Goal: Task Accomplishment & Management: Use online tool/utility

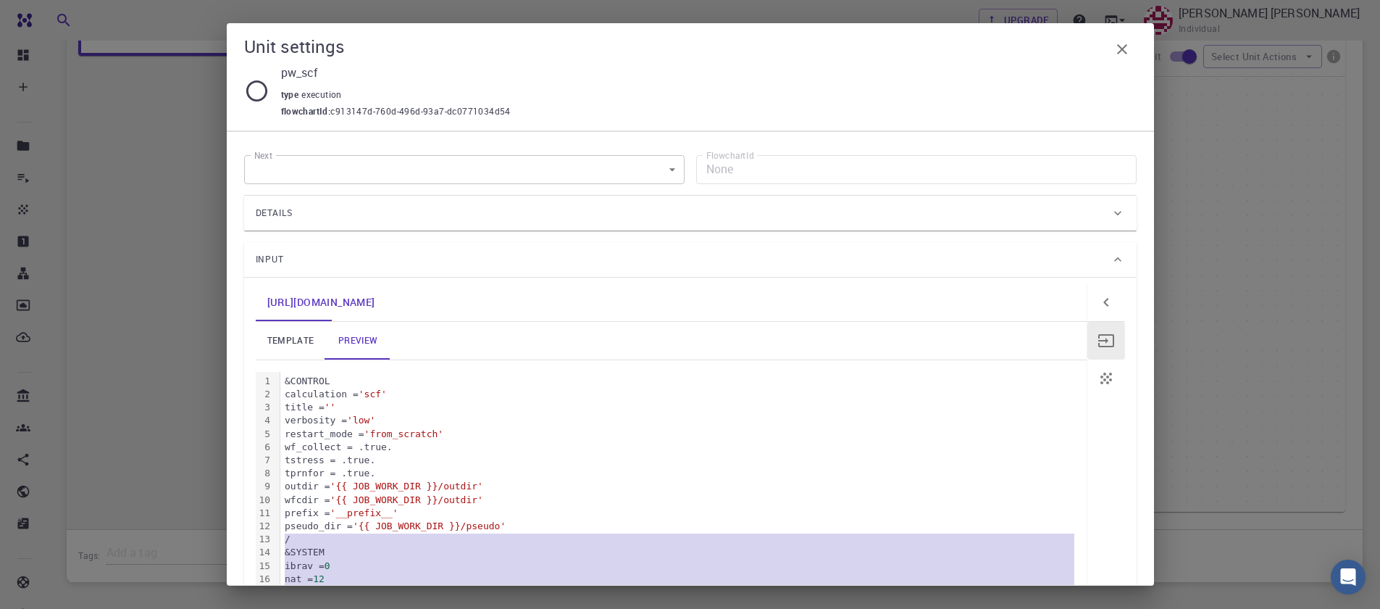
scroll to position [170, 0]
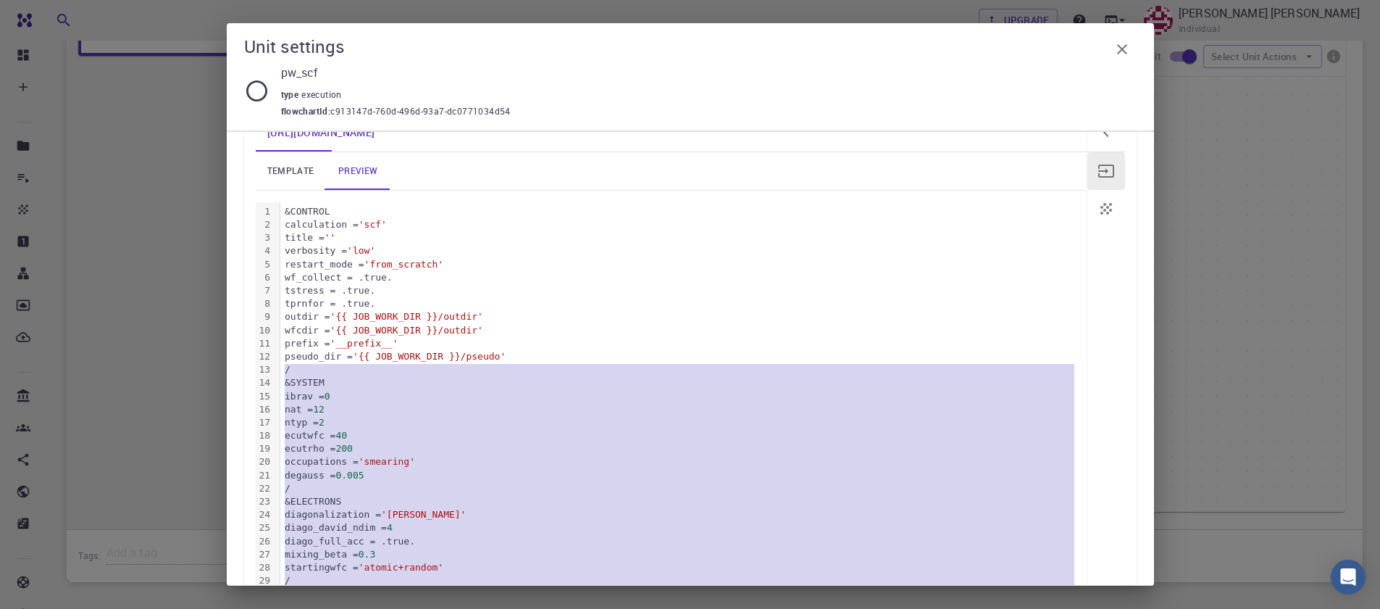
click at [1132, 51] on button "button" at bounding box center [1122, 49] width 29 height 29
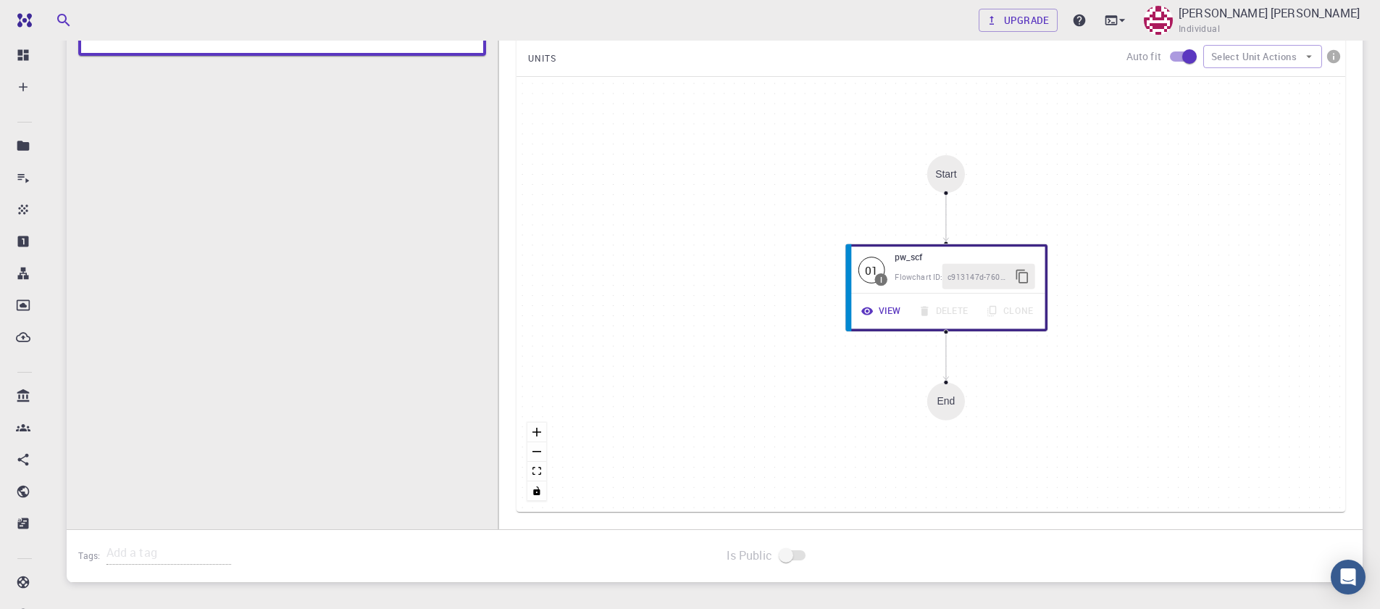
click at [249, 196] on div "I Total Energy Flowchart ID: ac6c20aa83443d4289cd80a2 Copy Delete Overview Prop…" at bounding box center [282, 212] width 431 height 679
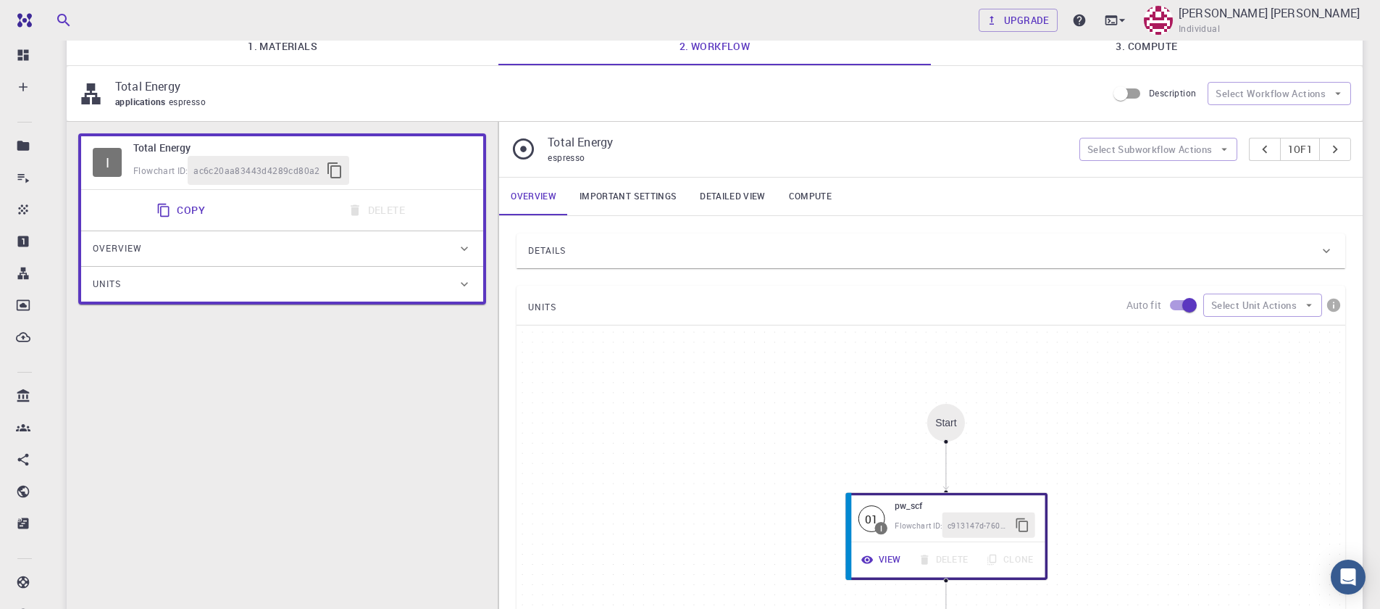
scroll to position [0, 0]
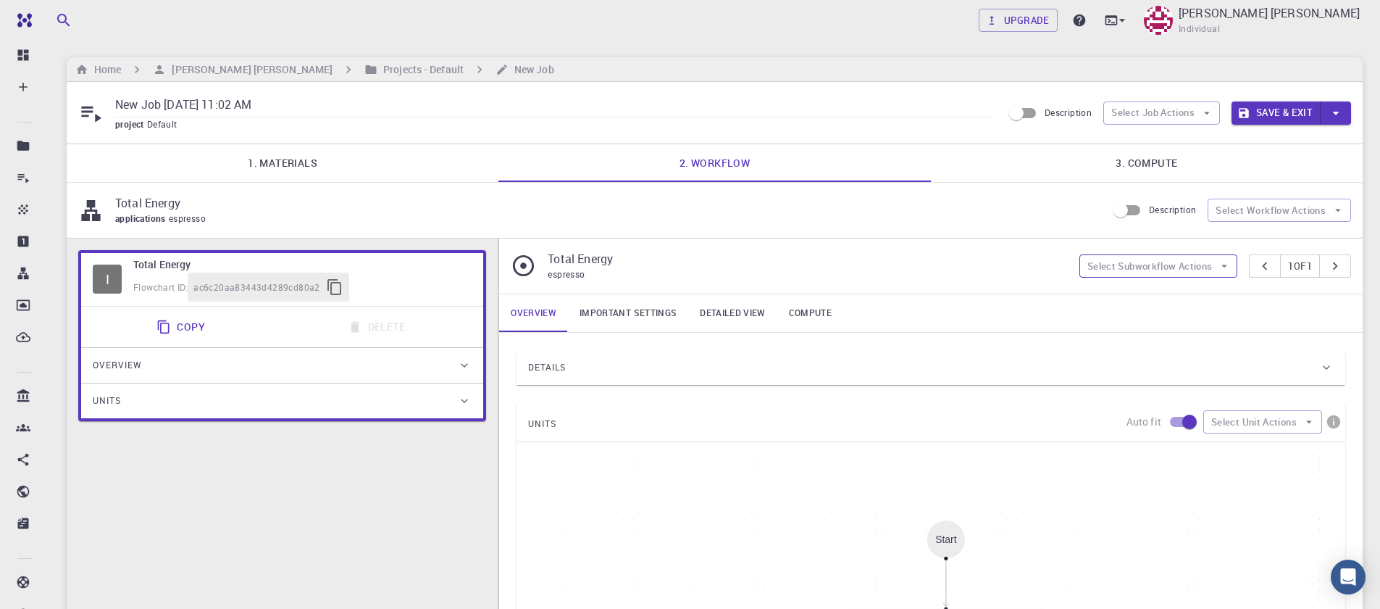
click at [1219, 268] on icon "button" at bounding box center [1224, 265] width 13 height 13
click at [1312, 422] on icon "button" at bounding box center [1309, 421] width 13 height 13
click at [618, 314] on link "Important settings" at bounding box center [628, 313] width 120 height 38
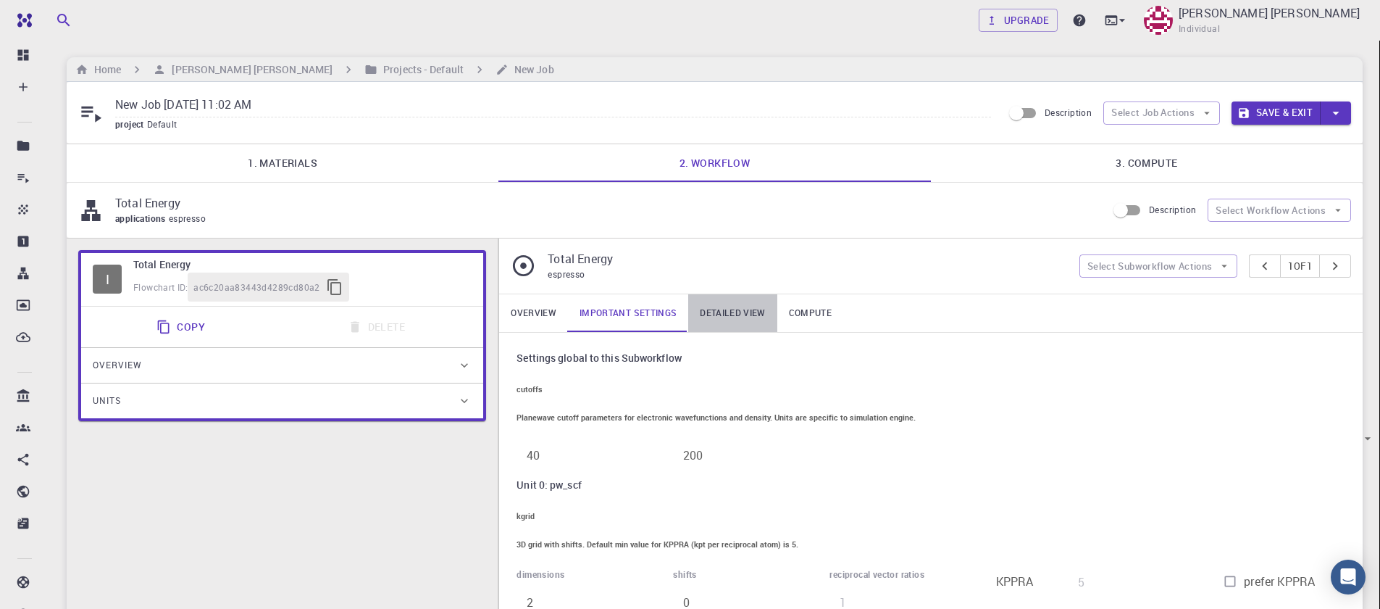
click at [730, 306] on link "Detailed view" at bounding box center [732, 313] width 88 height 38
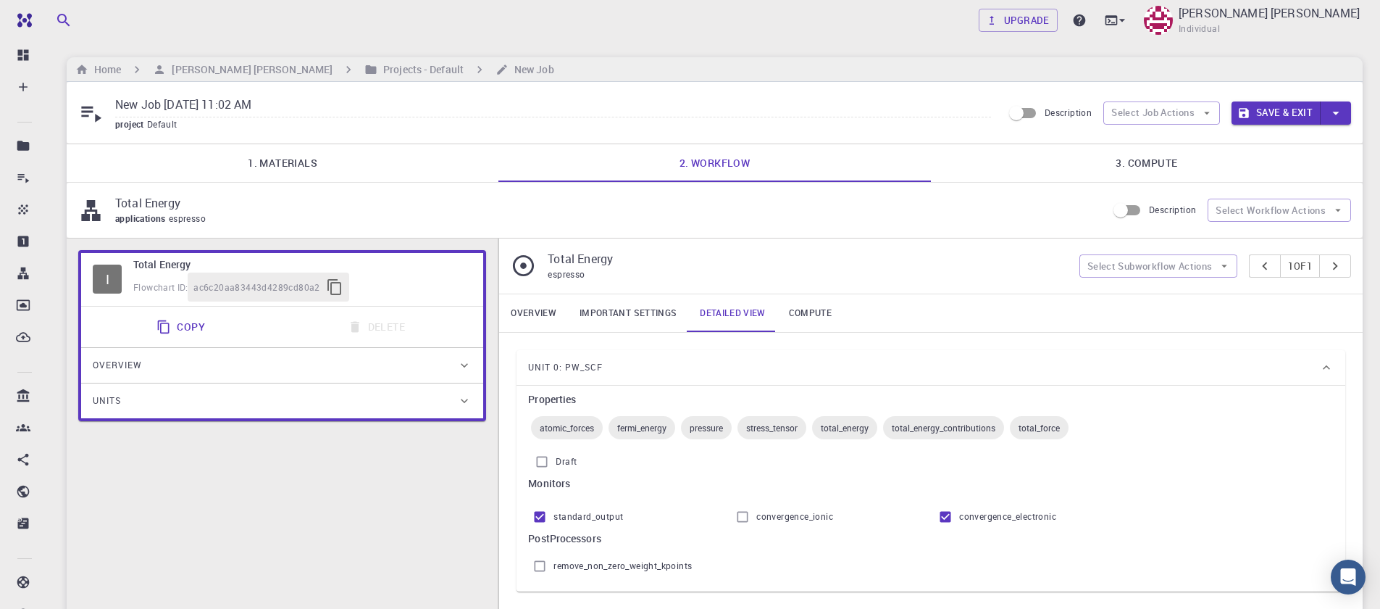
click at [793, 313] on link "Compute" at bounding box center [810, 313] width 66 height 38
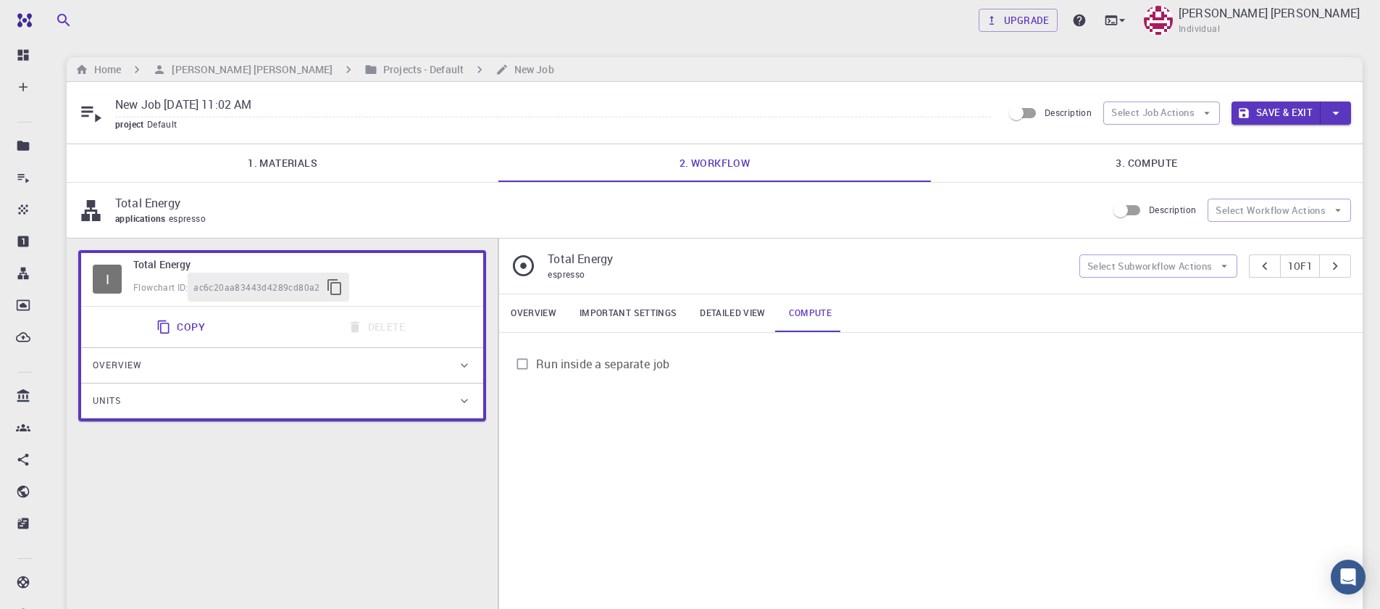
click at [732, 313] on link "Detailed view" at bounding box center [732, 313] width 88 height 38
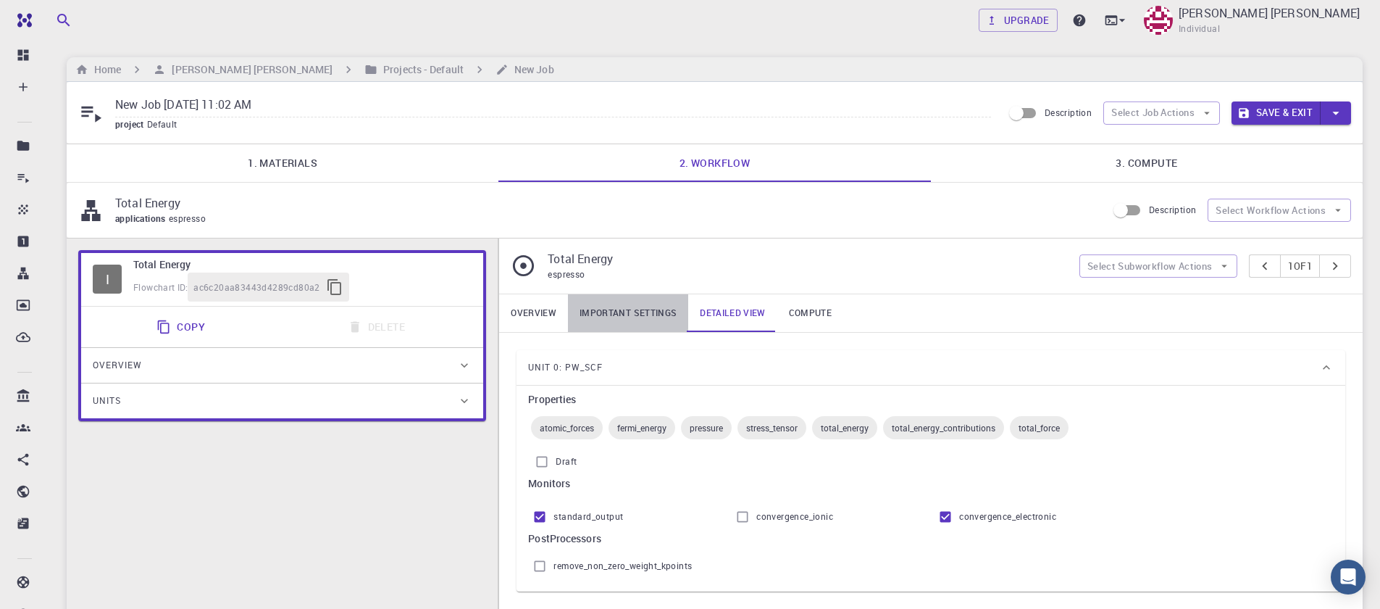
drag, startPoint x: 659, startPoint y: 311, endPoint x: 560, endPoint y: 313, distance: 98.6
click at [658, 311] on link "Important settings" at bounding box center [628, 313] width 120 height 38
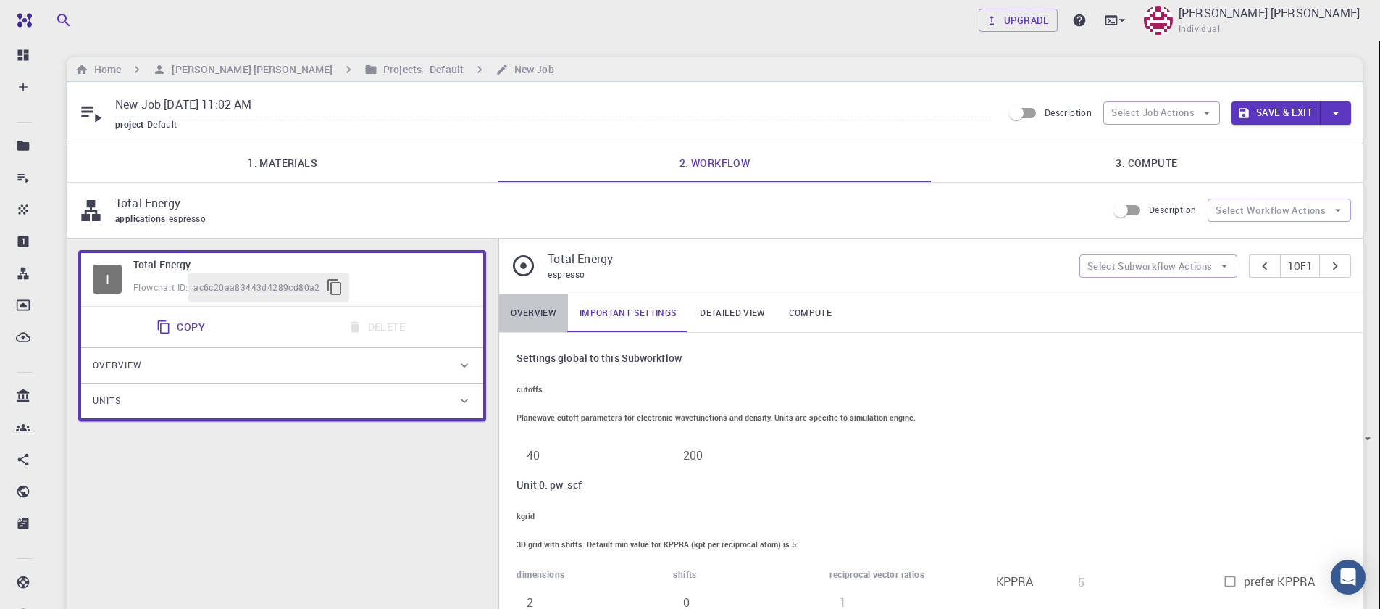
click at [548, 314] on link "Overview" at bounding box center [533, 313] width 69 height 38
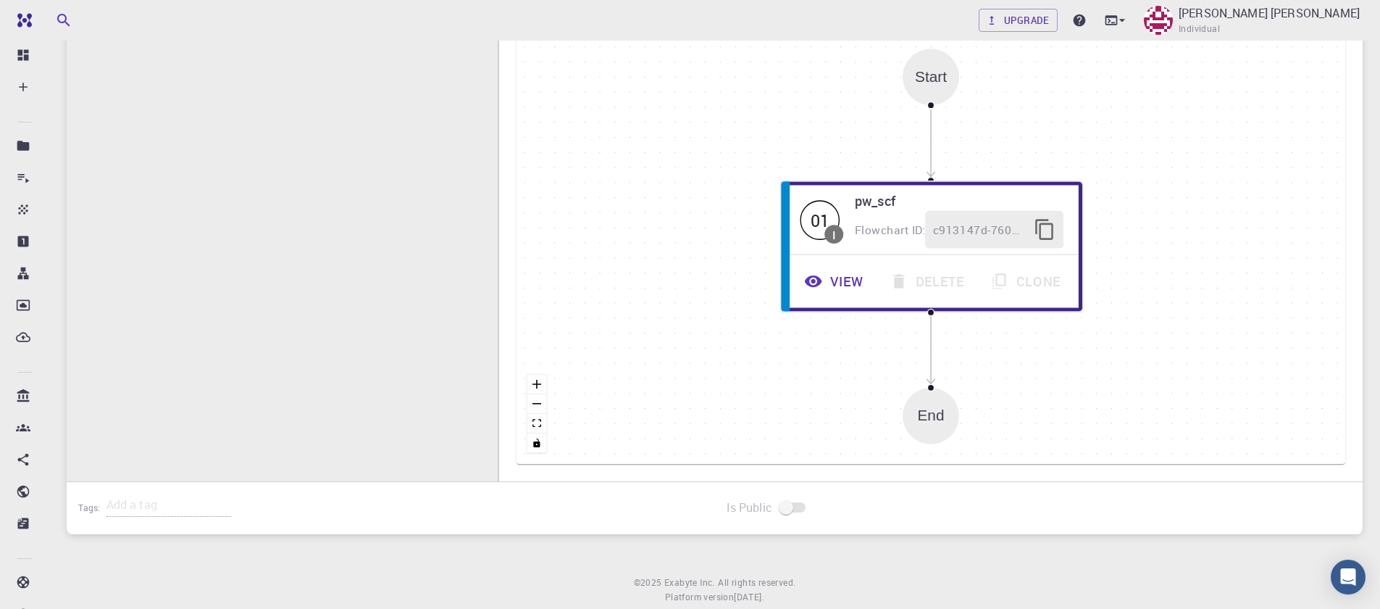
scroll to position [435, 0]
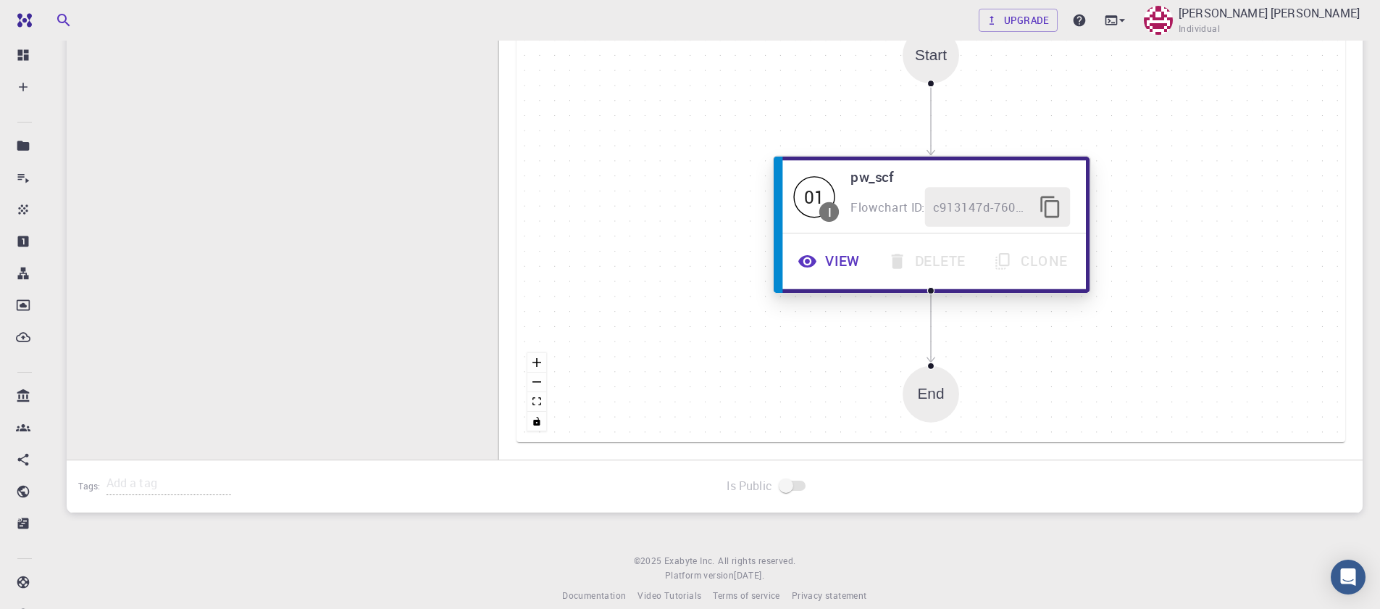
click at [804, 229] on div "01 I pw_scf Flowchart ID: c913147d-760d-496d-93a7-dc0771034d54" at bounding box center [932, 196] width 308 height 72
click at [824, 220] on span "I" at bounding box center [829, 211] width 20 height 20
click at [819, 208] on div "01" at bounding box center [814, 195] width 41 height 41
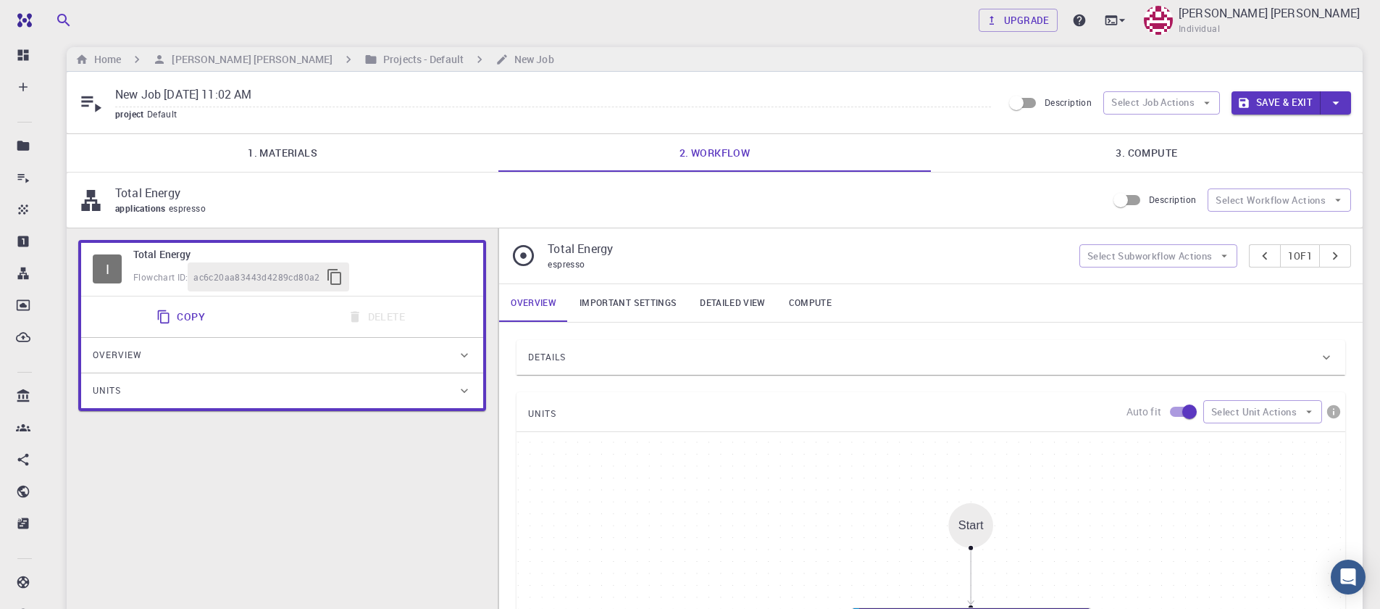
scroll to position [0, 0]
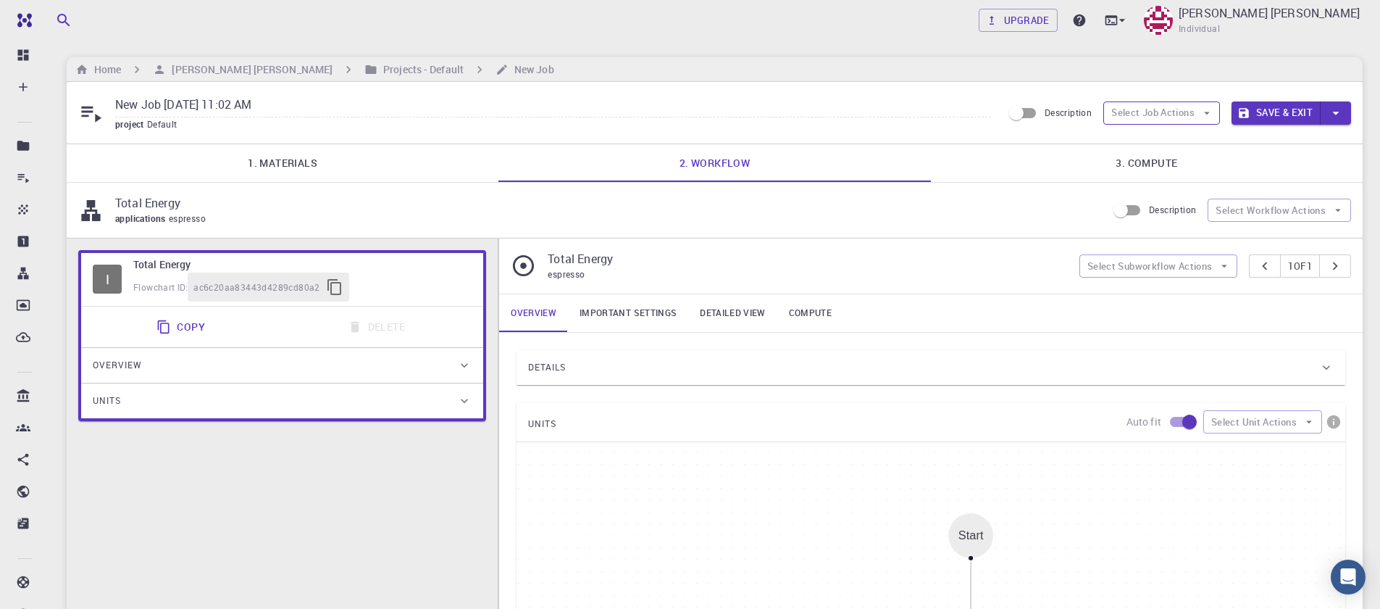
click at [1187, 117] on button "Select Job Actions" at bounding box center [1161, 112] width 117 height 23
click at [1251, 163] on link "3. Compute" at bounding box center [1147, 163] width 432 height 38
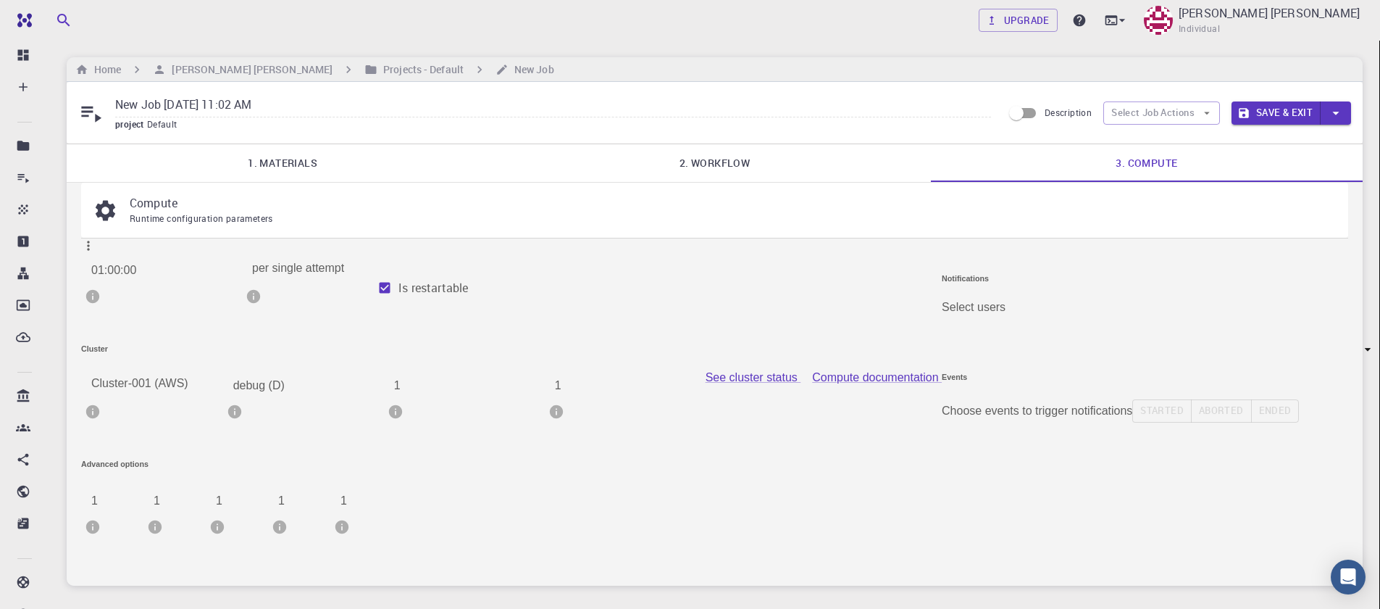
click at [1041, 301] on body "Free Dashboard Create New Job New Material Create Material Upload File Import f…" at bounding box center [690, 349] width 1380 height 698
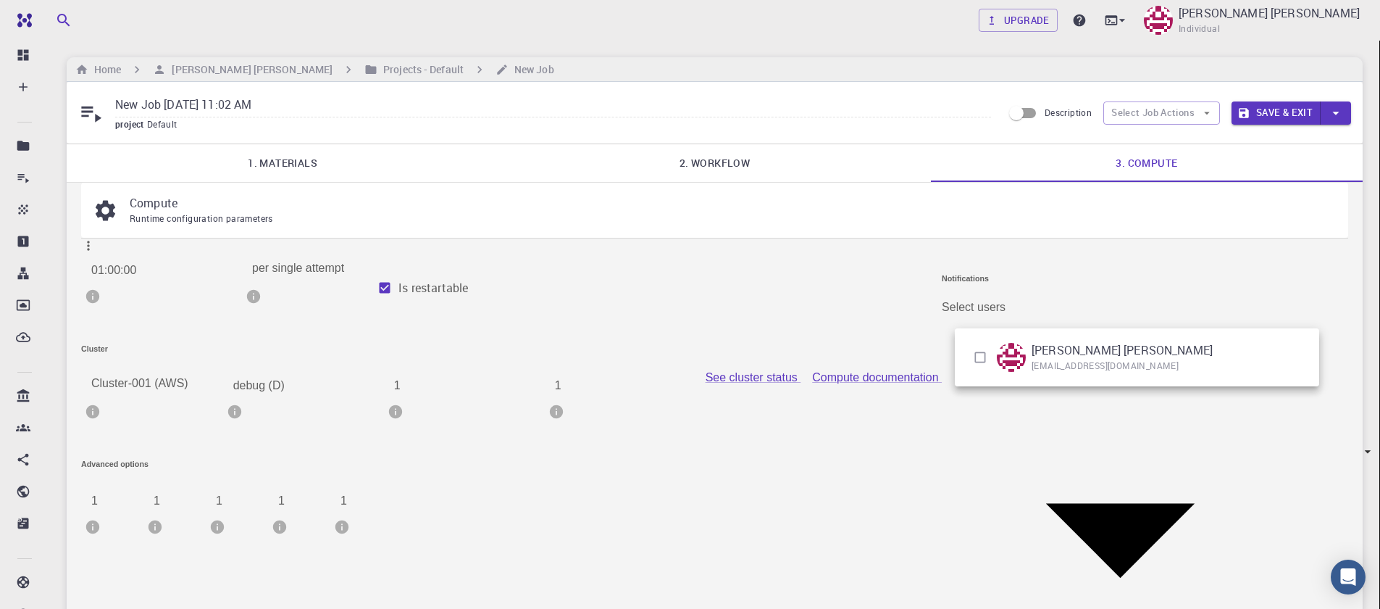
click at [1042, 300] on div at bounding box center [690, 304] width 1380 height 609
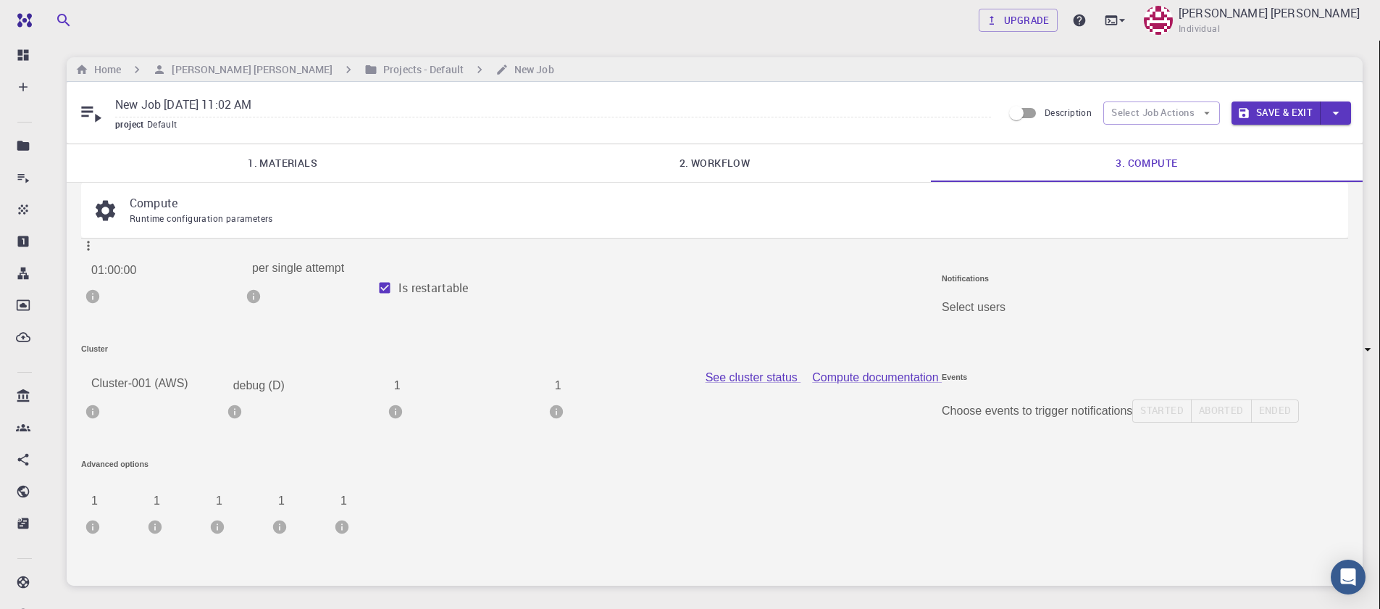
click at [688, 162] on link "2. Workflow" at bounding box center [714, 163] width 432 height 38
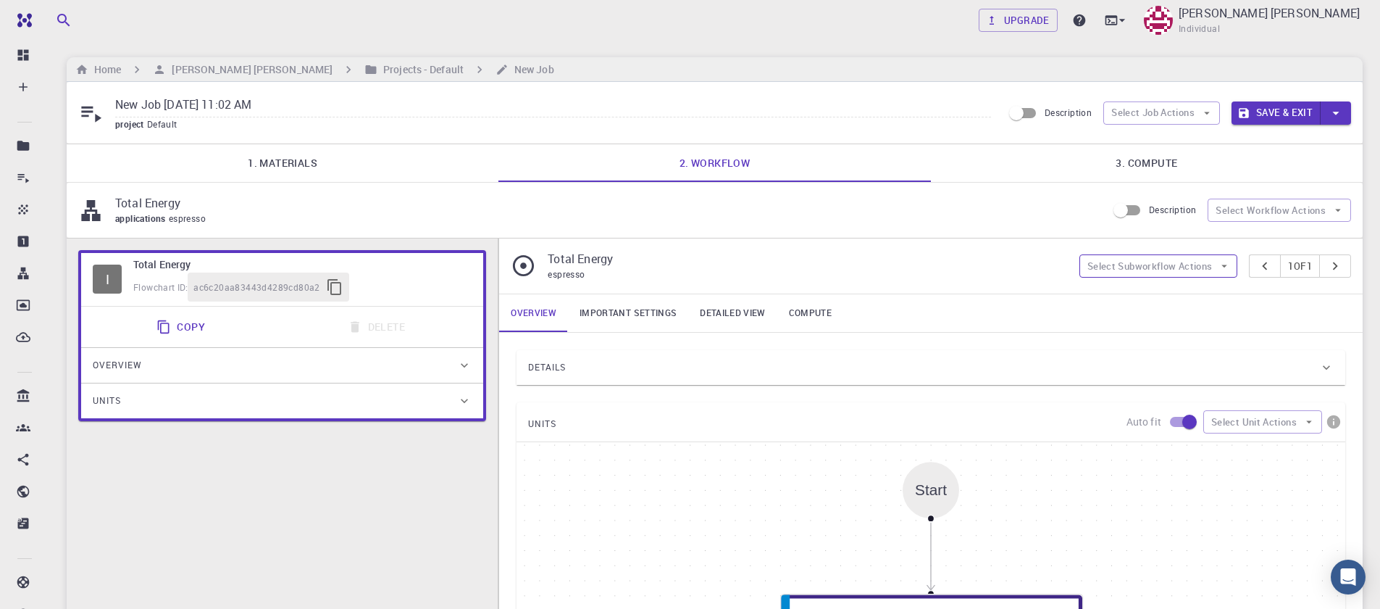
click at [1149, 272] on button "Select Subworkflow Actions" at bounding box center [1158, 265] width 159 height 23
click at [1256, 427] on button "Select Unit Actions" at bounding box center [1262, 421] width 119 height 23
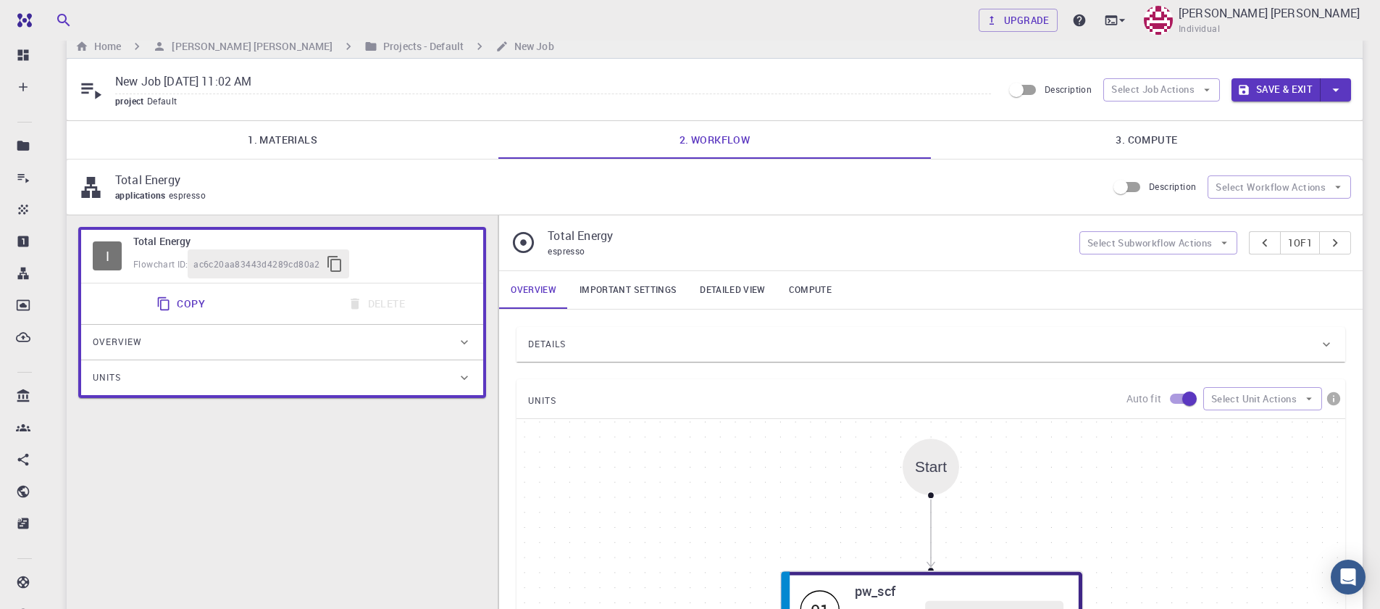
scroll to position [17, 0]
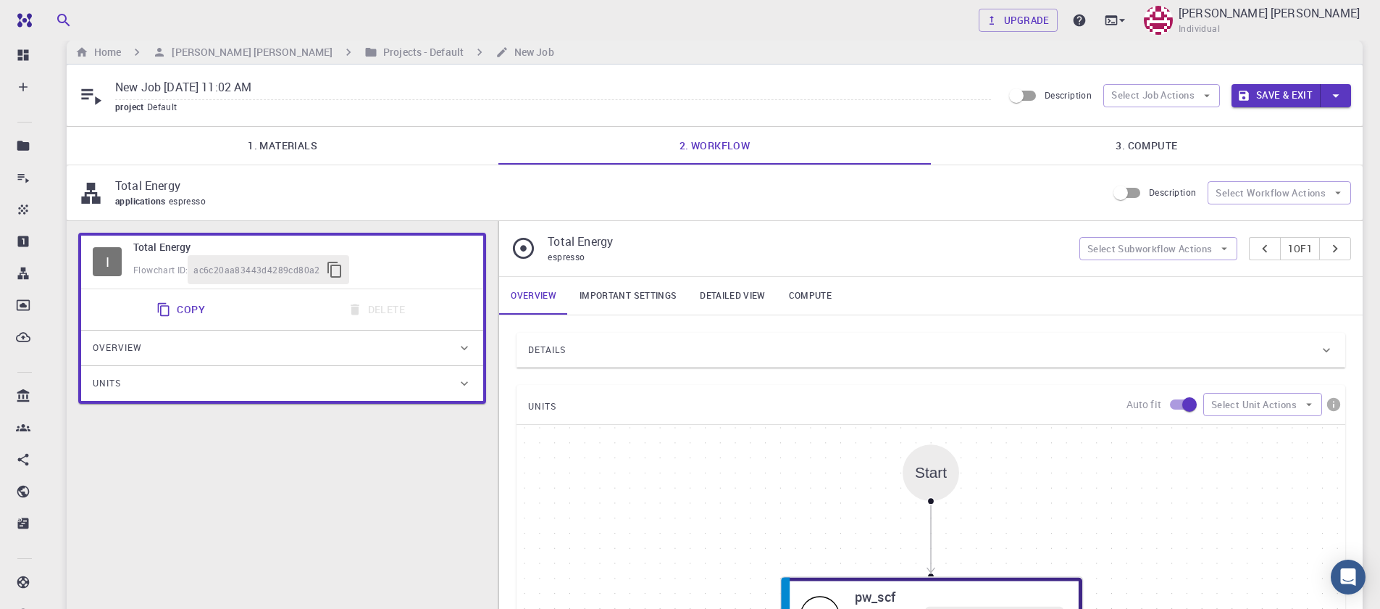
click at [151, 258] on div "Flowchart ID: ac6c20aa83443d4289cd80a2" at bounding box center [302, 269] width 338 height 29
click at [109, 264] on div "I" at bounding box center [107, 261] width 29 height 29
click at [133, 351] on span "Overview" at bounding box center [117, 347] width 49 height 23
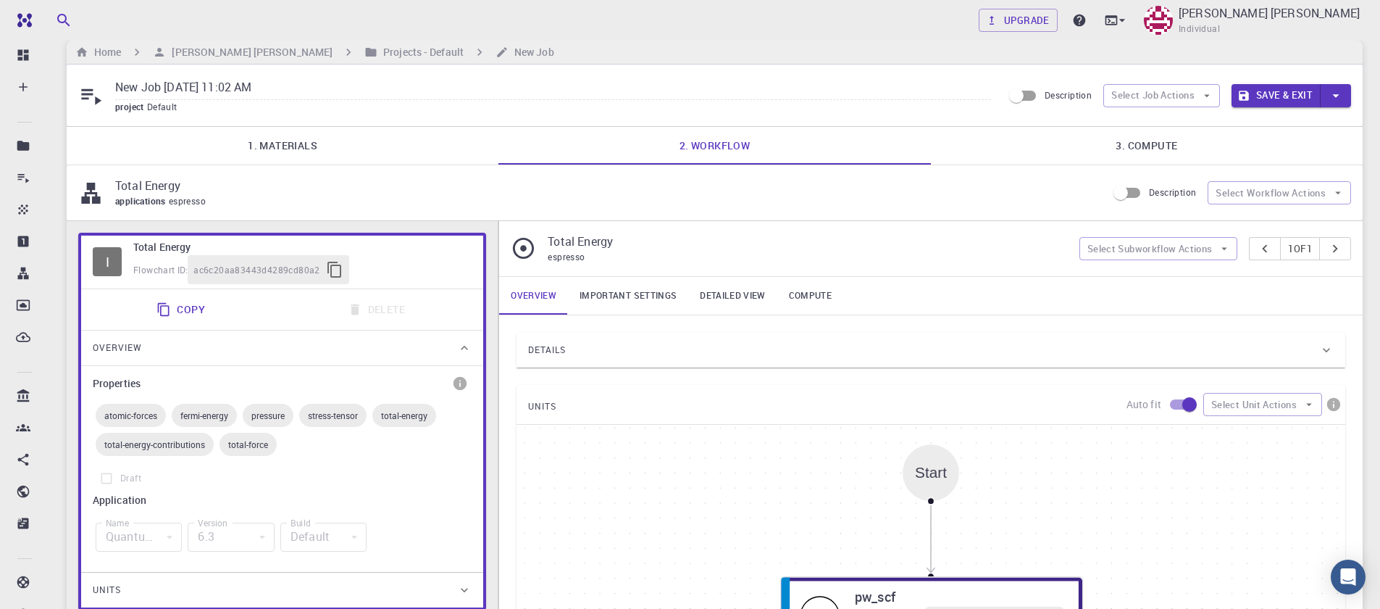
click at [133, 349] on span "Overview" at bounding box center [117, 347] width 49 height 23
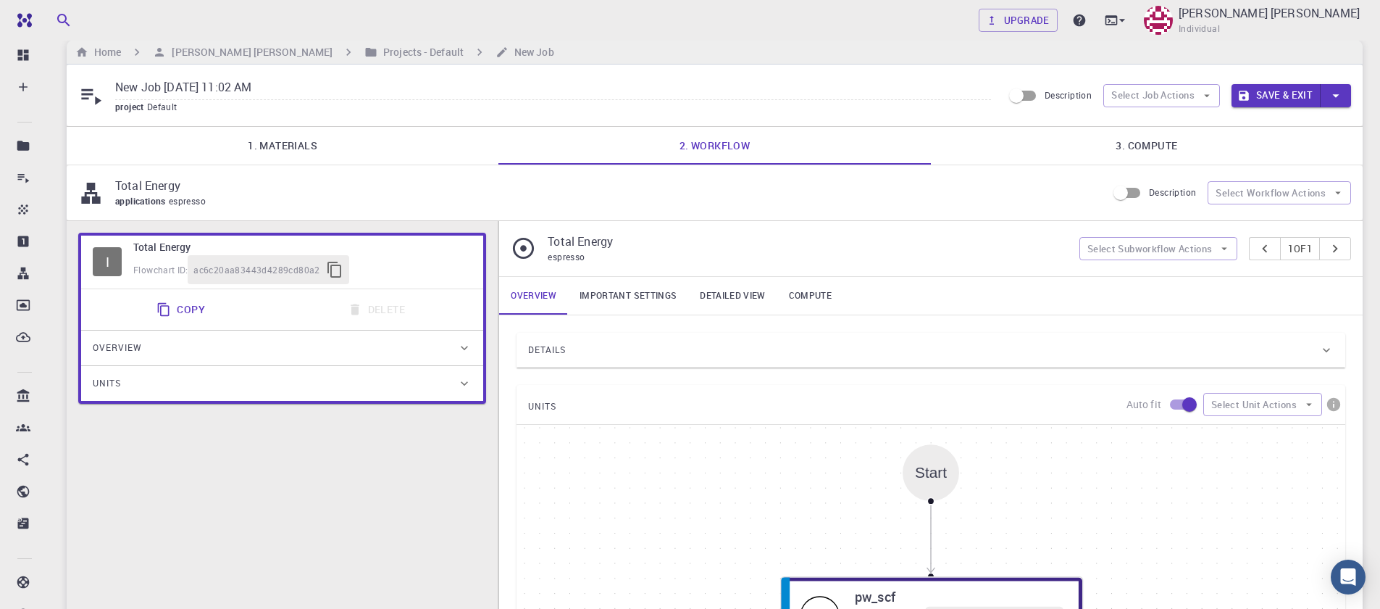
click at [141, 388] on div "Units" at bounding box center [275, 383] width 364 height 23
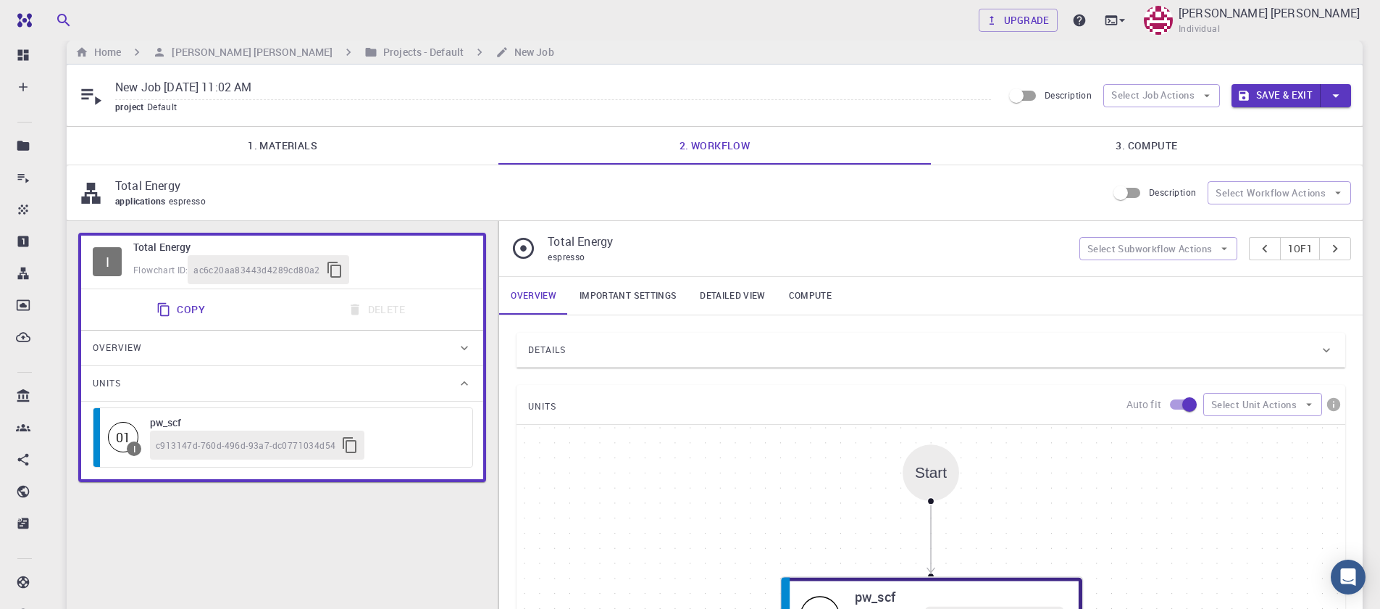
click at [141, 387] on div "Units" at bounding box center [275, 383] width 364 height 23
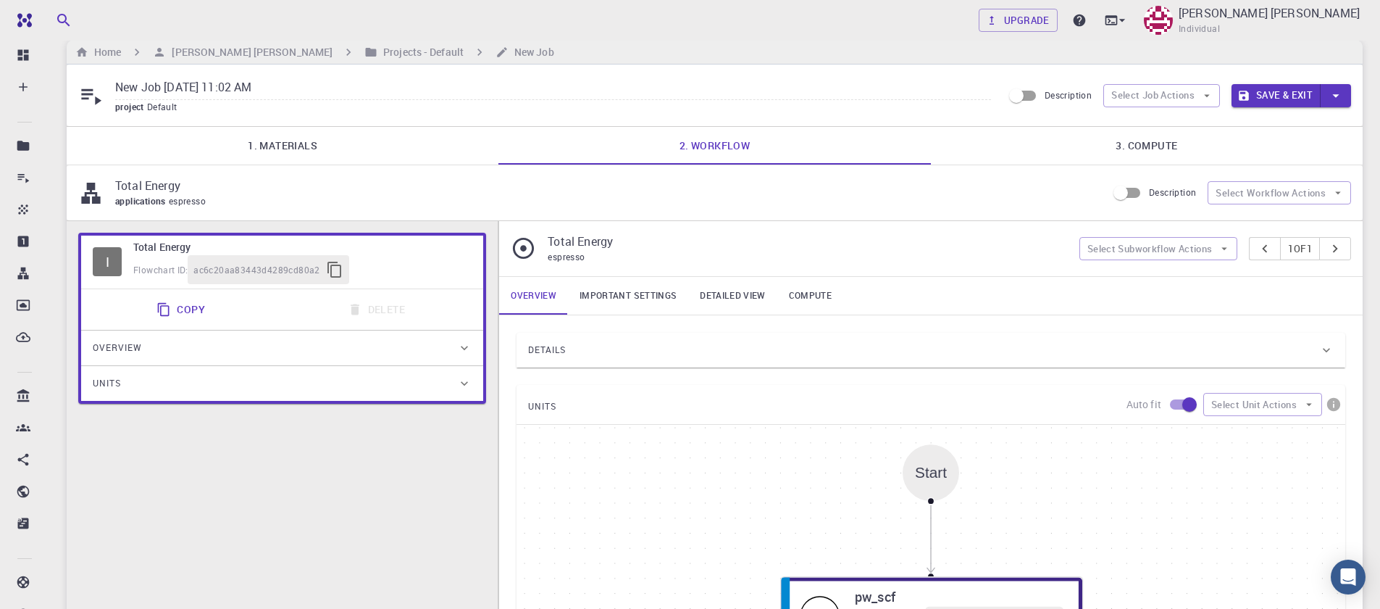
click at [738, 150] on link "2. Workflow" at bounding box center [714, 146] width 432 height 38
click at [736, 150] on link "2. Workflow" at bounding box center [714, 146] width 432 height 38
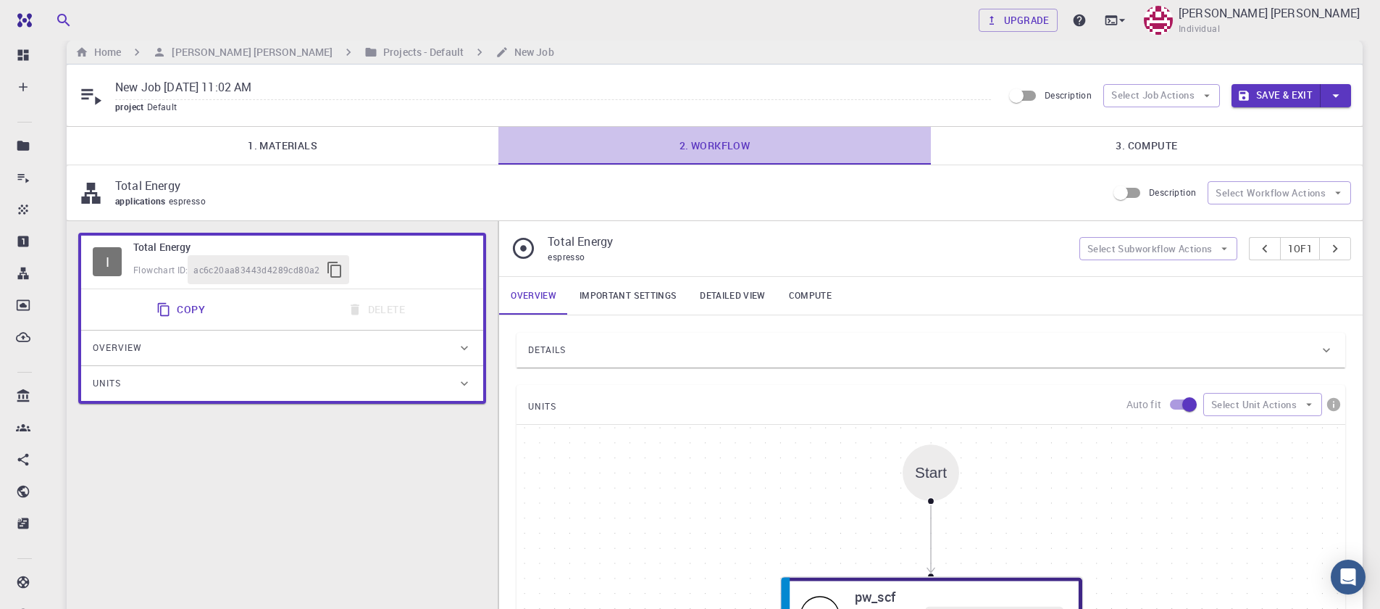
click at [736, 152] on link "2. Workflow" at bounding box center [714, 146] width 432 height 38
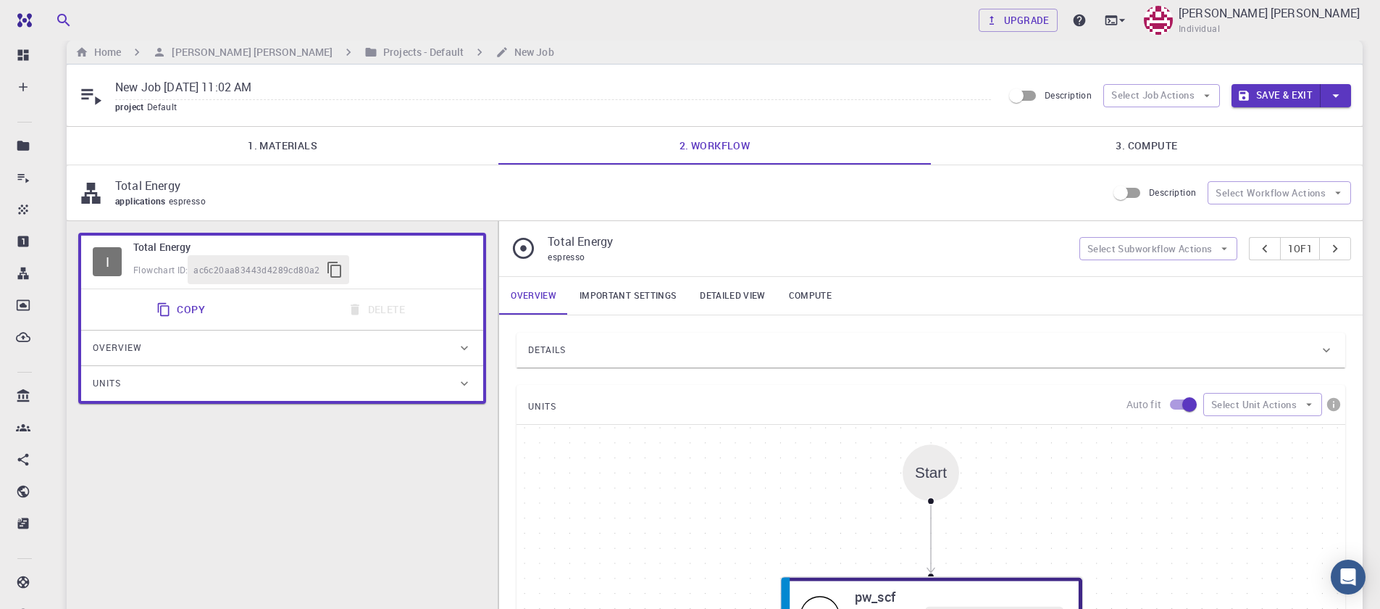
click at [1058, 95] on span "Description" at bounding box center [1068, 95] width 47 height 12
click at [1058, 95] on input "Description" at bounding box center [1016, 96] width 83 height 28
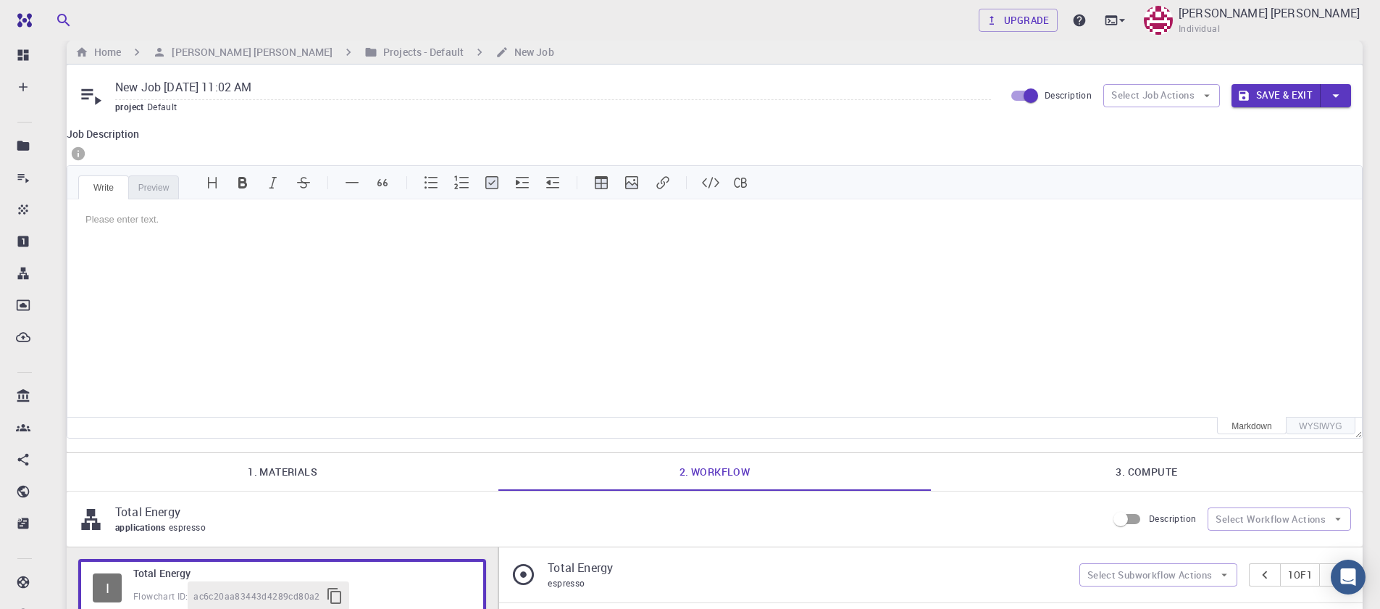
scroll to position [7, 0]
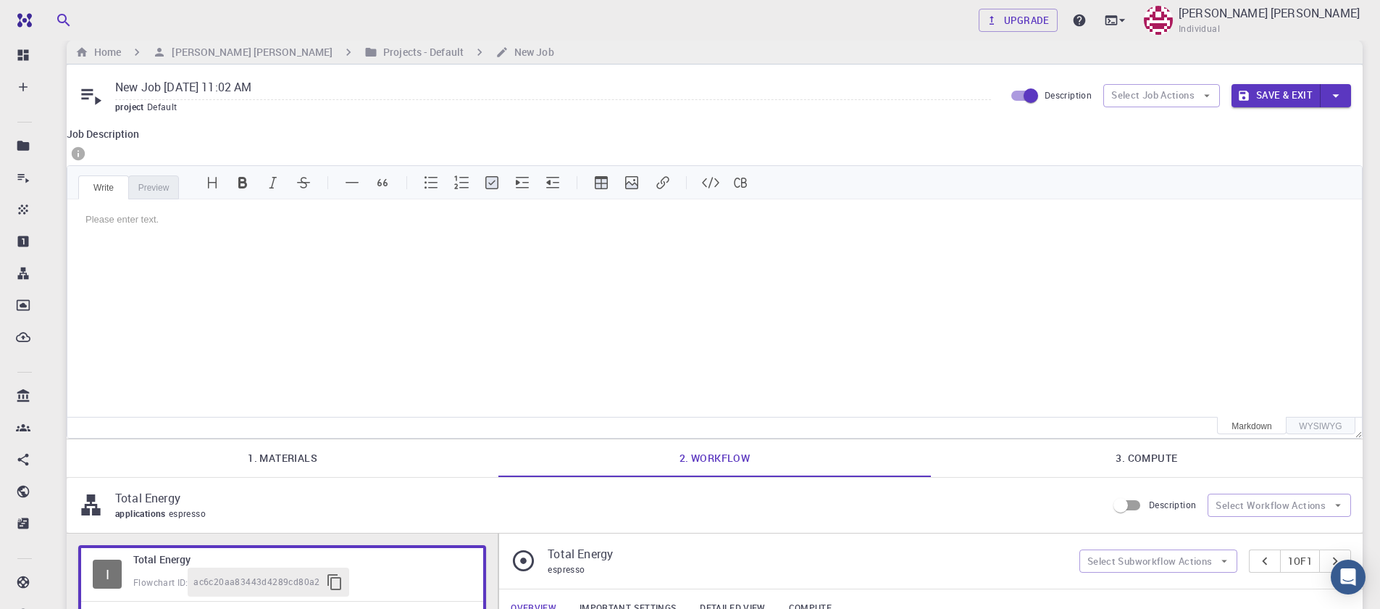
click at [1057, 95] on span "Description" at bounding box center [1068, 95] width 47 height 12
click at [1057, 95] on input "Description" at bounding box center [1031, 96] width 83 height 28
checkbox input "false"
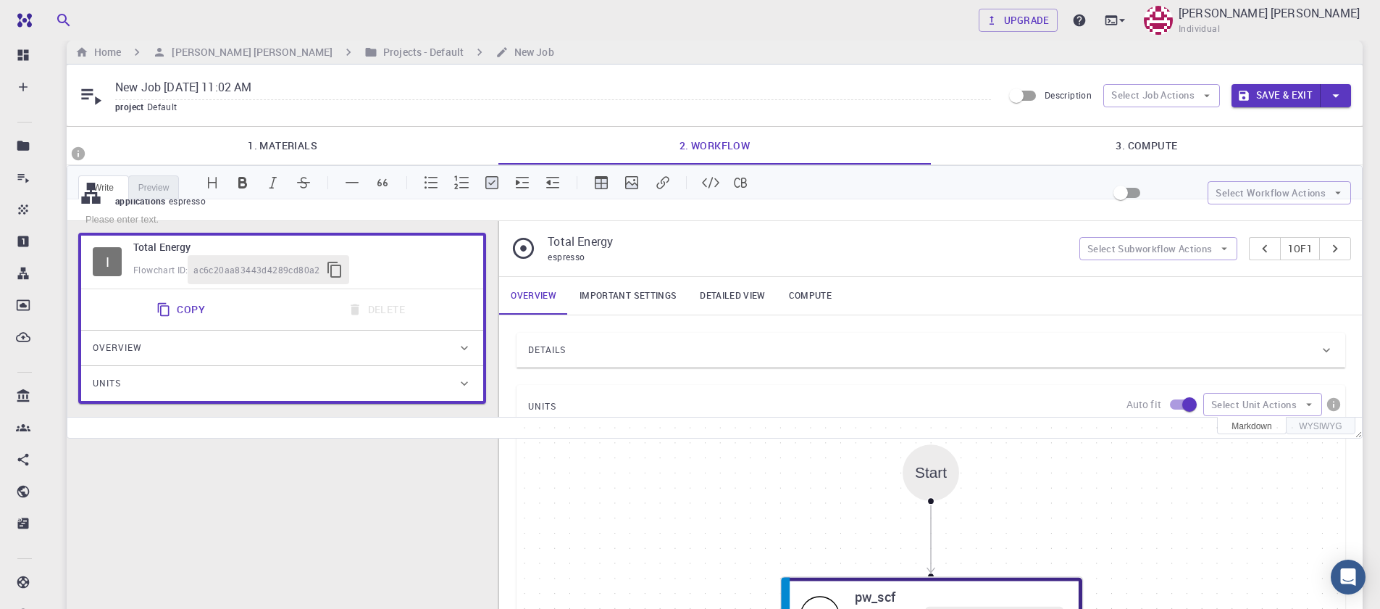
scroll to position [0, 0]
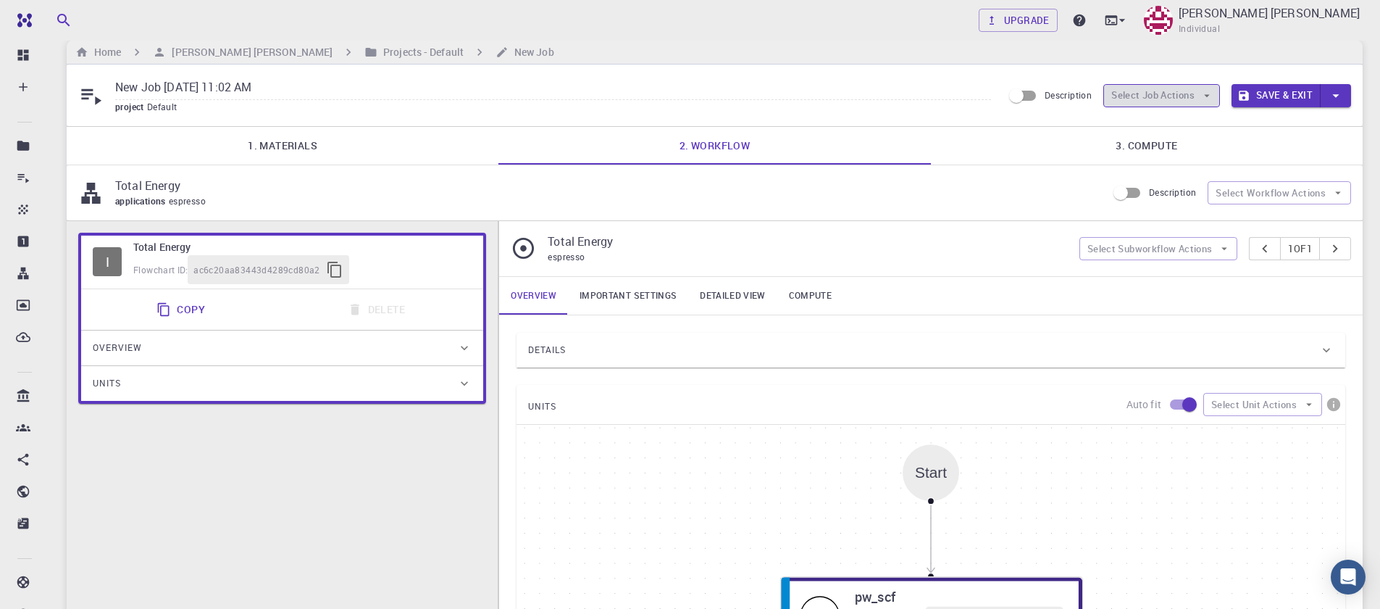
click at [1146, 92] on button "Select Job Actions" at bounding box center [1161, 95] width 117 height 23
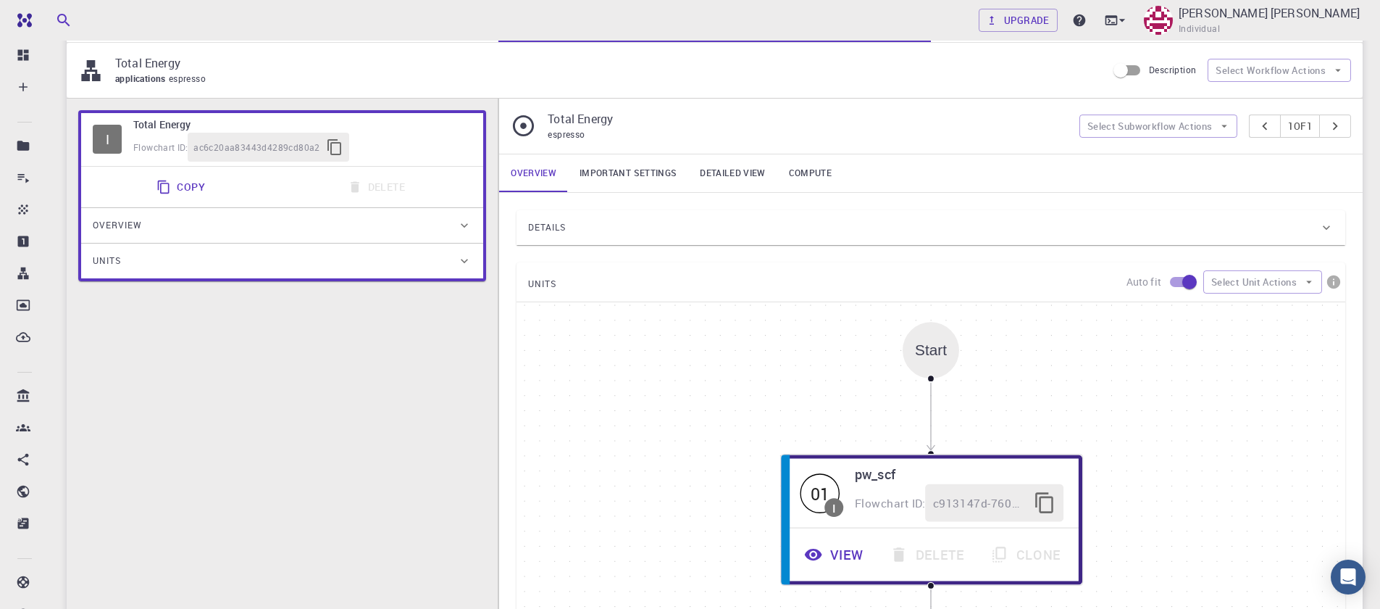
scroll to position [191, 0]
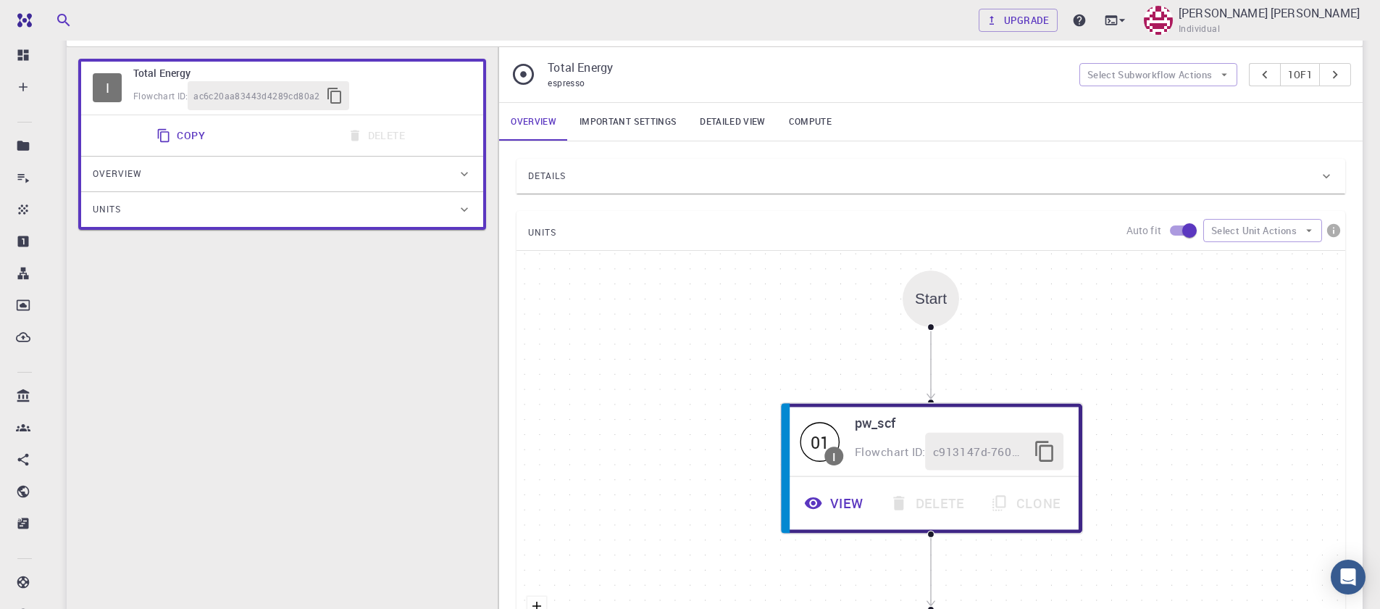
click at [943, 306] on div "Start" at bounding box center [931, 298] width 32 height 17
click at [943, 305] on div "Start" at bounding box center [931, 298] width 32 height 17
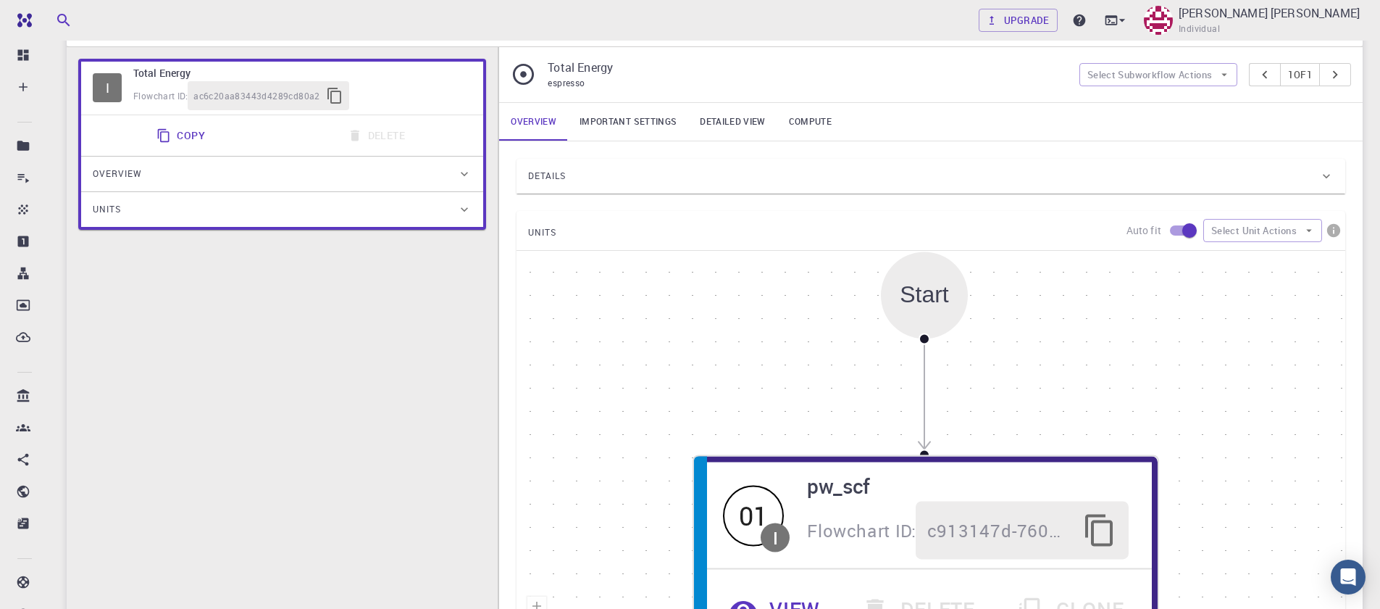
click at [946, 339] on div "Start 01 I pw_scf Flowchart ID: c913147d-760d-496d-93a7-dc0771034d54 View Delet…" at bounding box center [931, 468] width 829 height 435
click at [296, 457] on div "I Total Energy Flowchart ID: ac6c20aa83443d4289cd80a2 Copy Delete Overview Prop…" at bounding box center [282, 386] width 431 height 679
click at [304, 454] on div "I Total Energy Flowchart ID: ac6c20aa83443d4289cd80a2 Copy Delete Overview Prop…" at bounding box center [282, 386] width 431 height 679
click at [1032, 337] on div "Start 01 I pw_scf Flowchart ID: c913147d-760d-496d-93a7-dc0771034d54 View Delet…" at bounding box center [931, 468] width 829 height 435
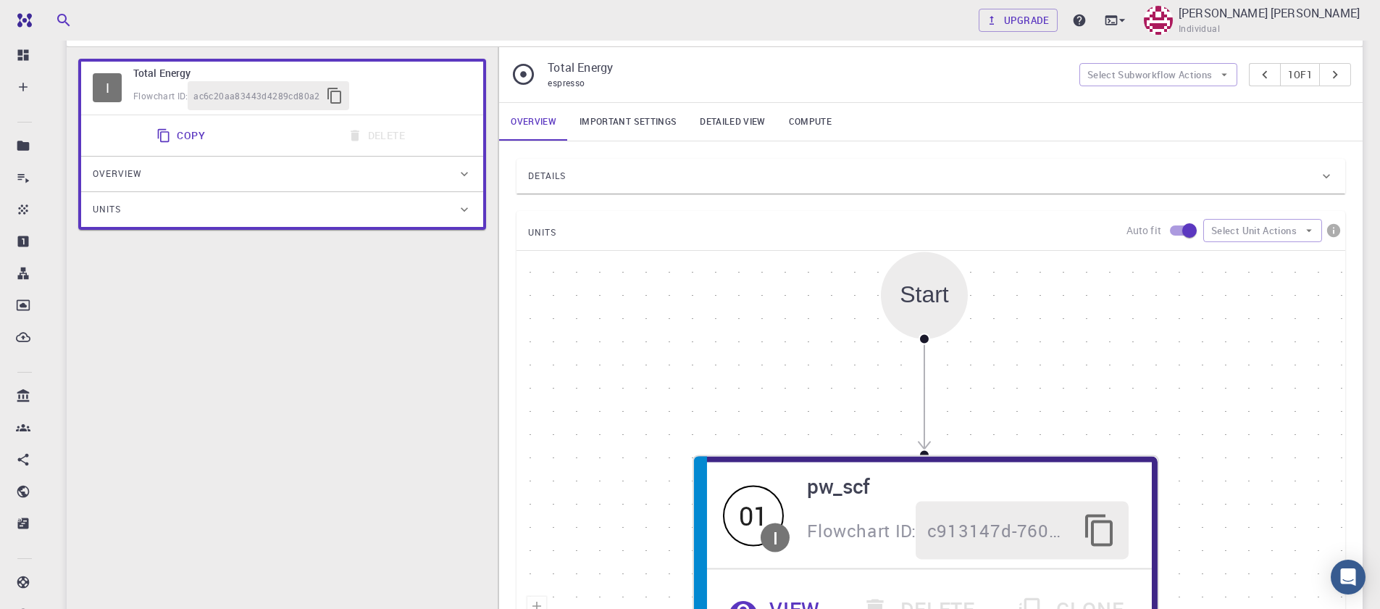
click at [1034, 330] on div "Start 01 I pw_scf Flowchart ID: c913147d-760d-496d-93a7-dc0771034d54 View Delet…" at bounding box center [931, 468] width 829 height 435
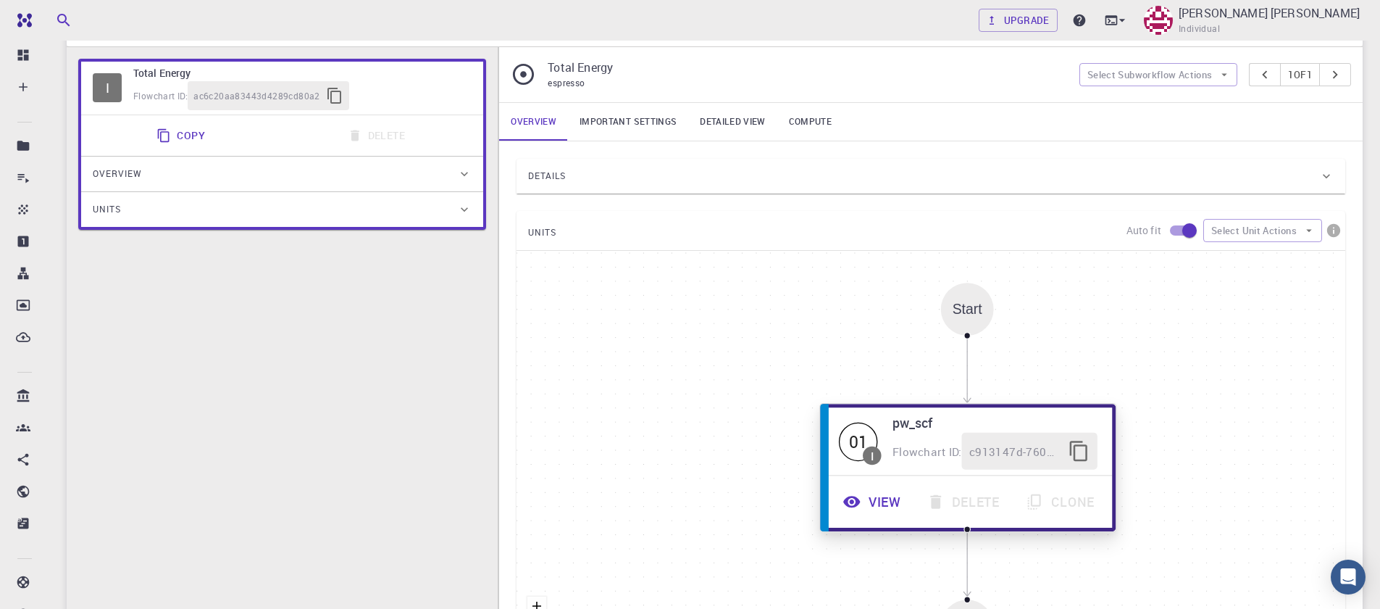
click at [872, 456] on div "I" at bounding box center [872, 454] width 3 height 11
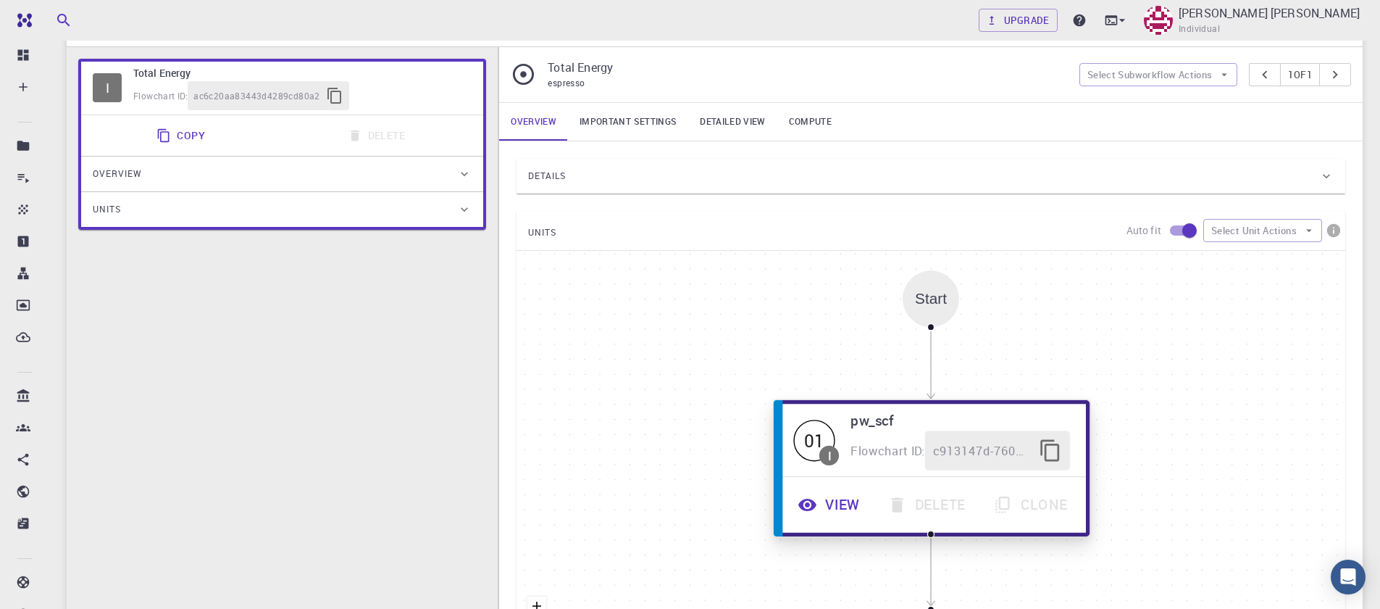
click at [817, 435] on div "01" at bounding box center [814, 439] width 41 height 41
click at [816, 501] on icon "button" at bounding box center [806, 505] width 20 height 20
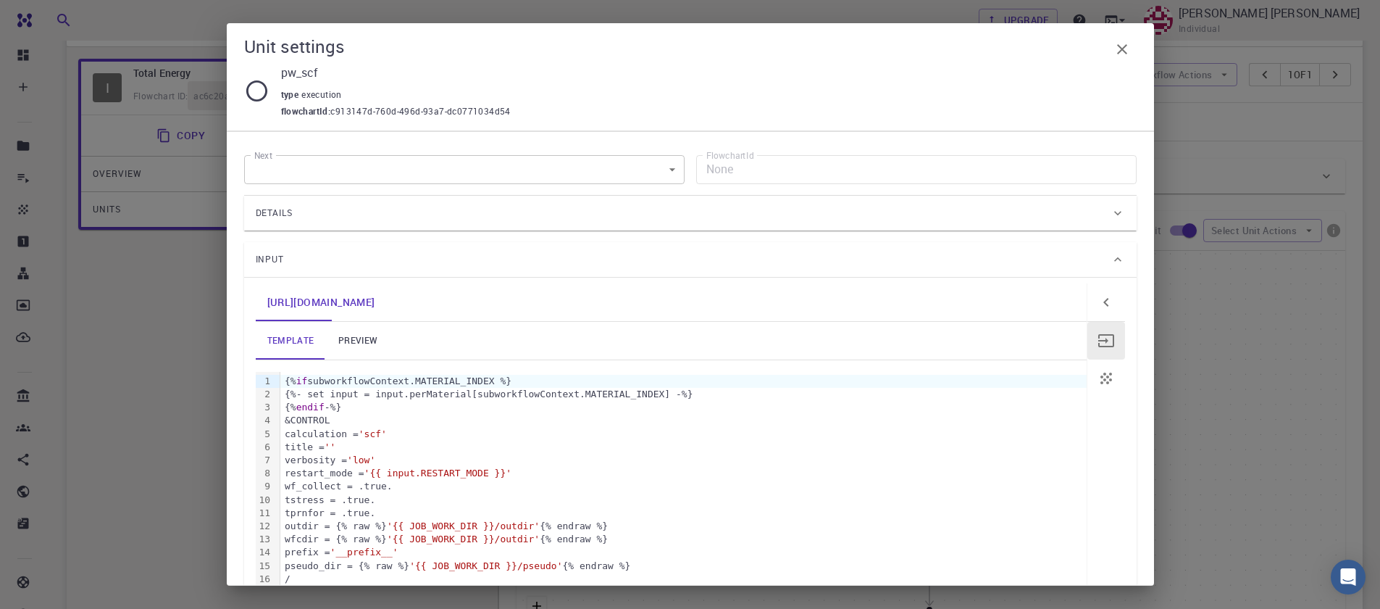
click at [345, 344] on link "preview" at bounding box center [357, 341] width 65 height 38
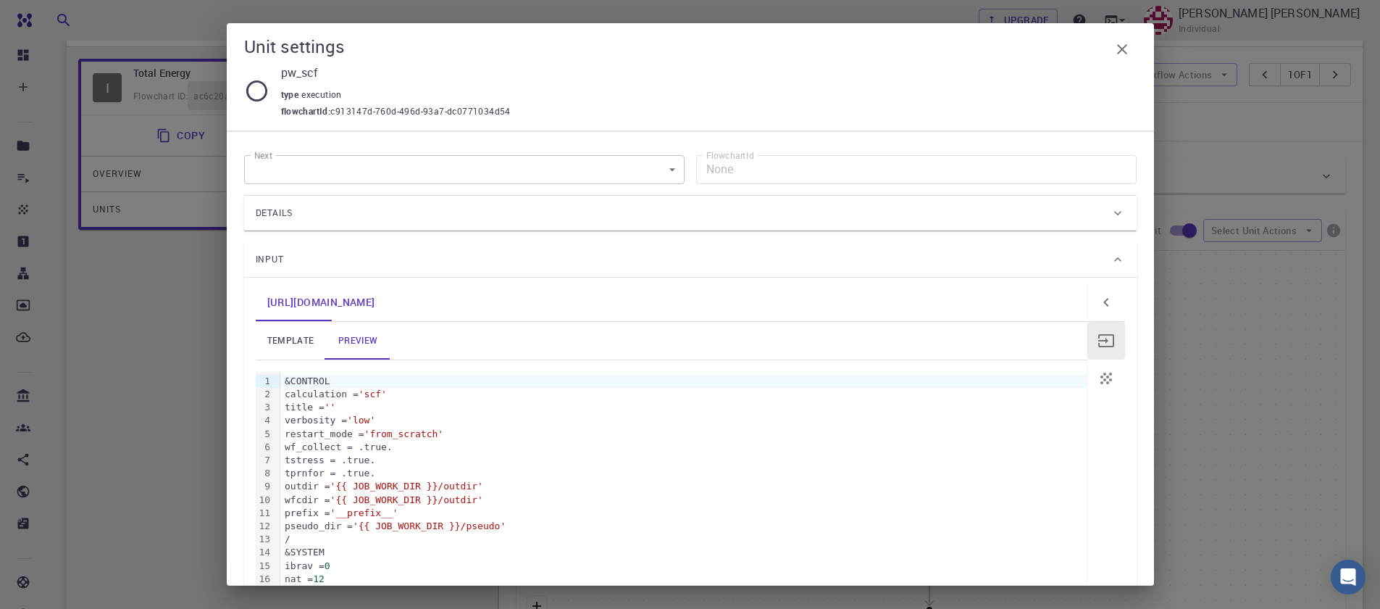
click at [1119, 219] on div "Details" at bounding box center [690, 213] width 893 height 35
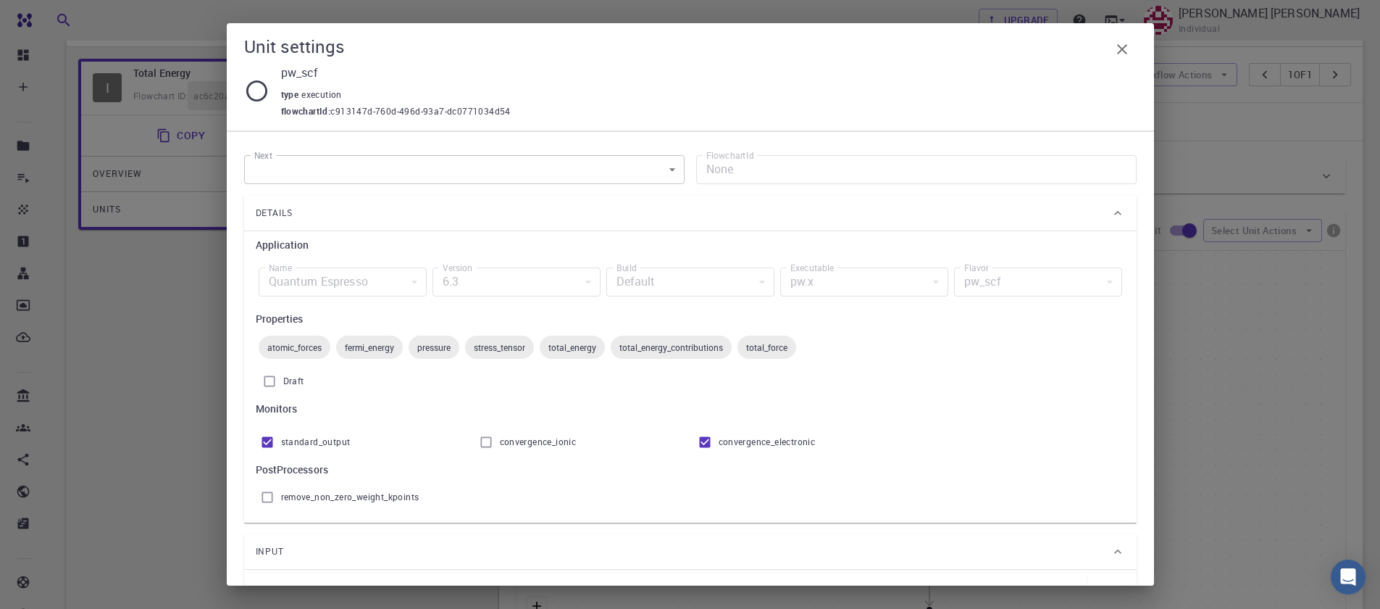
click at [1119, 219] on div "Details" at bounding box center [690, 213] width 893 height 35
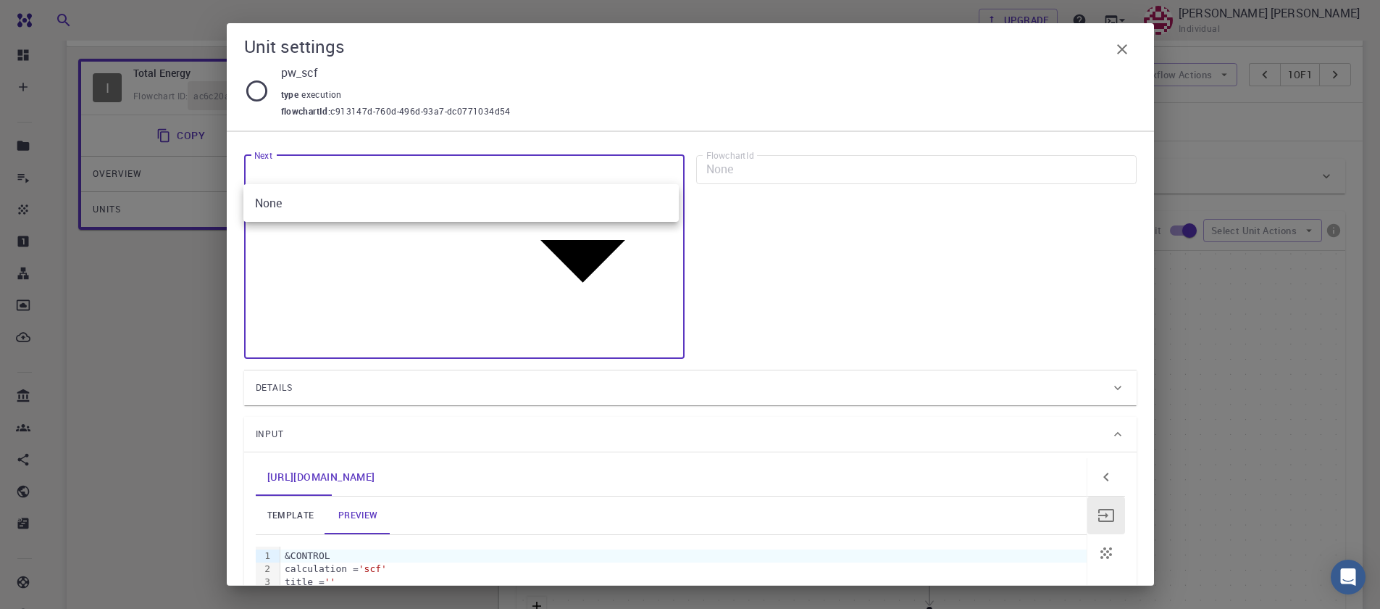
click at [343, 163] on body "Free Dashboard Create New Job New Material Create Material Upload File Import f…" at bounding box center [690, 339] width 1380 height 1061
click at [342, 164] on div at bounding box center [690, 304] width 1380 height 609
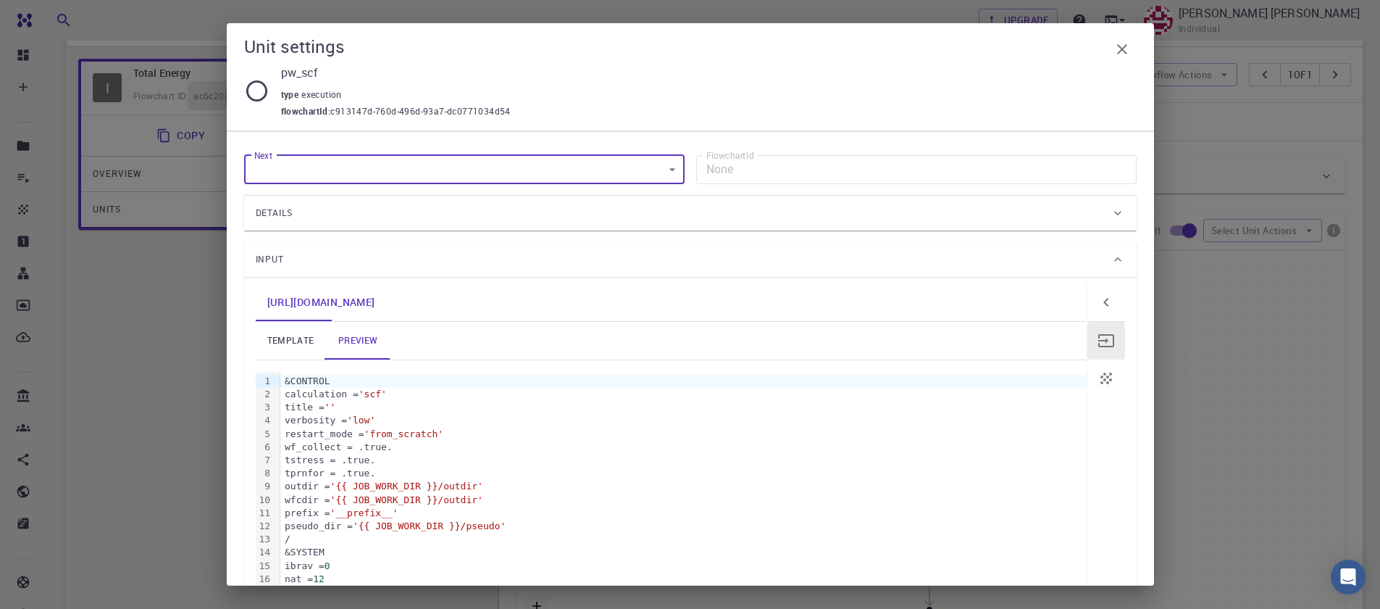
click at [277, 254] on span "Input" at bounding box center [270, 259] width 29 height 23
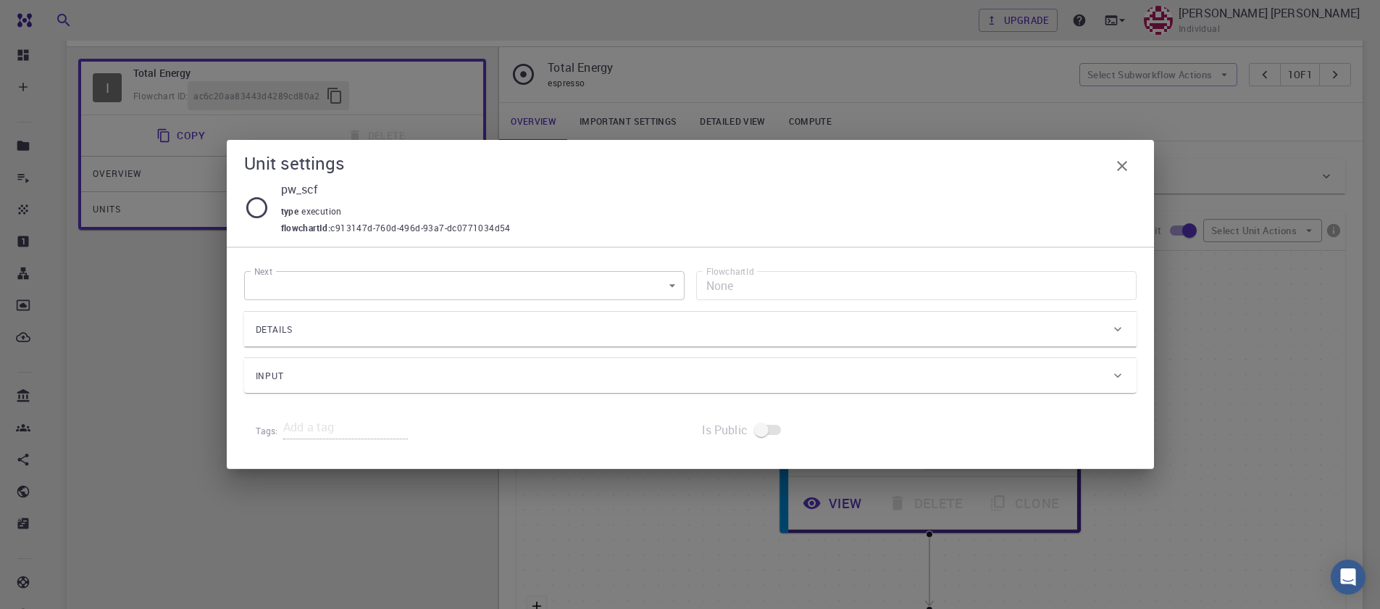
click at [353, 364] on div "Input" at bounding box center [683, 375] width 855 height 23
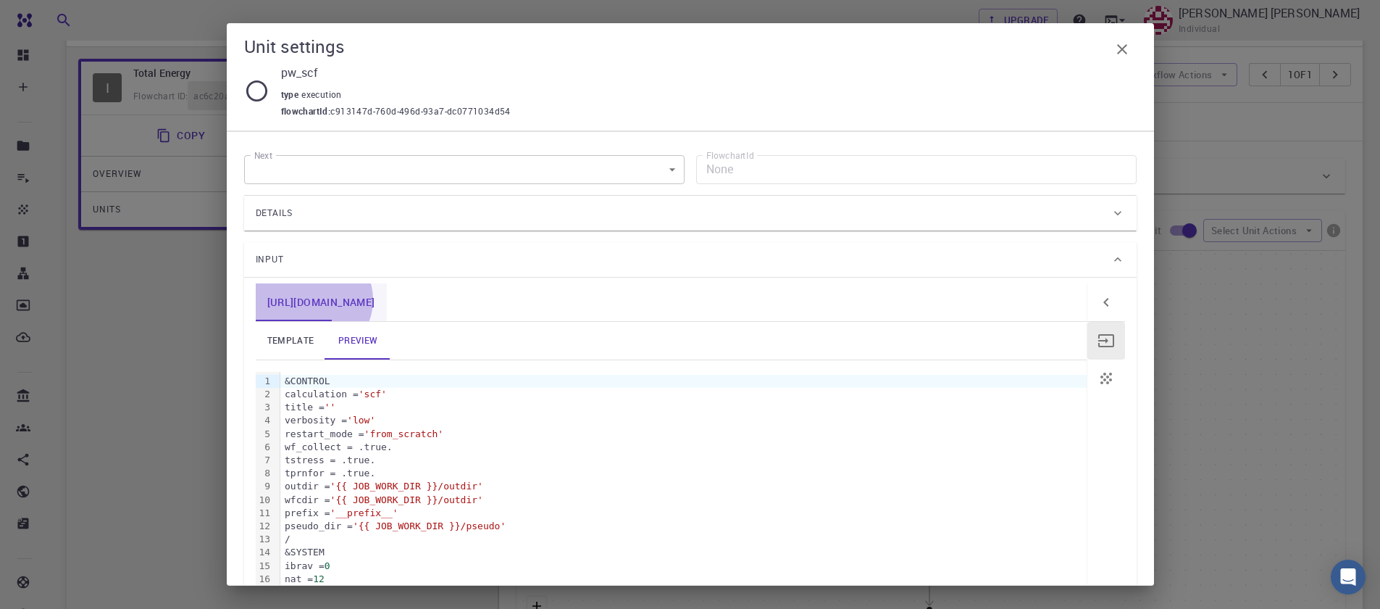
click at [312, 300] on link "[URL][DOMAIN_NAME]" at bounding box center [321, 302] width 131 height 38
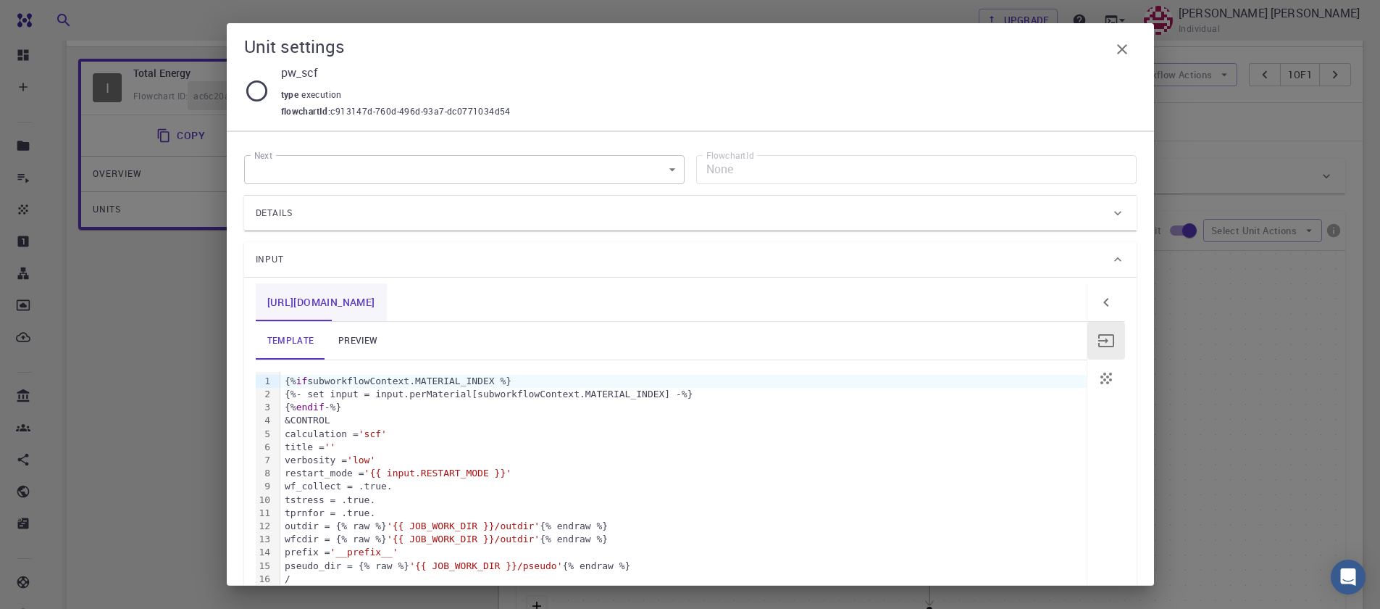
click at [300, 301] on link "[URL][DOMAIN_NAME]" at bounding box center [321, 302] width 131 height 38
click at [1103, 204] on div "Details" at bounding box center [690, 213] width 893 height 35
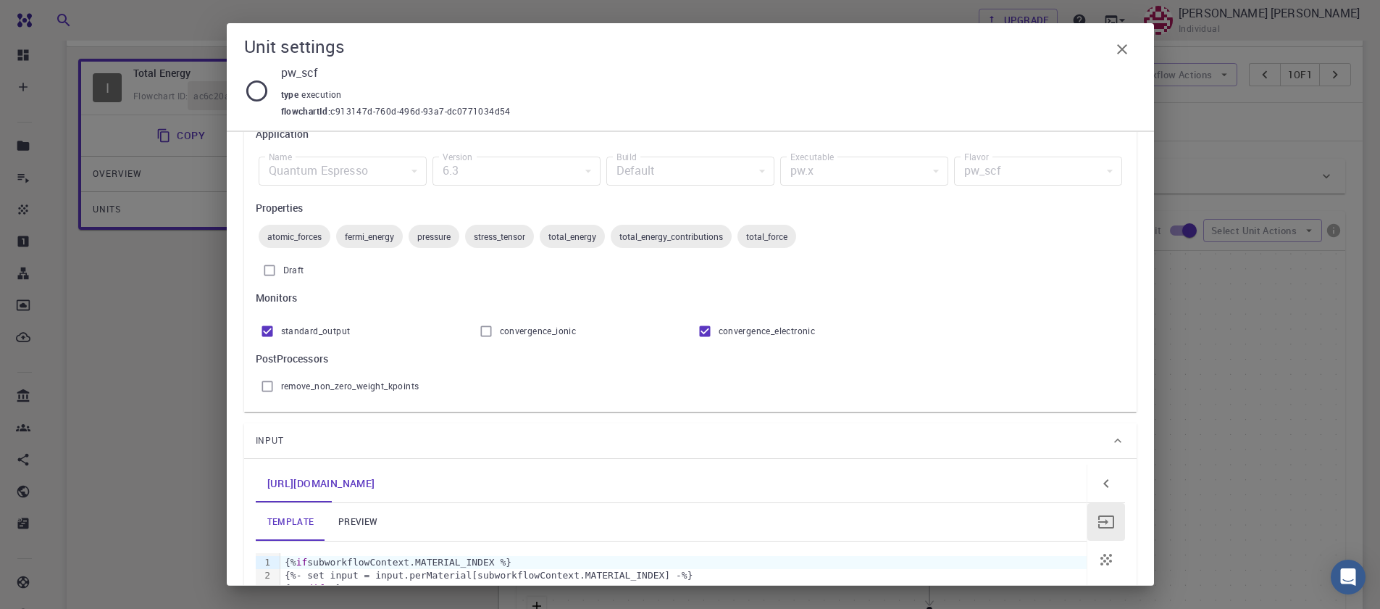
scroll to position [87, 0]
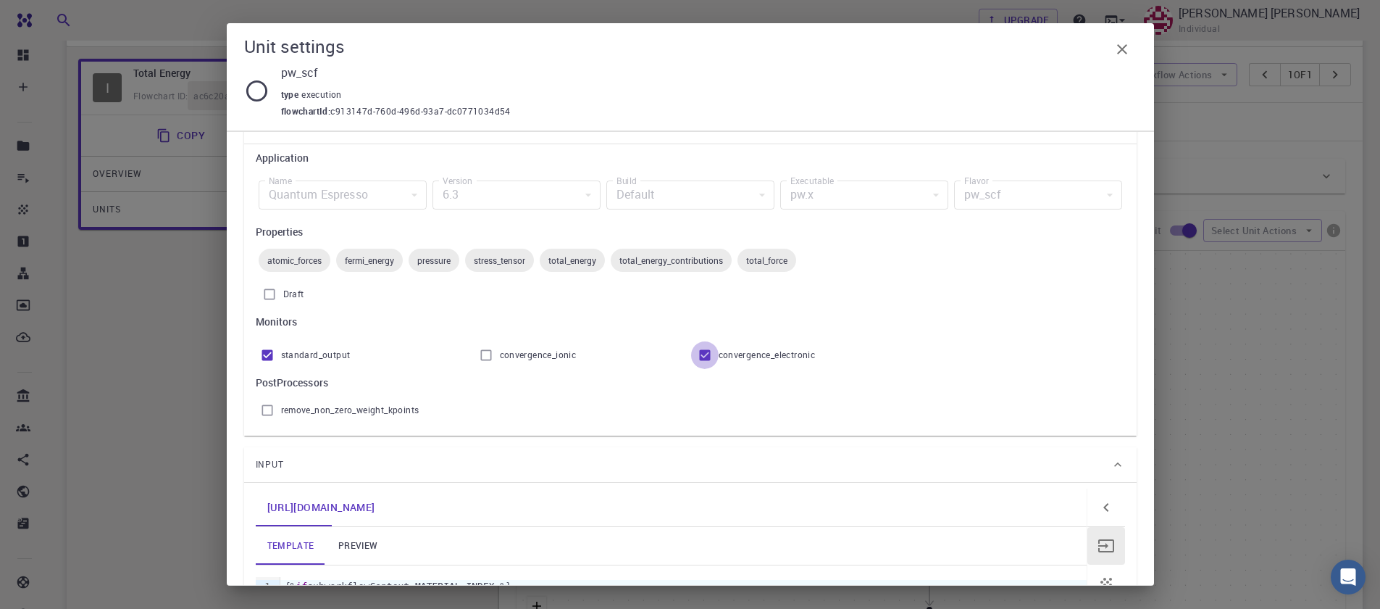
click at [702, 356] on input "convergence_electronic" at bounding box center [705, 355] width 28 height 28
checkbox input "true"
click at [322, 408] on span "remove_non_zero_weight_kpoints" at bounding box center [350, 410] width 138 height 14
click at [281, 408] on input "remove_non_zero_weight_kpoints" at bounding box center [268, 410] width 28 height 28
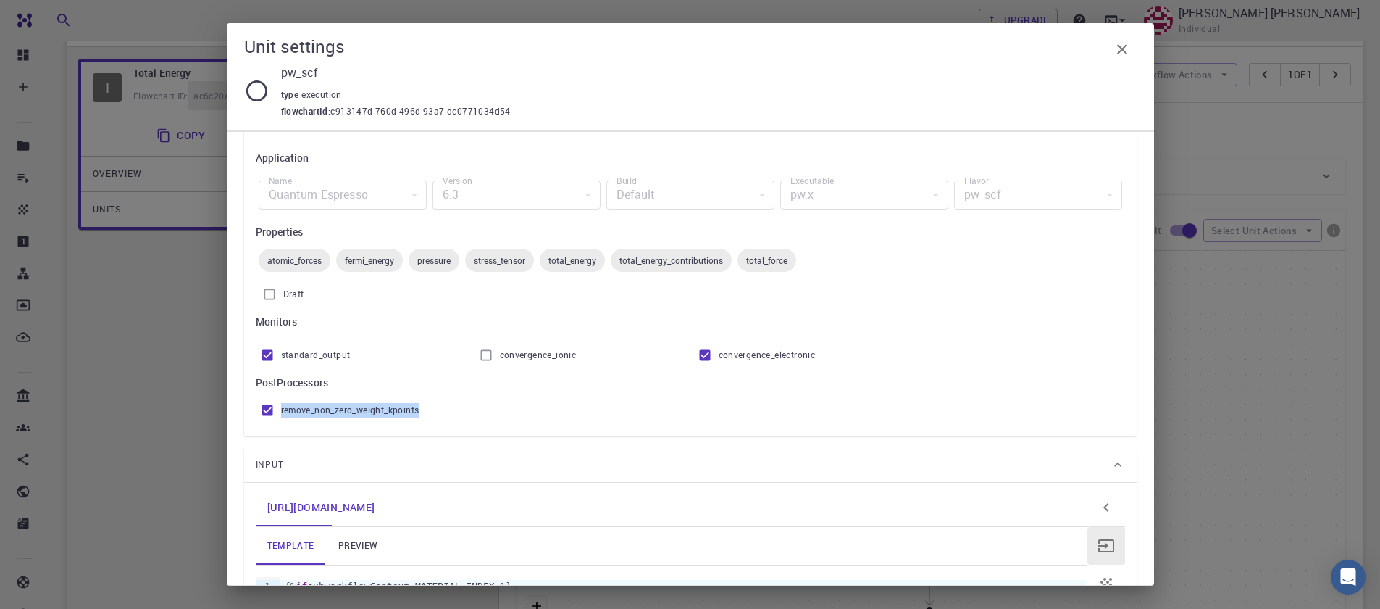
click at [322, 407] on span "remove_non_zero_weight_kpoints" at bounding box center [350, 410] width 138 height 14
click at [281, 407] on input "remove_non_zero_weight_kpoints" at bounding box center [268, 410] width 28 height 28
checkbox input "false"
click at [271, 356] on input "standard_output" at bounding box center [268, 355] width 28 height 28
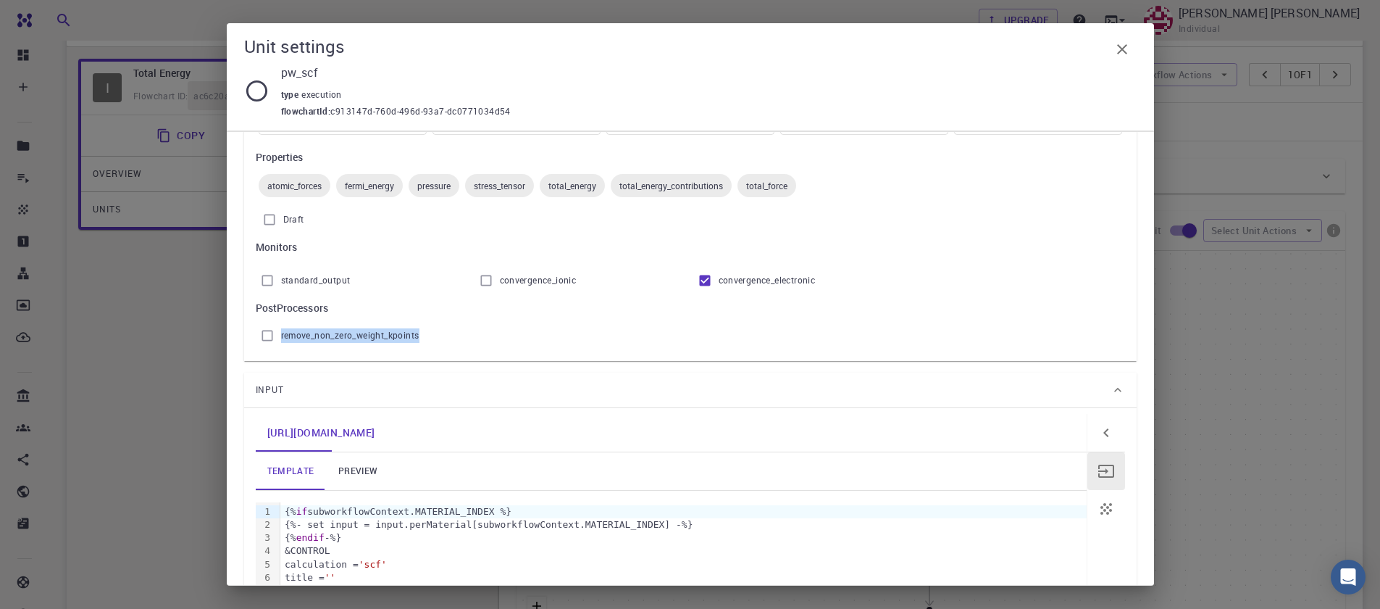
scroll to position [261, 0]
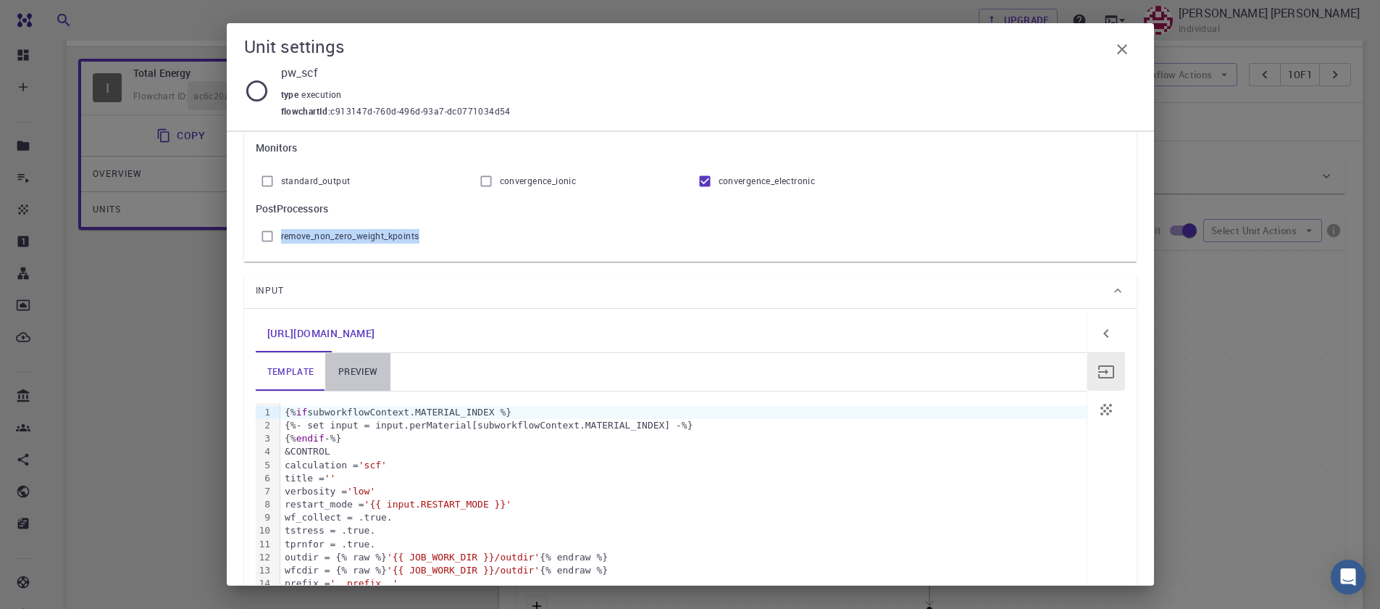
click at [352, 370] on link "preview" at bounding box center [357, 372] width 65 height 38
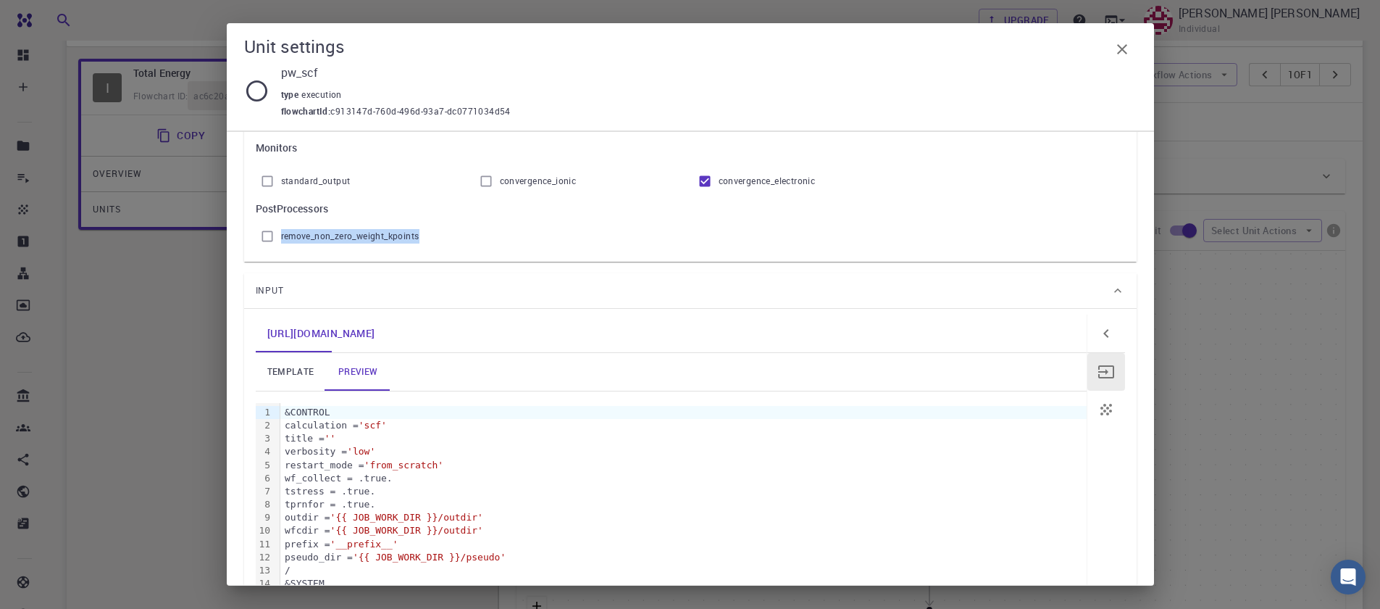
scroll to position [87, 0]
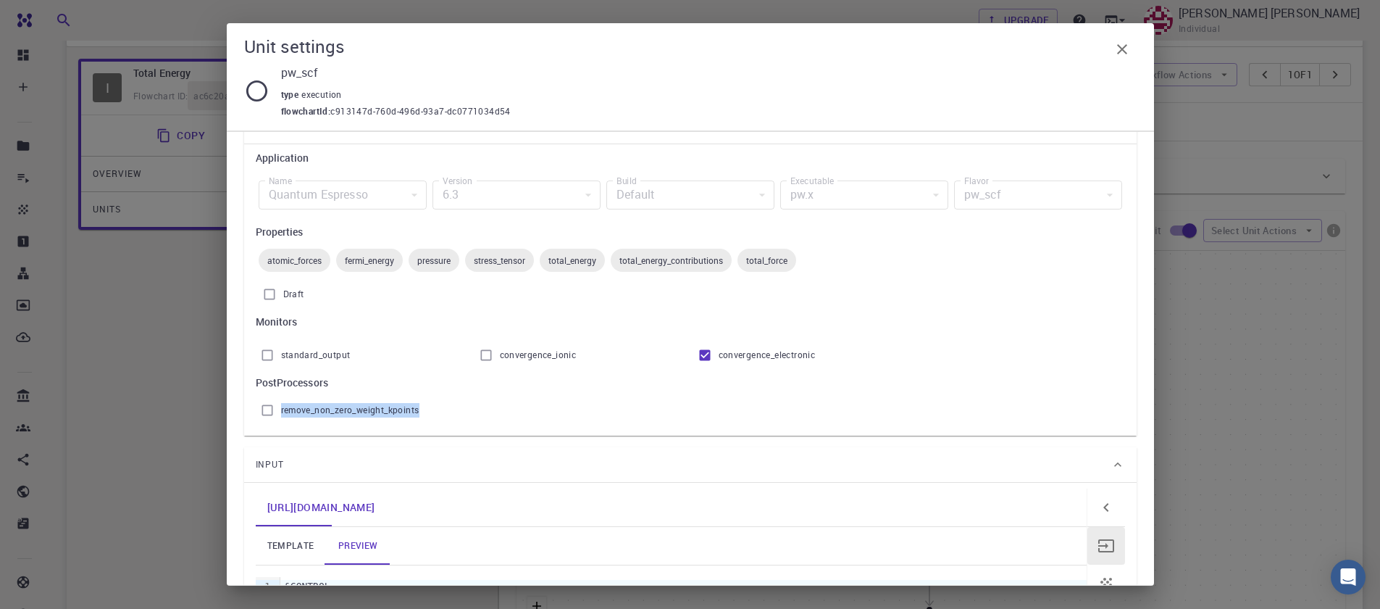
click at [859, 206] on div "pw.x" at bounding box center [864, 194] width 168 height 29
click at [1010, 199] on div "pw_scf" at bounding box center [1038, 194] width 168 height 29
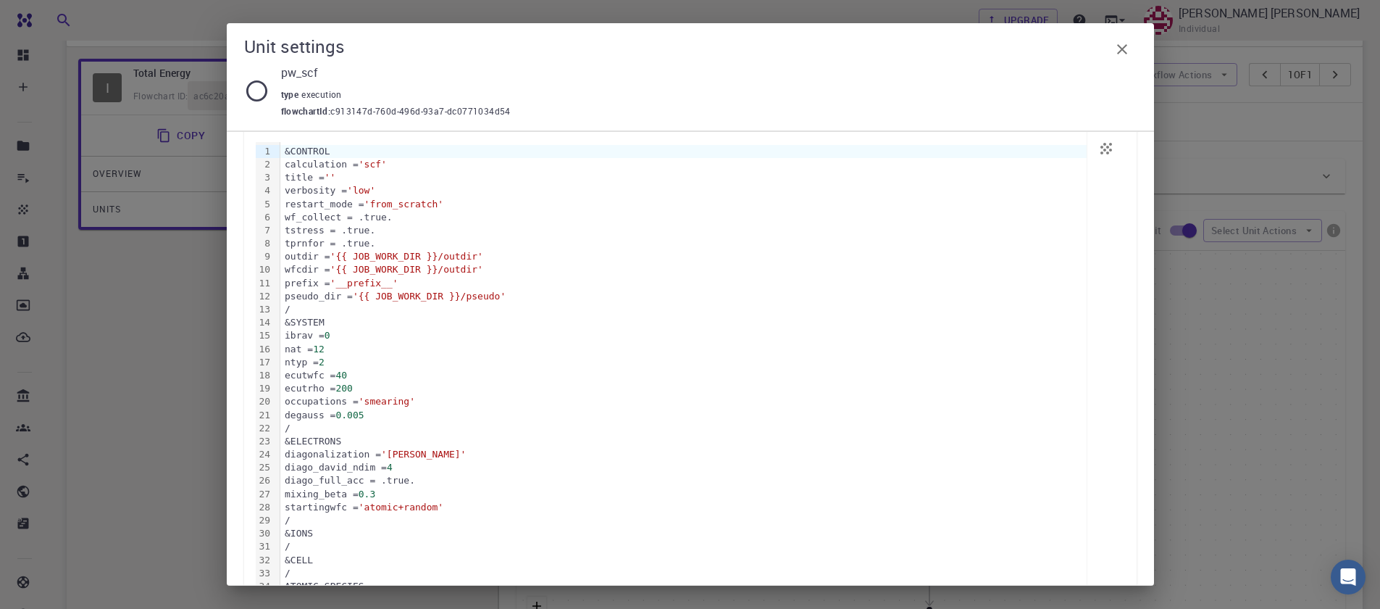
scroll to position [261, 0]
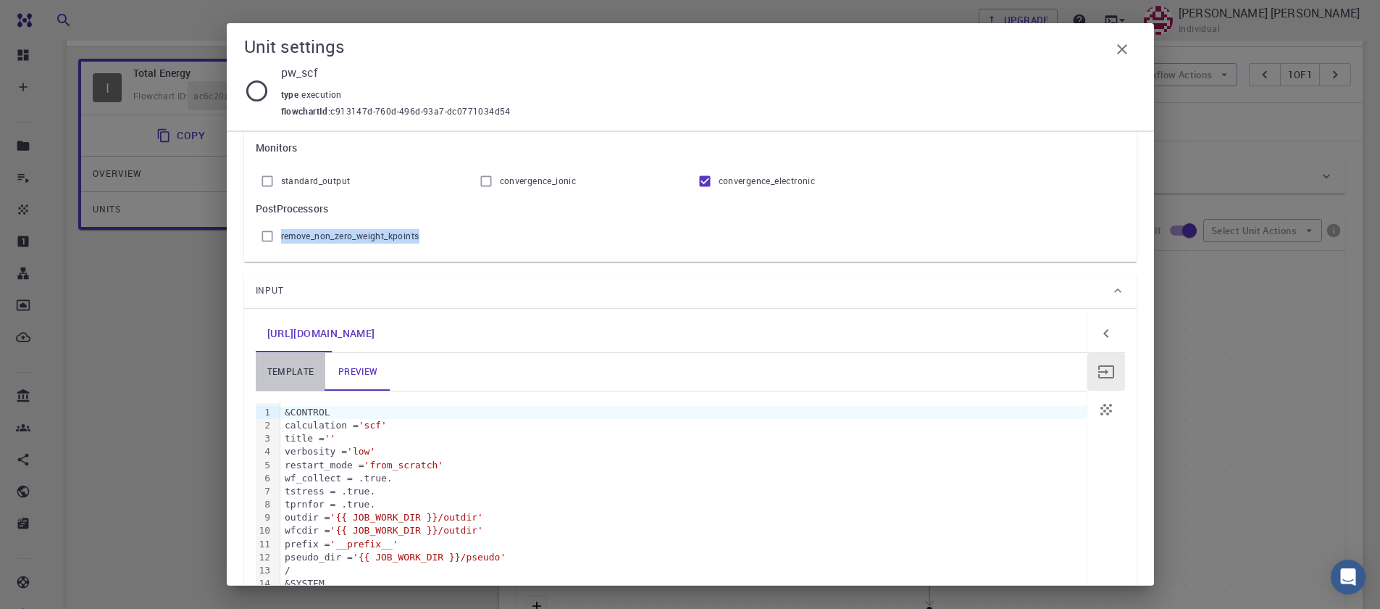
click at [285, 372] on link "template" at bounding box center [291, 372] width 70 height 38
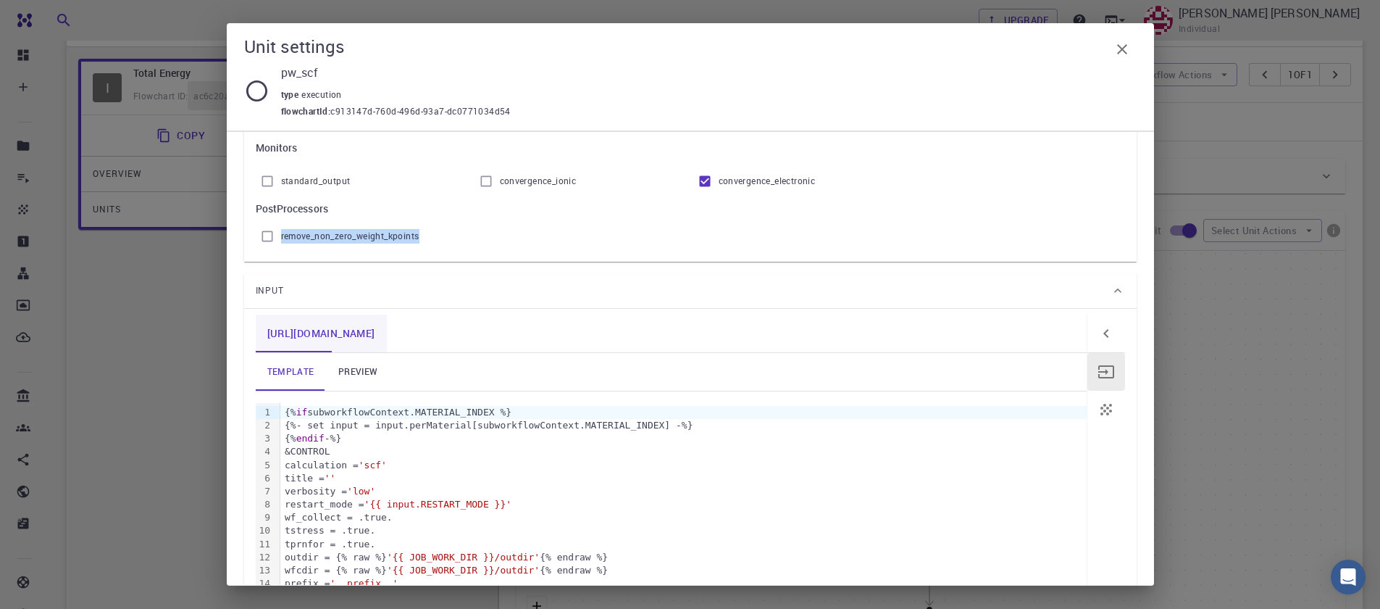
click at [302, 347] on link "[URL][DOMAIN_NAME]" at bounding box center [321, 333] width 131 height 38
click at [344, 380] on link "preview" at bounding box center [357, 372] width 65 height 38
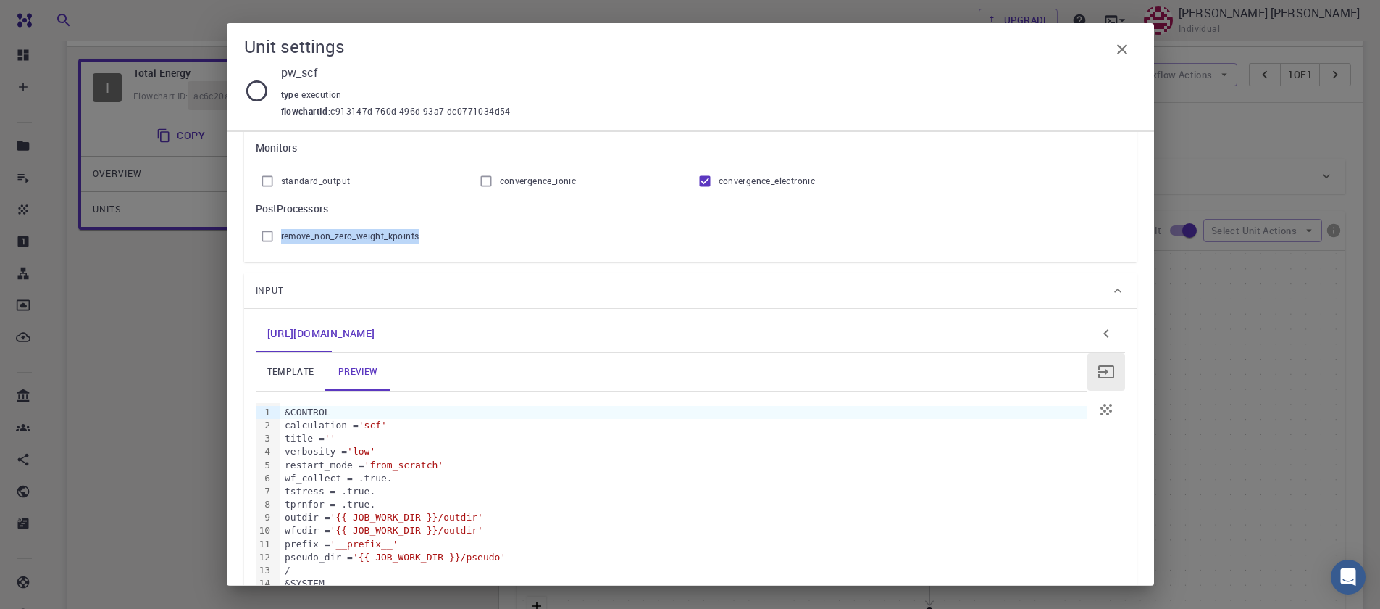
click at [274, 183] on input "standard_output" at bounding box center [268, 181] width 28 height 28
checkbox input "true"
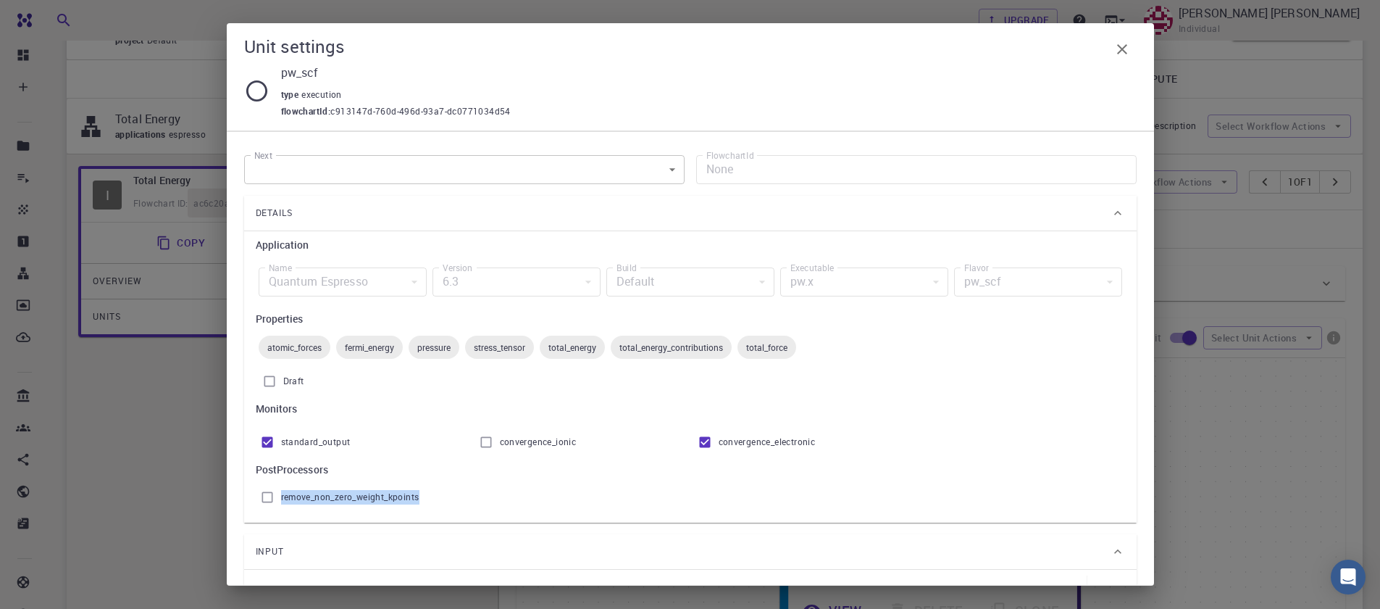
scroll to position [0, 0]
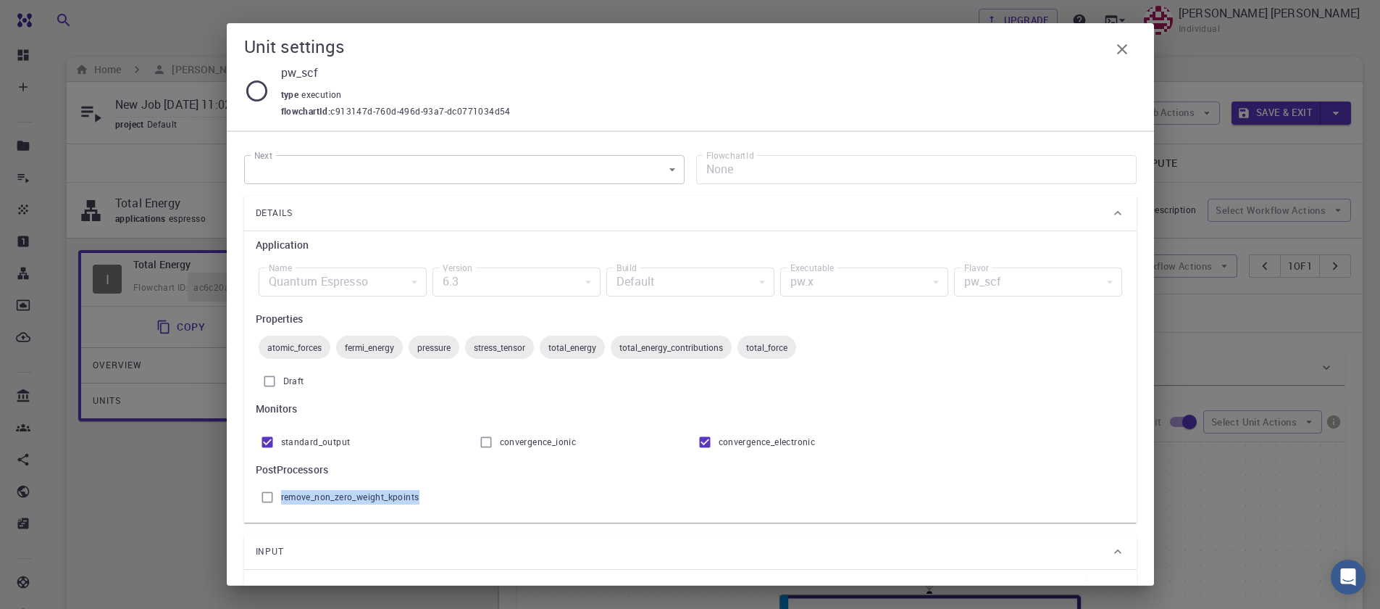
click at [730, 150] on label "FlowchartId" at bounding box center [730, 155] width 48 height 12
click at [299, 384] on span "Draft" at bounding box center [293, 381] width 21 height 14
click at [283, 384] on input "Draft" at bounding box center [270, 381] width 28 height 28
checkbox input "true"
click at [270, 436] on input "standard_output" at bounding box center [268, 442] width 28 height 28
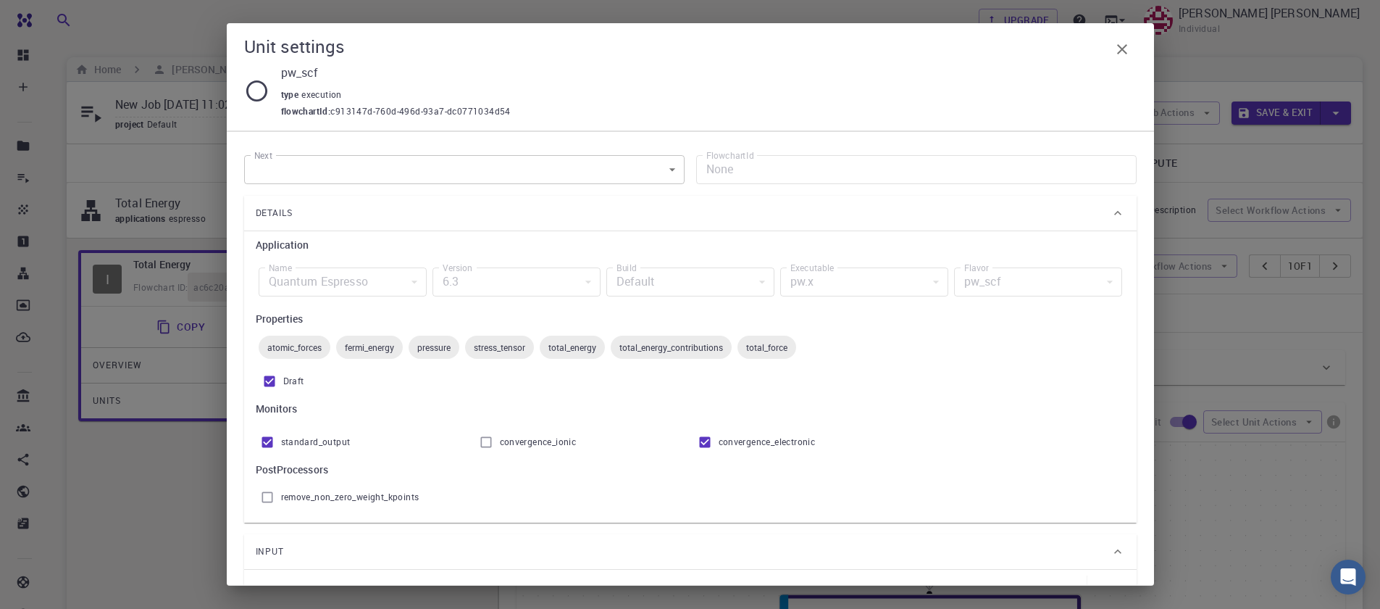
checkbox input "false"
click at [277, 356] on div "atomic_forces" at bounding box center [295, 346] width 72 height 23
click at [283, 344] on span "atomic_forces" at bounding box center [295, 347] width 72 height 12
click at [352, 293] on div "Quantum Espresso" at bounding box center [343, 281] width 168 height 29
click at [700, 448] on input "convergence_electronic" at bounding box center [705, 442] width 28 height 28
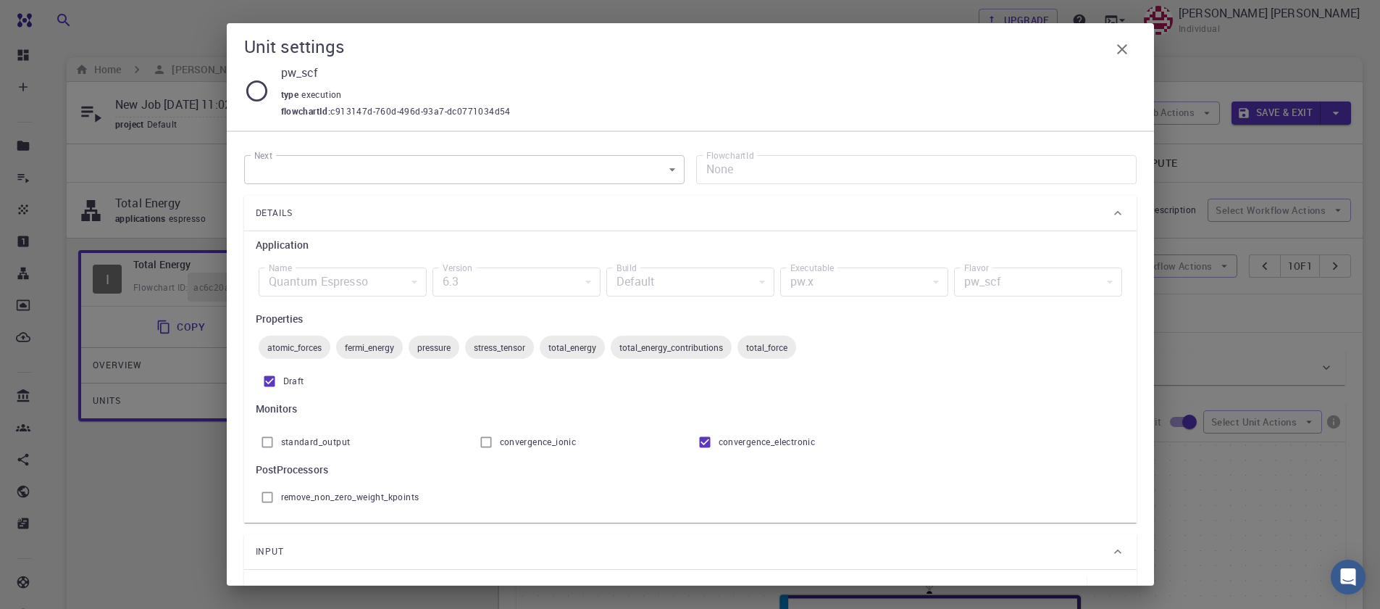
checkbox input "false"
click at [969, 280] on div "pw_scf" at bounding box center [1038, 281] width 168 height 29
click at [533, 436] on span "convergence_ionic" at bounding box center [538, 442] width 77 height 14
click at [500, 436] on input "convergence_ionic" at bounding box center [486, 442] width 28 height 28
checkbox input "true"
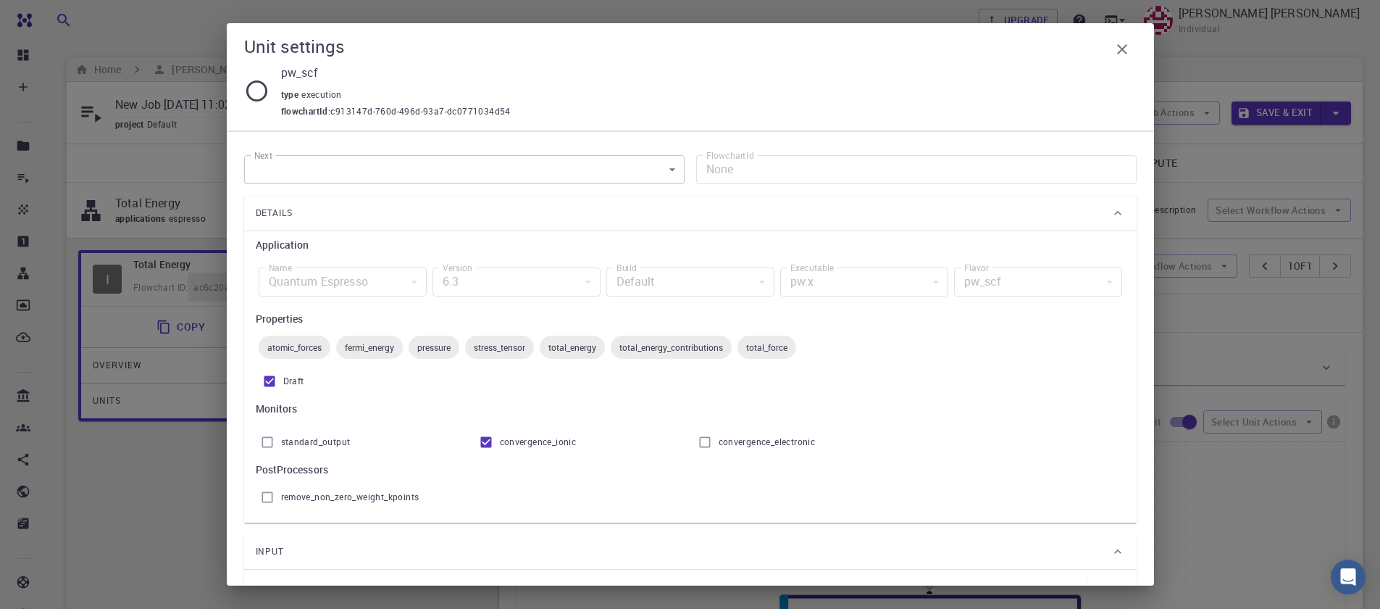
click at [288, 454] on label "standard_output" at bounding box center [302, 442] width 97 height 28
click at [281, 454] on input "standard_output" at bounding box center [268, 442] width 28 height 28
checkbox input "true"
click at [780, 436] on span "convergence_electronic" at bounding box center [767, 442] width 97 height 14
click at [719, 436] on input "convergence_electronic" at bounding box center [705, 442] width 28 height 28
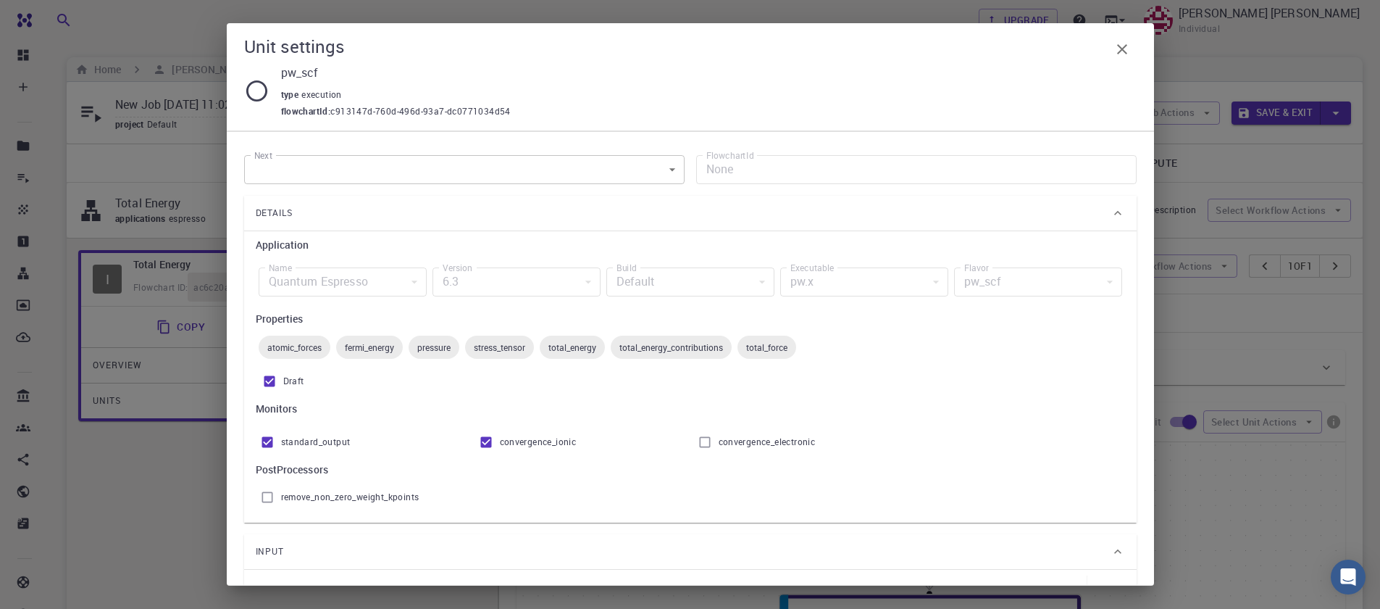
checkbox input "true"
click at [304, 501] on span "remove_non_zero_weight_kpoints" at bounding box center [350, 497] width 138 height 14
click at [281, 501] on input "remove_non_zero_weight_kpoints" at bounding box center [268, 497] width 28 height 28
click at [302, 501] on span "remove_non_zero_weight_kpoints" at bounding box center [350, 497] width 138 height 14
click at [281, 501] on input "remove_non_zero_weight_kpoints" at bounding box center [268, 497] width 28 height 28
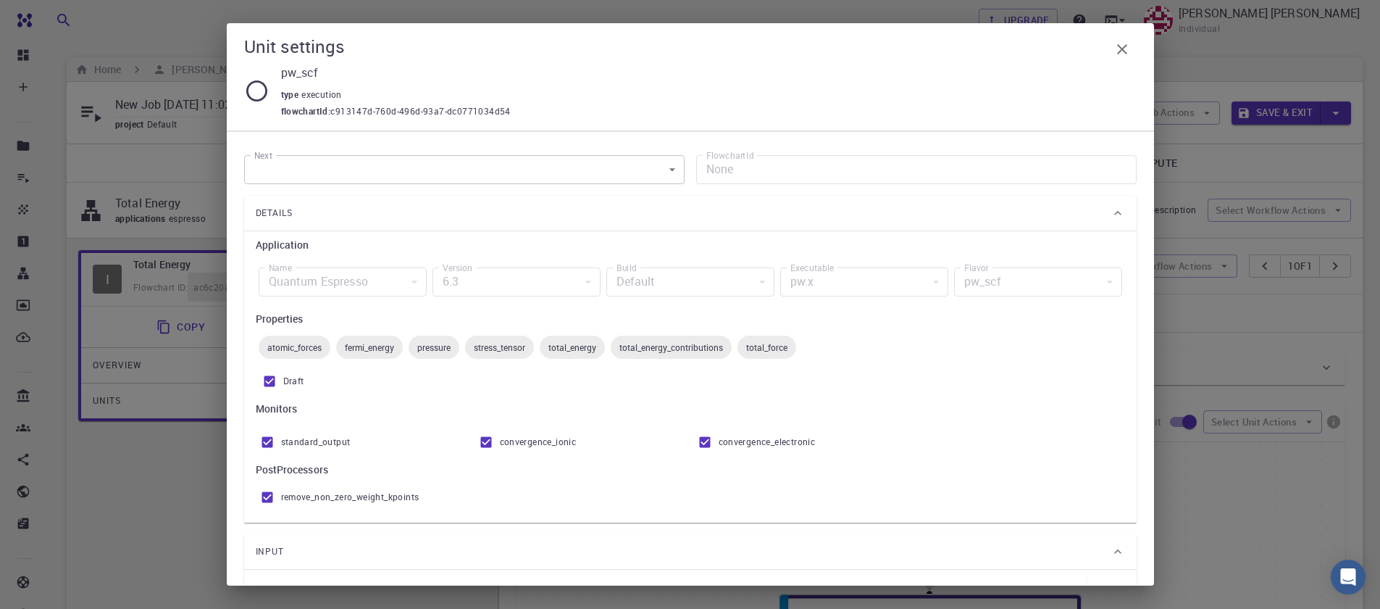
checkbox input "false"
click at [296, 438] on span "standard_output" at bounding box center [316, 442] width 70 height 14
click at [281, 438] on input "standard_output" at bounding box center [268, 442] width 28 height 28
checkbox input "false"
click at [511, 446] on span "convergence_ionic" at bounding box center [538, 442] width 77 height 14
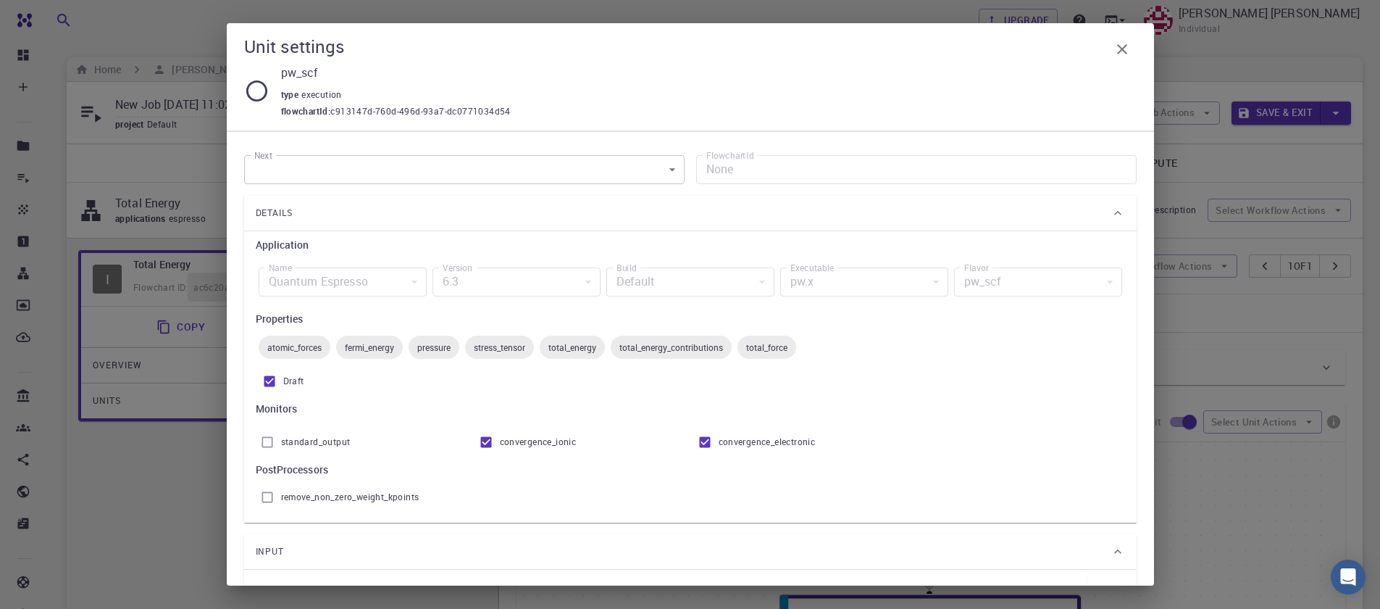
click at [500, 446] on input "convergence_ionic" at bounding box center [486, 442] width 28 height 28
checkbox input "false"
click at [706, 441] on input "convergence_electronic" at bounding box center [705, 442] width 28 height 28
checkbox input "false"
click at [285, 379] on span "Draft" at bounding box center [293, 381] width 21 height 14
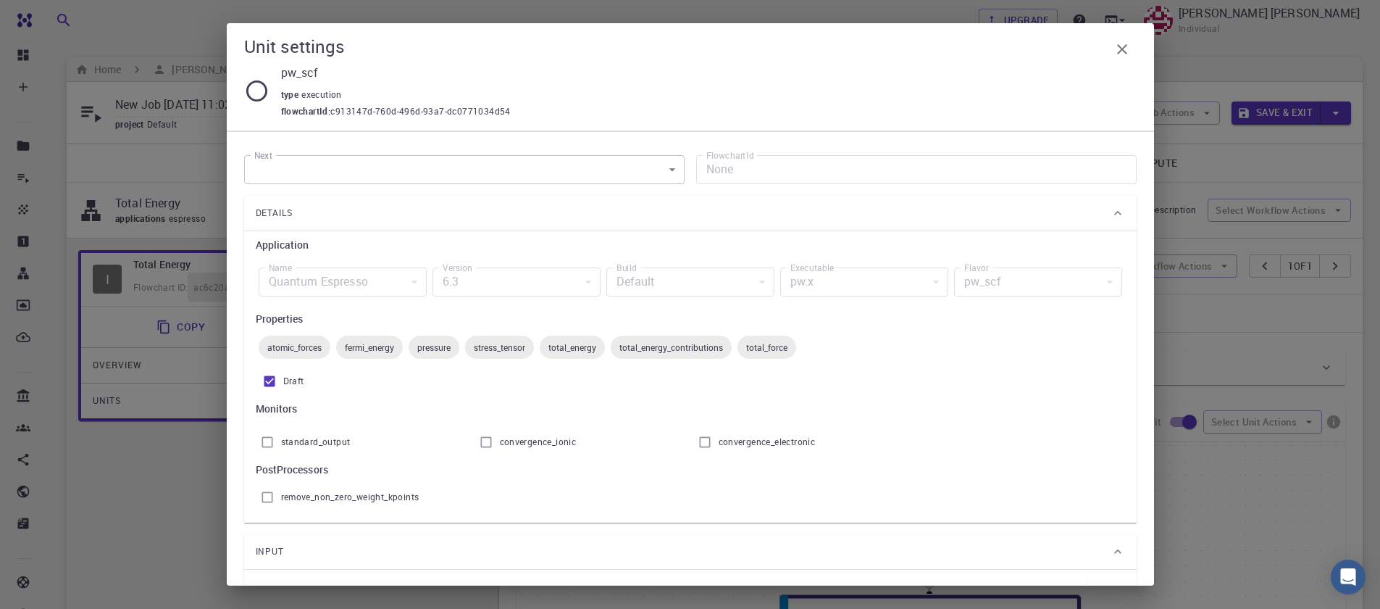
click at [283, 379] on input "Draft" at bounding box center [270, 381] width 28 height 28
checkbox input "false"
click at [337, 133] on div "Next ​ Next FlowchartId None FlowchartId Details Application Name Quantum Espre…" at bounding box center [690, 358] width 927 height 454
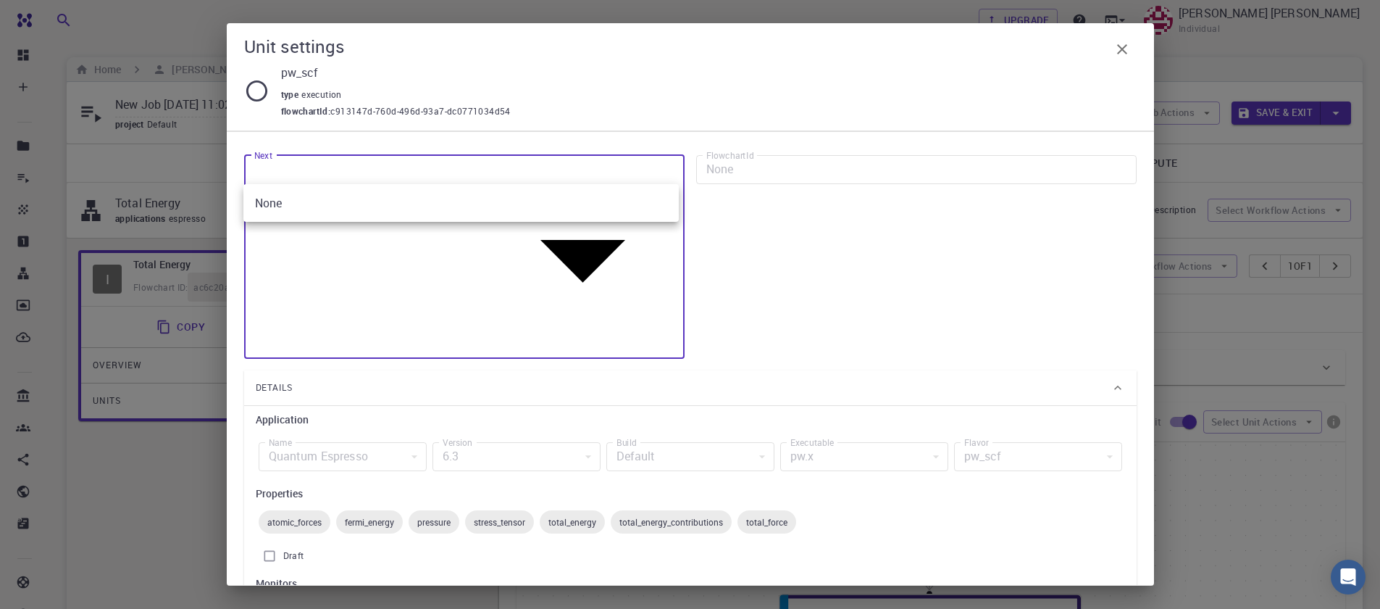
click at [356, 170] on body "Free Dashboard Create New Job New Material Create Material Upload File Import f…" at bounding box center [690, 530] width 1380 height 1061
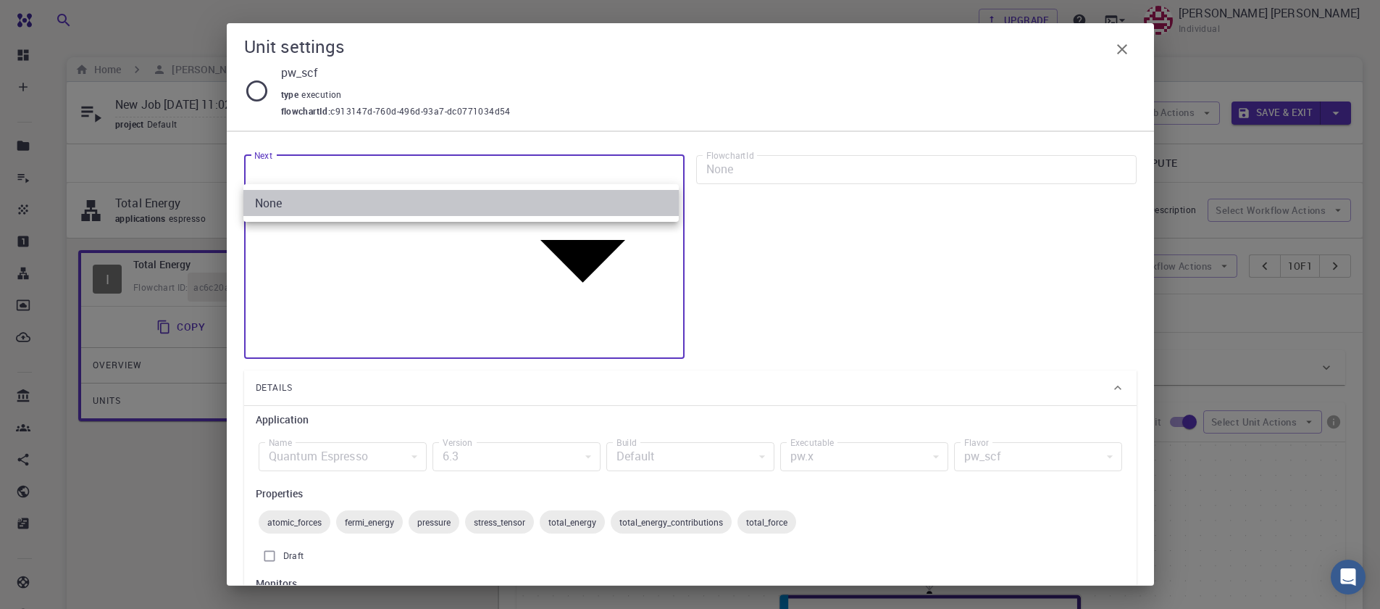
click at [367, 204] on li "None" at bounding box center [460, 203] width 435 height 26
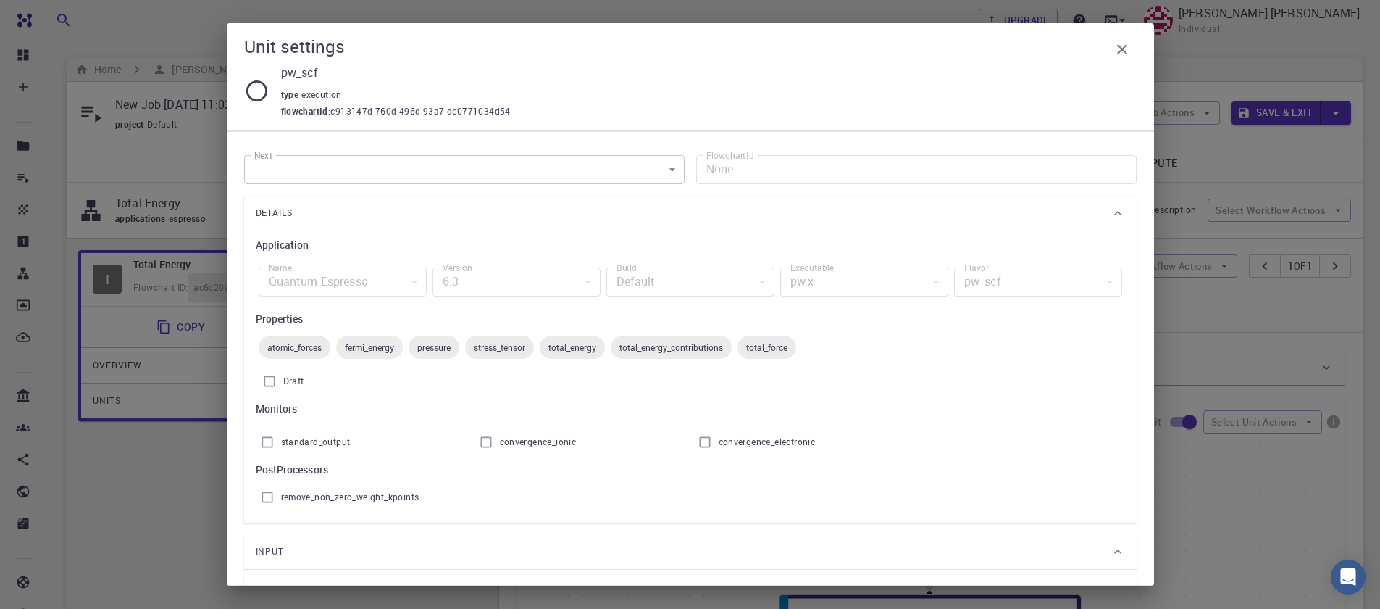
click at [257, 93] on icon at bounding box center [256, 90] width 25 height 25
click at [256, 93] on icon at bounding box center [256, 90] width 25 height 25
drag, startPoint x: 330, startPoint y: 96, endPoint x: 444, endPoint y: 72, distance: 116.2
click at [331, 96] on span "execution" at bounding box center [324, 94] width 46 height 12
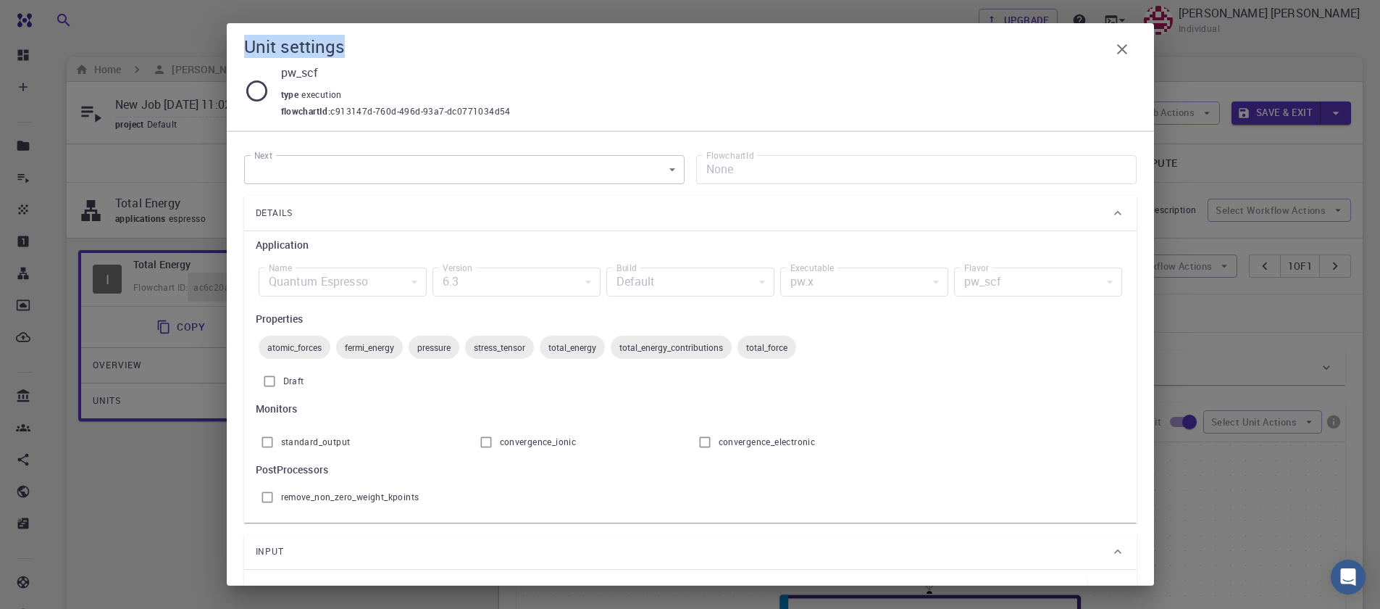
drag, startPoint x: 462, startPoint y: 53, endPoint x: 469, endPoint y: 22, distance: 31.3
click at [469, 23] on div "Unit settings pw_scf type execution flowchartId : c913147d-760d-496d-93a7-dc077…" at bounding box center [690, 76] width 927 height 107
click at [926, 432] on div "standard_output convergence_ionic convergence_electronic" at bounding box center [690, 438] width 881 height 33
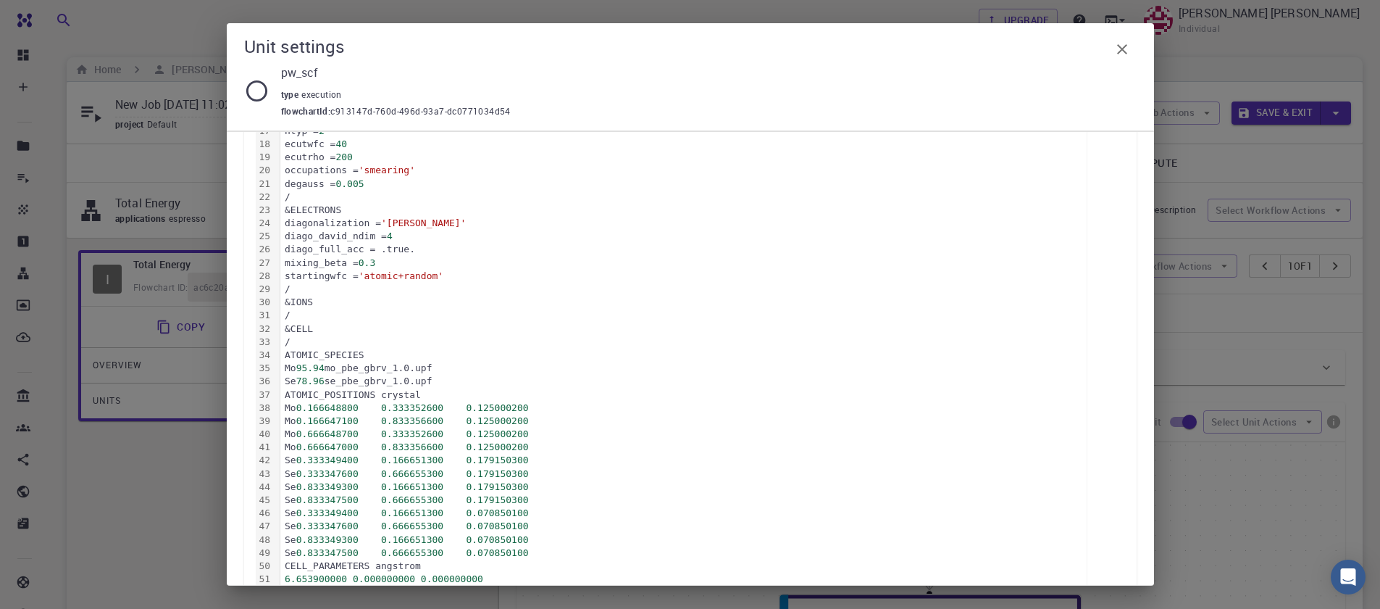
scroll to position [896, 0]
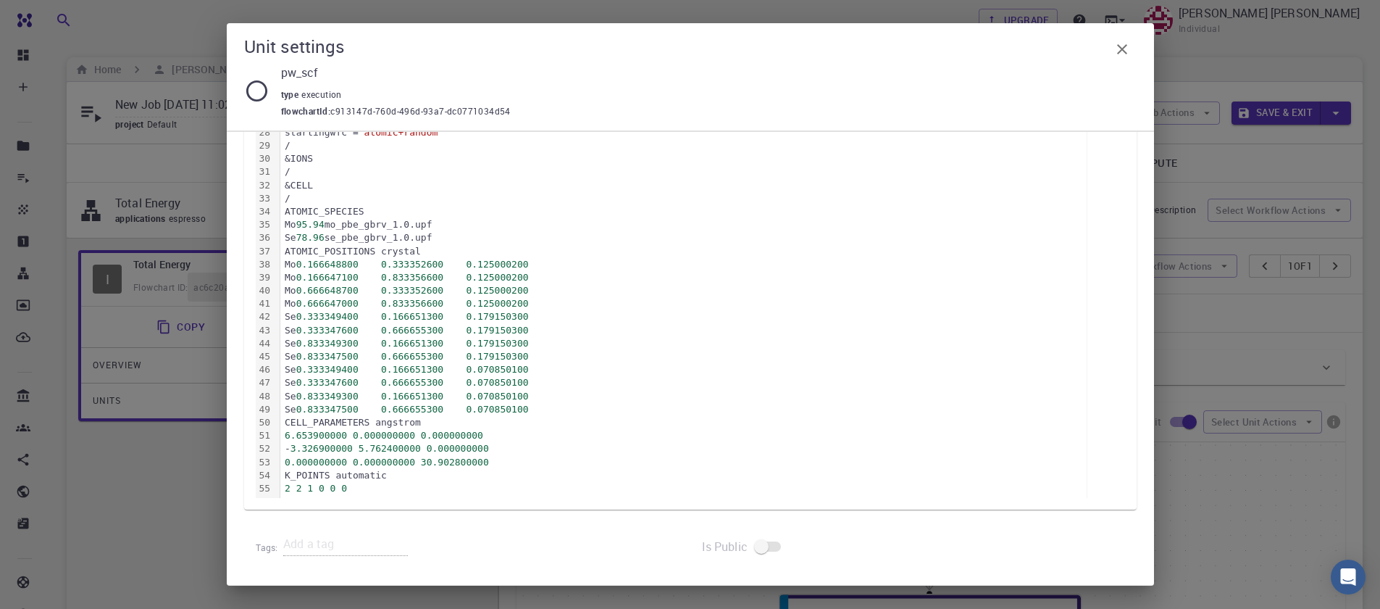
click at [761, 546] on span at bounding box center [768, 546] width 25 height 10
drag, startPoint x: 764, startPoint y: 546, endPoint x: 753, endPoint y: 548, distance: 11.0
click at [756, 548] on span at bounding box center [768, 546] width 25 height 10
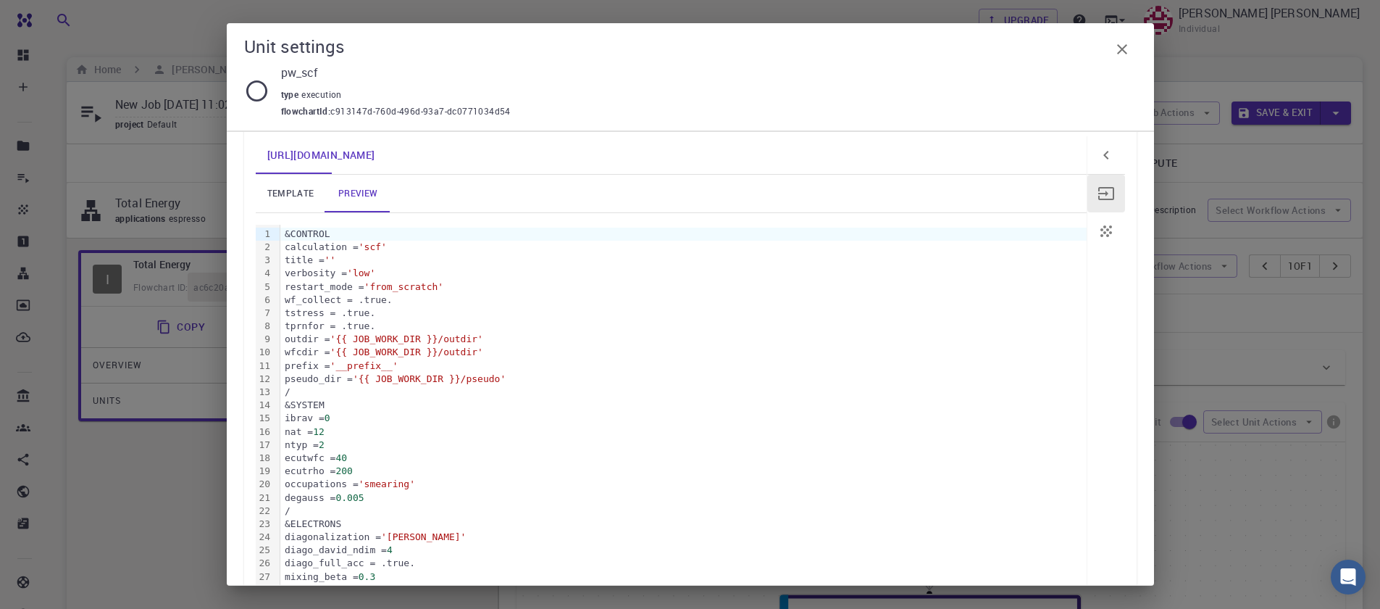
scroll to position [375, 0]
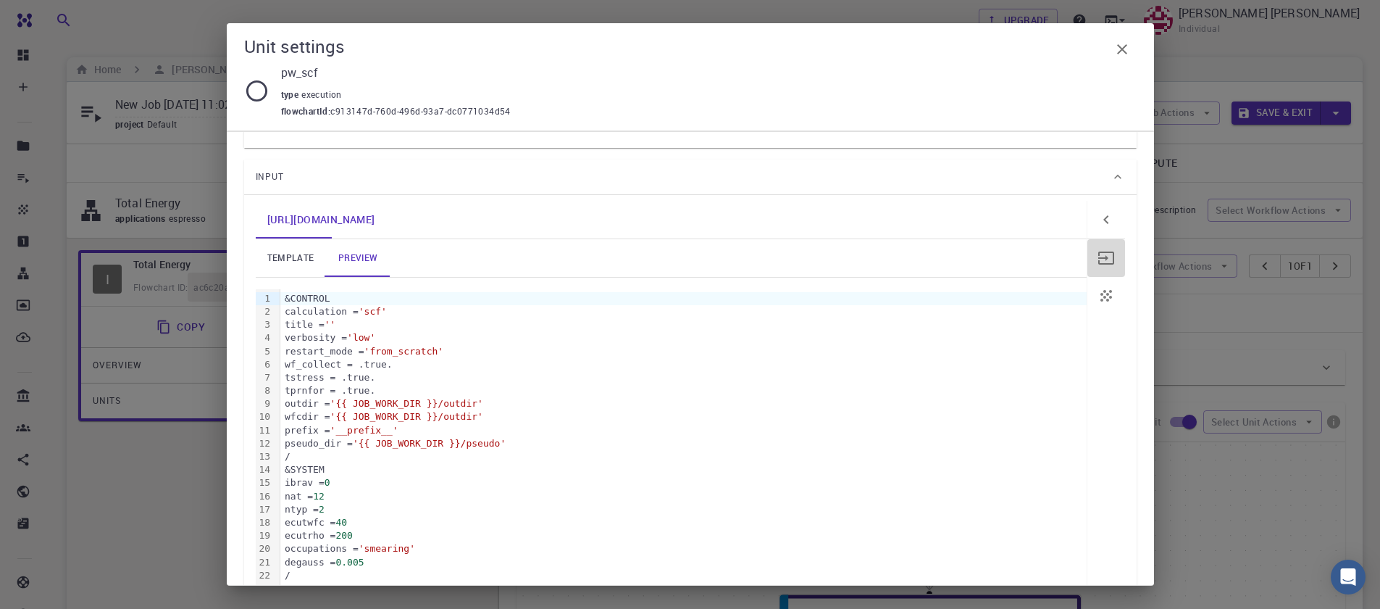
click at [1098, 265] on icon "button" at bounding box center [1106, 257] width 17 height 17
click at [1098, 261] on icon "button" at bounding box center [1106, 257] width 17 height 17
click at [1089, 228] on button "button" at bounding box center [1106, 220] width 38 height 38
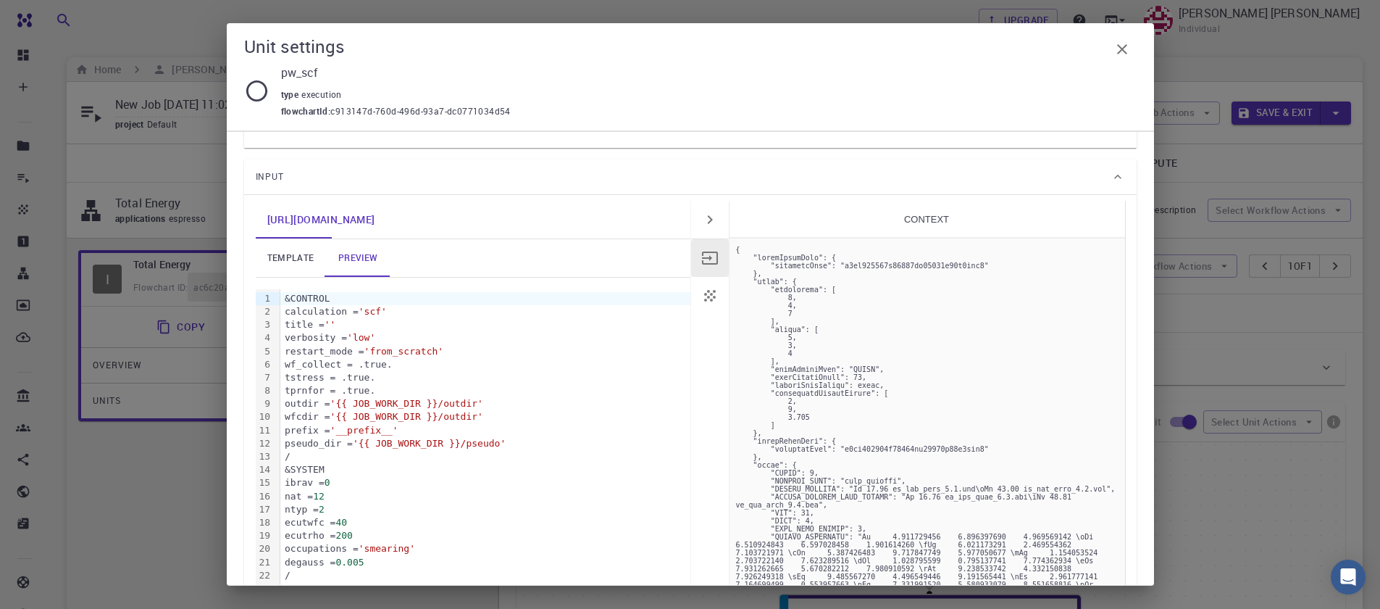
click at [682, 217] on div "[URL][DOMAIN_NAME]" at bounding box center [473, 220] width 435 height 38
click at [703, 225] on icon "button" at bounding box center [709, 219] width 17 height 17
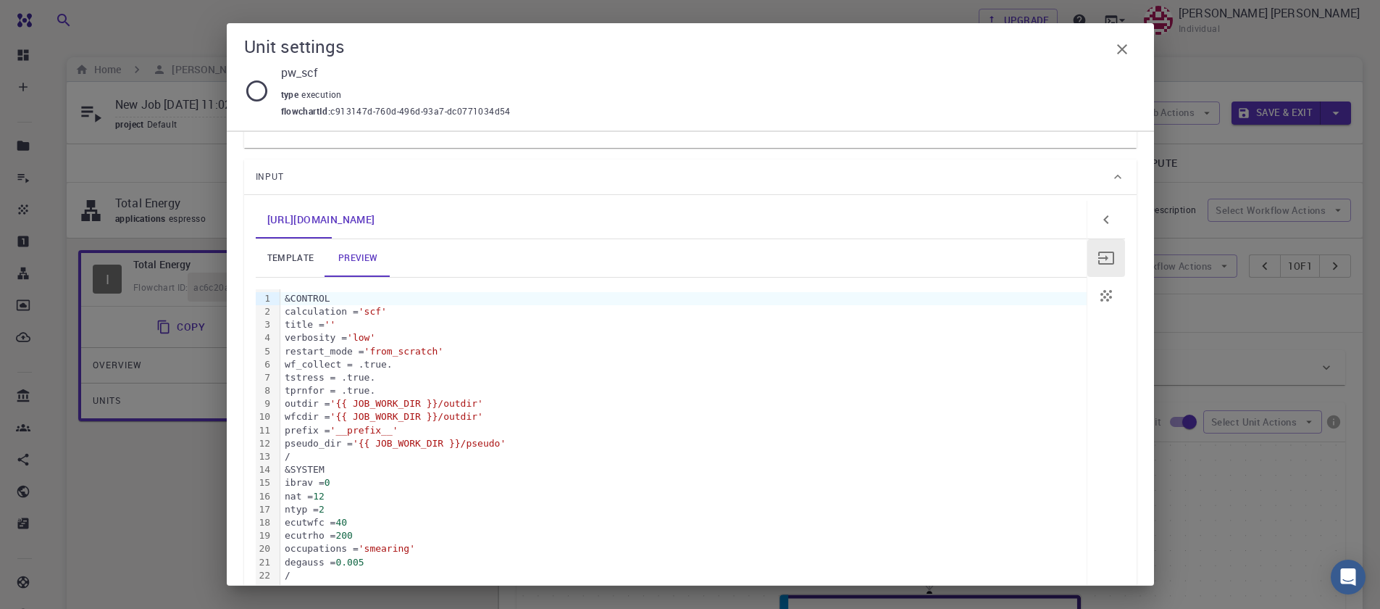
scroll to position [27, 0]
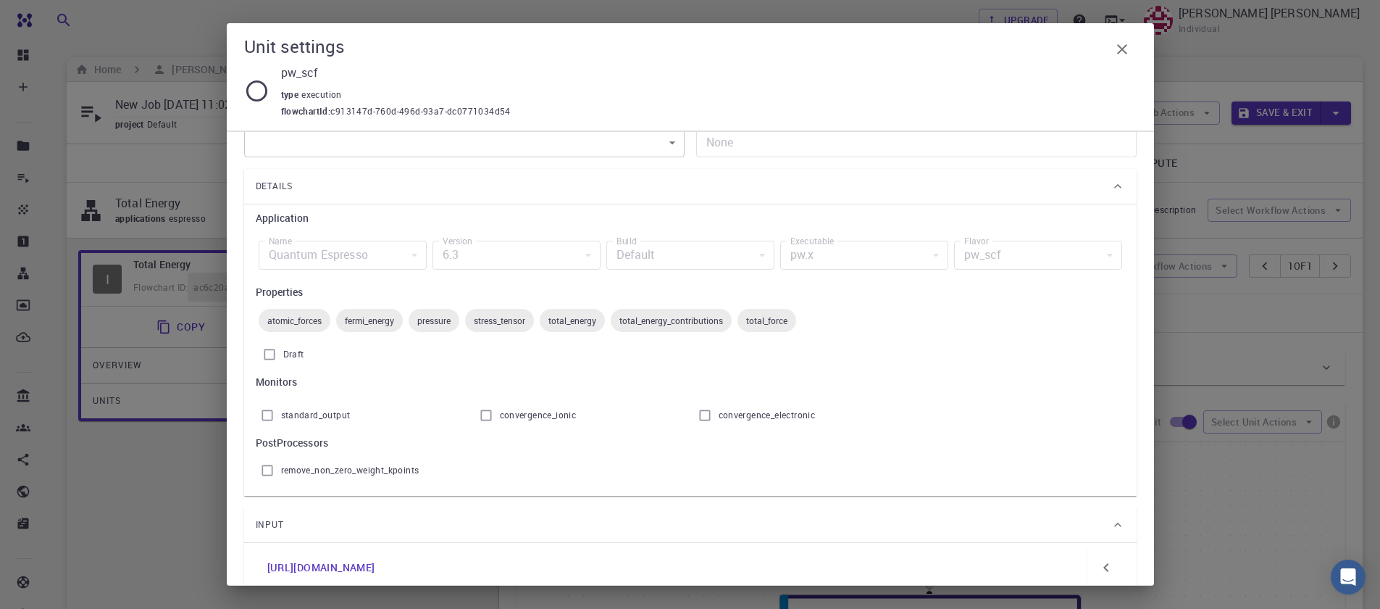
click at [981, 257] on div "pw_scf" at bounding box center [1038, 255] width 168 height 29
click at [791, 255] on div "pw.x" at bounding box center [864, 255] width 168 height 29
click at [1115, 50] on icon "button" at bounding box center [1122, 49] width 17 height 17
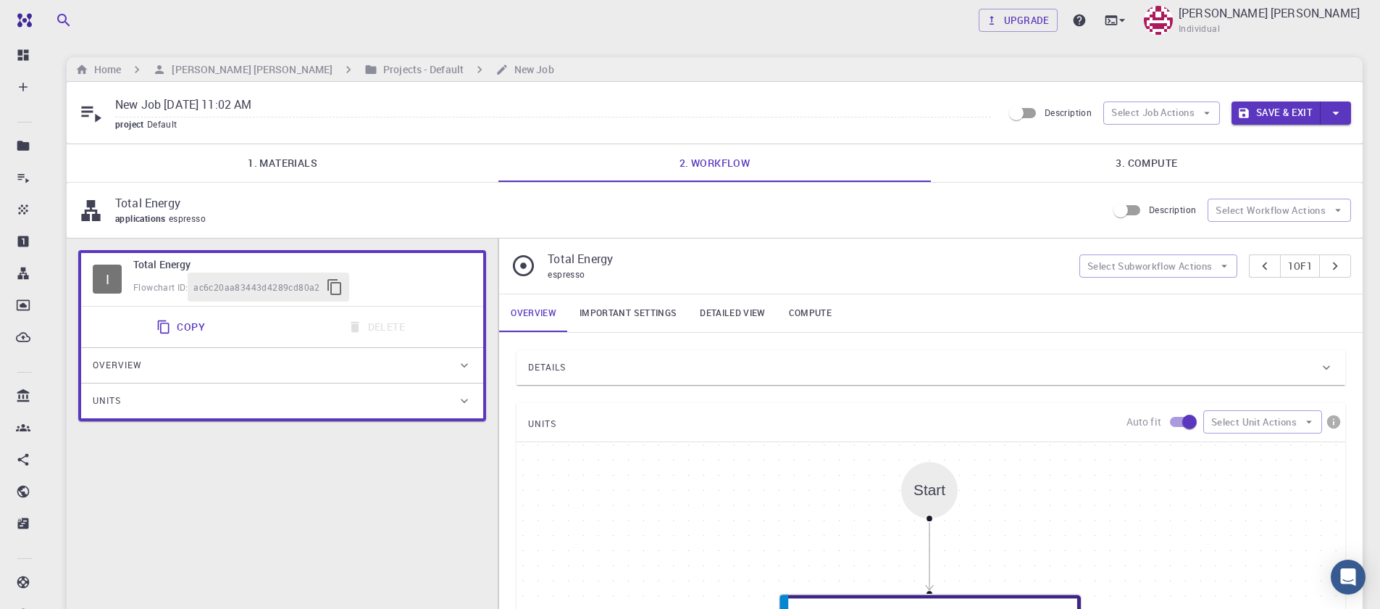
scroll to position [390, 0]
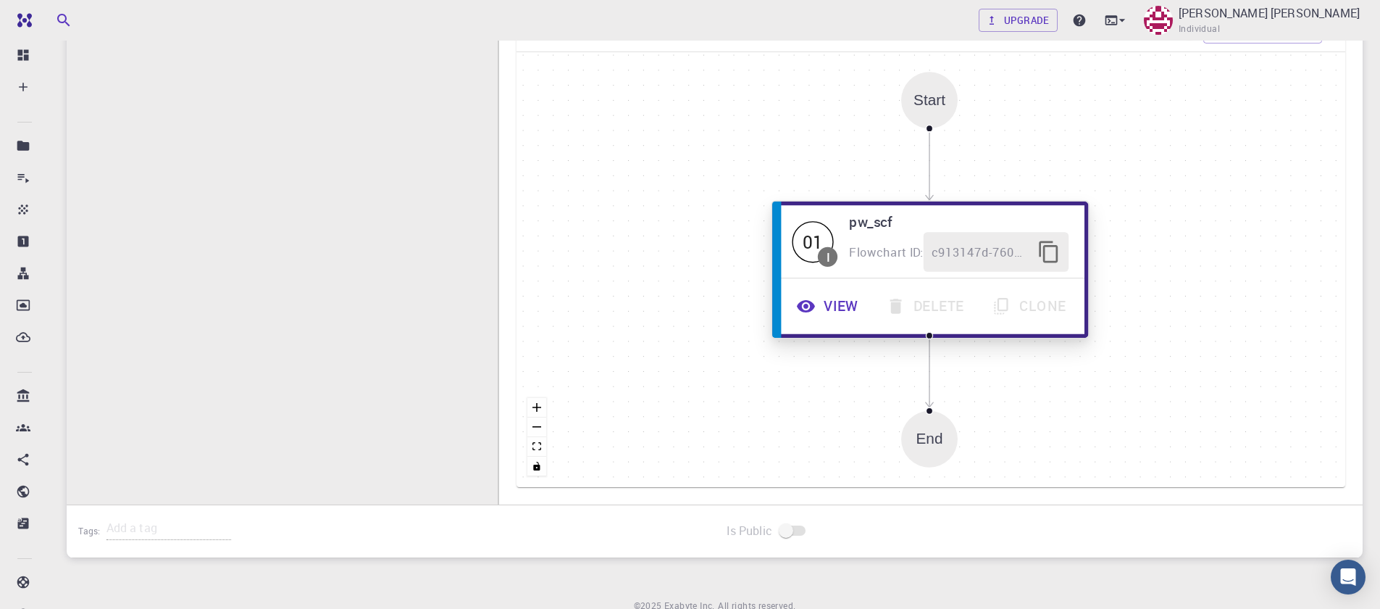
click at [841, 309] on button "View" at bounding box center [830, 306] width 90 height 40
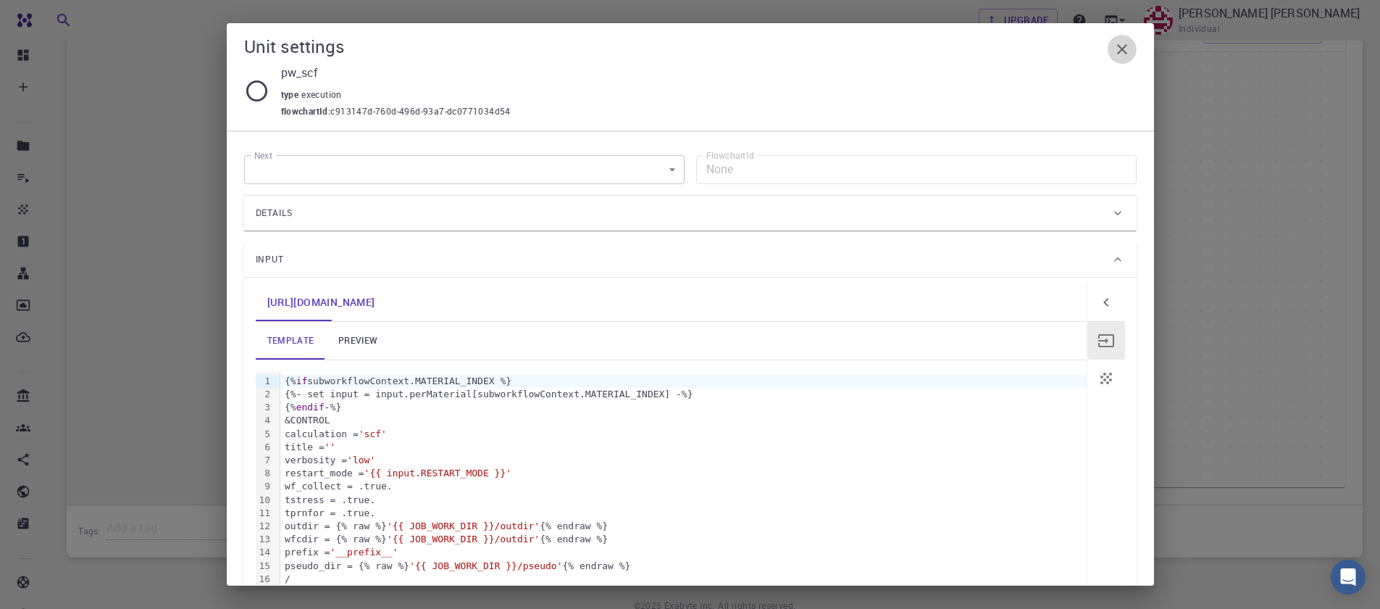
click at [1116, 47] on icon "button" at bounding box center [1122, 49] width 17 height 17
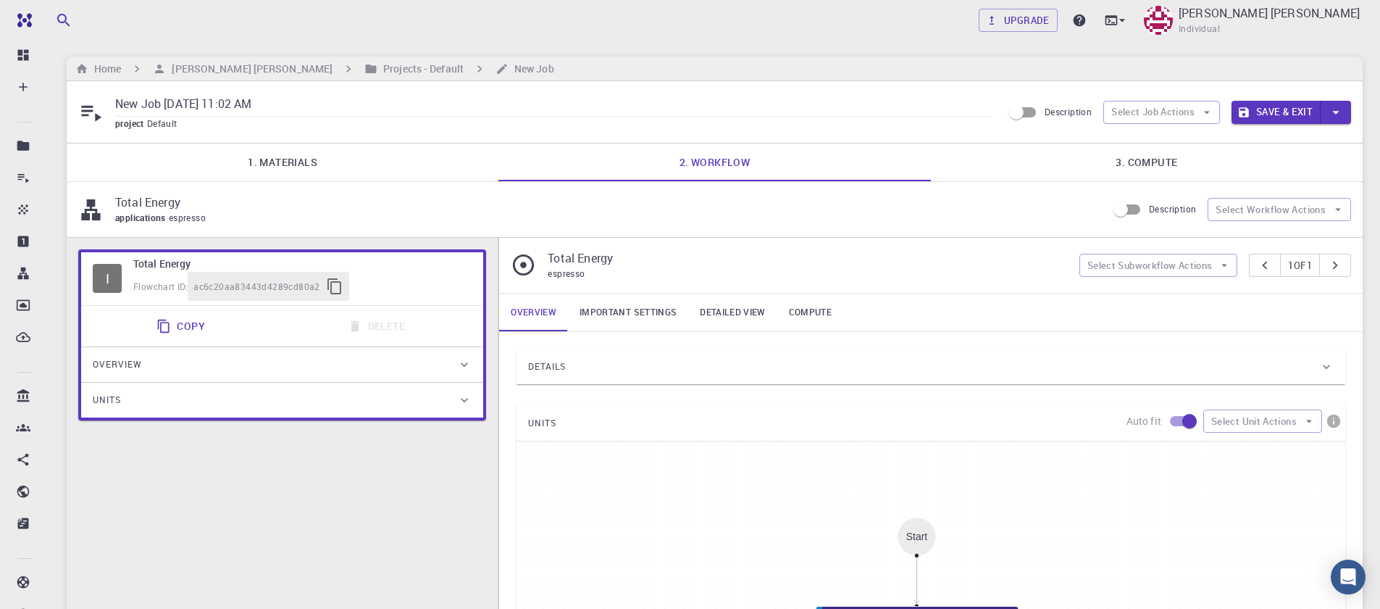
scroll to position [0, 0]
click at [640, 308] on link "Important settings" at bounding box center [628, 313] width 120 height 38
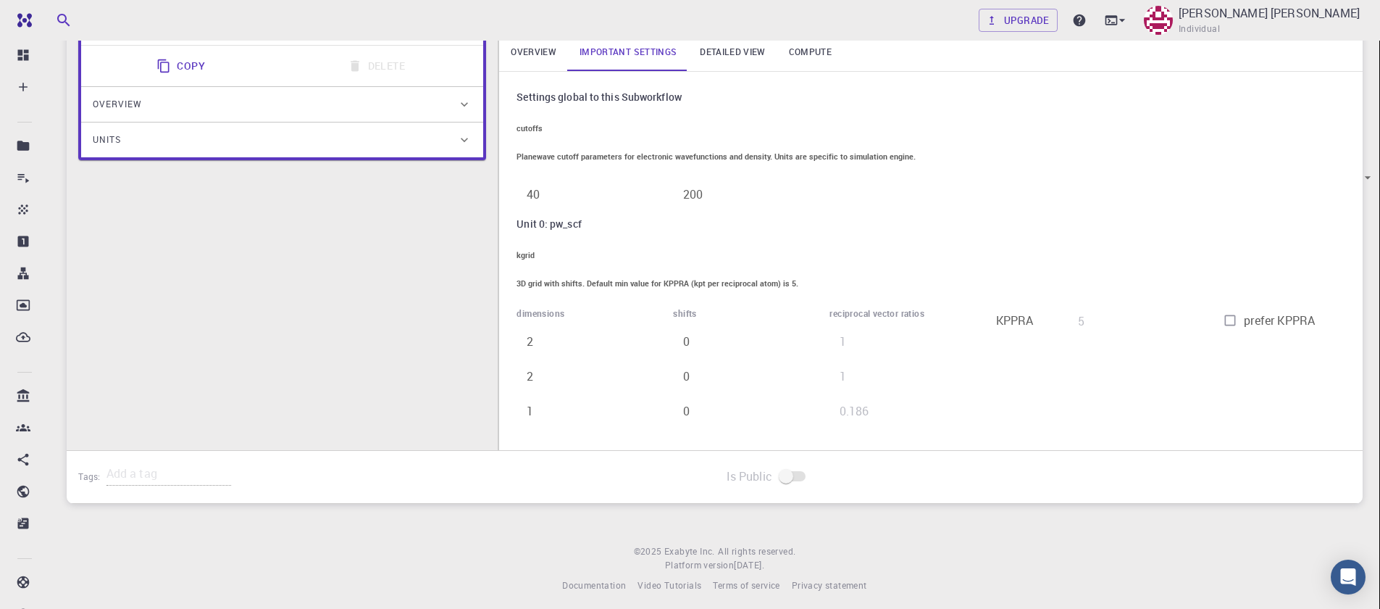
scroll to position [174, 0]
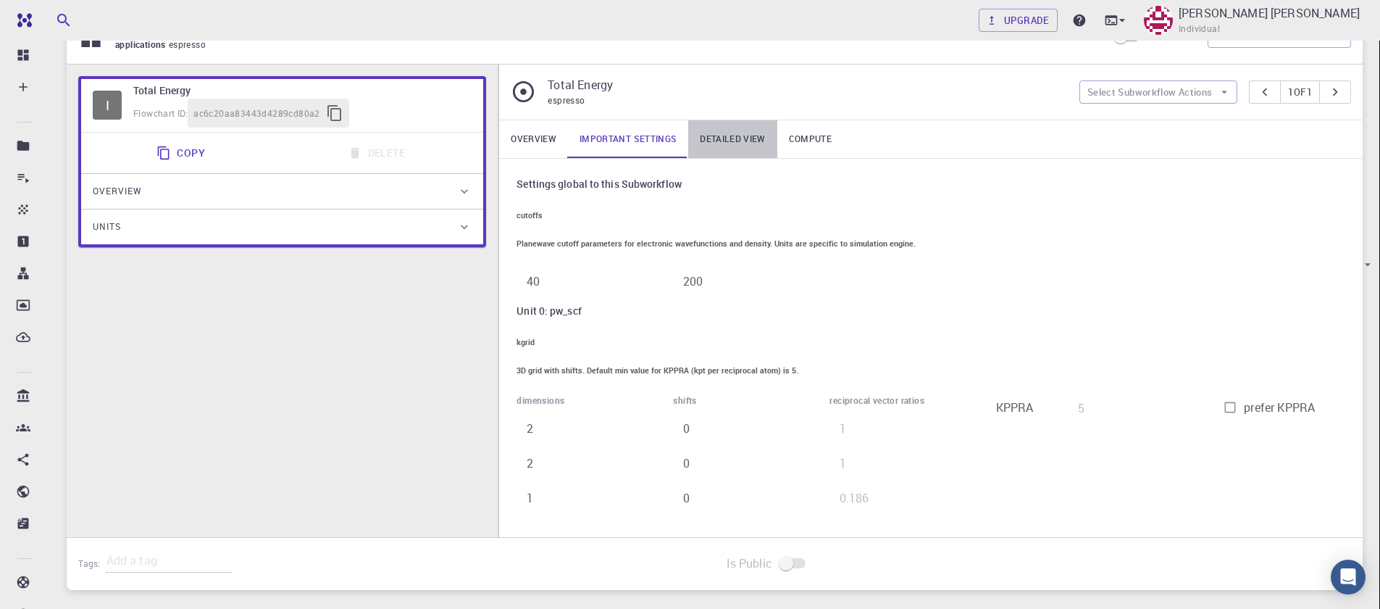
click at [719, 146] on link "Detailed view" at bounding box center [732, 139] width 88 height 38
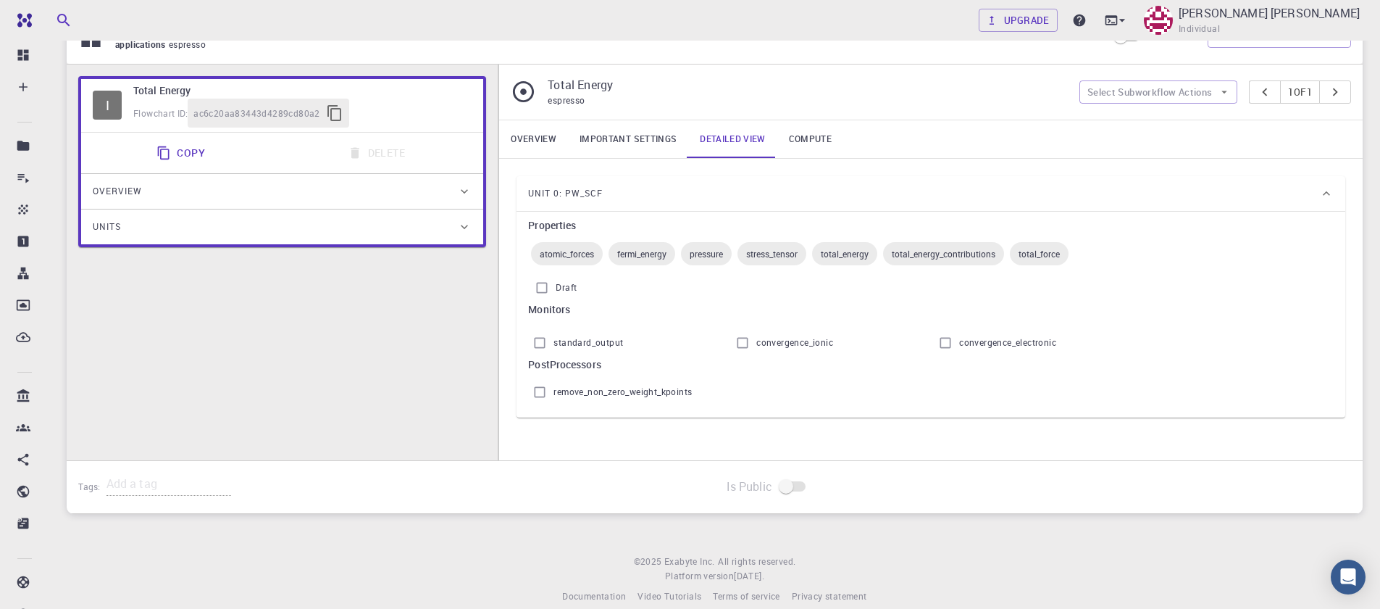
click at [546, 204] on span "Unit 0: pw_scf" at bounding box center [565, 193] width 75 height 23
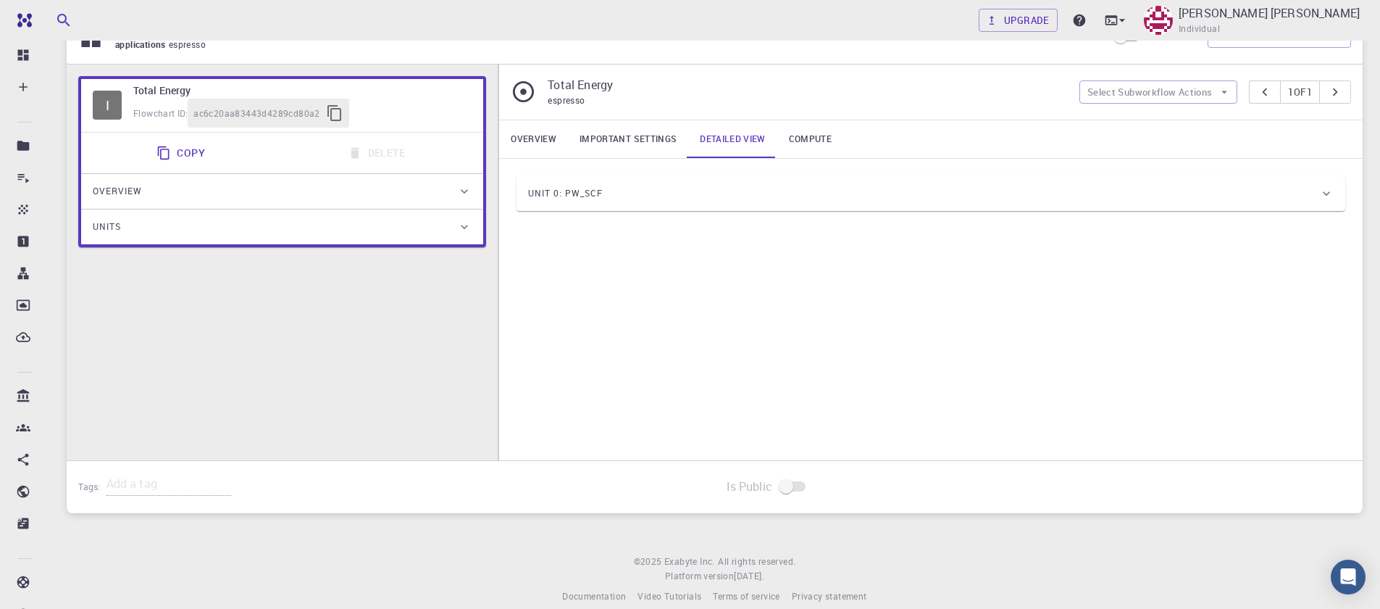
click at [556, 199] on span "Unit 0: pw_scf" at bounding box center [565, 193] width 75 height 23
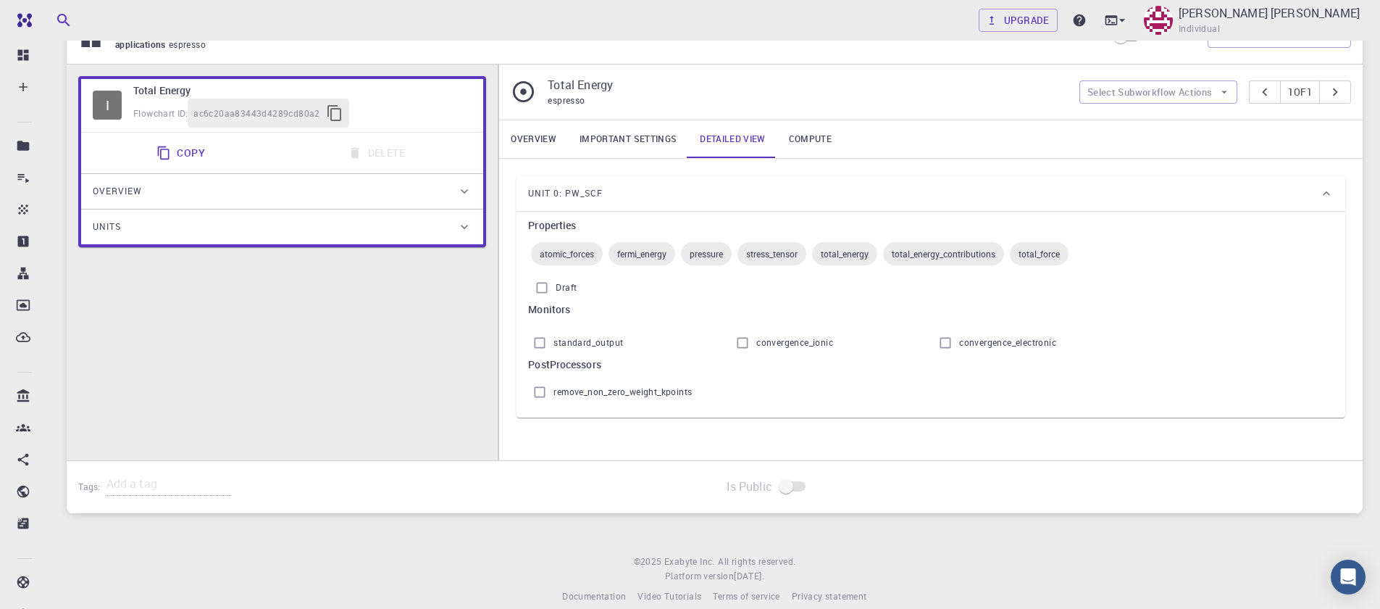
click at [795, 140] on link "Compute" at bounding box center [810, 139] width 66 height 38
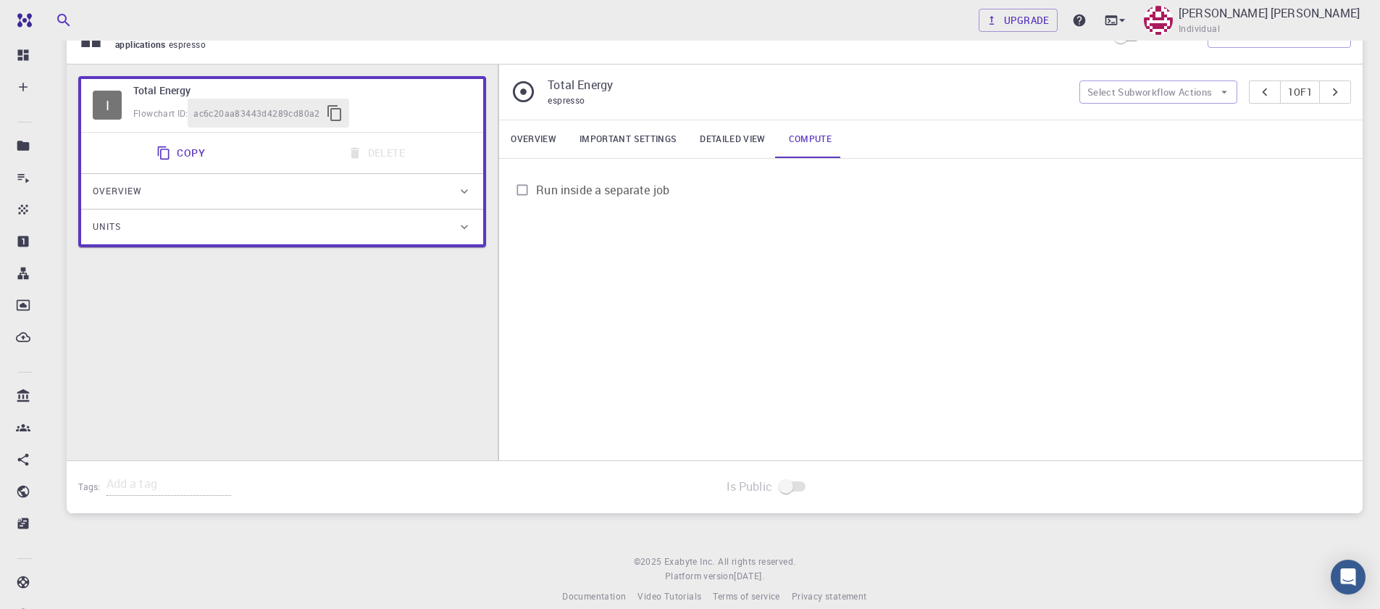
click at [599, 196] on span "Run inside a separate job" at bounding box center [602, 189] width 133 height 17
click at [536, 196] on input "Run inside a separate job" at bounding box center [523, 190] width 28 height 28
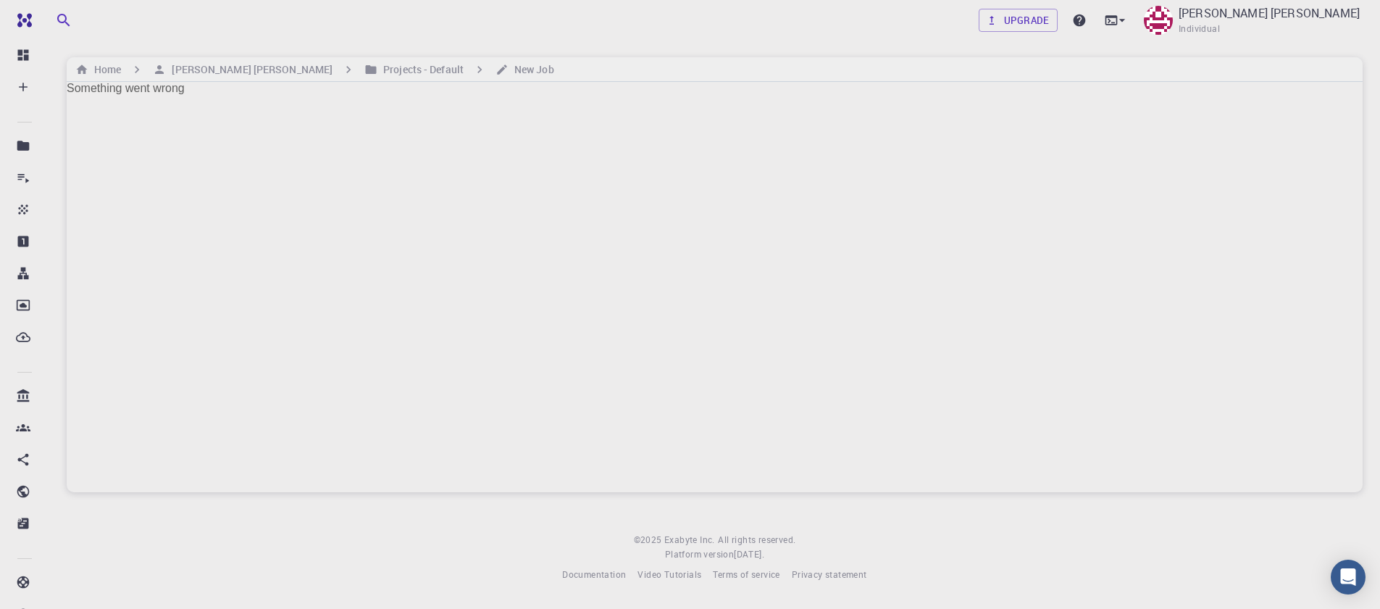
scroll to position [0, 0]
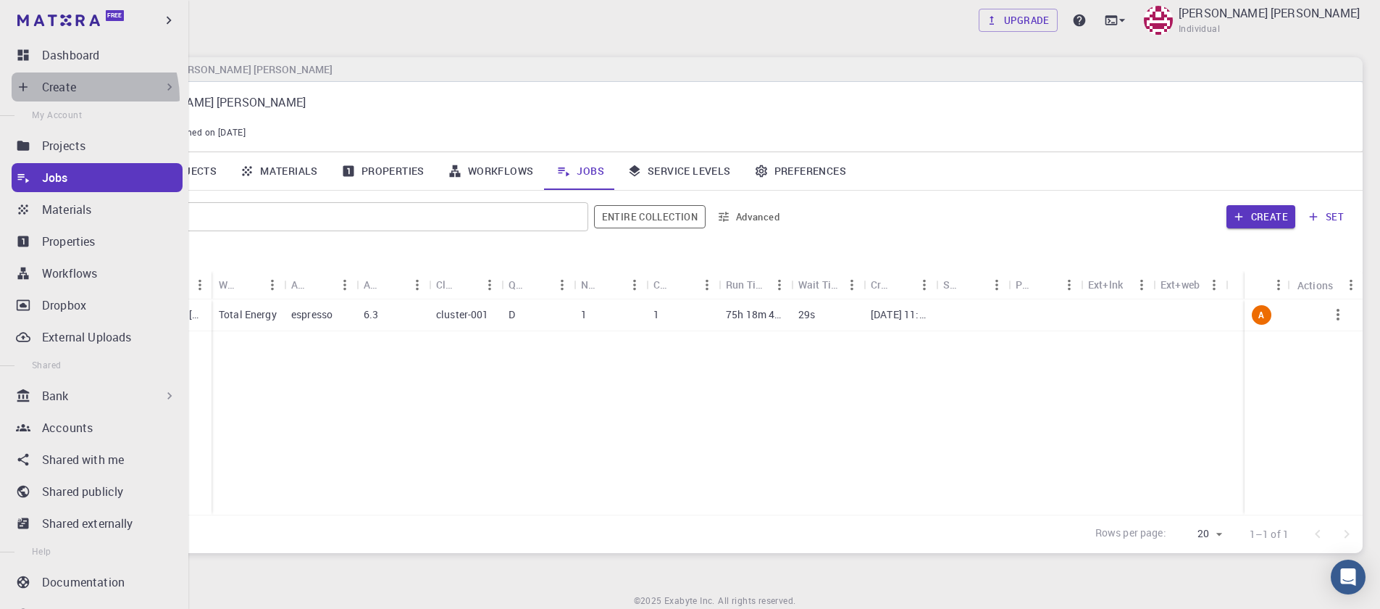
click at [77, 98] on div "Create" at bounding box center [97, 86] width 171 height 29
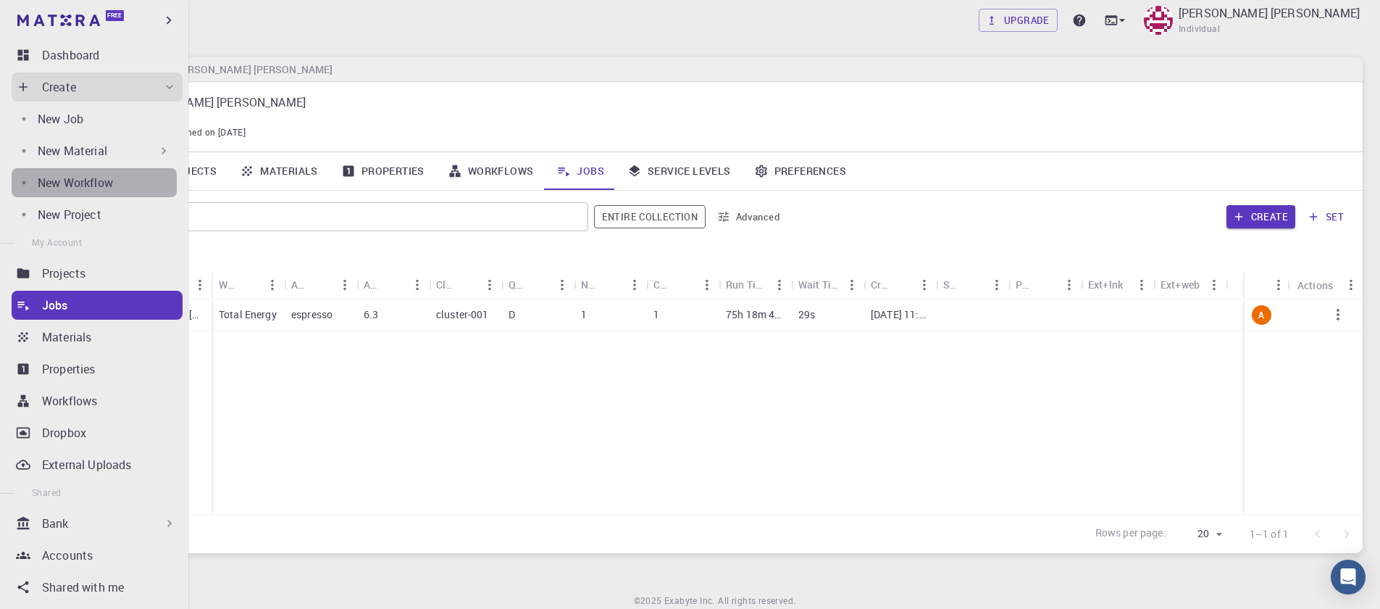
click at [135, 183] on div "New Workflow" at bounding box center [107, 182] width 139 height 17
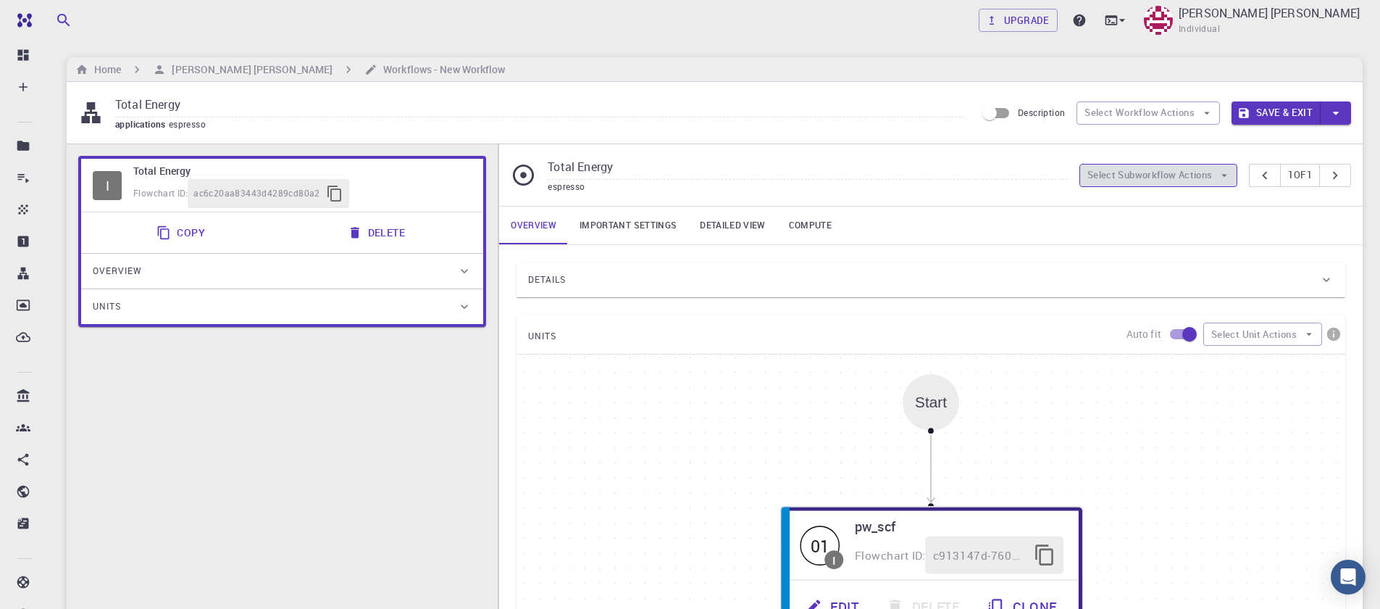
click at [1218, 178] on icon "button" at bounding box center [1224, 175] width 13 height 13
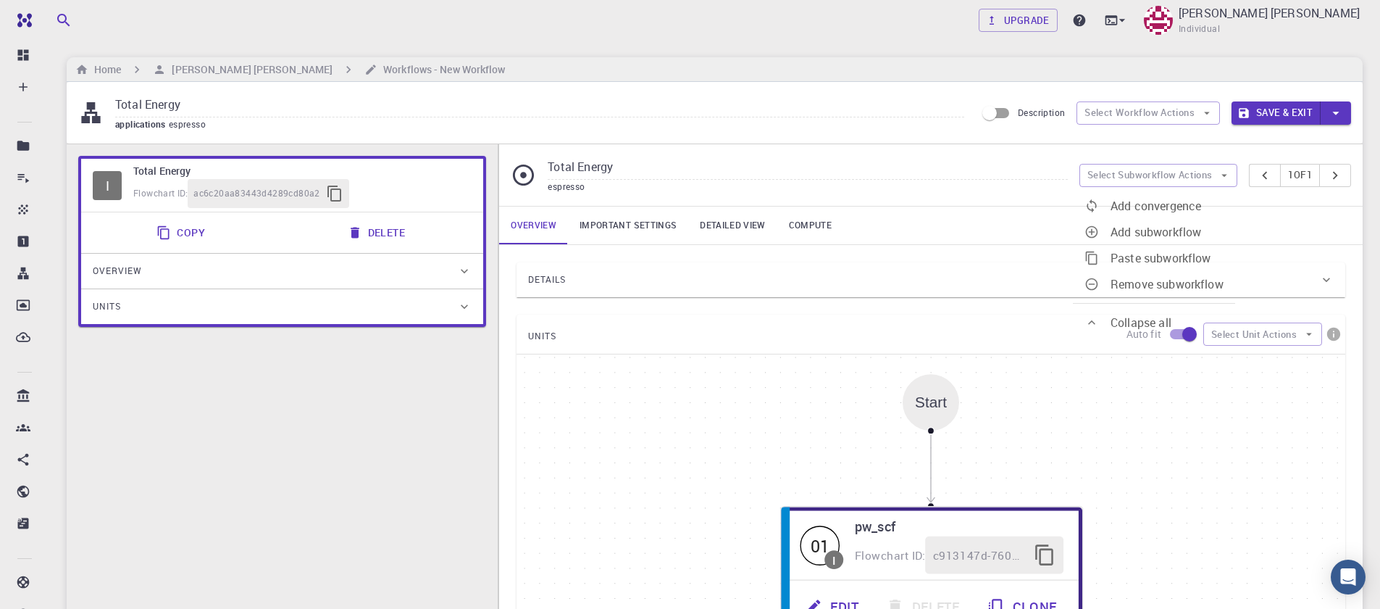
click at [1239, 209] on div "Overview Important settings Detailed view Compute" at bounding box center [931, 225] width 864 height 38
click at [1179, 113] on button "Select Workflow Actions" at bounding box center [1148, 112] width 143 height 23
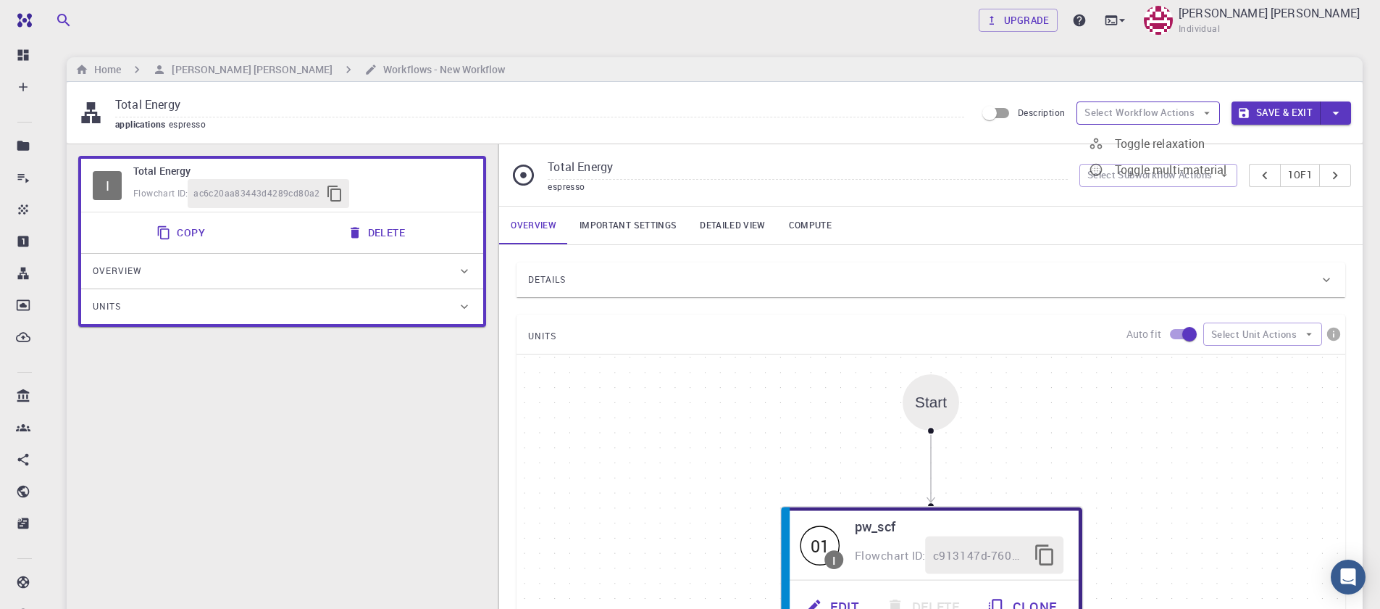
click at [1178, 123] on button "Select Workflow Actions" at bounding box center [1148, 112] width 143 height 23
click at [1160, 183] on button "Select Subworkflow Actions" at bounding box center [1158, 175] width 159 height 23
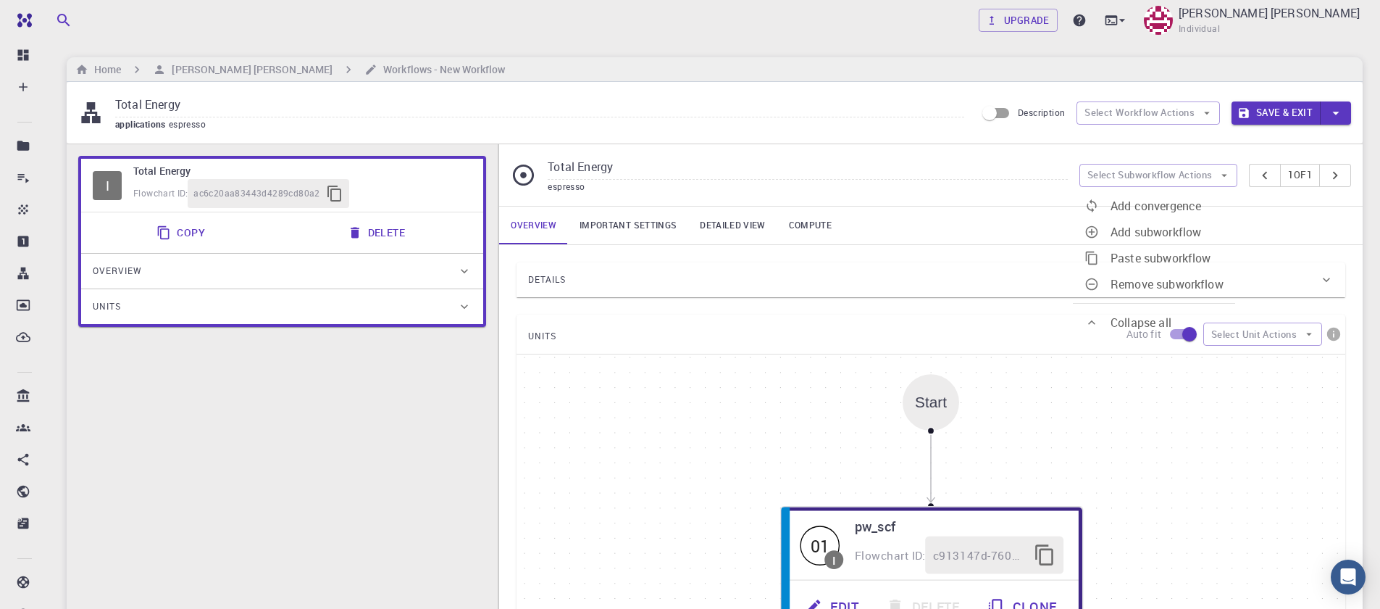
click at [878, 264] on div "Details" at bounding box center [931, 279] width 829 height 35
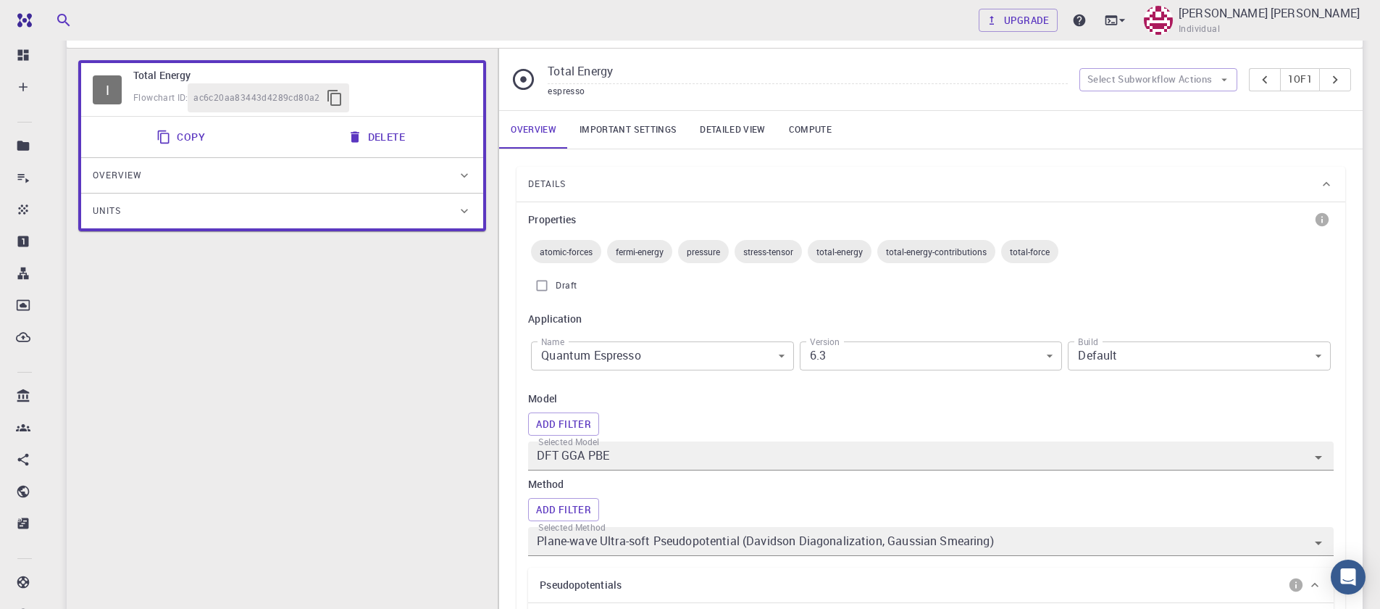
scroll to position [87, 0]
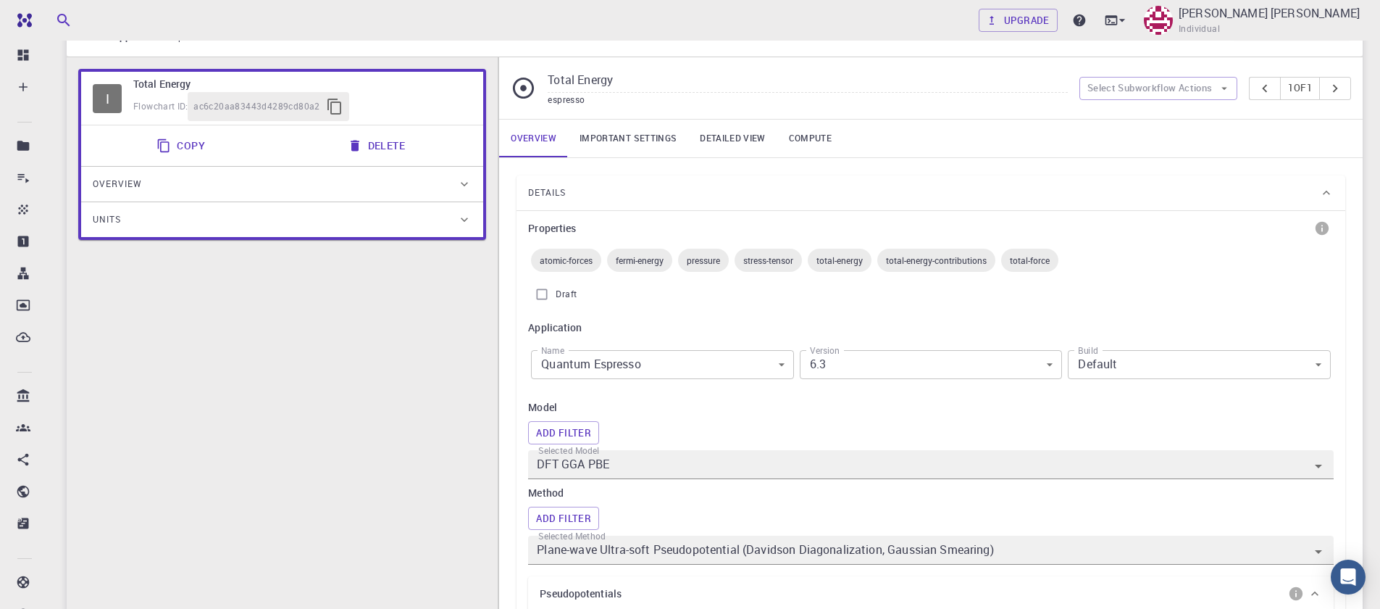
click at [634, 143] on link "Important settings" at bounding box center [628, 139] width 120 height 38
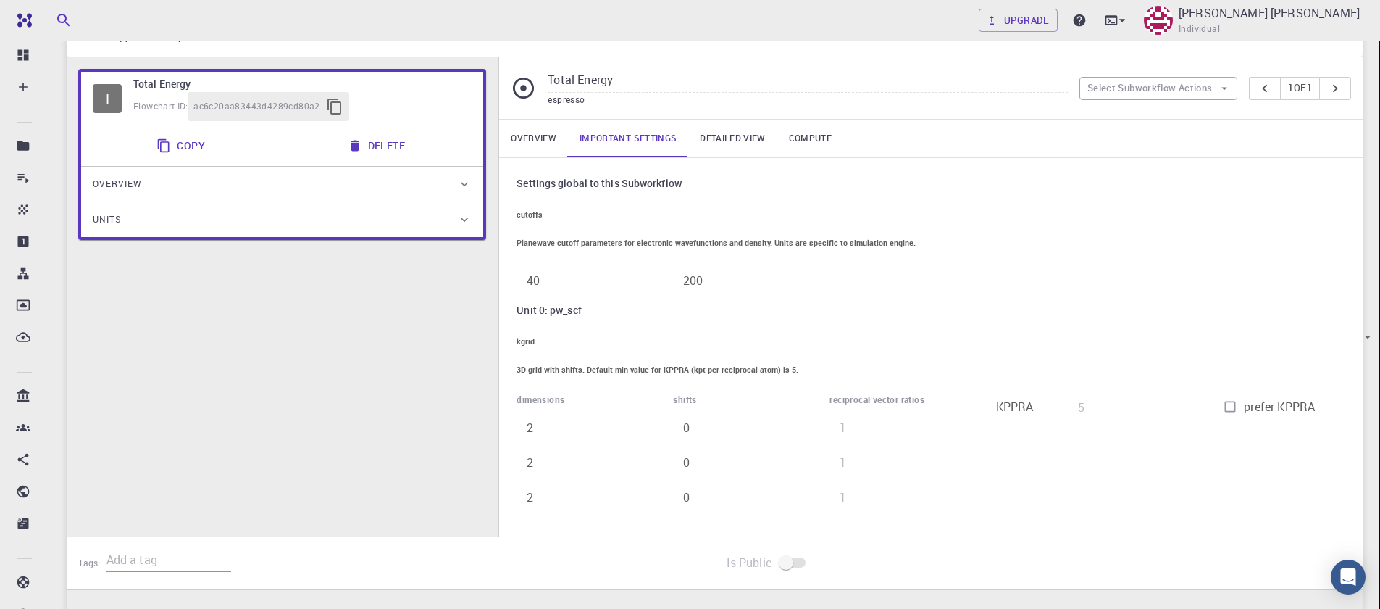
click at [731, 146] on link "Detailed view" at bounding box center [732, 139] width 88 height 38
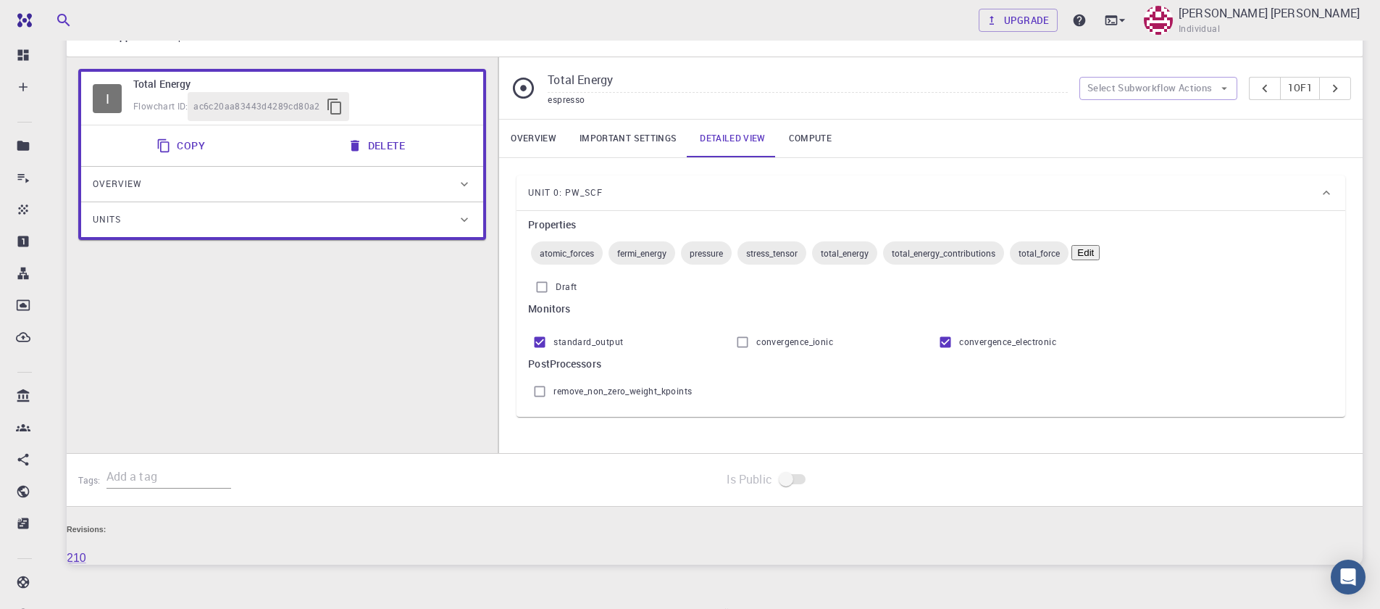
click at [791, 142] on link "Compute" at bounding box center [810, 139] width 66 height 38
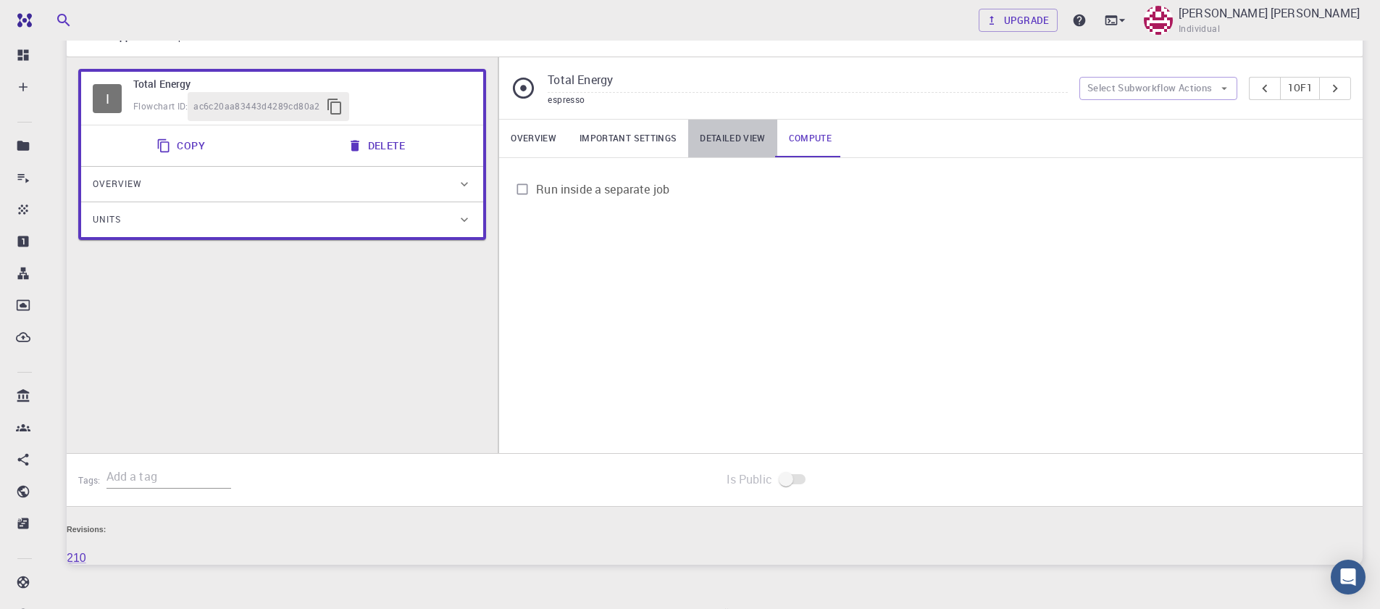
click at [721, 142] on link "Detailed view" at bounding box center [732, 139] width 88 height 38
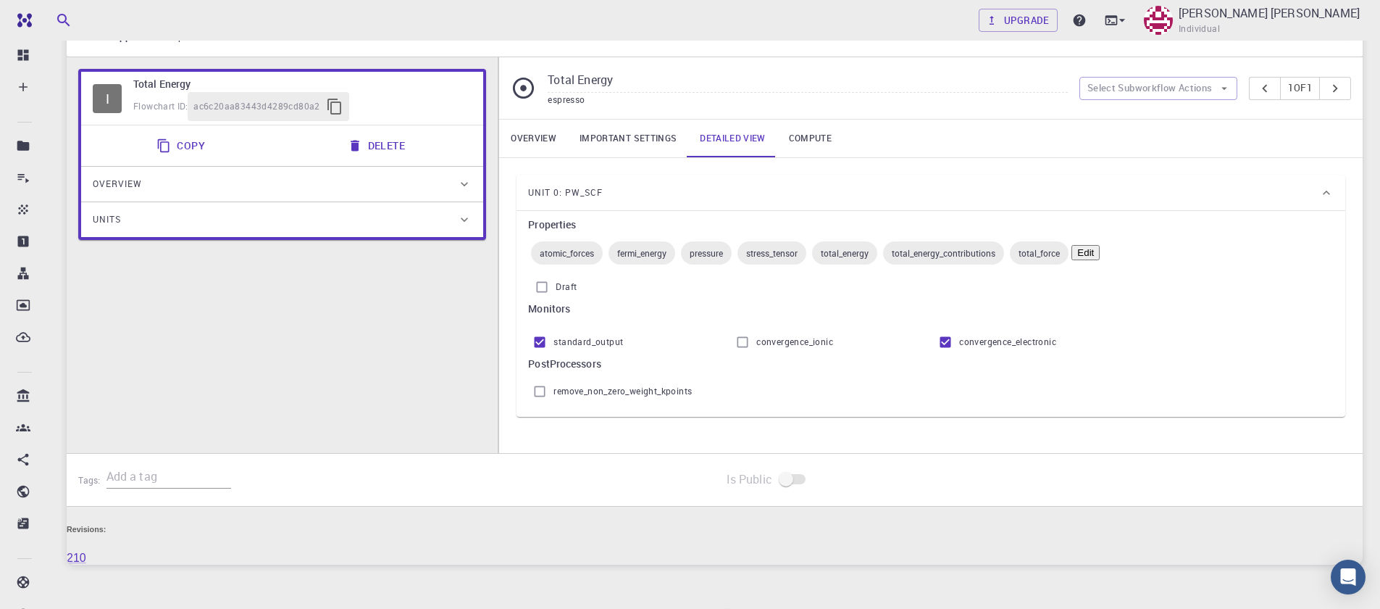
click at [644, 144] on link "Important settings" at bounding box center [628, 139] width 120 height 38
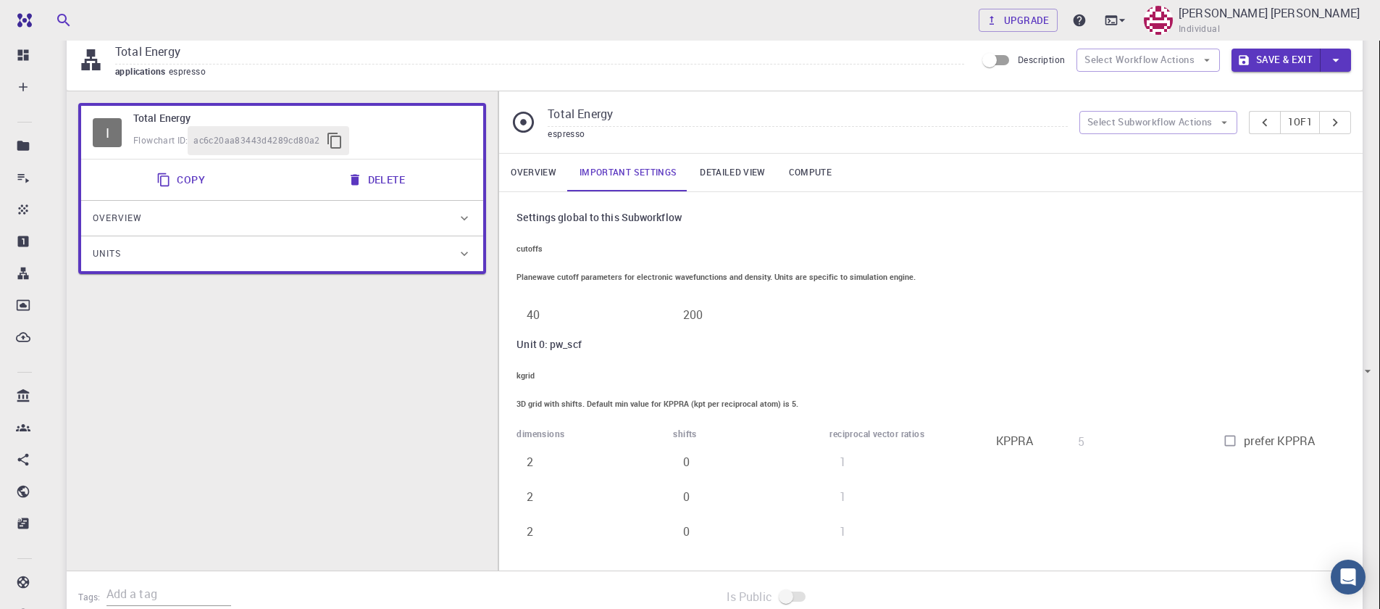
scroll to position [0, 0]
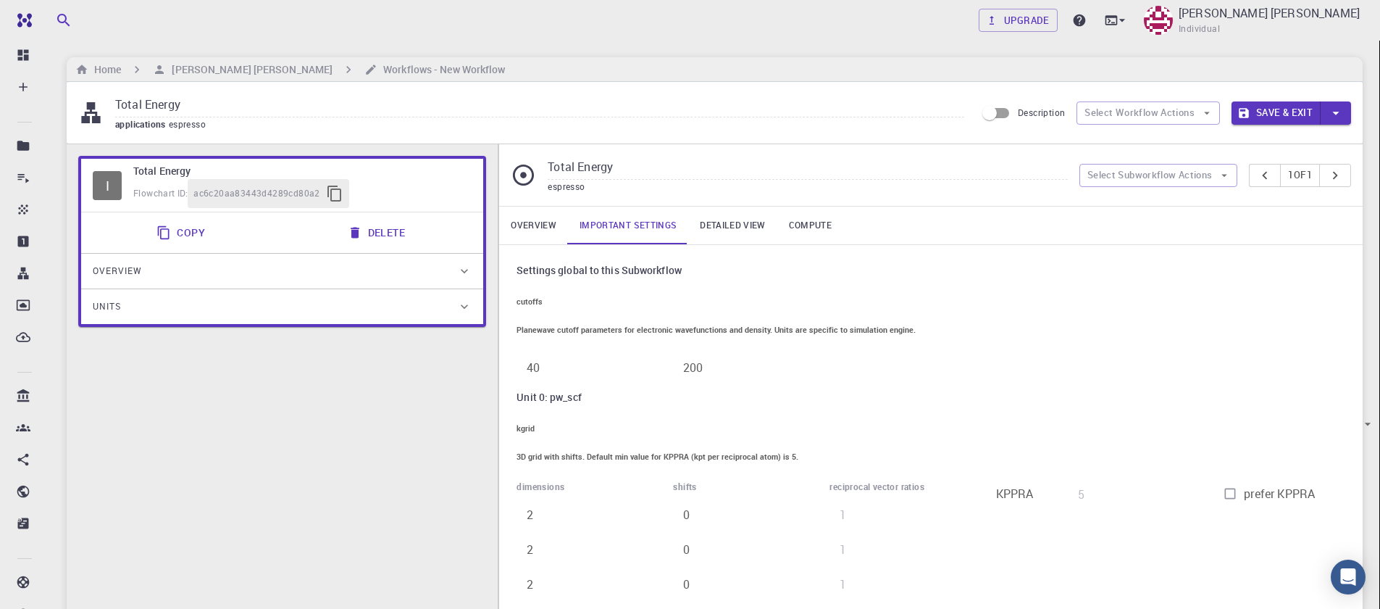
click at [542, 230] on link "Overview" at bounding box center [533, 225] width 69 height 38
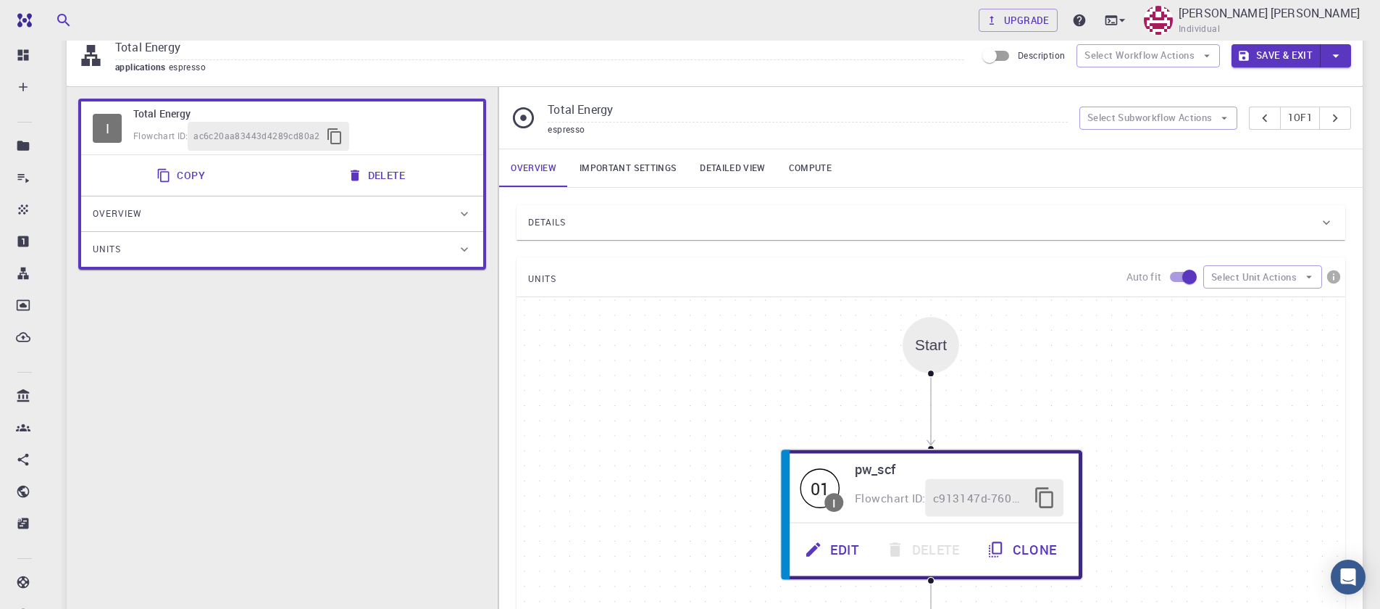
scroll to position [87, 0]
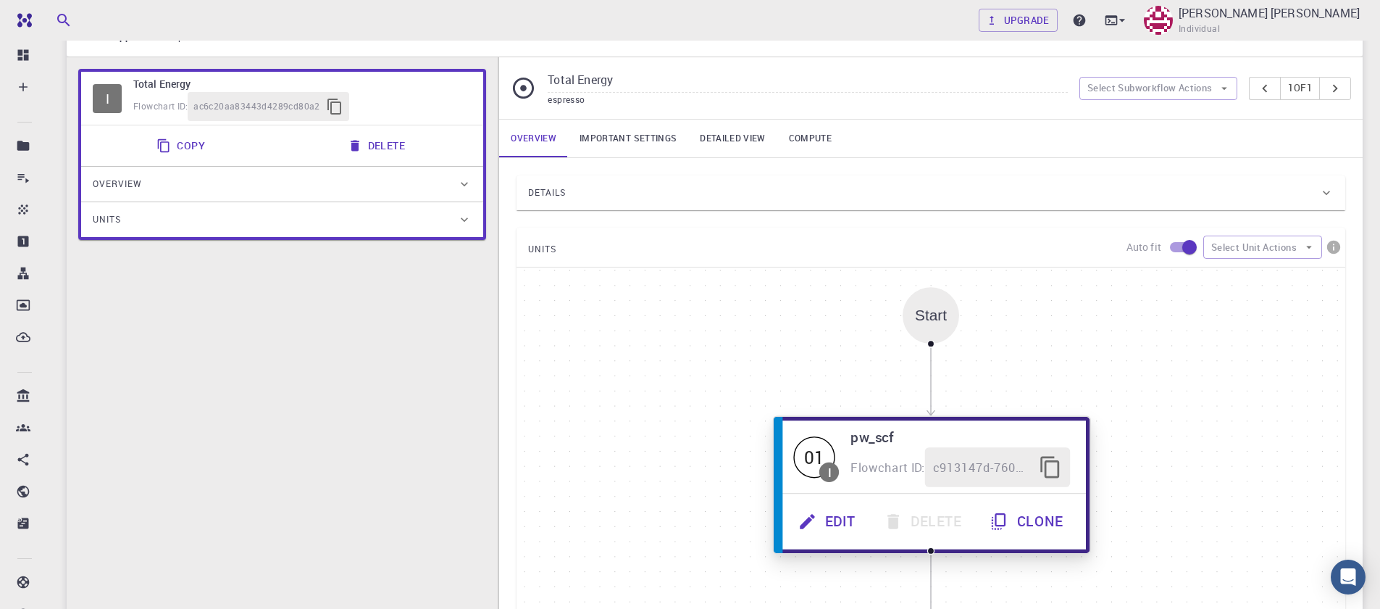
click at [816, 464] on div "01" at bounding box center [814, 455] width 41 height 41
click at [830, 522] on button "Edit" at bounding box center [828, 521] width 85 height 40
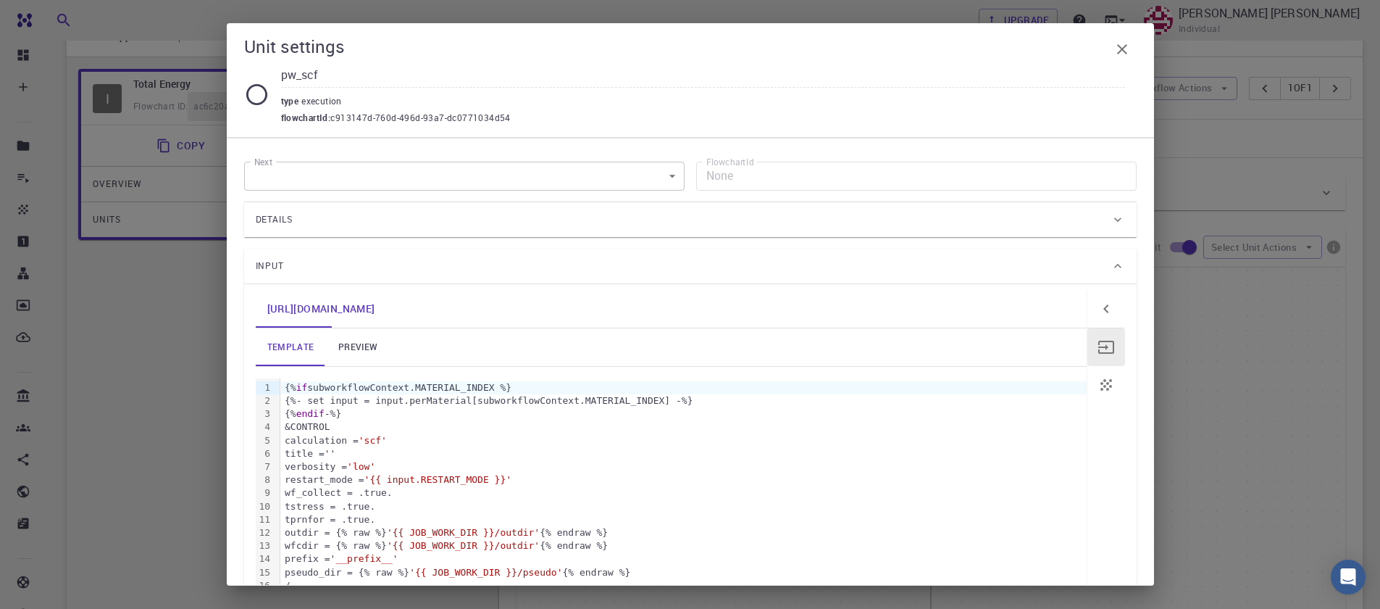
click at [711, 165] on label "FlowchartId" at bounding box center [730, 162] width 48 height 12
click at [353, 343] on link "preview" at bounding box center [357, 347] width 65 height 38
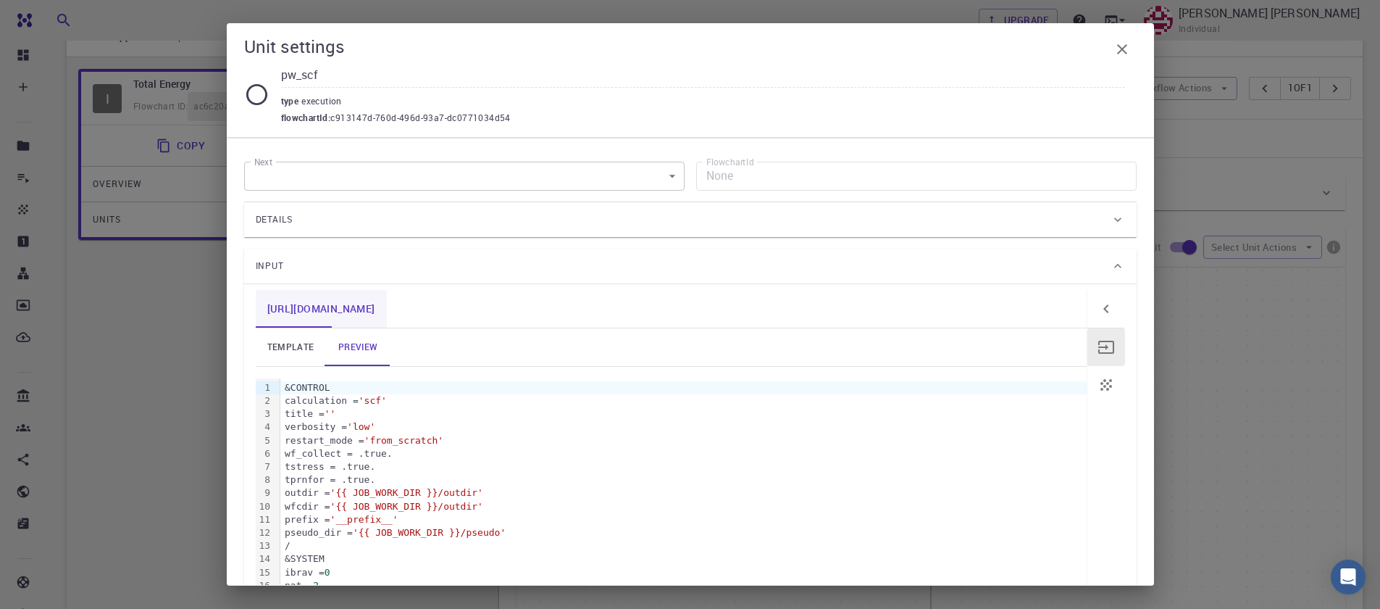
click at [291, 314] on link "[URL][DOMAIN_NAME]" at bounding box center [321, 309] width 131 height 38
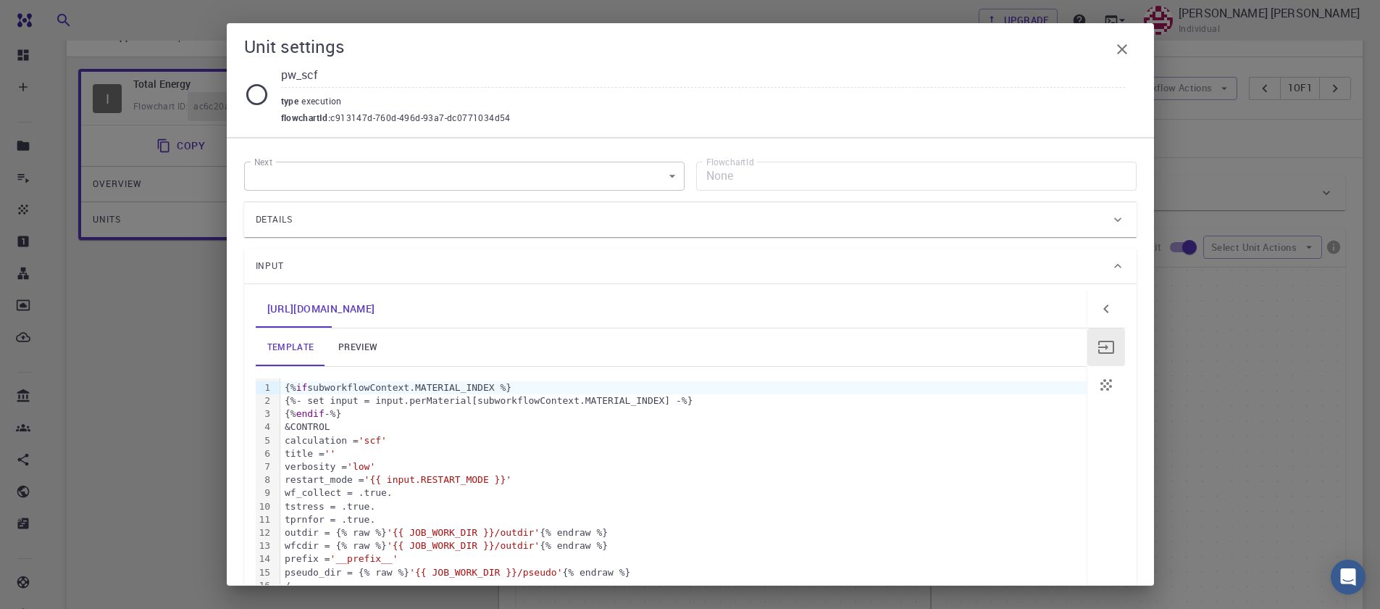
click at [293, 348] on link "template" at bounding box center [291, 347] width 70 height 38
click at [298, 88] on div "type execution" at bounding box center [703, 99] width 844 height 23
click at [246, 98] on icon at bounding box center [256, 94] width 25 height 25
click at [298, 223] on div "Details" at bounding box center [683, 219] width 855 height 23
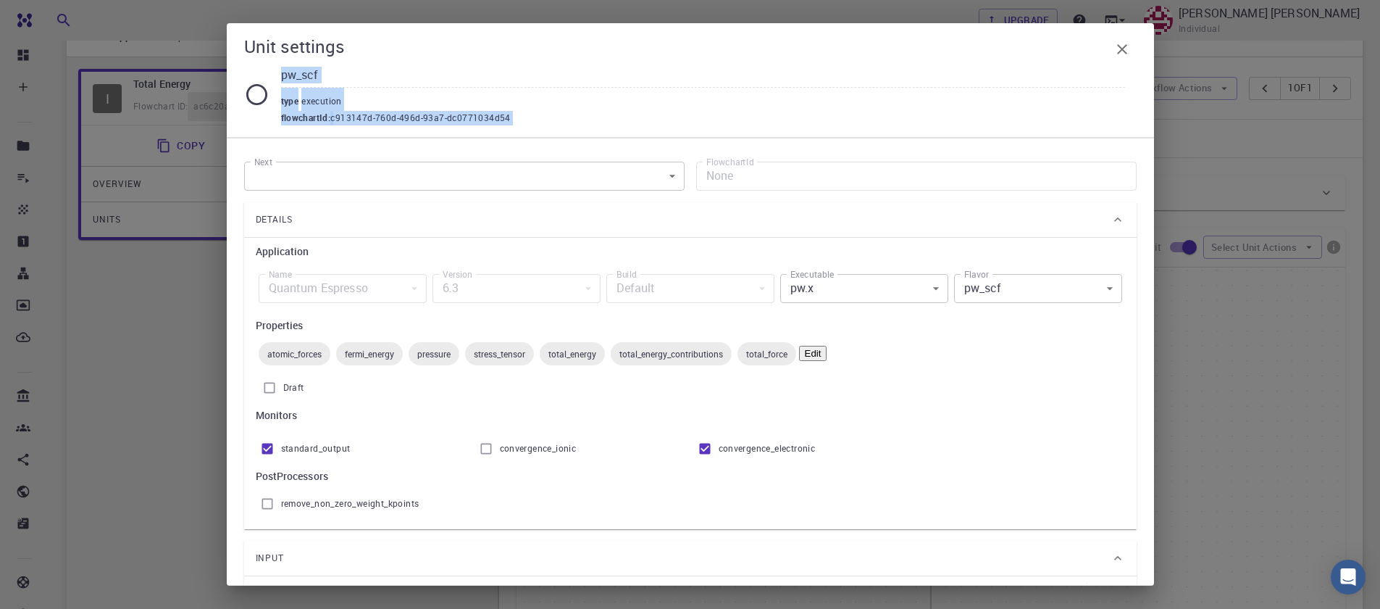
click at [1090, 190] on div "Unit settings pw_scf type execution flowchartId : c913147d-760d-496d-93a7-dc077…" at bounding box center [690, 304] width 927 height 562
click at [743, 120] on div "flowchartId : c913147d-760d-496d-93a7-dc0771034d54" at bounding box center [703, 118] width 844 height 14
click at [690, 72] on input "pw_scf" at bounding box center [703, 76] width 844 height 24
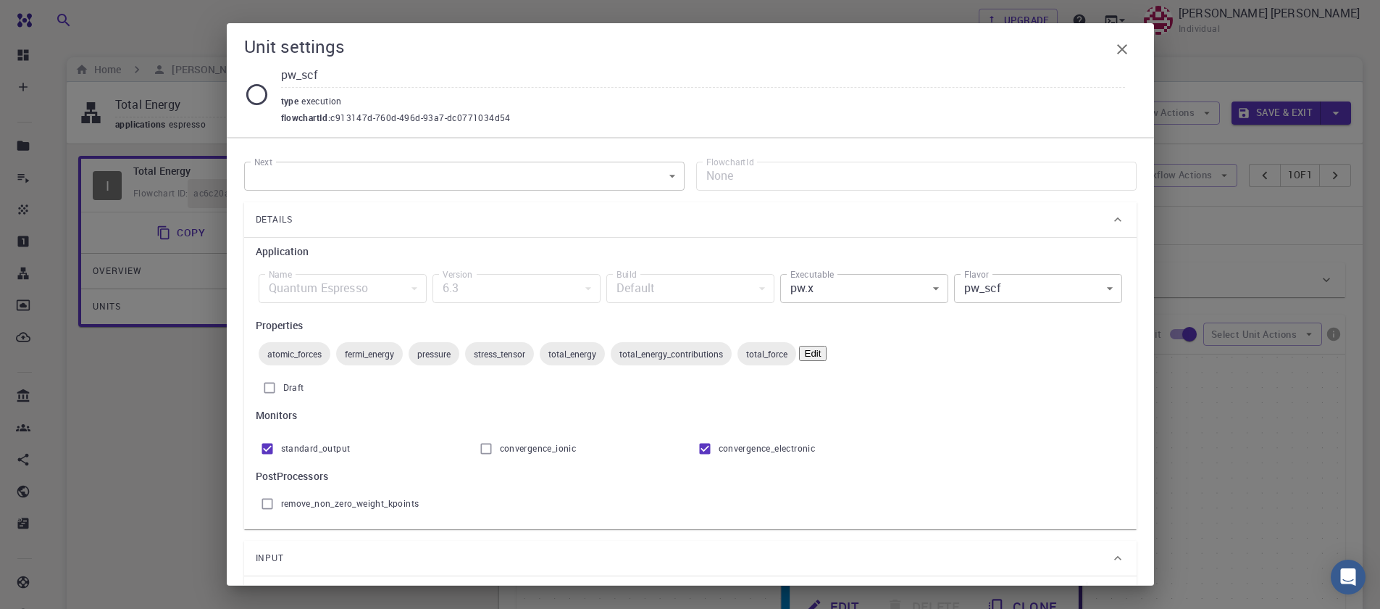
click at [320, 78] on input "pw_scf" at bounding box center [703, 76] width 844 height 24
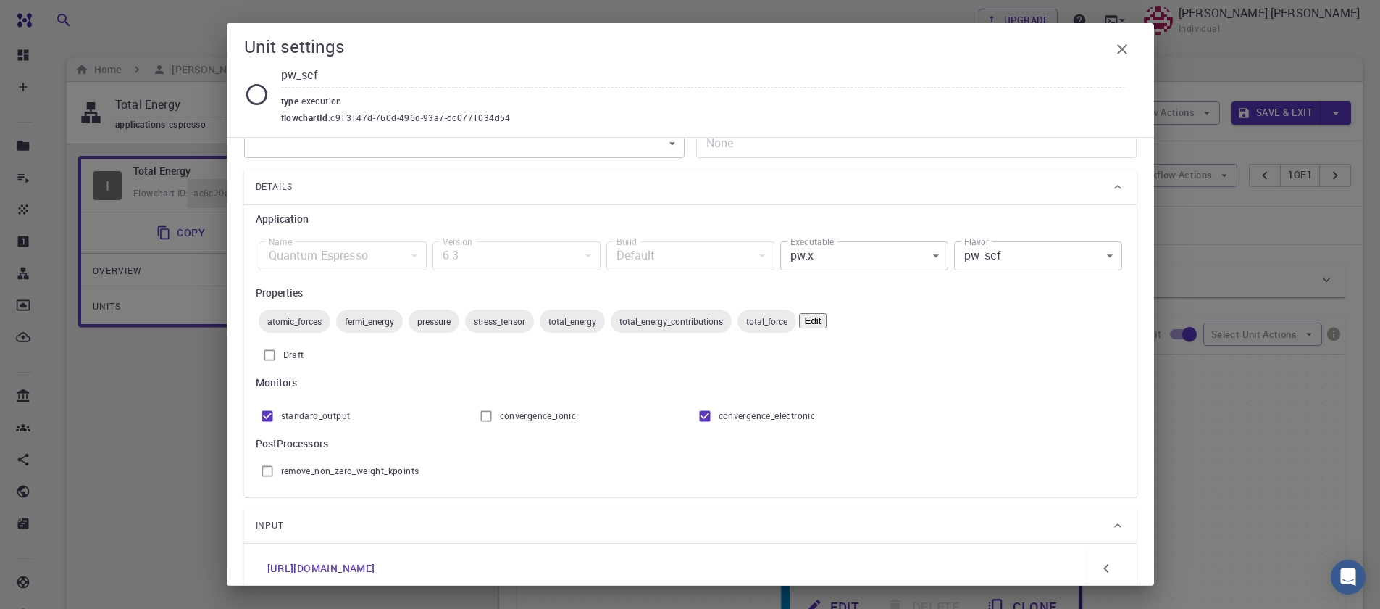
scroll to position [87, 0]
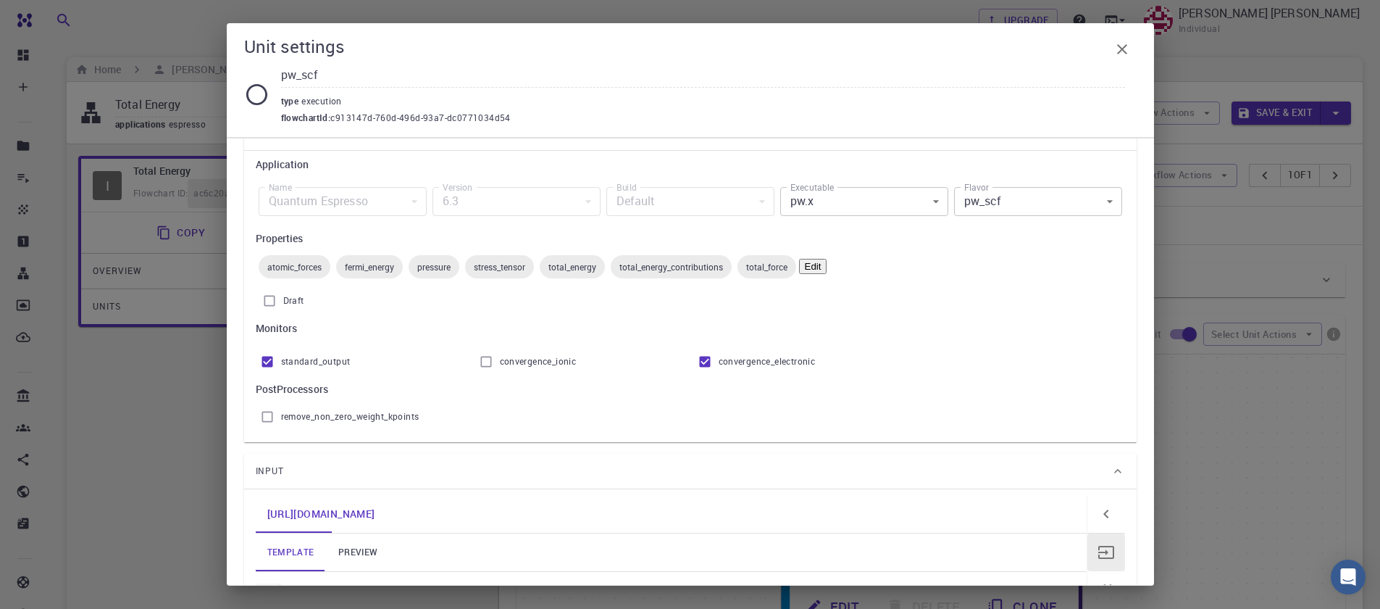
click at [347, 564] on link "preview" at bounding box center [357, 552] width 65 height 38
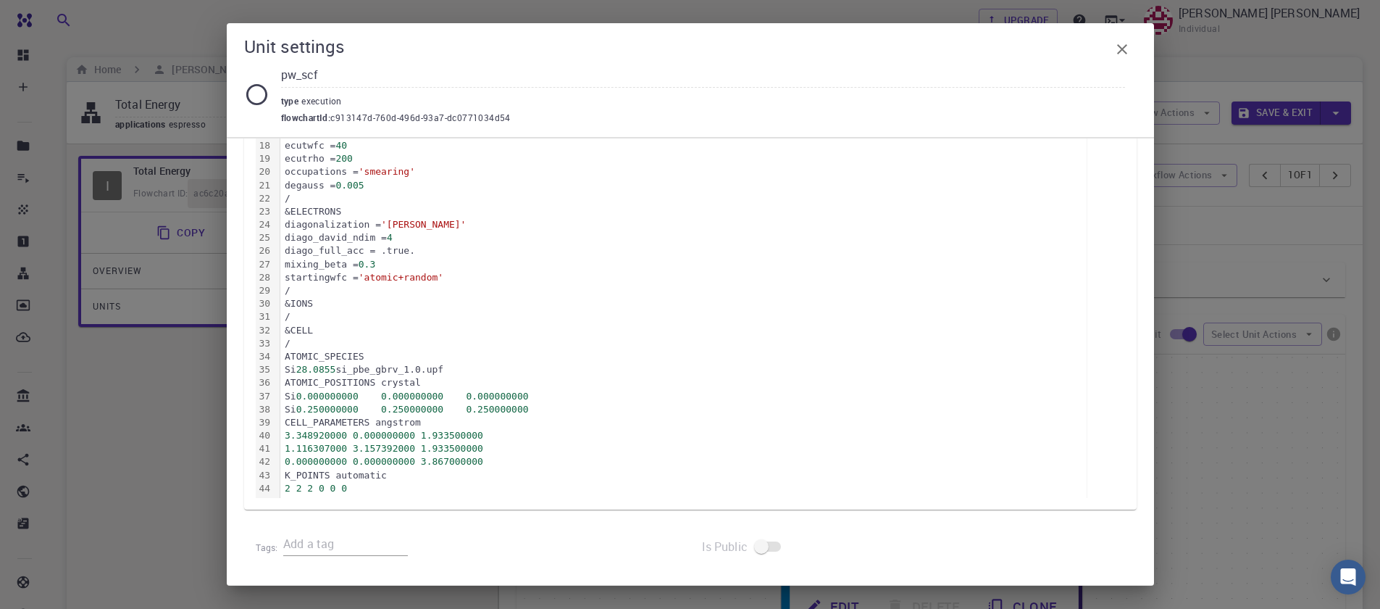
scroll to position [0, 0]
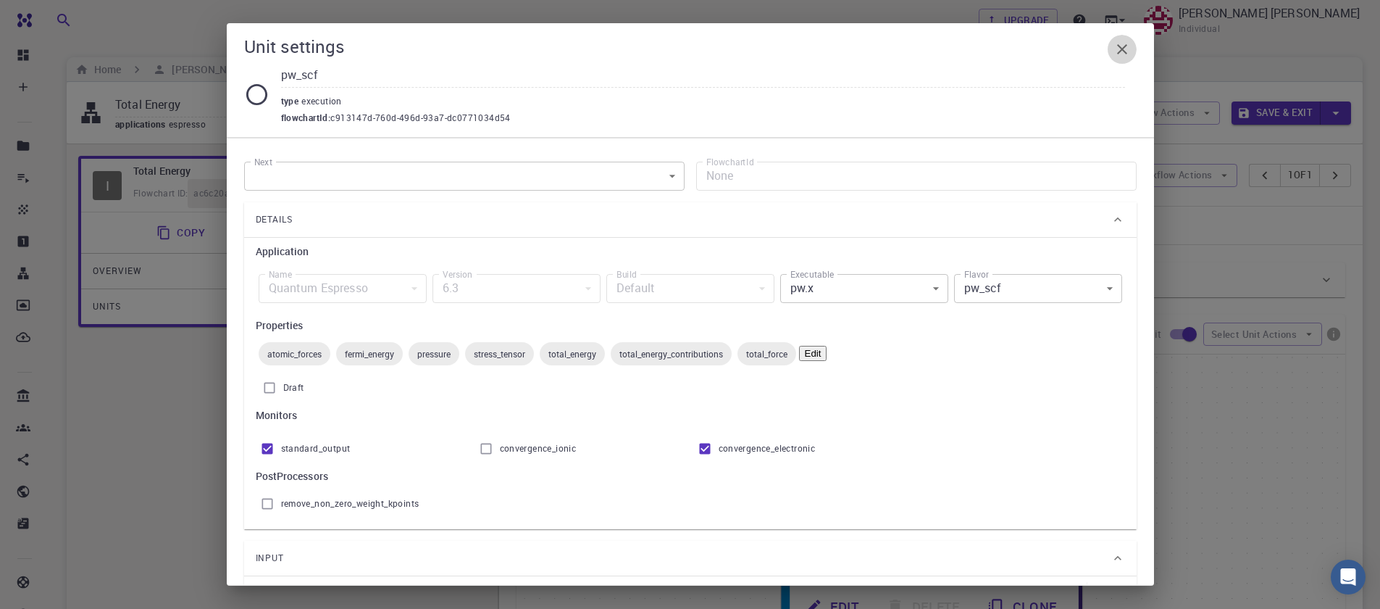
click at [1118, 54] on icon "button" at bounding box center [1122, 49] width 10 height 10
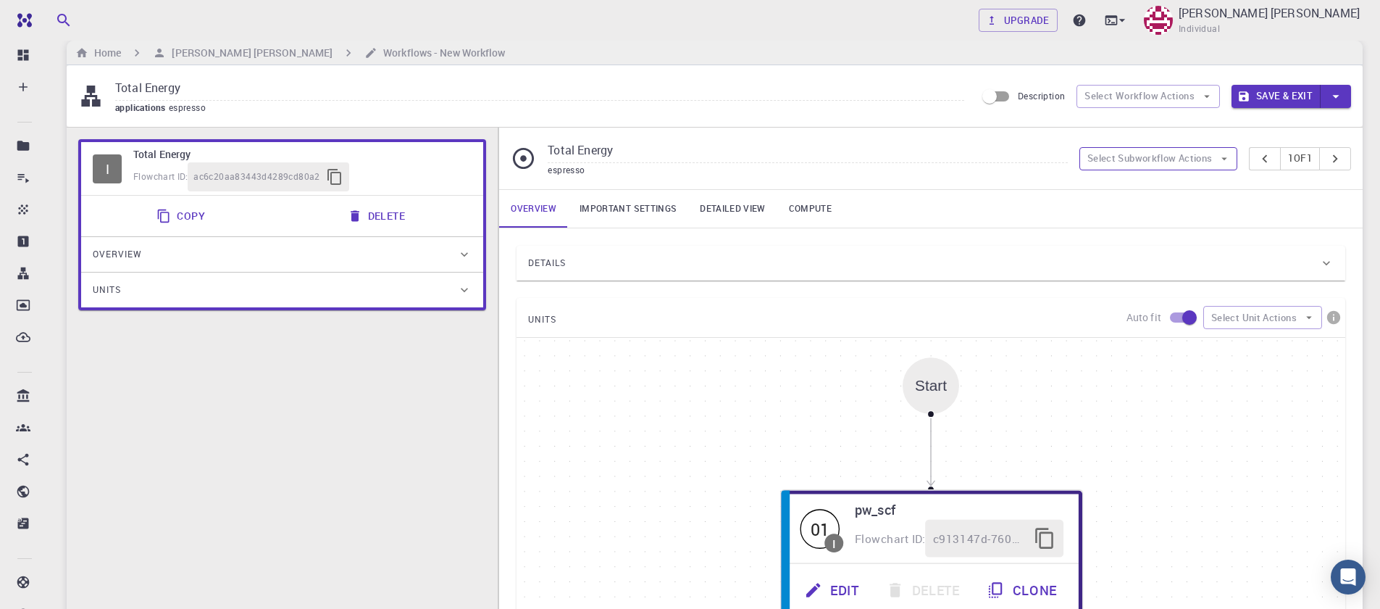
click at [1138, 156] on button "Select Subworkflow Actions" at bounding box center [1158, 158] width 159 height 23
click at [1140, 158] on button "Select Subworkflow Actions" at bounding box center [1158, 158] width 159 height 23
click at [1291, 161] on button "1 of 1" at bounding box center [1300, 158] width 40 height 23
click at [1249, 160] on button "pager" at bounding box center [1265, 158] width 32 height 23
click at [1218, 162] on icon "button" at bounding box center [1224, 158] width 13 height 13
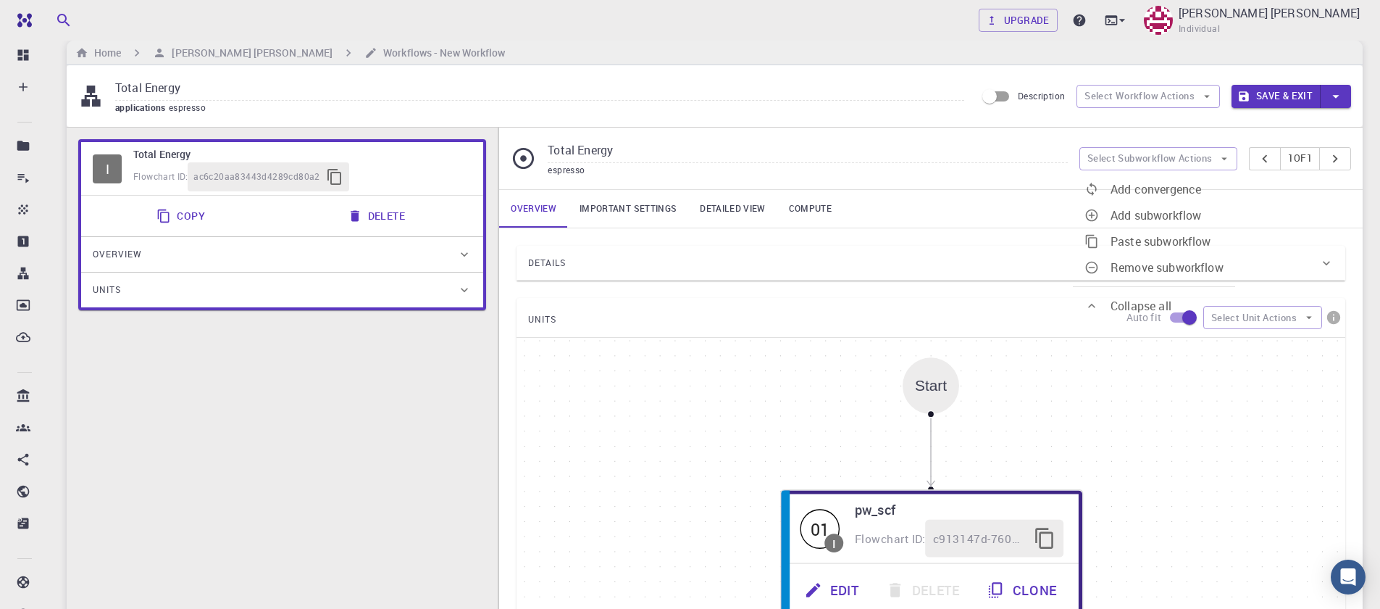
click at [814, 242] on div "Details Properties atomic-forces fermi-energy pressure stress-tensor total-ener…" at bounding box center [931, 508] width 864 height 561
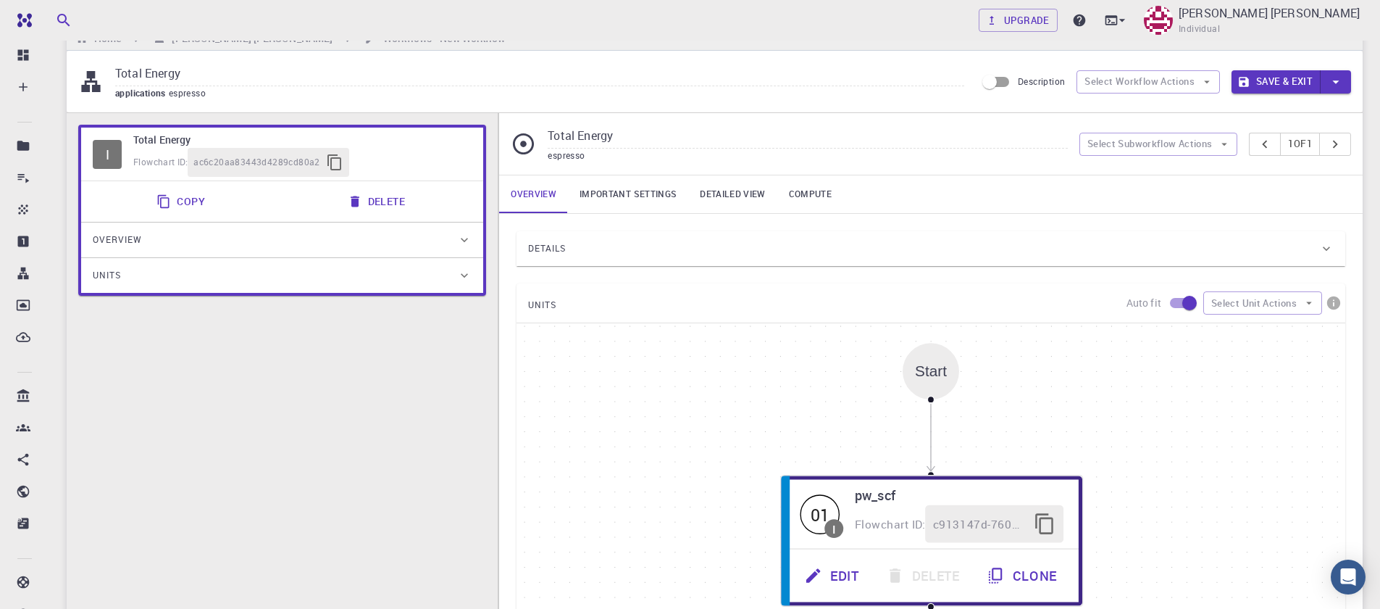
scroll to position [0, 0]
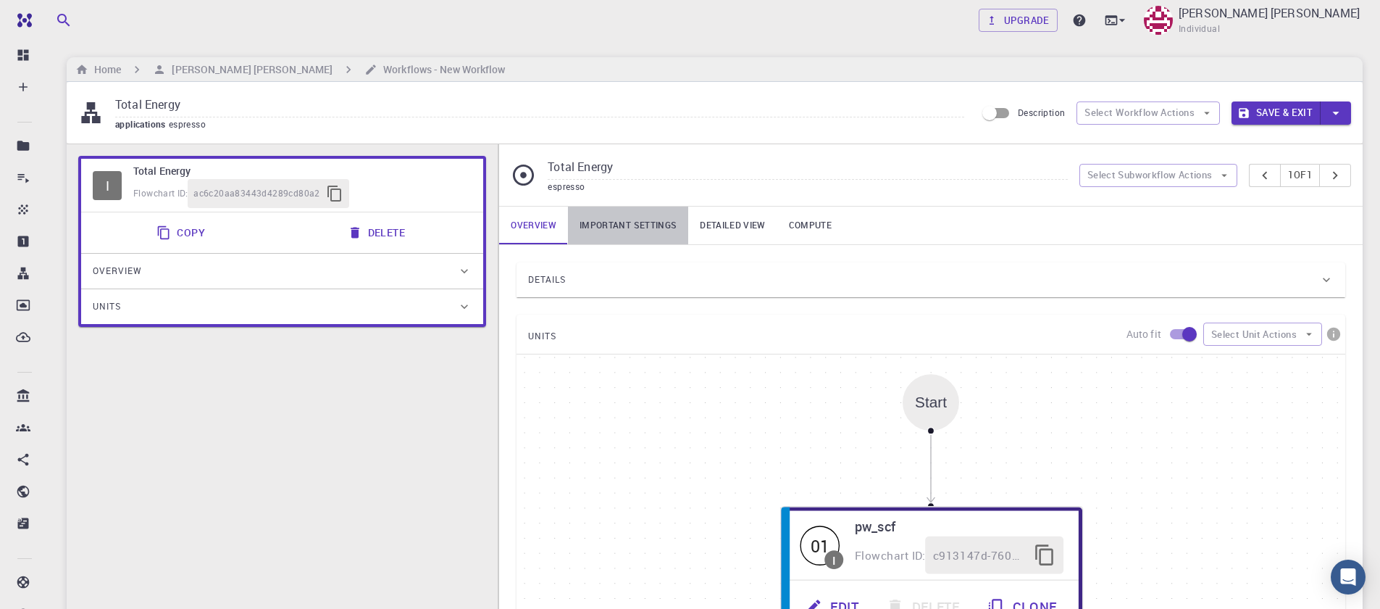
click at [603, 226] on link "Important settings" at bounding box center [628, 225] width 120 height 38
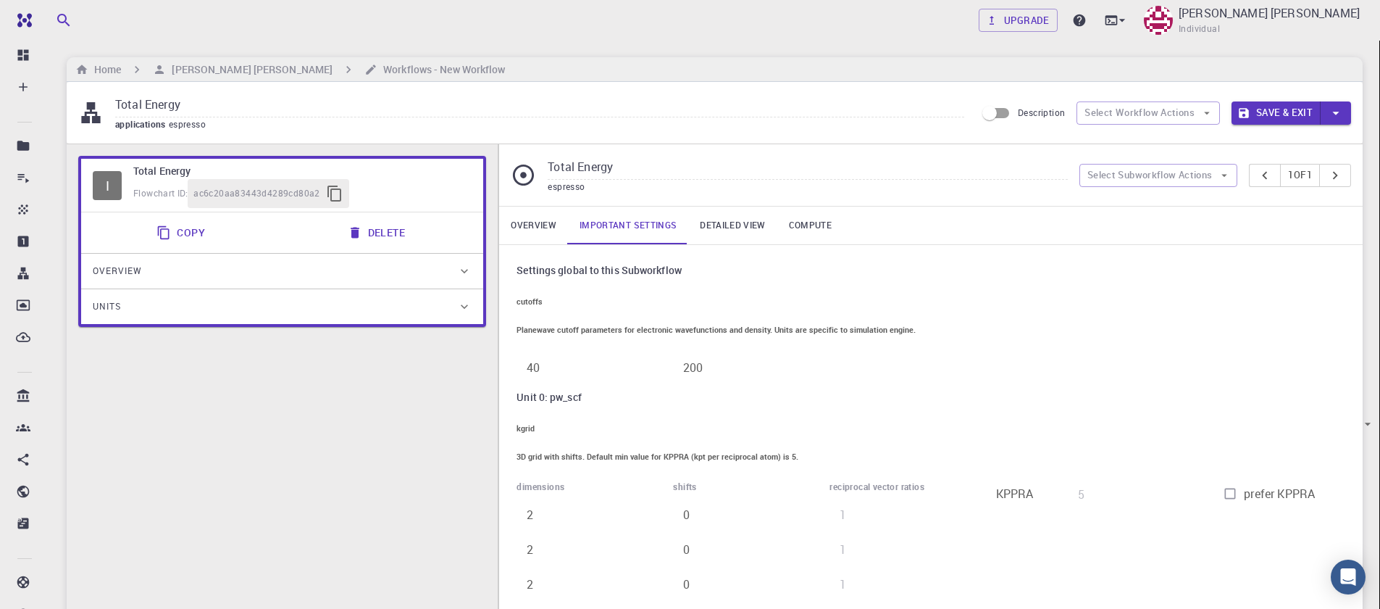
click at [728, 235] on link "Detailed view" at bounding box center [732, 225] width 88 height 38
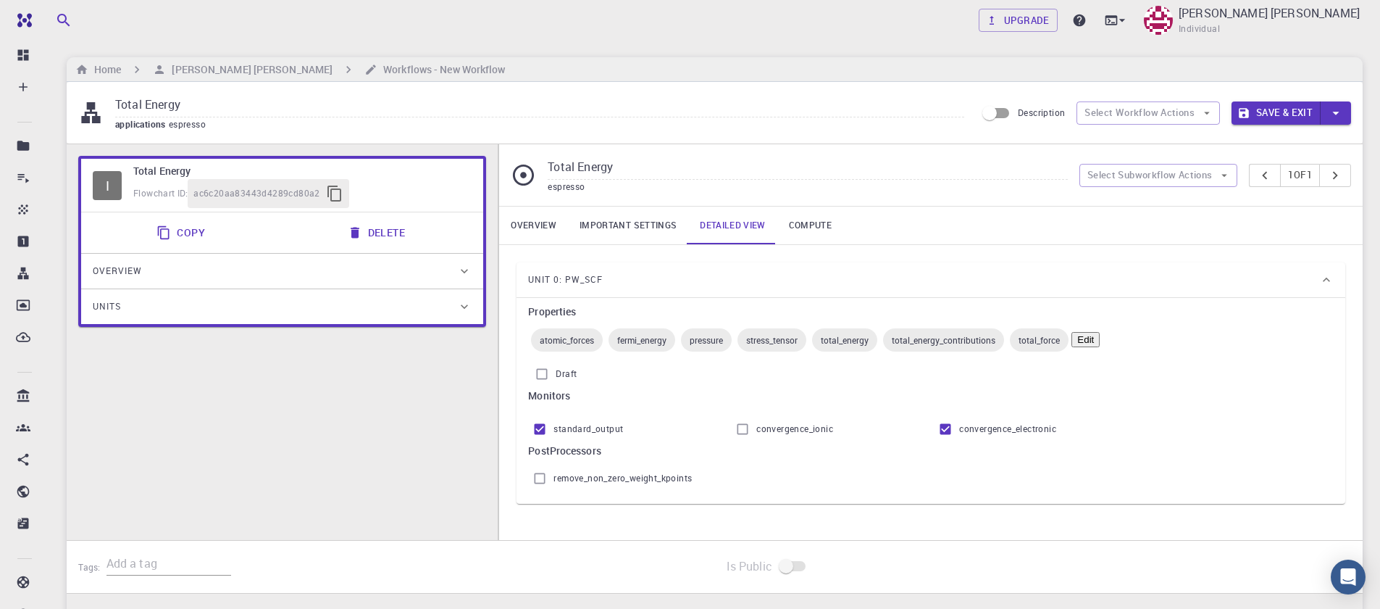
click at [791, 225] on link "Compute" at bounding box center [810, 225] width 66 height 38
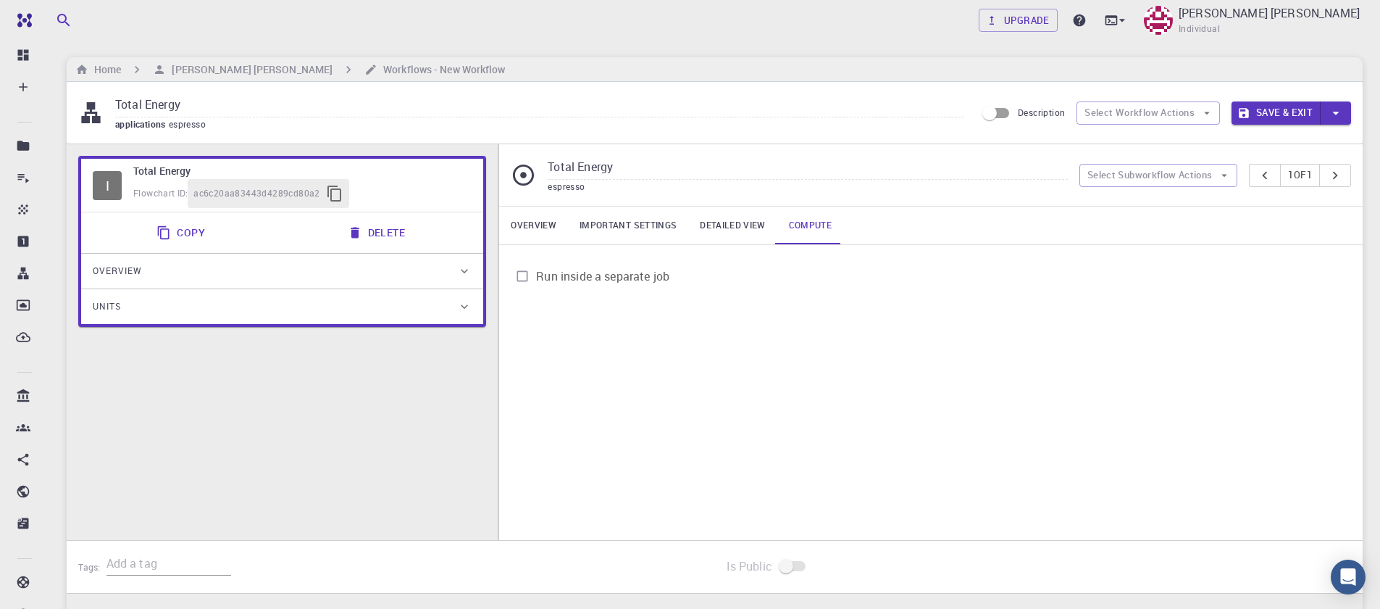
click at [748, 228] on link "Detailed view" at bounding box center [732, 225] width 88 height 38
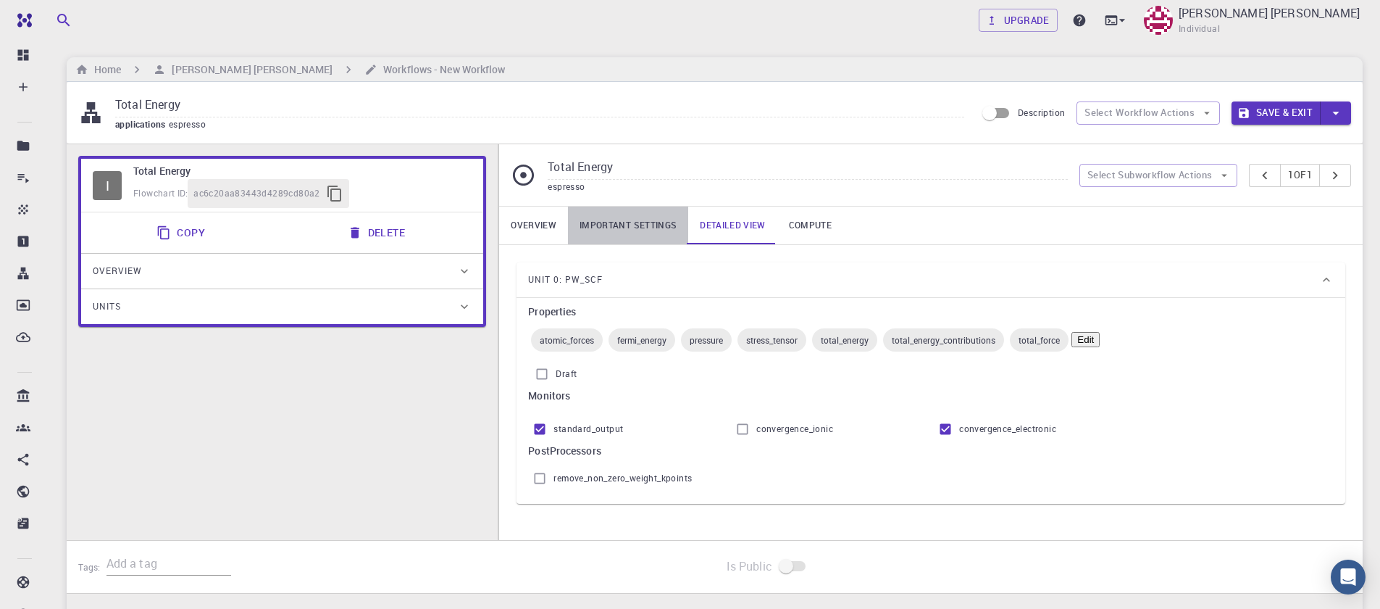
click at [628, 228] on link "Important settings" at bounding box center [628, 225] width 120 height 38
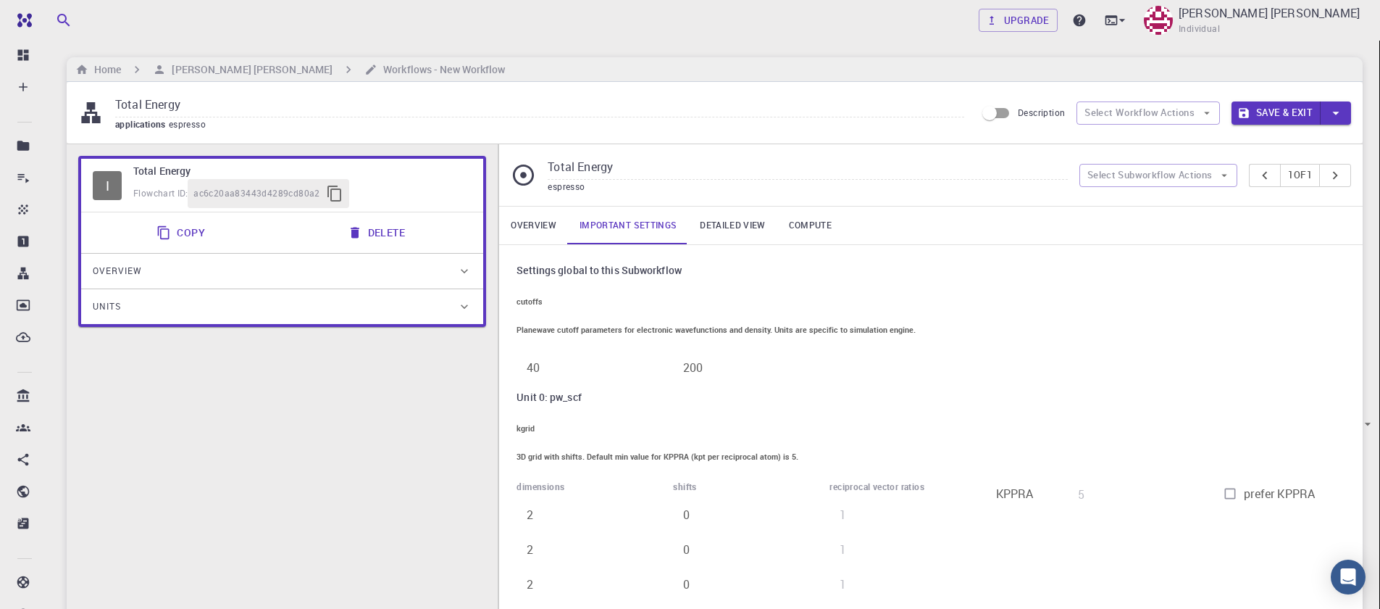
click at [533, 225] on link "Overview" at bounding box center [533, 225] width 69 height 38
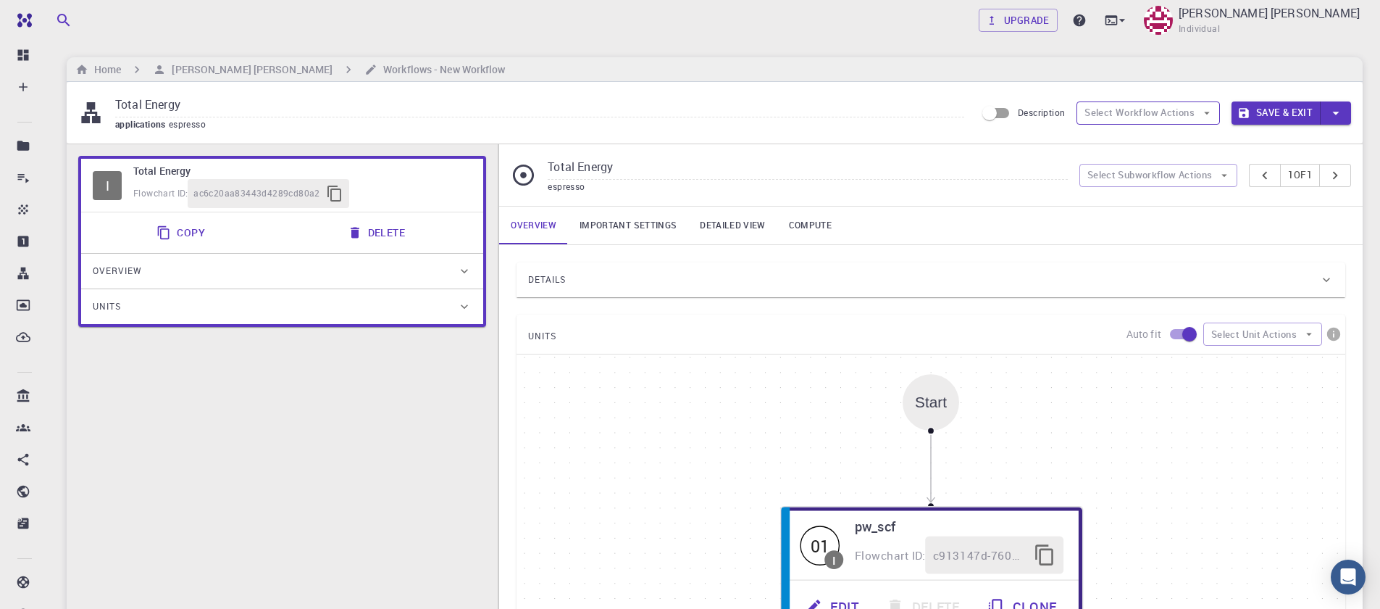
click at [1206, 111] on icon "button" at bounding box center [1206, 113] width 13 height 13
click at [1197, 120] on button "Select Workflow Actions" at bounding box center [1148, 112] width 143 height 23
click at [1182, 172] on button "Select Subworkflow Actions" at bounding box center [1158, 175] width 159 height 23
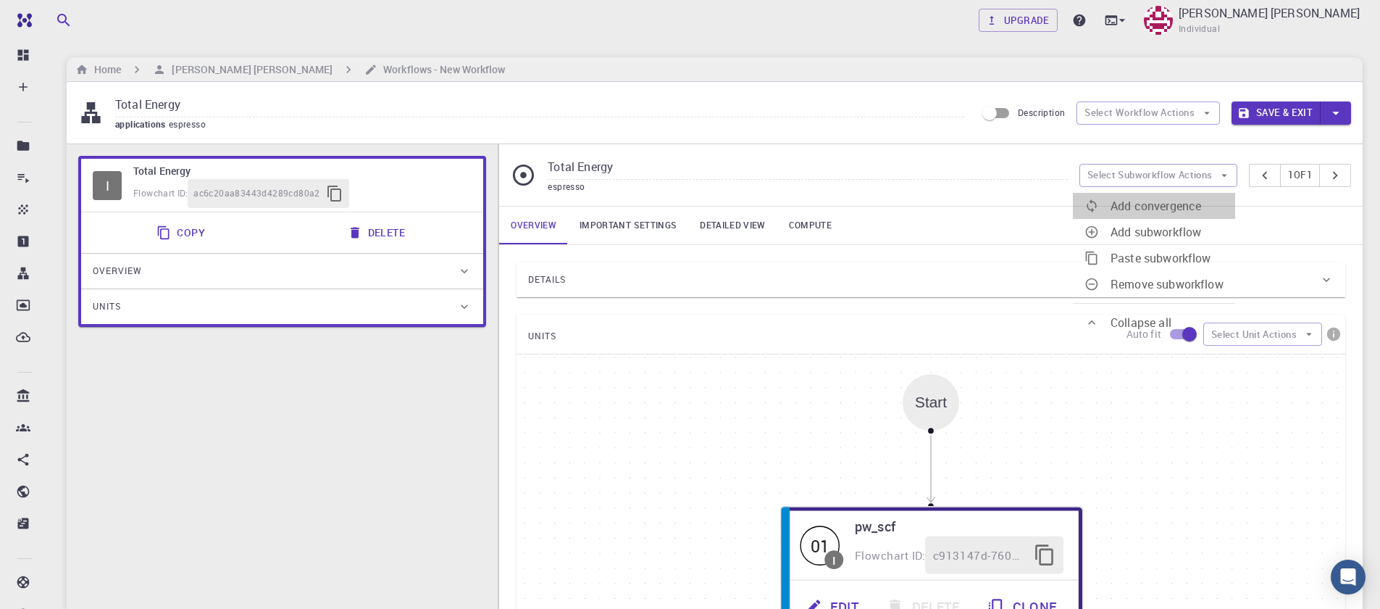
click at [1177, 199] on span "Add convergence" at bounding box center [1156, 206] width 91 height 16
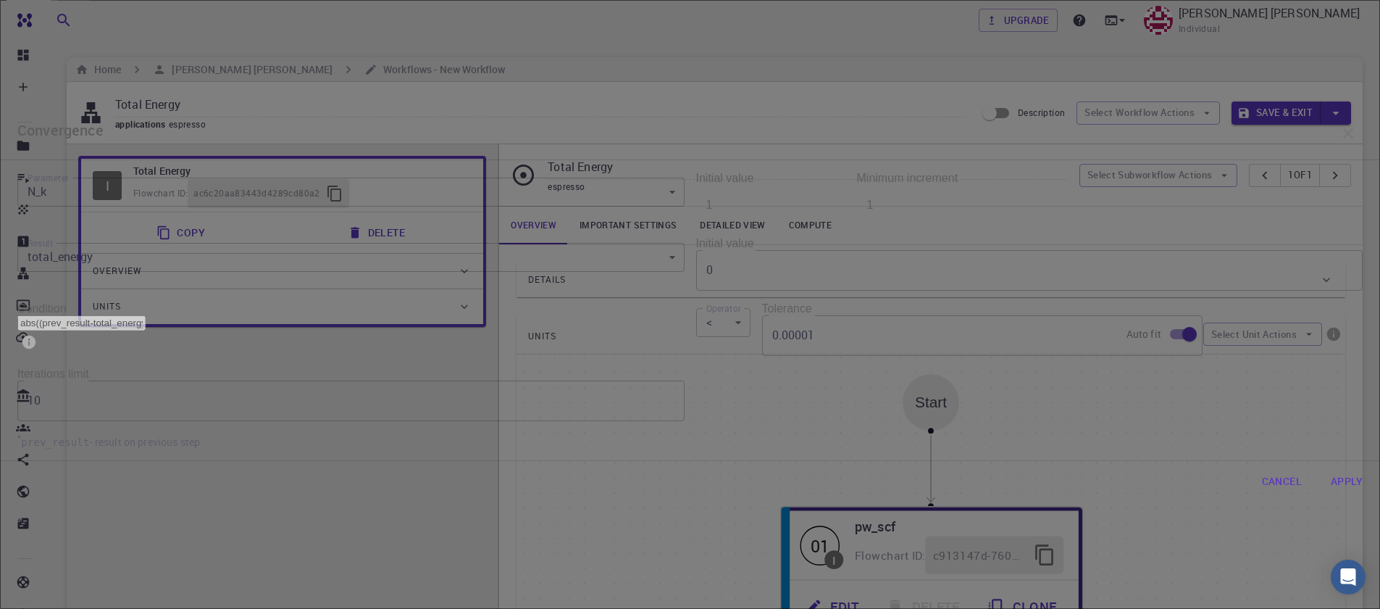
click at [1340, 142] on icon "button" at bounding box center [1348, 133] width 17 height 17
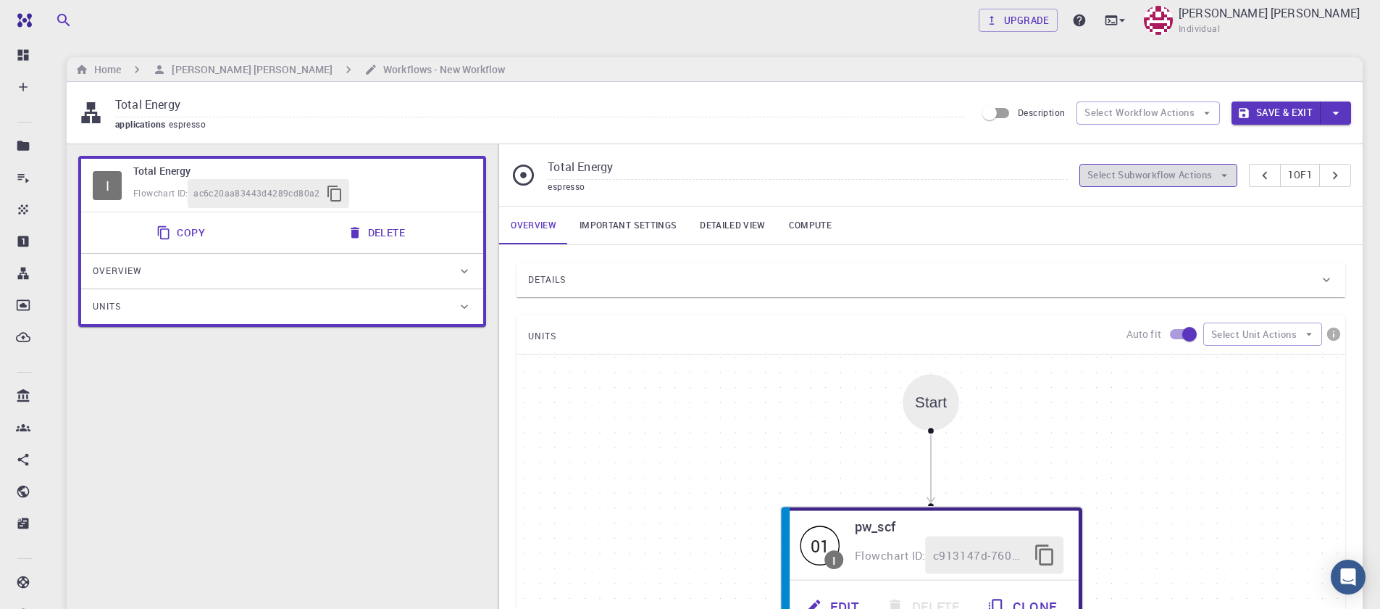
click at [1114, 183] on button "Select Subworkflow Actions" at bounding box center [1158, 175] width 159 height 23
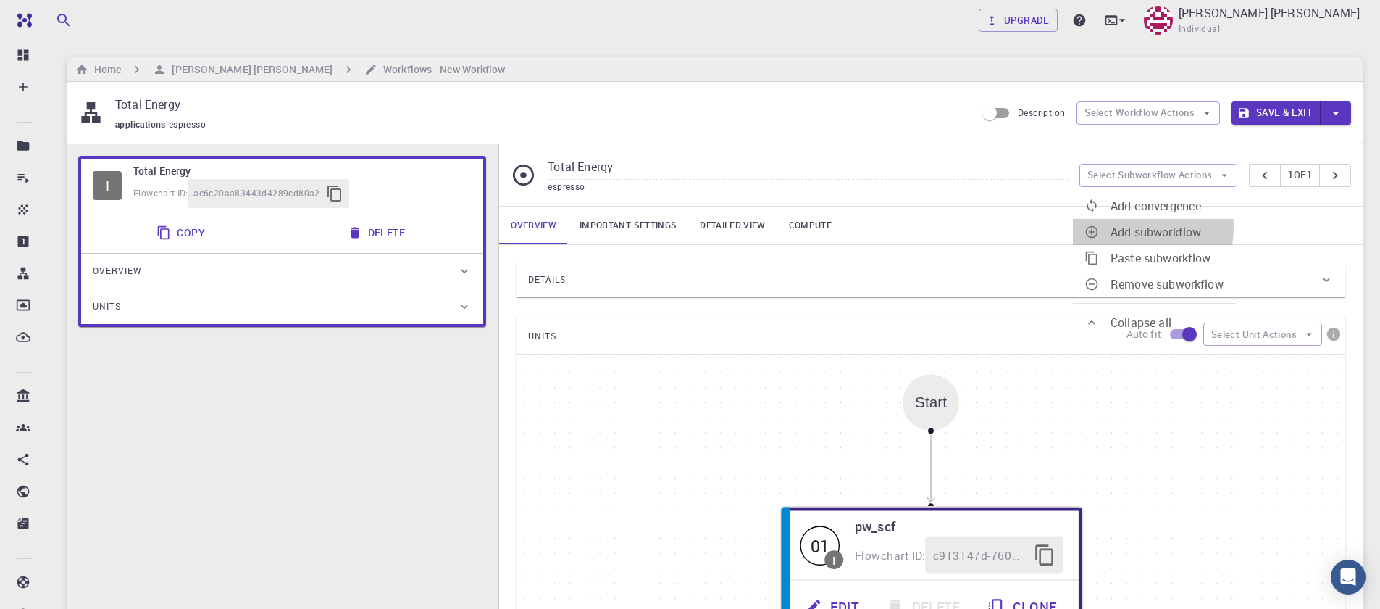
click at [1114, 224] on span "Add subworkflow" at bounding box center [1156, 232] width 91 height 16
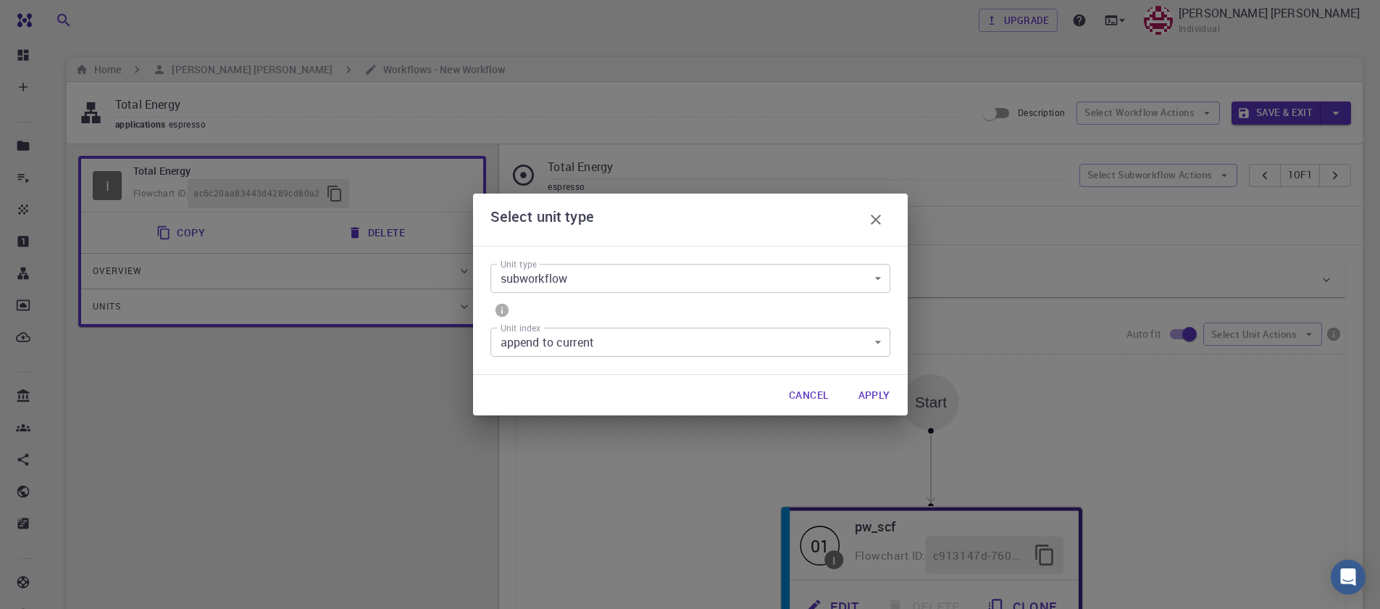
click at [911, 238] on div "Select unit type Unit type subworkflow subworkflow Unit type Unit index append …" at bounding box center [690, 304] width 1380 height 609
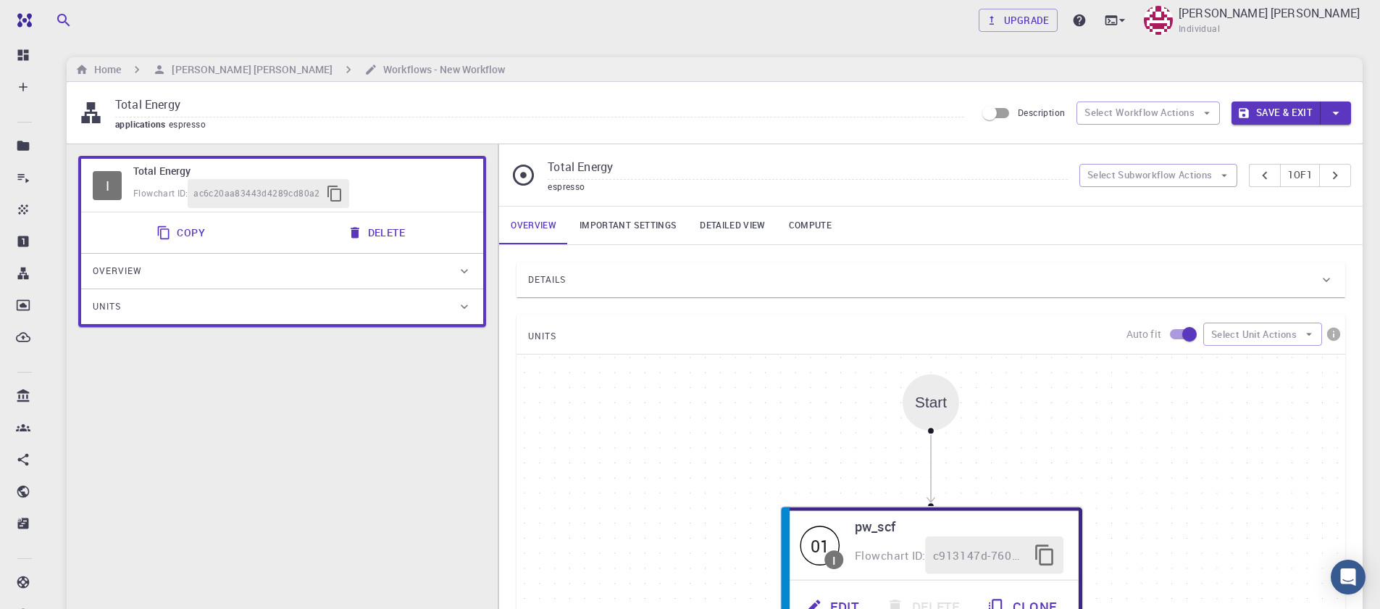
click at [393, 54] on div "Upgrade [PERSON_NAME] [PERSON_NAME] Individual Home [PERSON_NAME] [PERSON_NAME]…" at bounding box center [714, 515] width 1331 height 1031
click at [392, 68] on h6 "Workflows - New Workflow" at bounding box center [441, 70] width 128 height 16
click at [238, 71] on h6 "[PERSON_NAME] [PERSON_NAME]" at bounding box center [249, 70] width 167 height 16
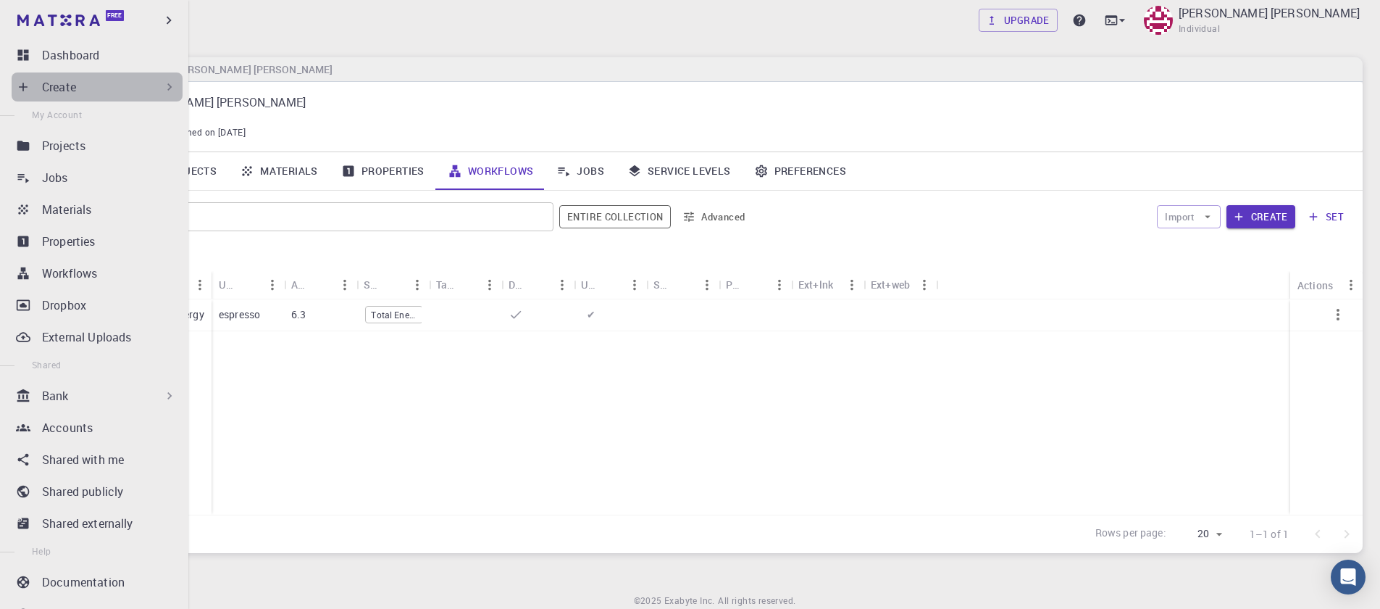
click at [155, 79] on div "Create" at bounding box center [109, 86] width 135 height 17
click at [40, 87] on div "Create" at bounding box center [97, 86] width 171 height 29
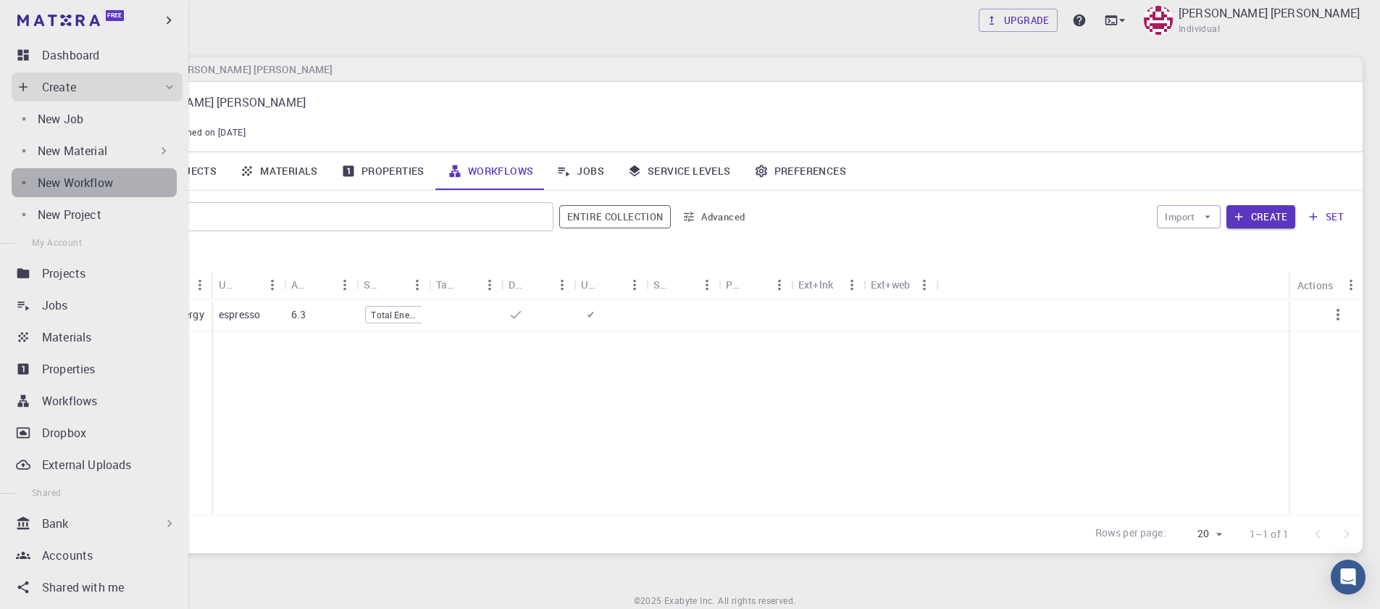
click at [96, 185] on p "New Workflow" at bounding box center [75, 182] width 75 height 17
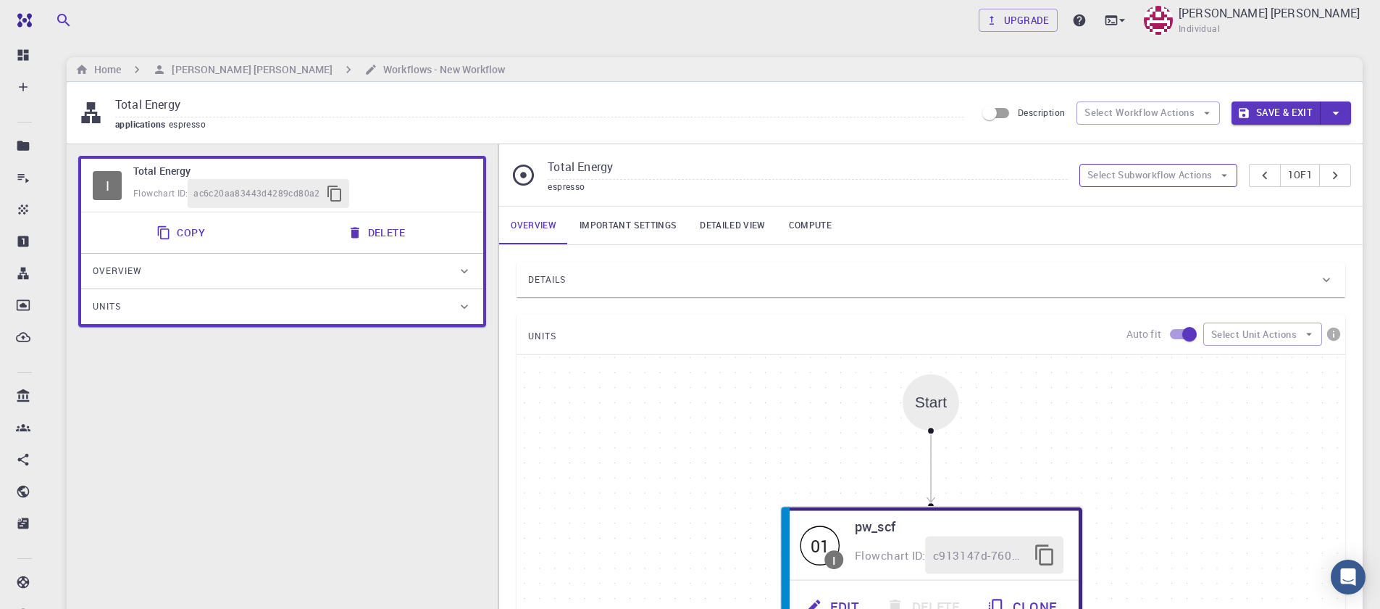
drag, startPoint x: 1201, startPoint y: 175, endPoint x: 1228, endPoint y: 180, distance: 27.4
click at [1201, 175] on button "Select Subworkflow Actions" at bounding box center [1158, 175] width 159 height 23
click at [1172, 108] on button "Select Workflow Actions" at bounding box center [1148, 112] width 143 height 23
click at [1175, 108] on button "Select Workflow Actions" at bounding box center [1148, 112] width 143 height 23
click at [1006, 121] on input "Description" at bounding box center [989, 113] width 83 height 28
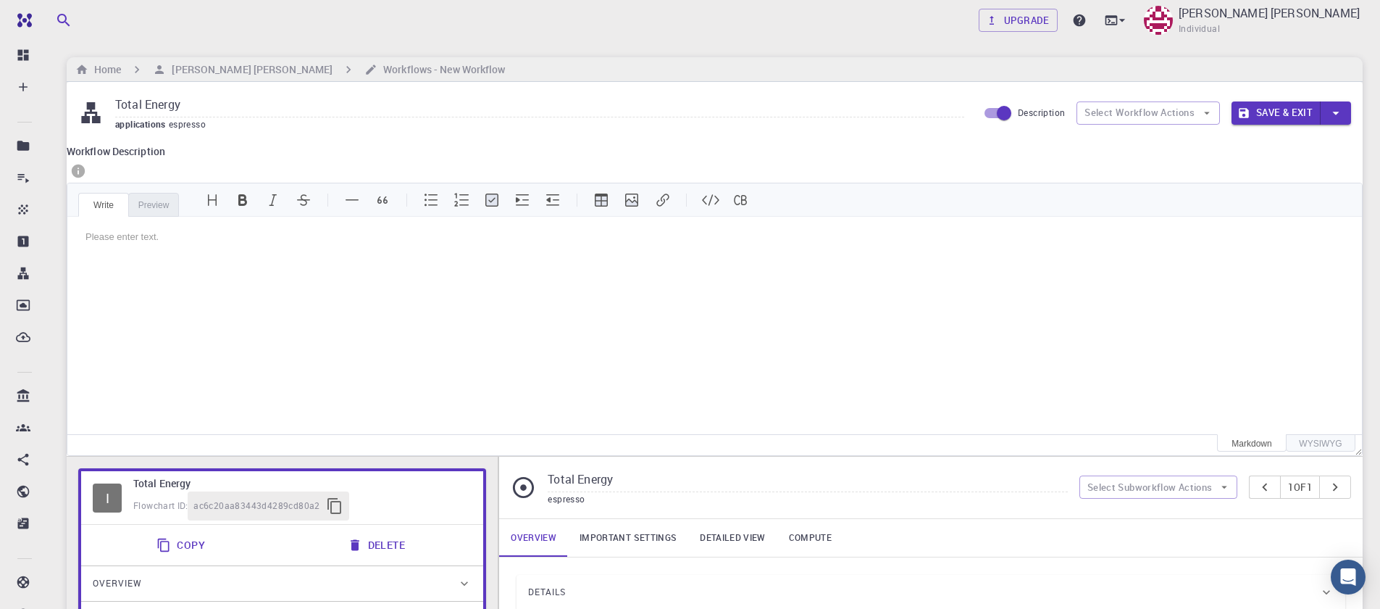
click at [1003, 117] on input "Description" at bounding box center [1004, 113] width 83 height 28
checkbox input "false"
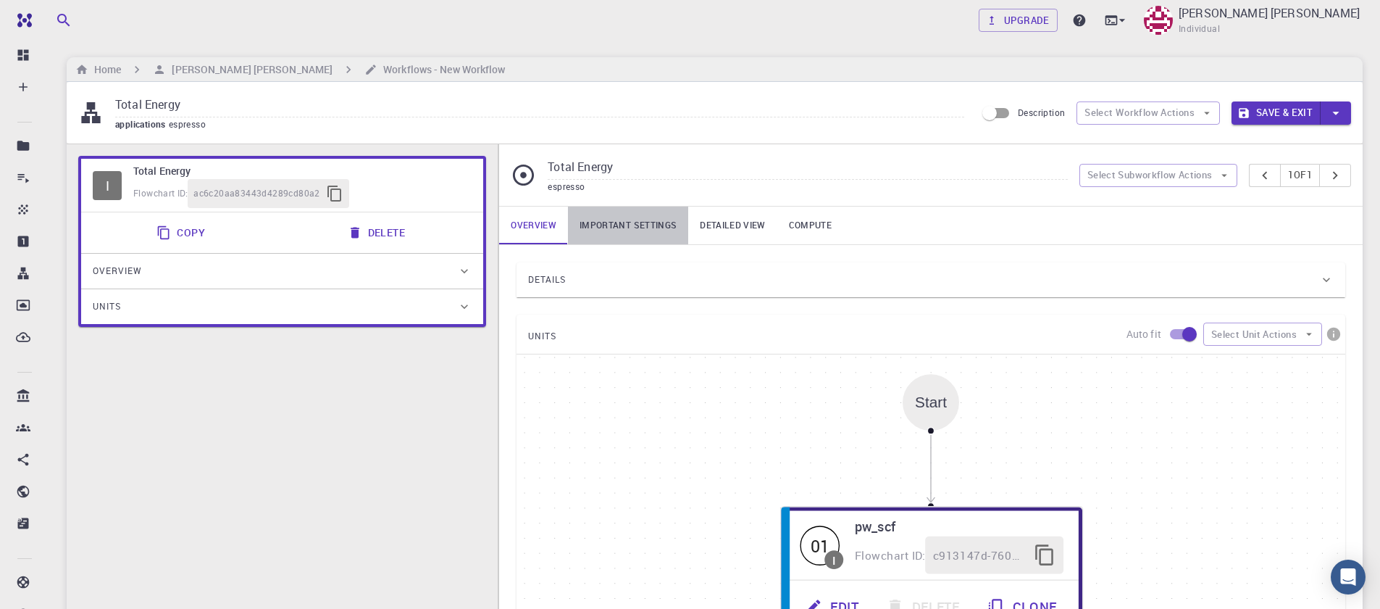
click at [603, 225] on link "Important settings" at bounding box center [628, 225] width 120 height 38
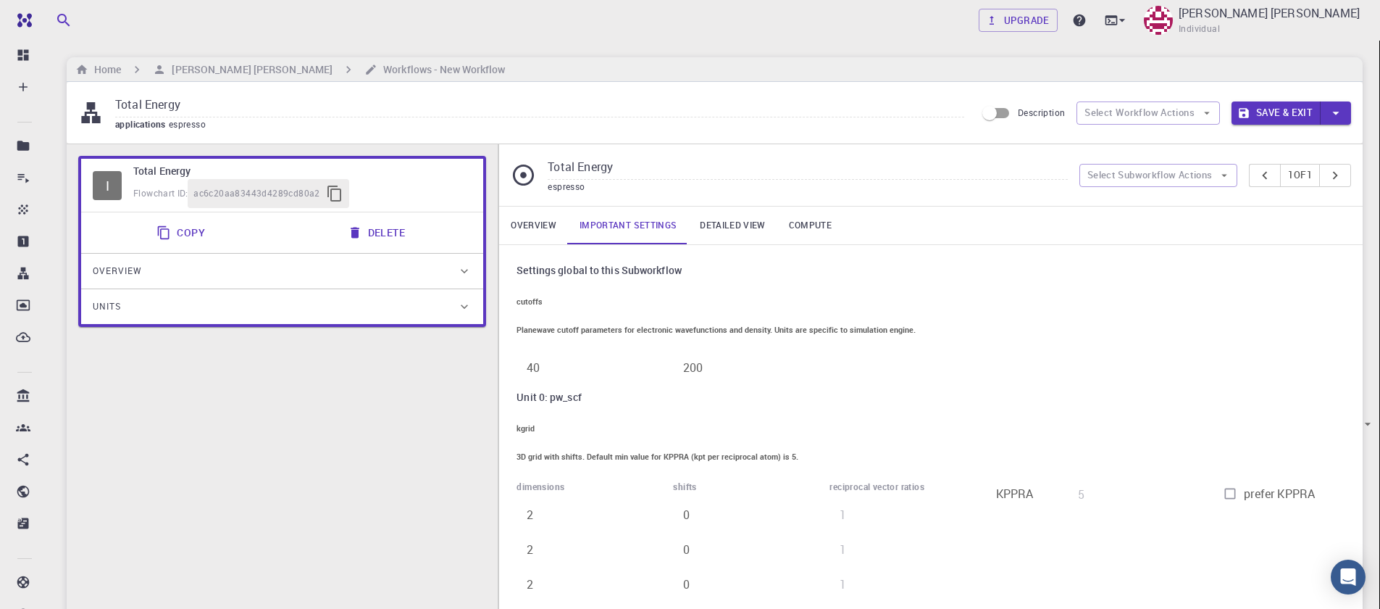
click at [529, 235] on link "Overview" at bounding box center [533, 225] width 69 height 38
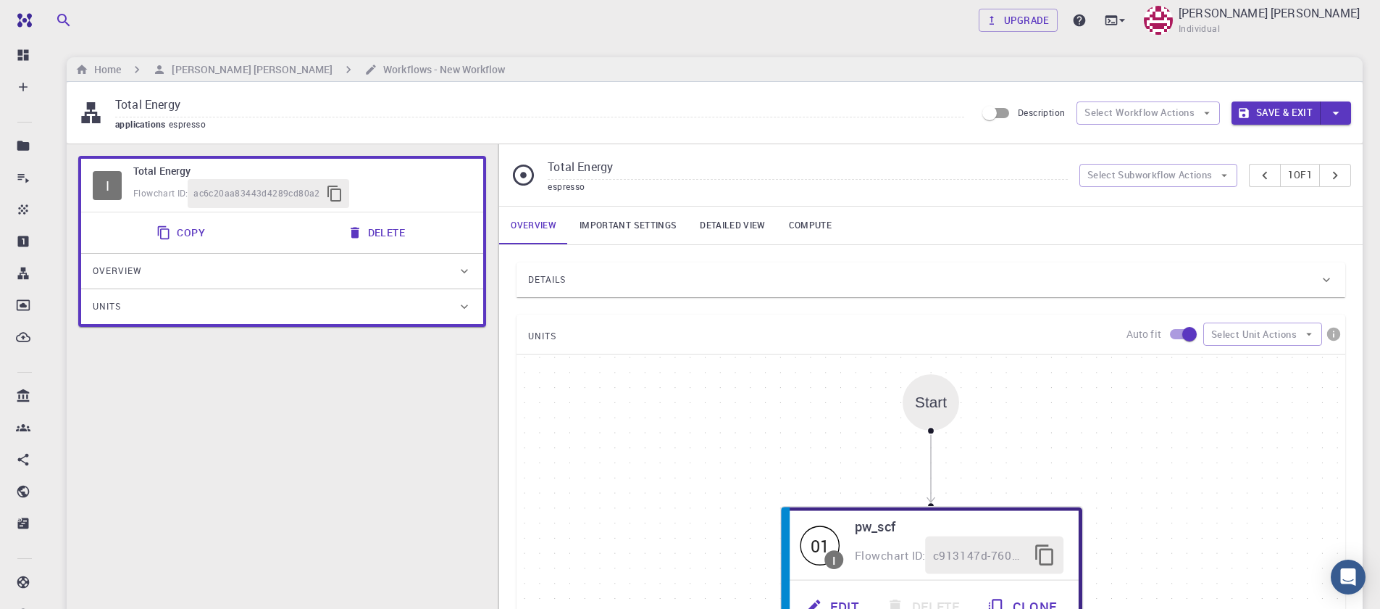
click at [243, 191] on span "ac6c20aa83443d4289cd80a2" at bounding box center [256, 193] width 127 height 14
click at [102, 191] on div "I" at bounding box center [107, 185] width 29 height 29
click at [109, 277] on span "Overview" at bounding box center [117, 270] width 49 height 23
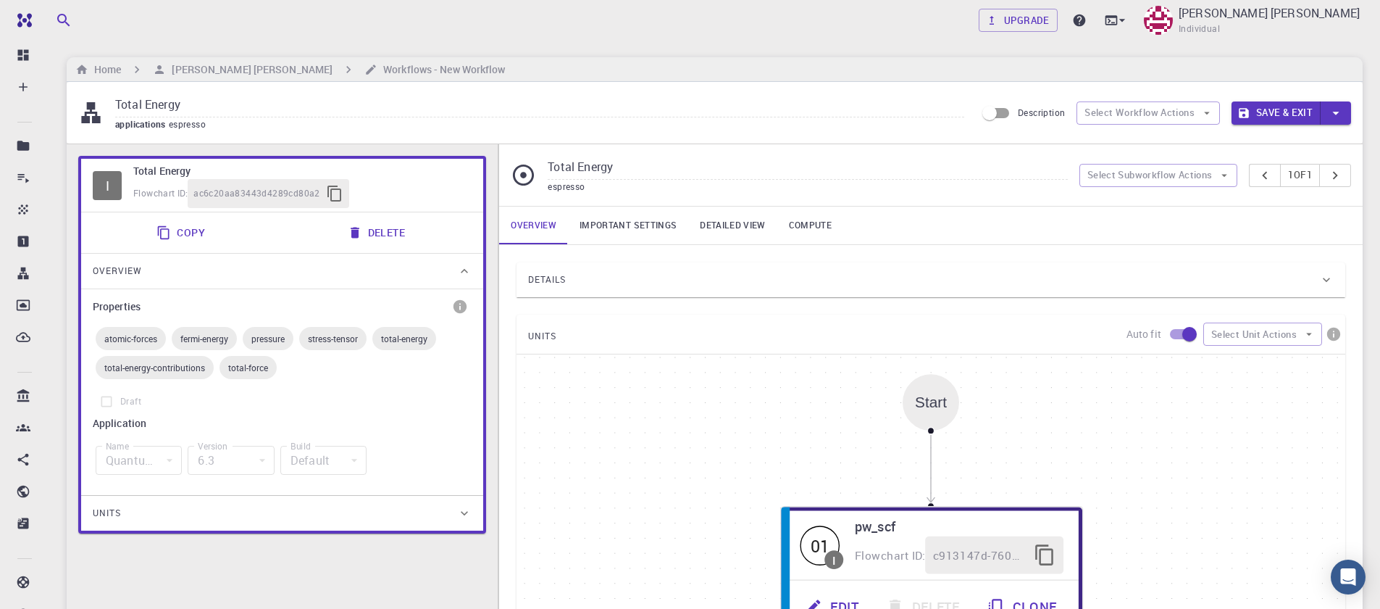
click at [109, 277] on span "Overview" at bounding box center [117, 270] width 49 height 23
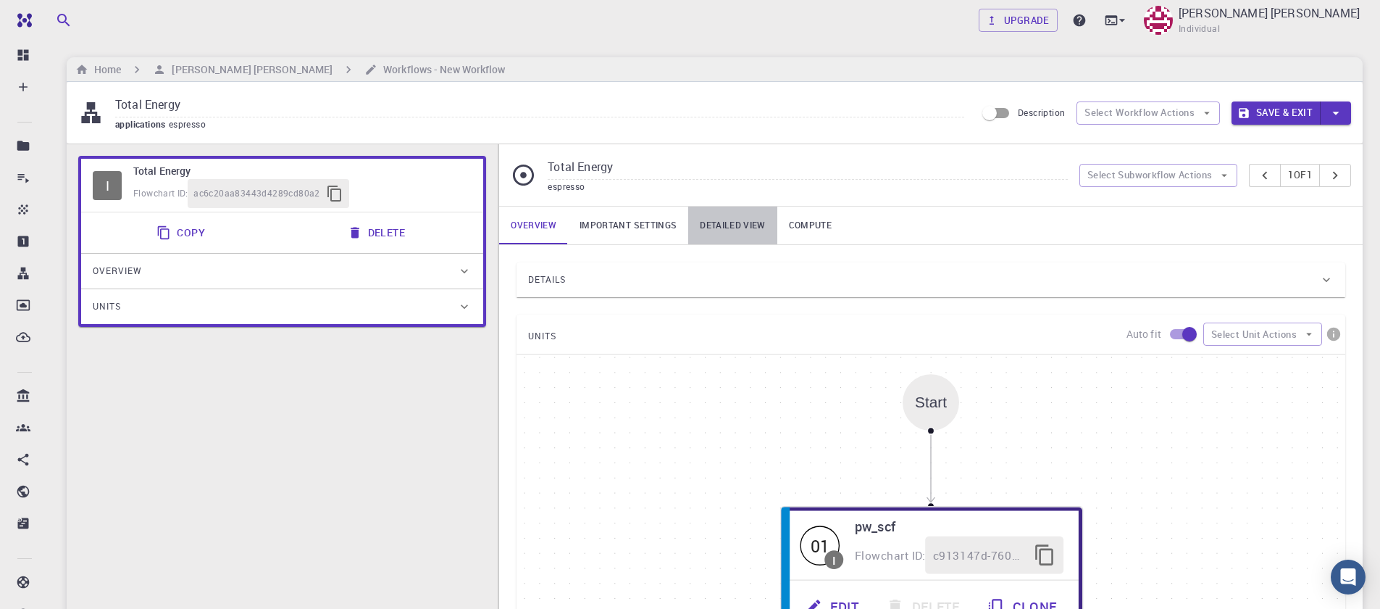
click at [728, 231] on link "Detailed view" at bounding box center [732, 225] width 88 height 38
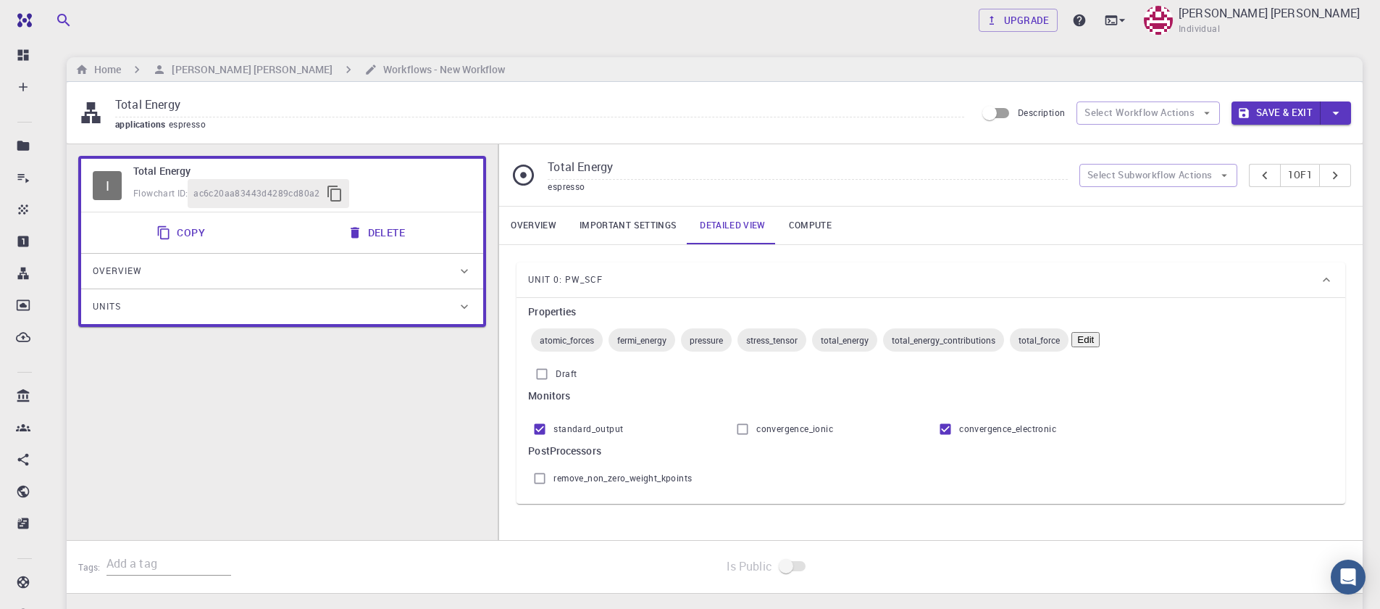
click at [728, 230] on link "Detailed view" at bounding box center [732, 225] width 88 height 38
click at [643, 230] on link "Important settings" at bounding box center [628, 225] width 120 height 38
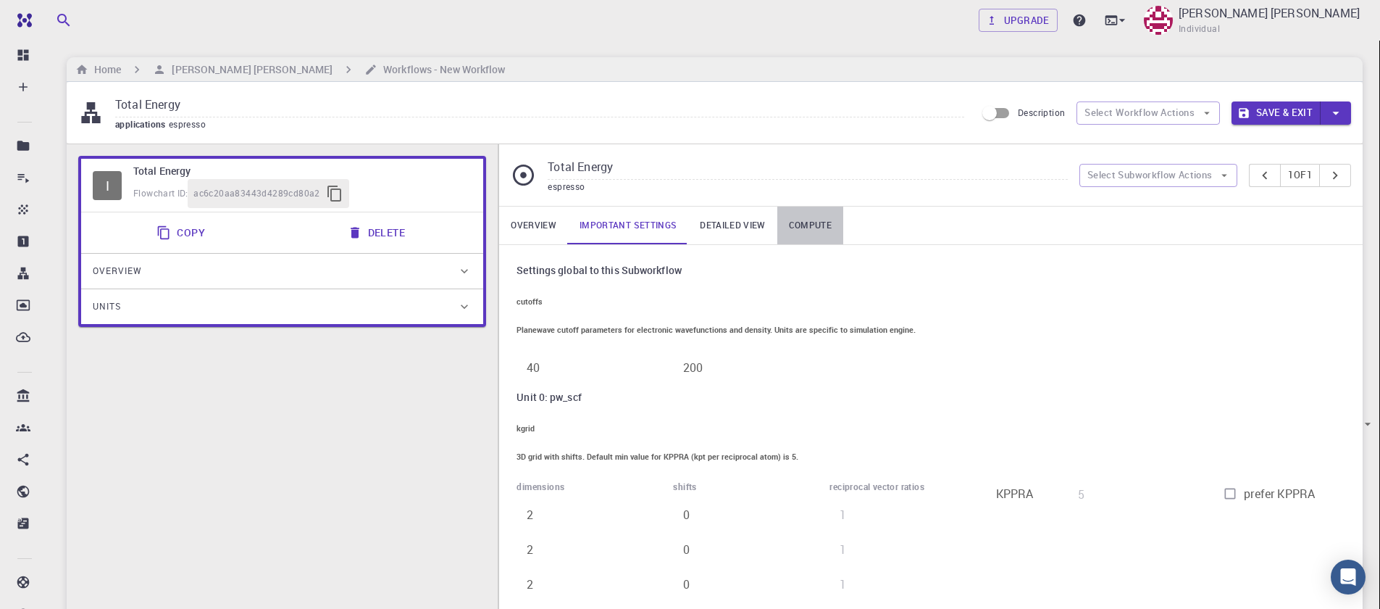
click at [817, 221] on link "Compute" at bounding box center [810, 225] width 66 height 38
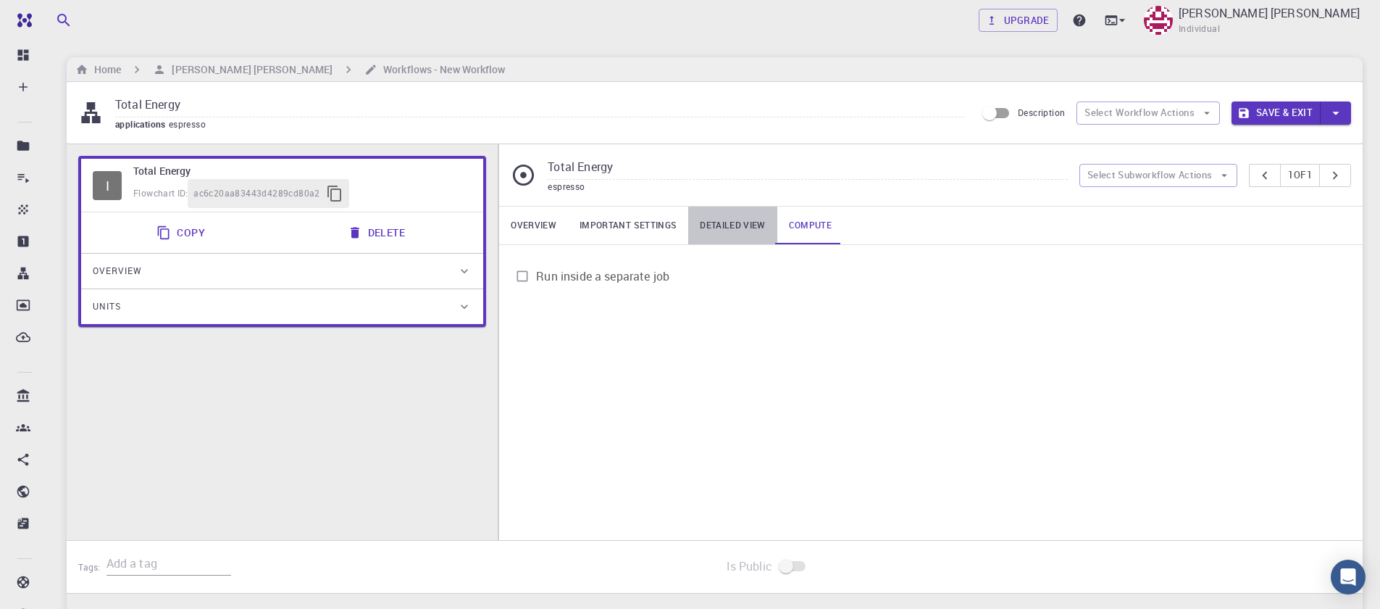
click at [751, 225] on link "Detailed view" at bounding box center [732, 225] width 88 height 38
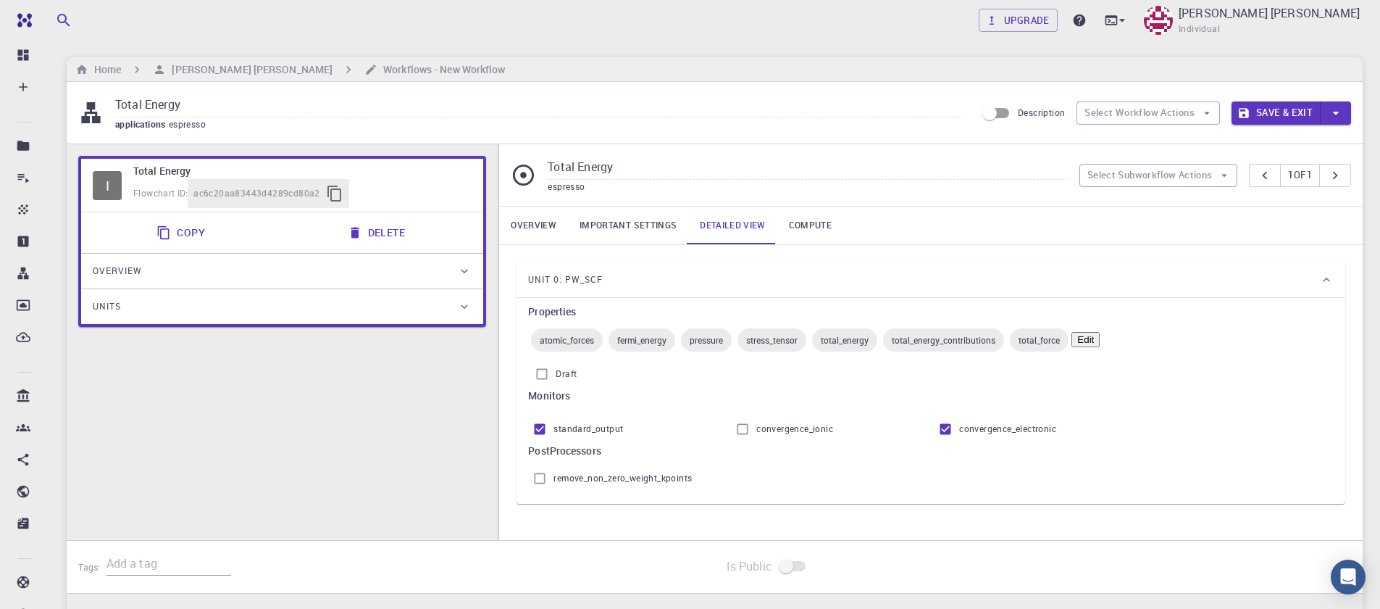
drag, startPoint x: 621, startPoint y: 225, endPoint x: 538, endPoint y: 225, distance: 82.6
click at [620, 225] on link "Important settings" at bounding box center [628, 225] width 120 height 38
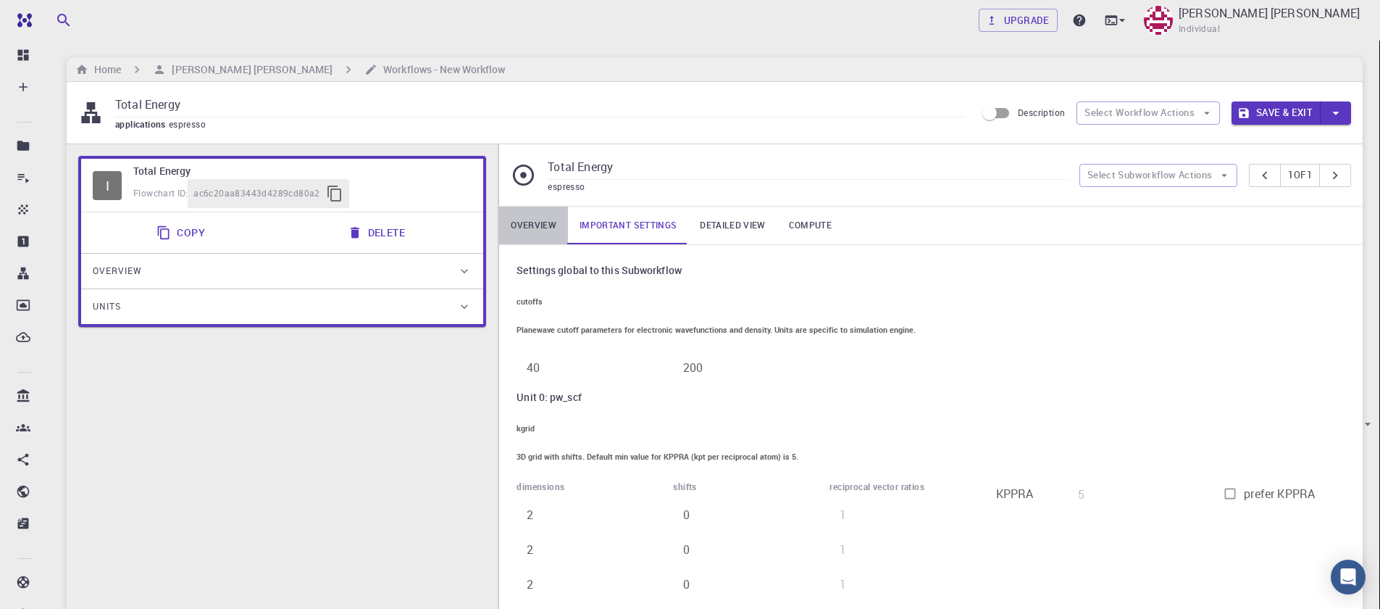
click at [537, 225] on link "Overview" at bounding box center [533, 225] width 69 height 38
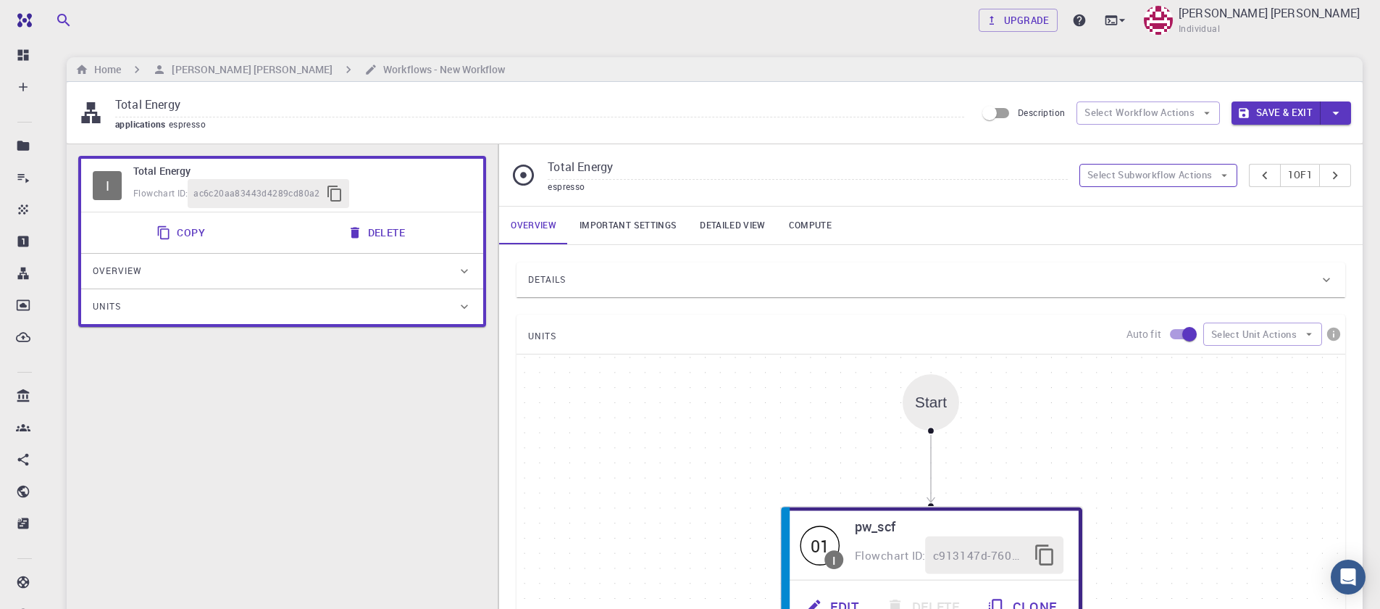
click at [1138, 175] on button "Select Subworkflow Actions" at bounding box center [1158, 175] width 159 height 23
click at [1145, 231] on span "Add subworkflow" at bounding box center [1156, 232] width 91 height 16
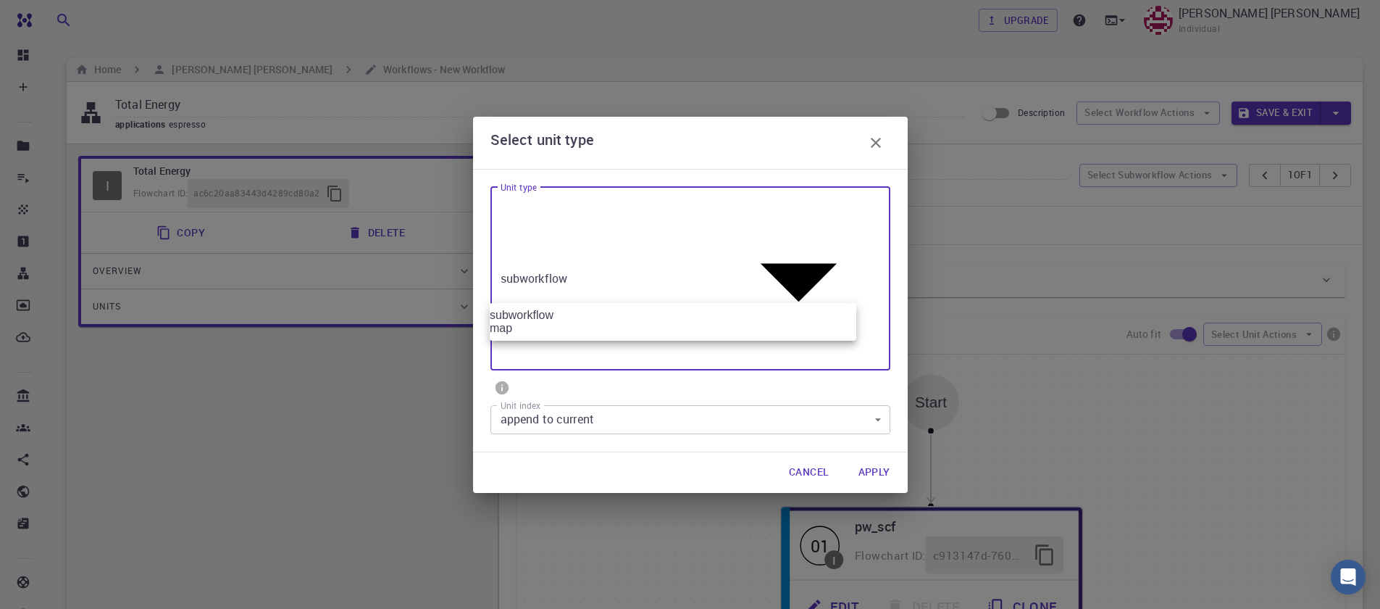
click at [689, 282] on body "Free Dashboard Create New Job New Material Create Material Upload File Import f…" at bounding box center [690, 515] width 1380 height 1031
click at [688, 282] on div at bounding box center [690, 304] width 1380 height 609
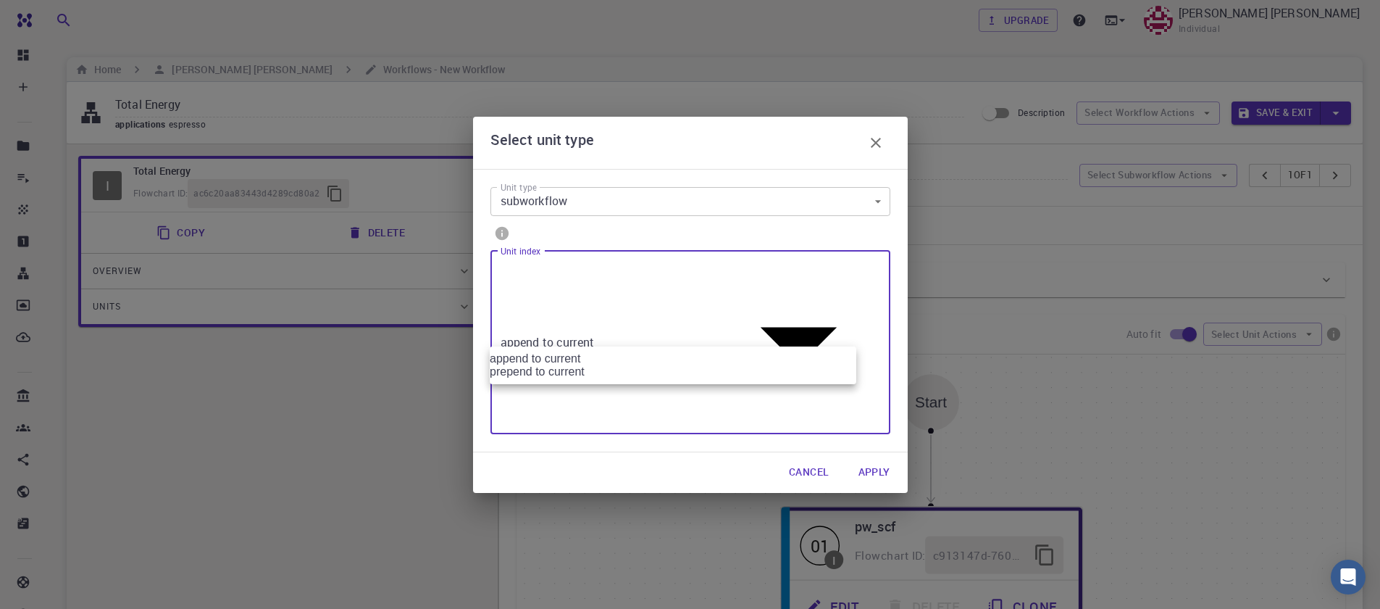
click at [657, 328] on body "Free Dashboard Create New Job New Material Create Material Upload File Import f…" at bounding box center [690, 515] width 1380 height 1031
click at [657, 328] on div at bounding box center [690, 304] width 1380 height 609
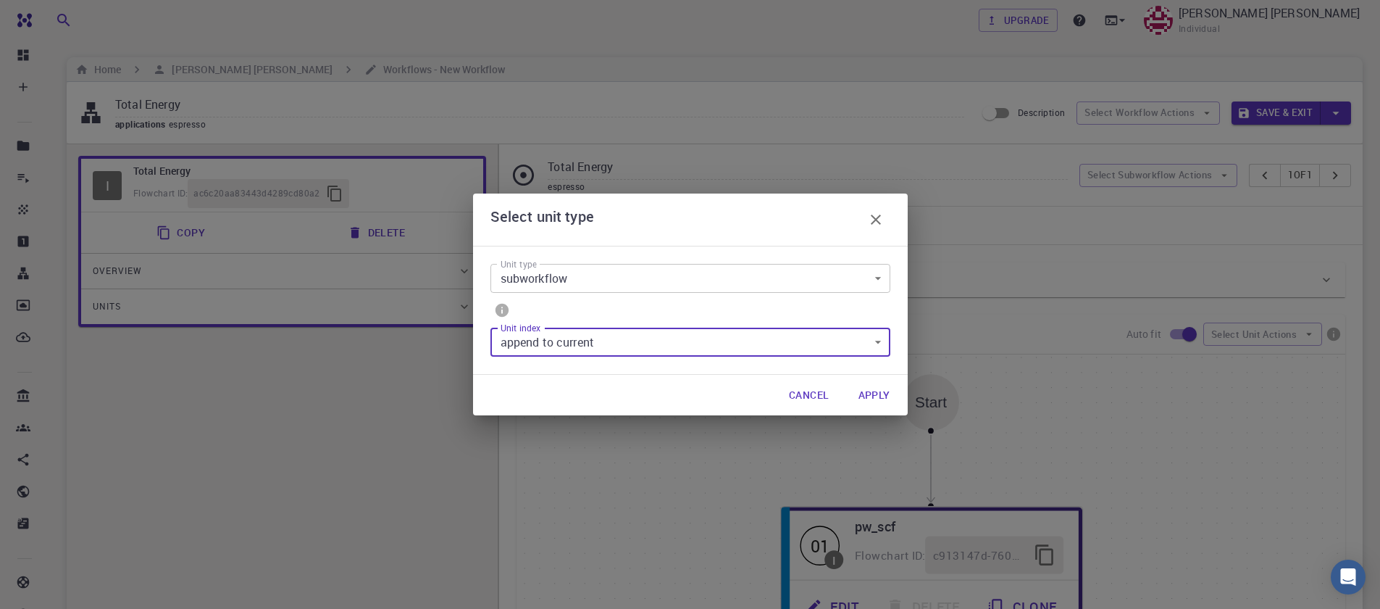
click at [816, 393] on button "Cancel" at bounding box center [808, 394] width 63 height 29
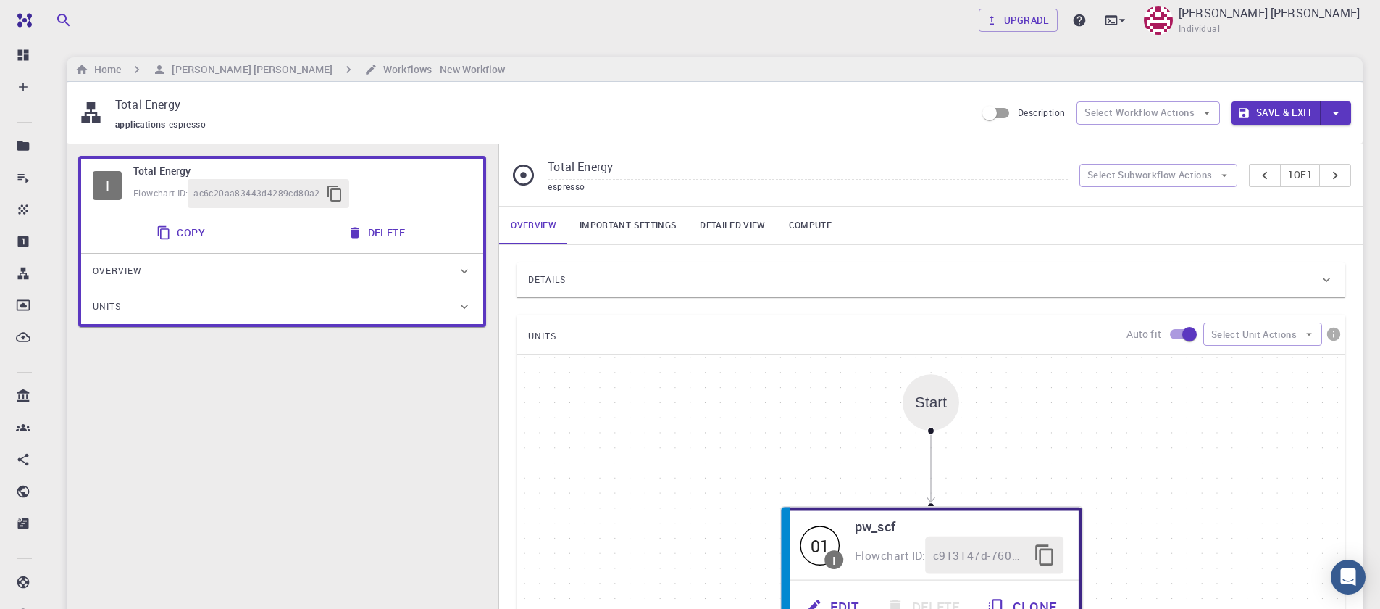
click at [511, 172] on icon at bounding box center [523, 174] width 25 height 25
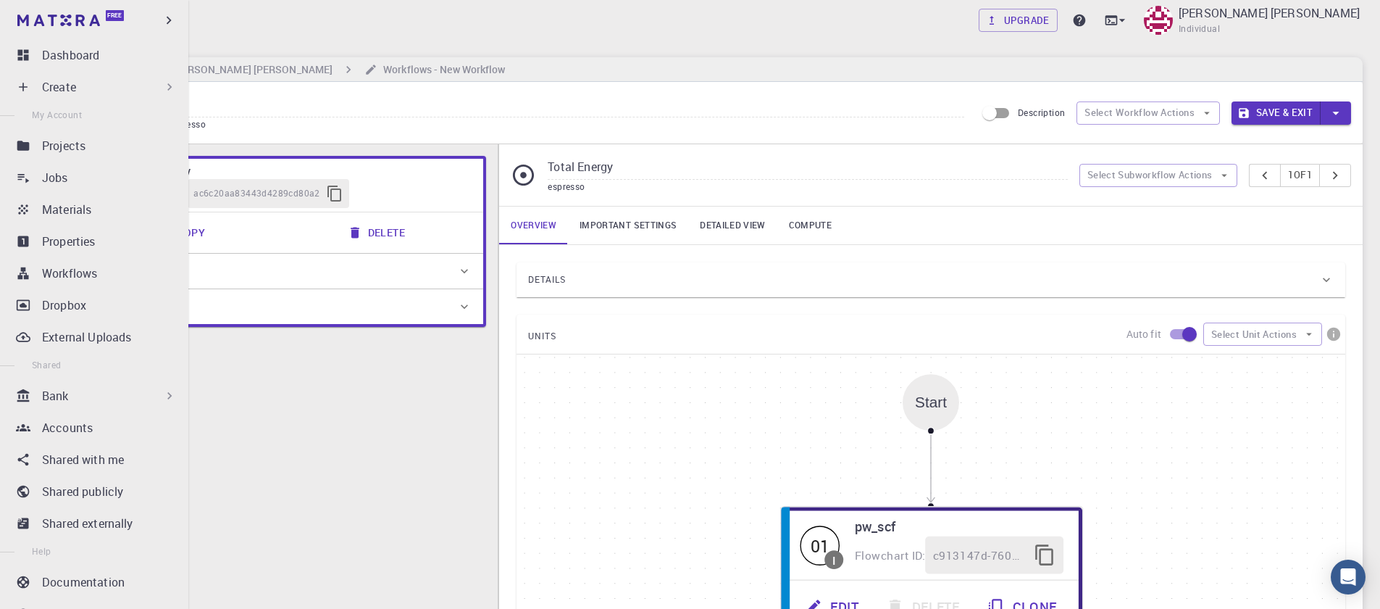
click at [121, 86] on div "Create" at bounding box center [109, 86] width 135 height 17
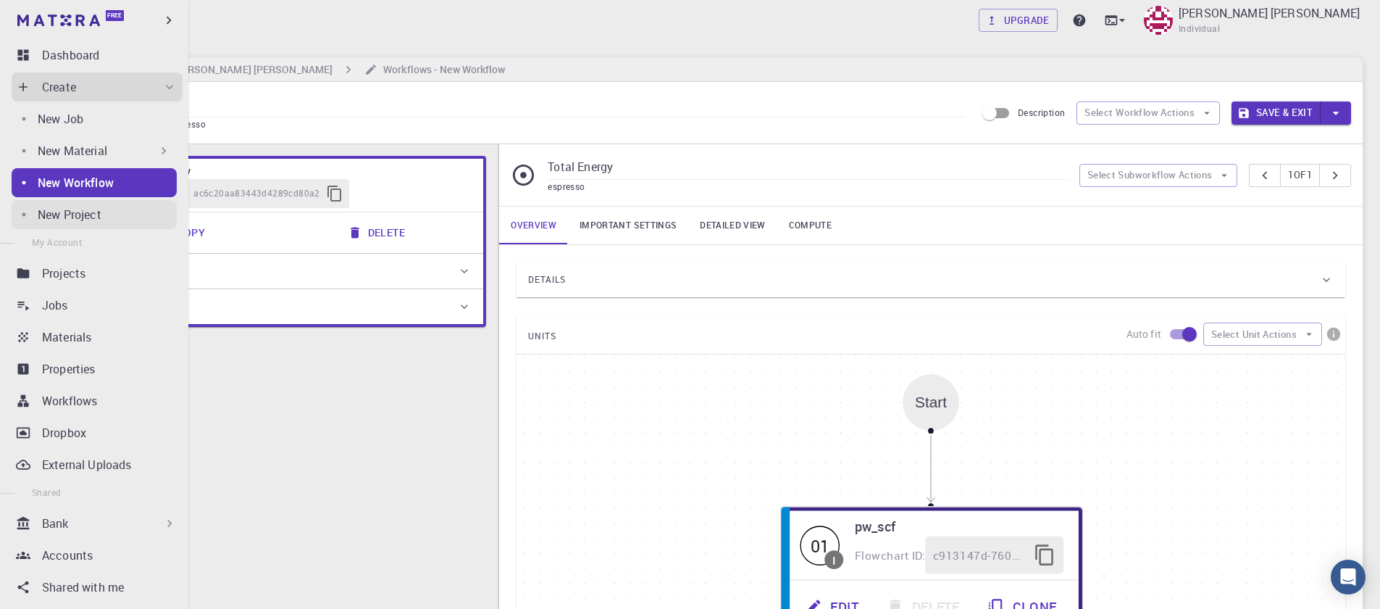
click at [88, 217] on p "New Project" at bounding box center [70, 214] width 64 height 17
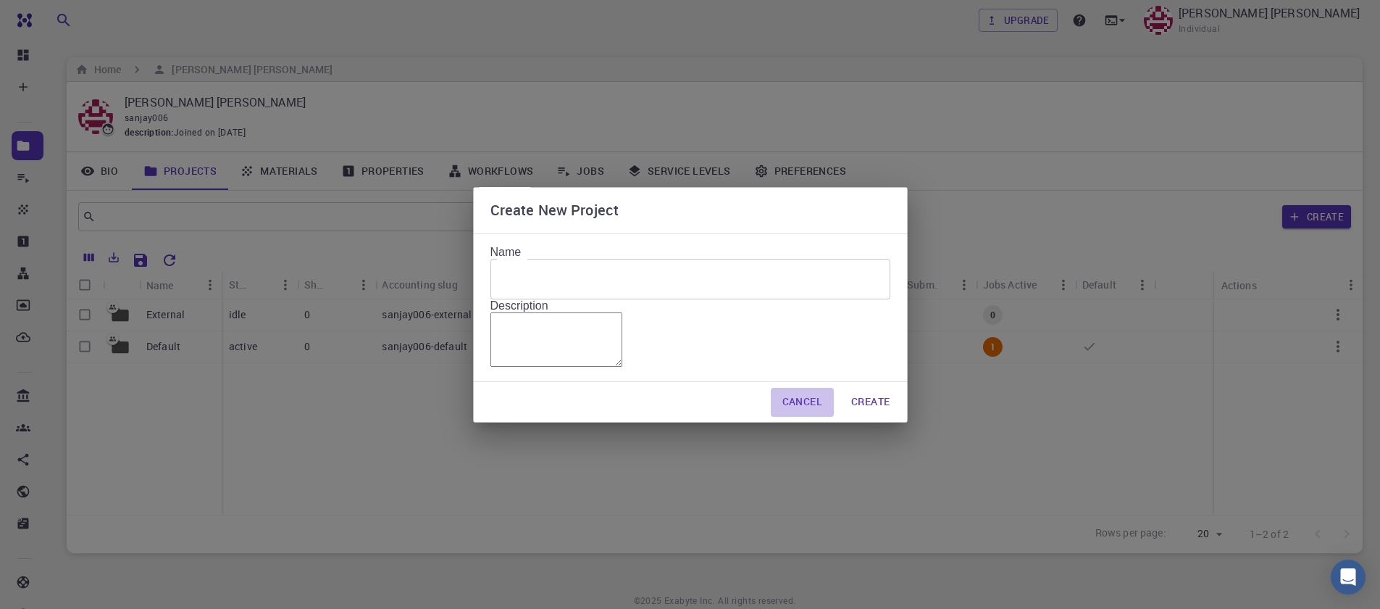
click at [802, 417] on button "Cancel" at bounding box center [802, 402] width 63 height 29
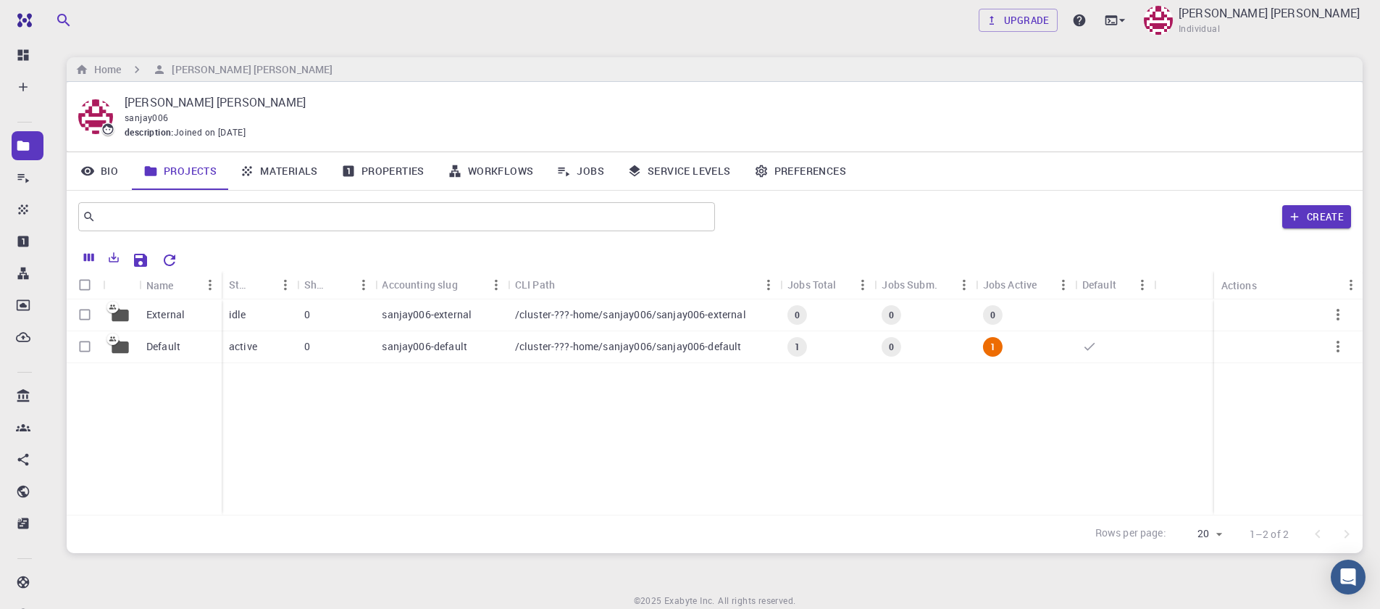
click at [509, 174] on link "Workflows" at bounding box center [490, 171] width 109 height 38
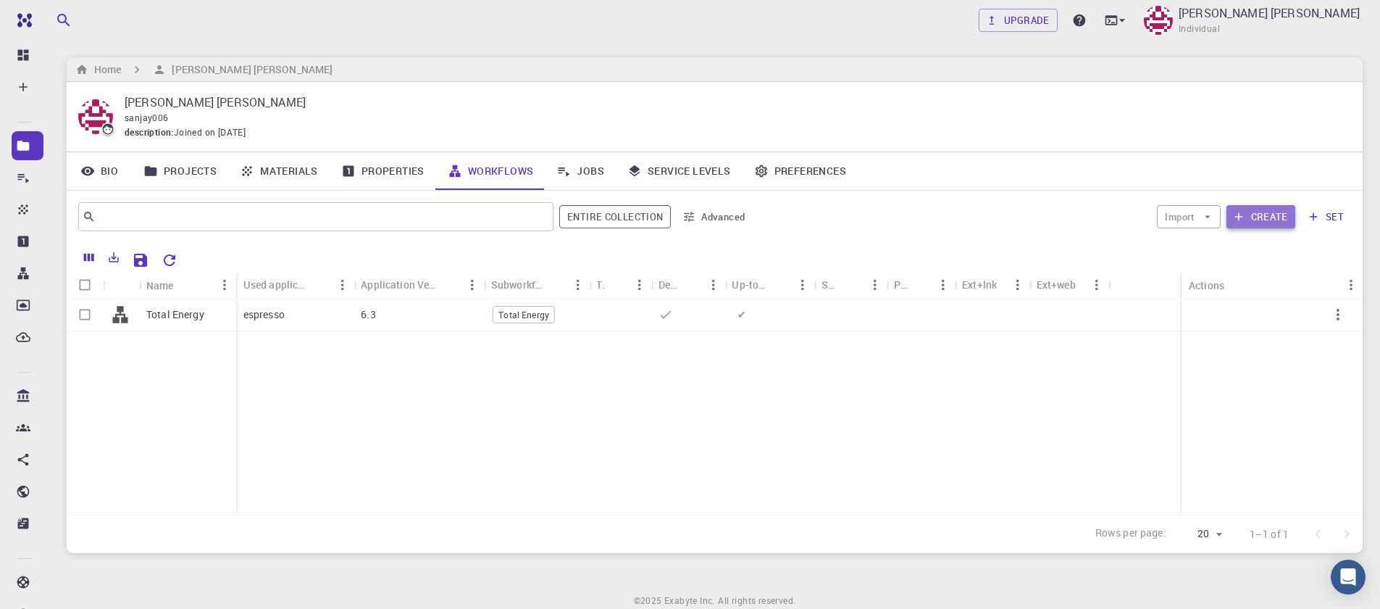
click at [1267, 222] on button "Create" at bounding box center [1261, 216] width 69 height 23
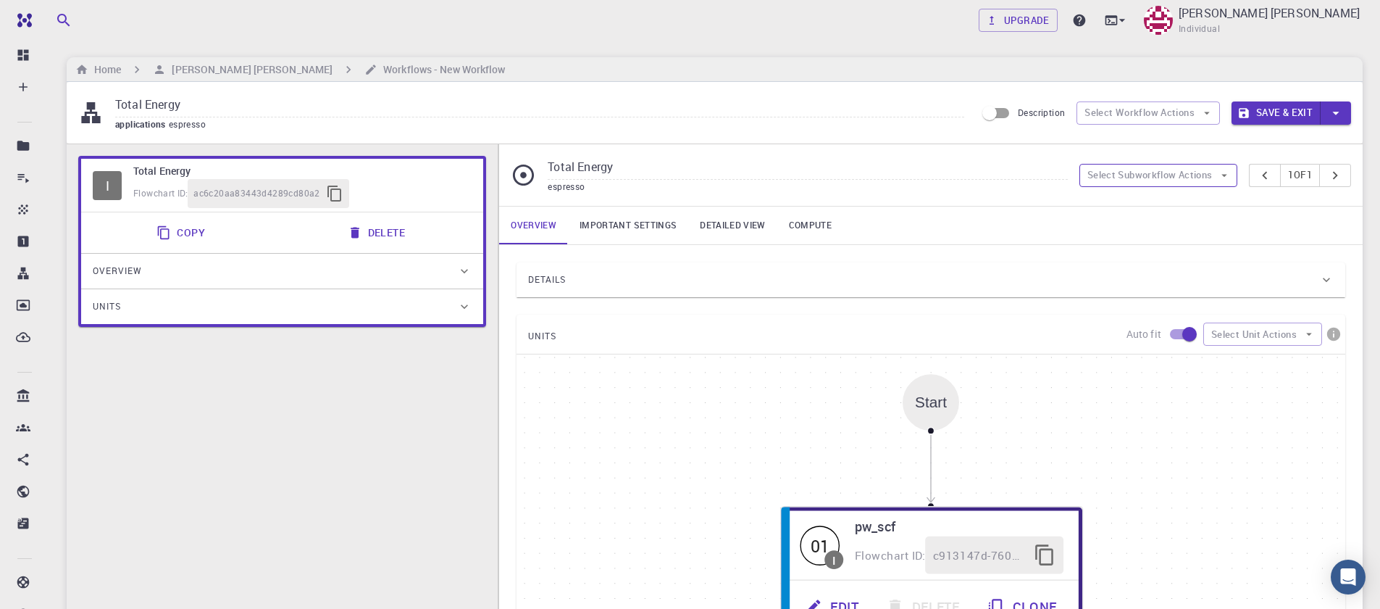
click at [1191, 168] on button "Select Subworkflow Actions" at bounding box center [1158, 175] width 159 height 23
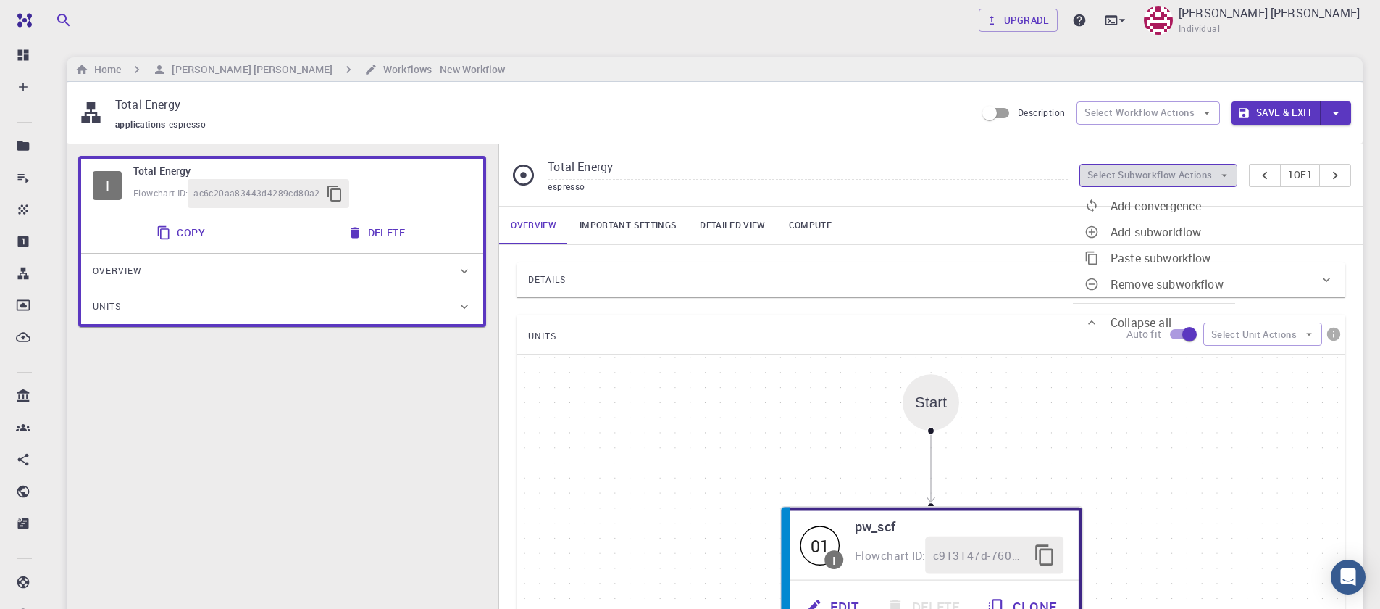
click at [1191, 167] on button "Select Subworkflow Actions" at bounding box center [1158, 175] width 159 height 23
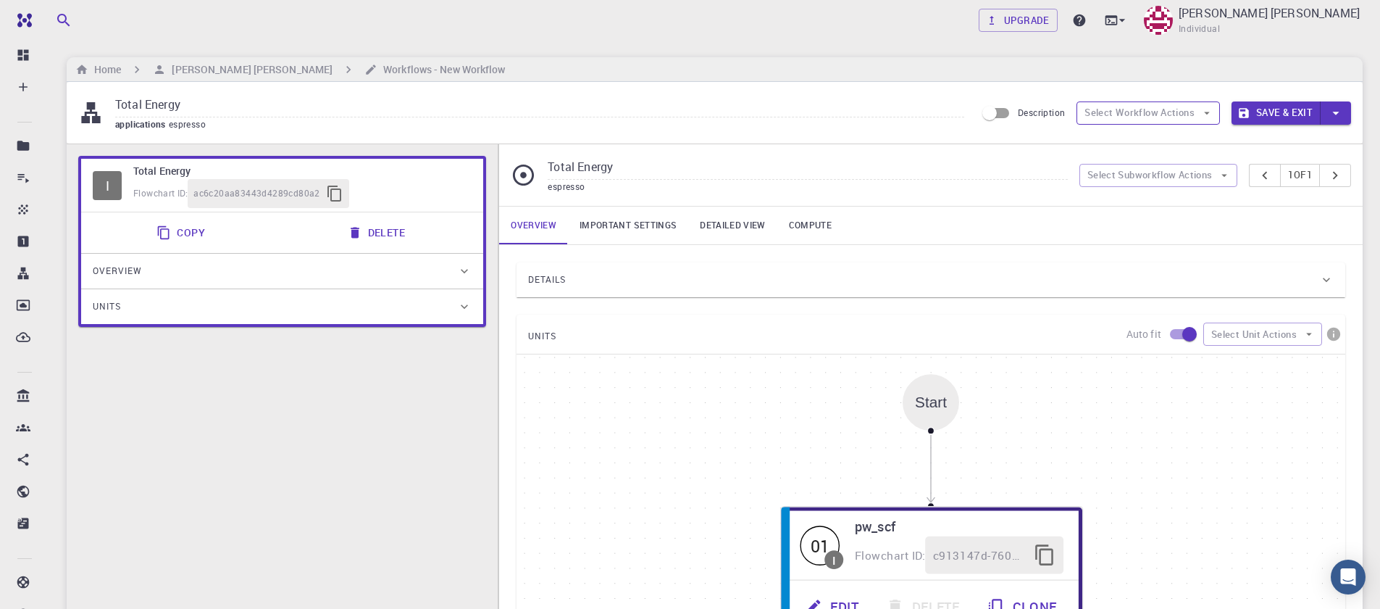
click at [1173, 112] on button "Select Workflow Actions" at bounding box center [1148, 112] width 143 height 23
click at [1329, 117] on icon "button" at bounding box center [1336, 113] width 16 height 16
click at [1140, 148] on div at bounding box center [690, 304] width 1380 height 609
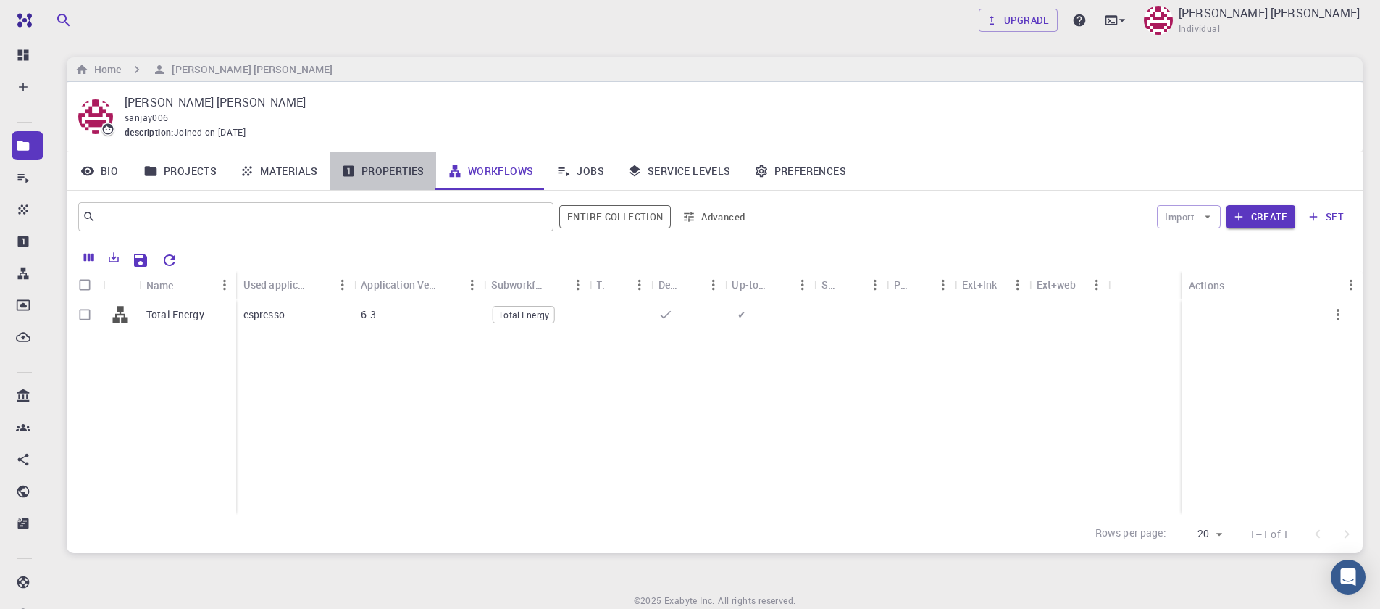
click at [359, 173] on link "Properties" at bounding box center [383, 171] width 107 height 38
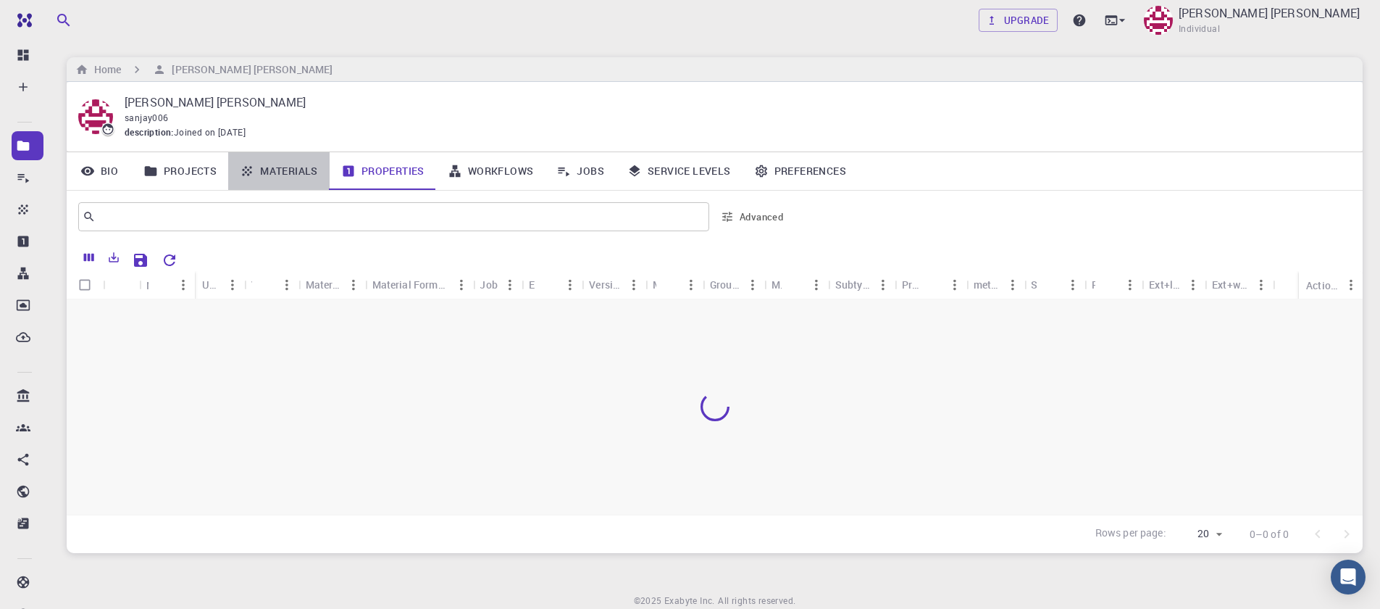
click at [288, 178] on link "Materials" at bounding box center [278, 171] width 101 height 38
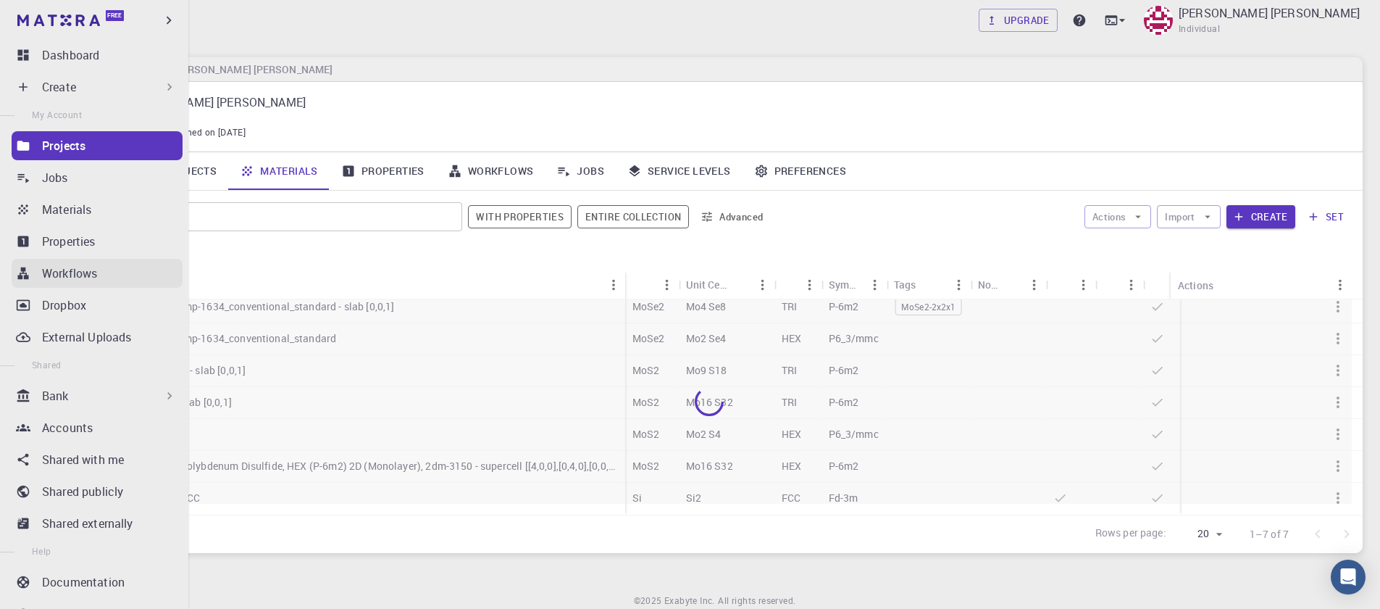
drag, startPoint x: 85, startPoint y: 270, endPoint x: 117, endPoint y: 259, distance: 33.7
click at [84, 271] on p "Workflows" at bounding box center [69, 272] width 55 height 17
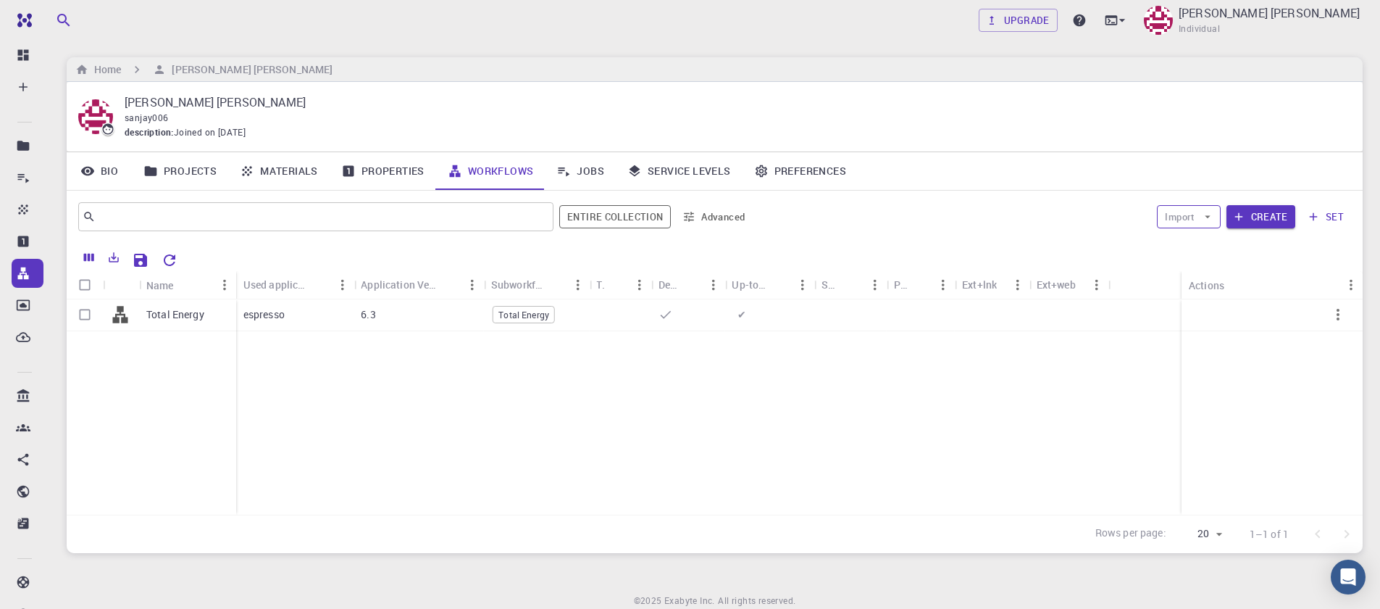
click at [1208, 220] on icon "button" at bounding box center [1207, 216] width 13 height 13
click at [1245, 223] on button "Create" at bounding box center [1261, 216] width 69 height 23
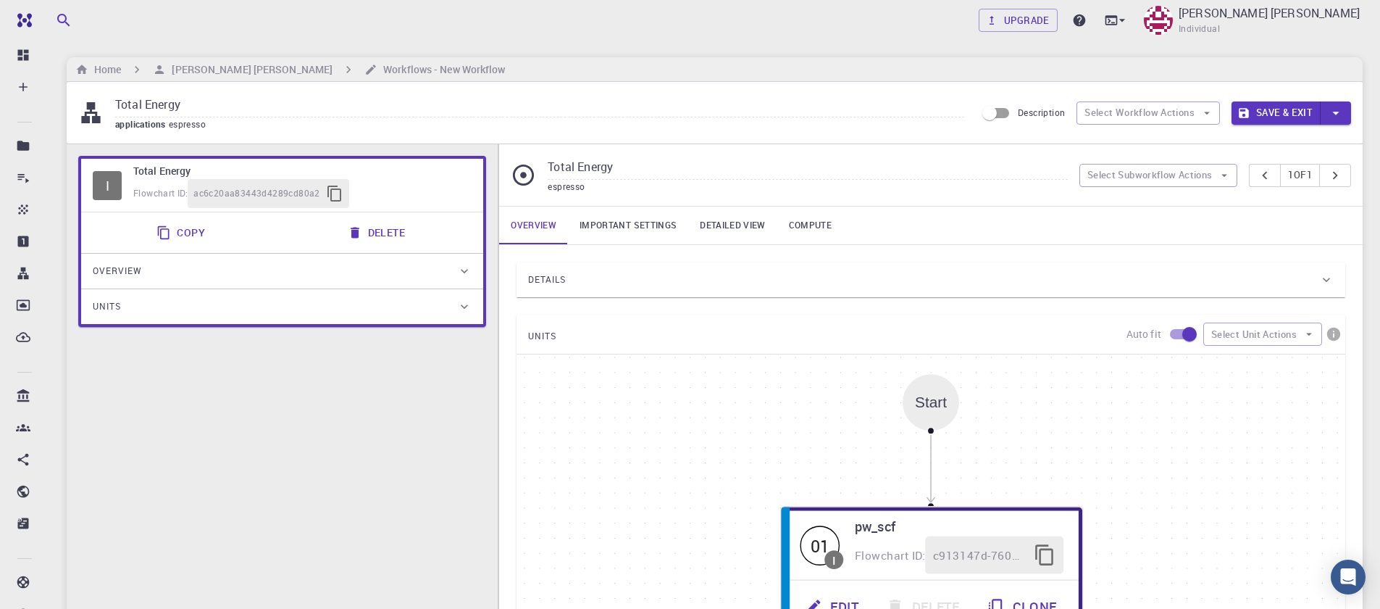
click at [159, 127] on span "applications" at bounding box center [142, 124] width 54 height 12
click at [375, 235] on button "Delete" at bounding box center [378, 232] width 78 height 29
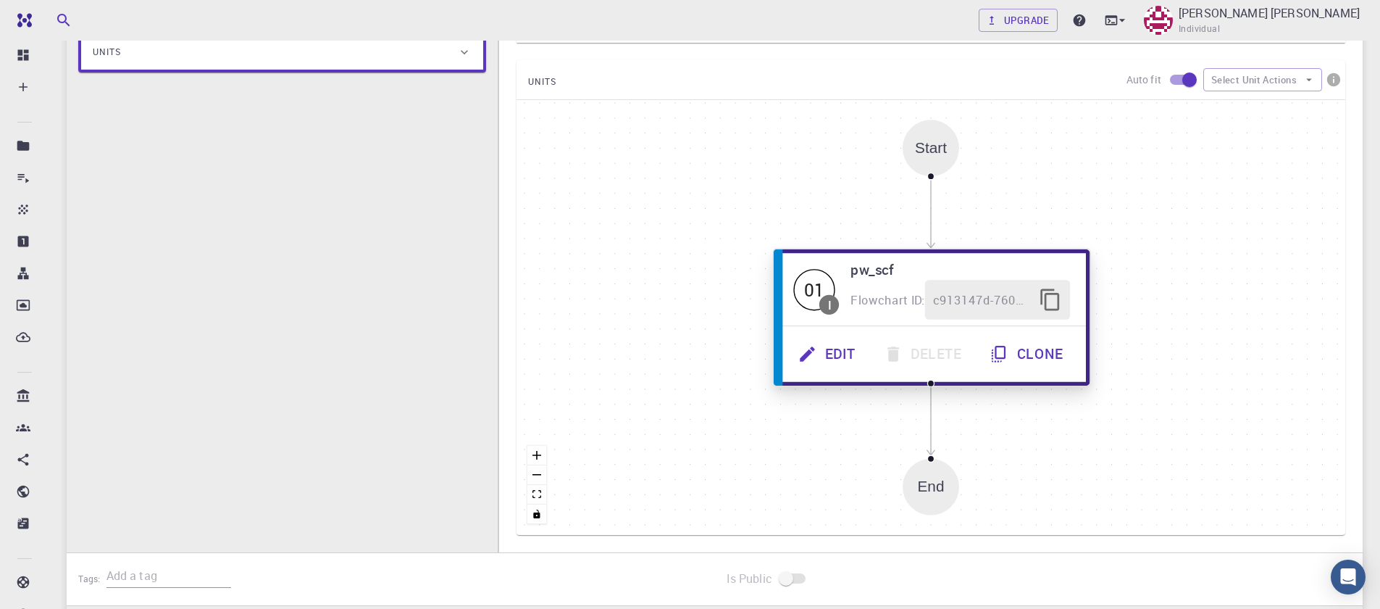
scroll to position [261, 0]
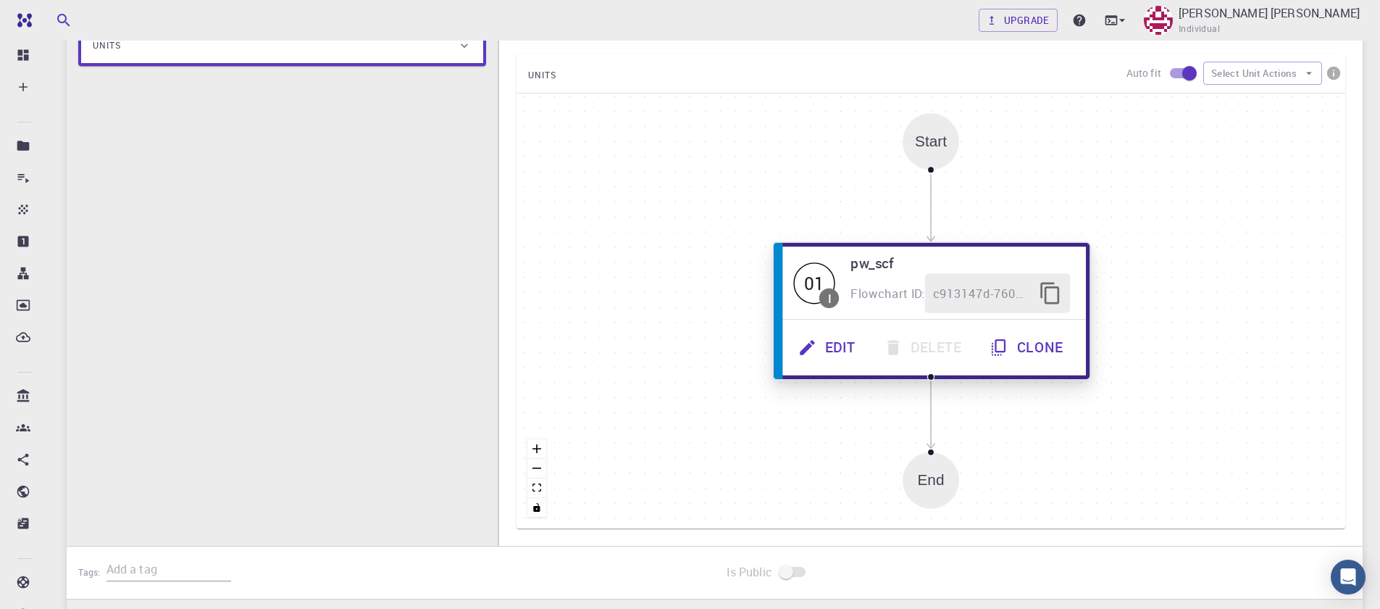
click at [827, 351] on button "Edit" at bounding box center [828, 347] width 85 height 40
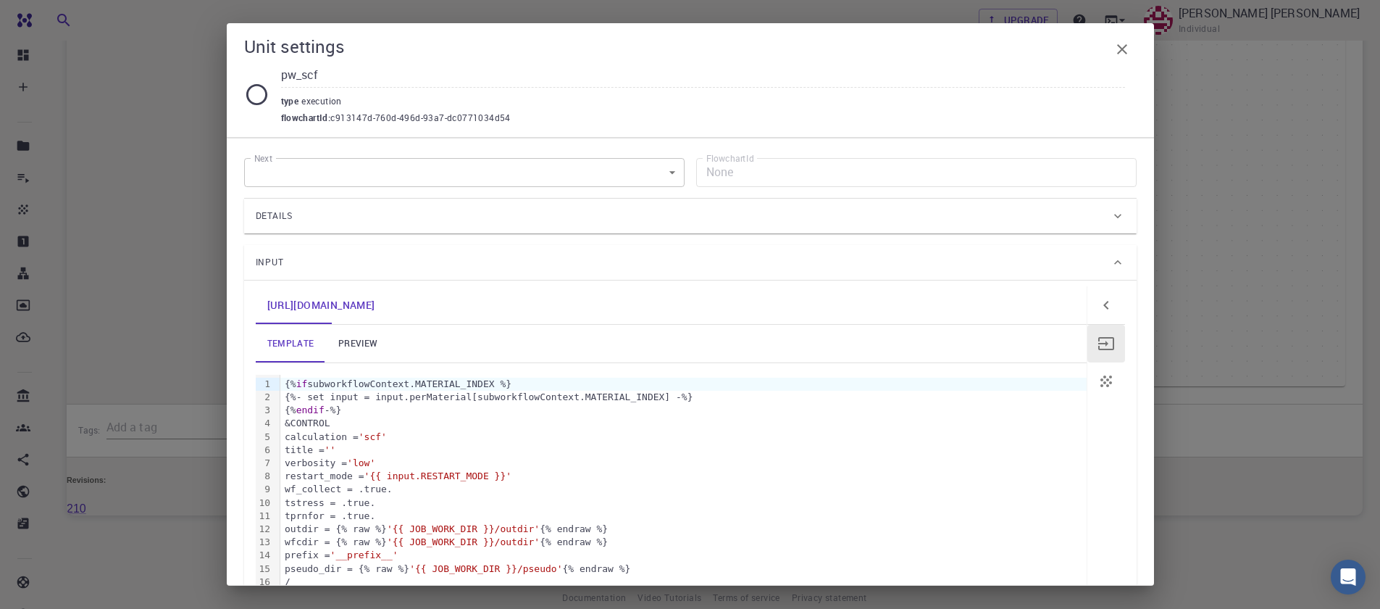
scroll to position [0, 0]
click at [483, 183] on body "Free Dashboard Create New Job New Material Create Material Upload File Import f…" at bounding box center [690, 112] width 1380 height 1031
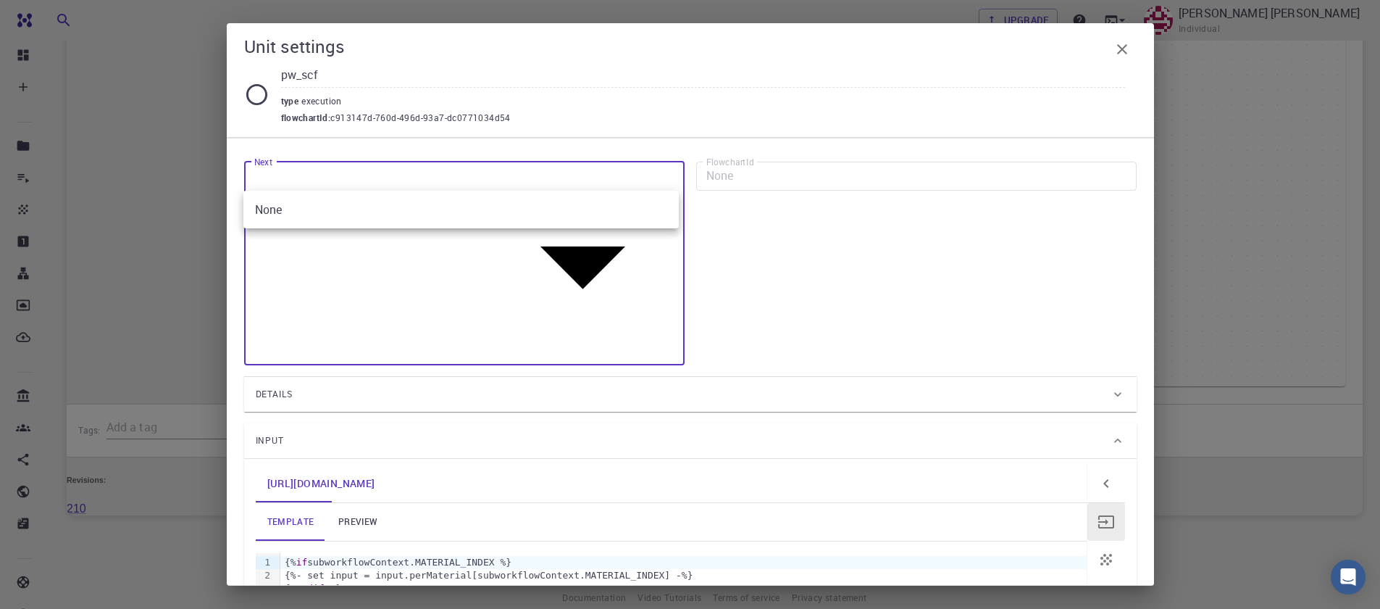
click at [354, 115] on div at bounding box center [690, 304] width 1380 height 609
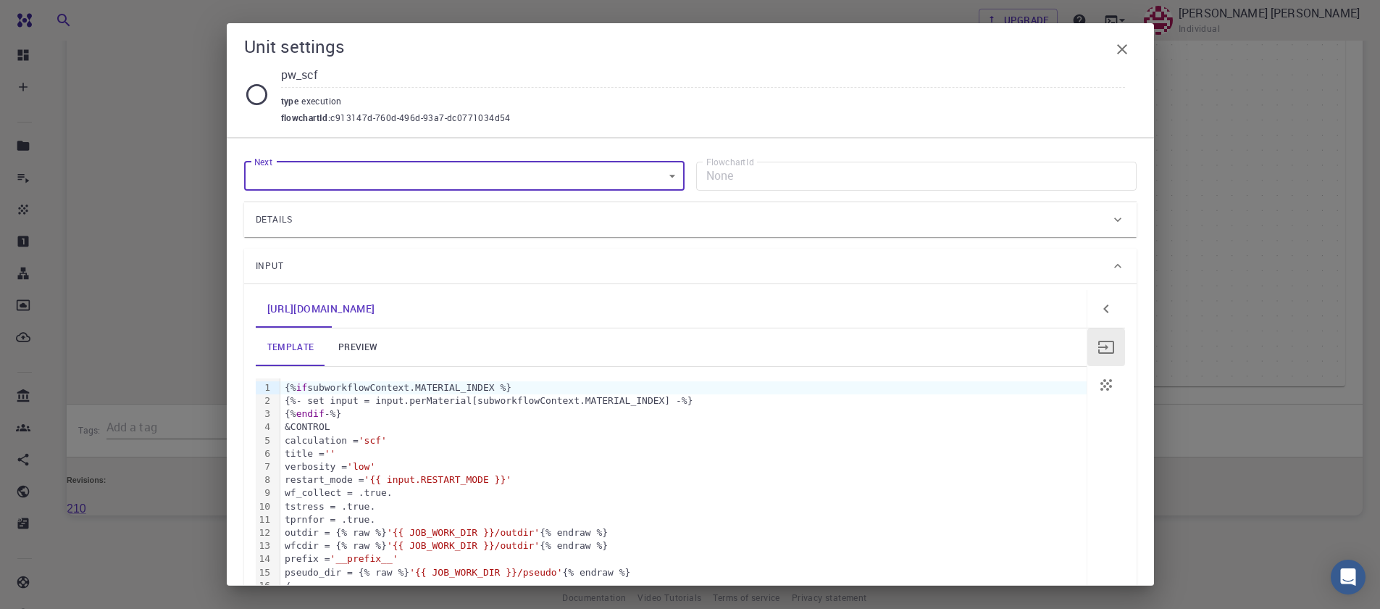
click at [262, 93] on icon at bounding box center [256, 94] width 25 height 25
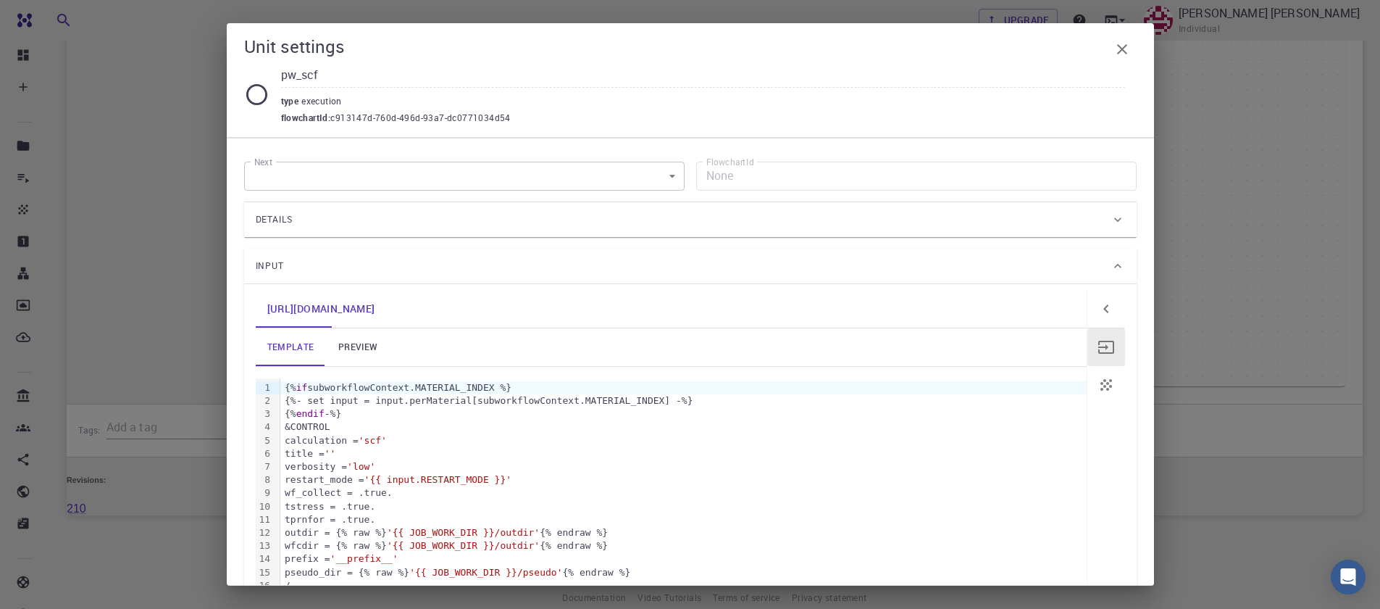
click at [262, 93] on icon at bounding box center [256, 94] width 25 height 25
click at [1106, 72] on input "pw_scf" at bounding box center [703, 76] width 844 height 24
click at [1114, 59] on button "button" at bounding box center [1122, 49] width 29 height 29
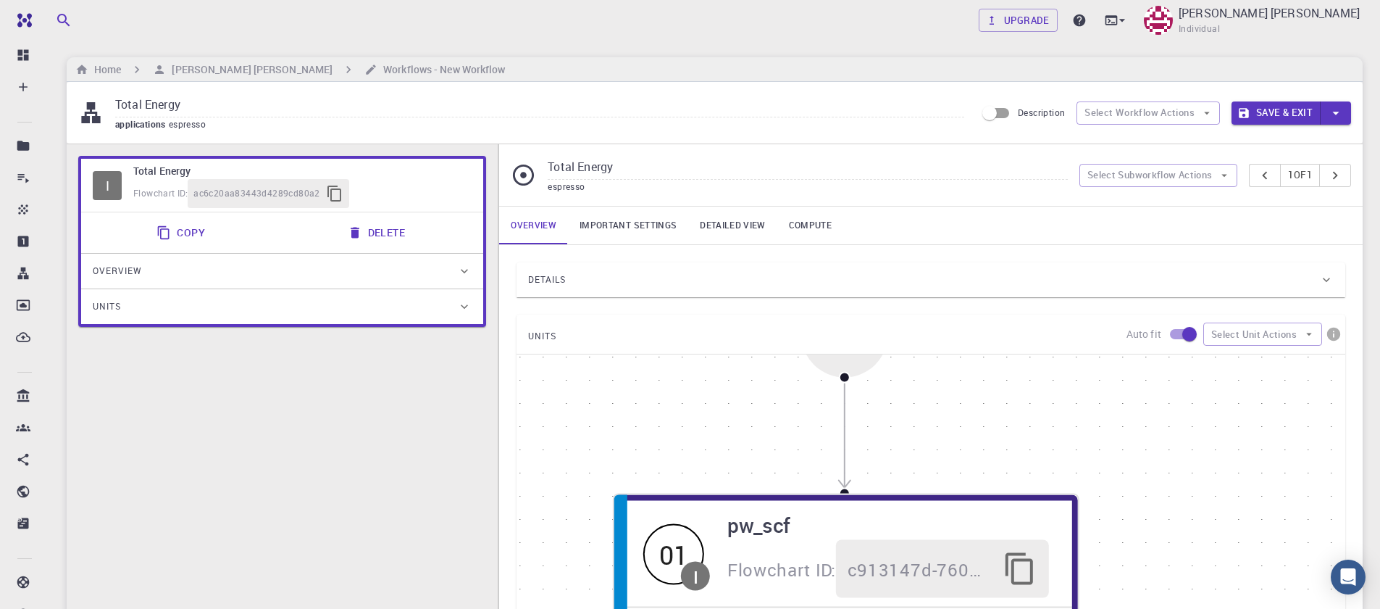
click at [1145, 188] on div "Total Energy espresso Select Subworkflow Actions 1 of 1" at bounding box center [931, 175] width 864 height 62
click at [1143, 170] on button "Select Subworkflow Actions" at bounding box center [1158, 175] width 159 height 23
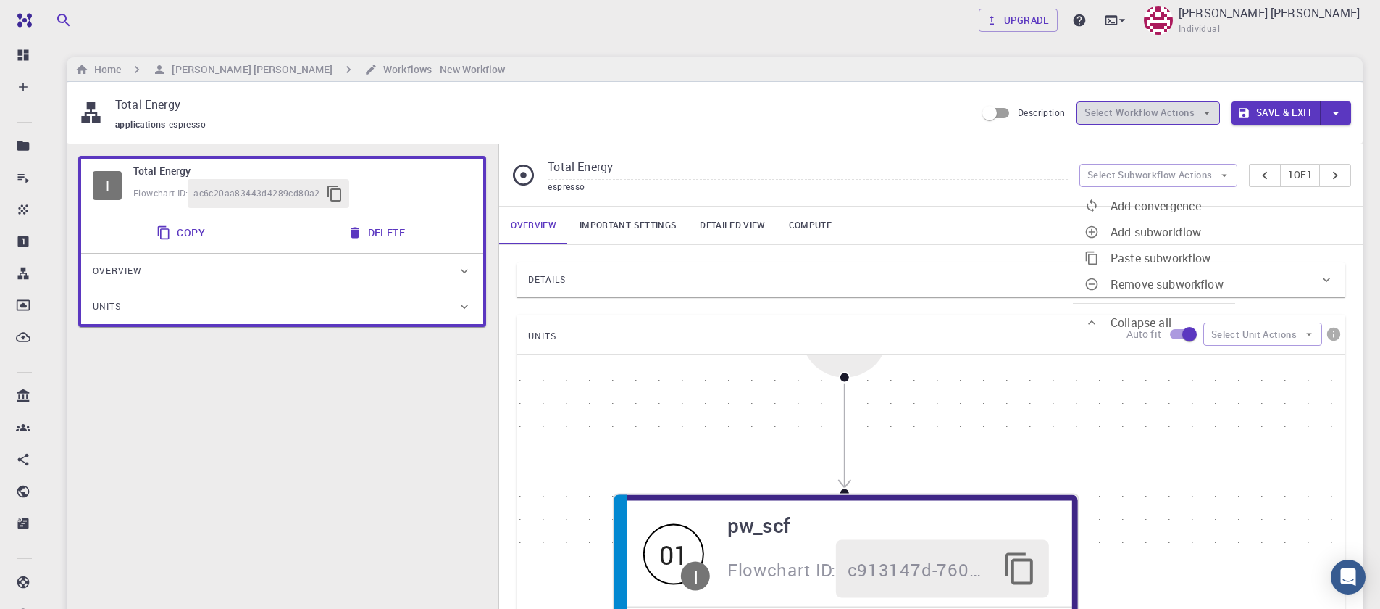
click at [1148, 109] on button "Select Workflow Actions" at bounding box center [1148, 112] width 143 height 23
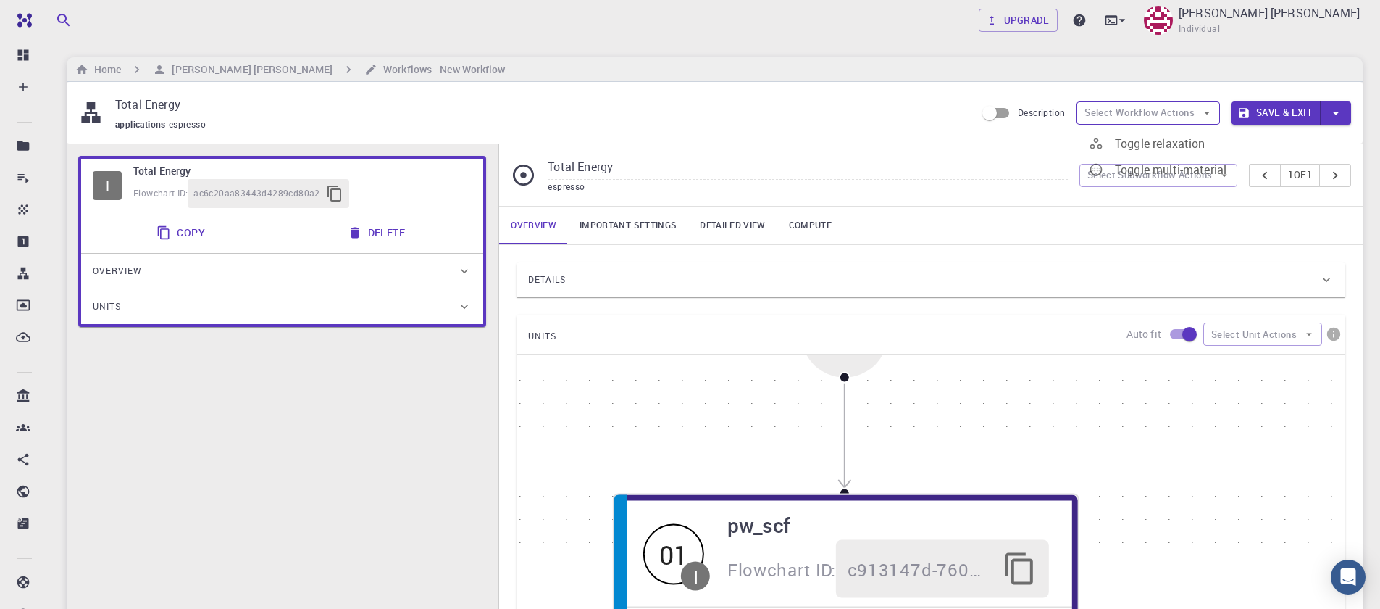
click at [1148, 109] on button "Select Workflow Actions" at bounding box center [1148, 112] width 143 height 23
click at [1146, 140] on span "Toggle relaxation" at bounding box center [1160, 143] width 91 height 16
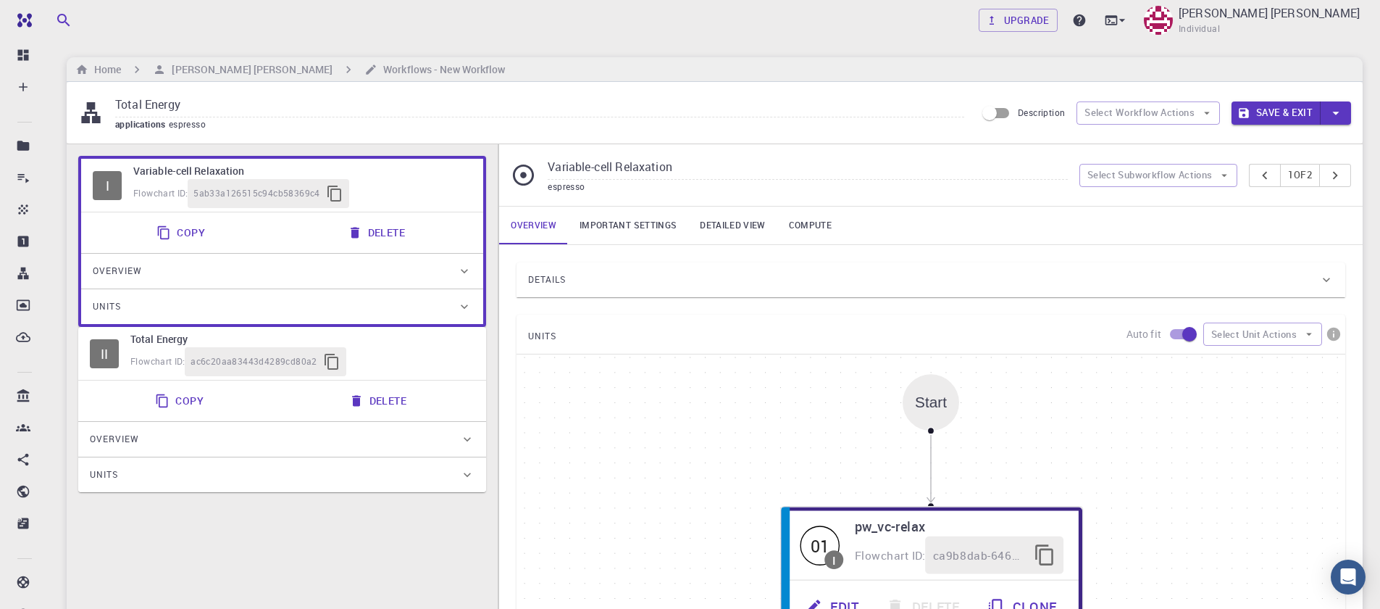
click at [375, 242] on button "Delete" at bounding box center [378, 232] width 78 height 29
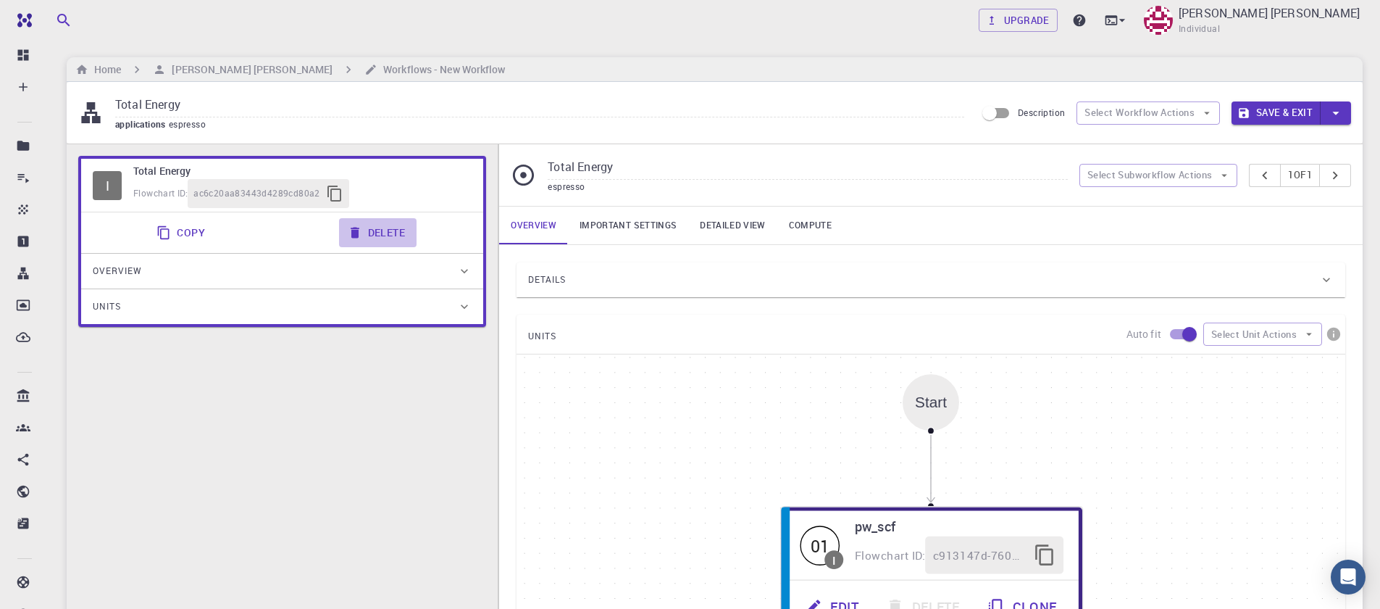
click at [364, 223] on button "Delete" at bounding box center [378, 232] width 78 height 29
click at [1127, 119] on button "Select Workflow Actions" at bounding box center [1148, 112] width 143 height 23
click at [1127, 161] on li "Toggle relaxation" at bounding box center [1159, 147] width 165 height 34
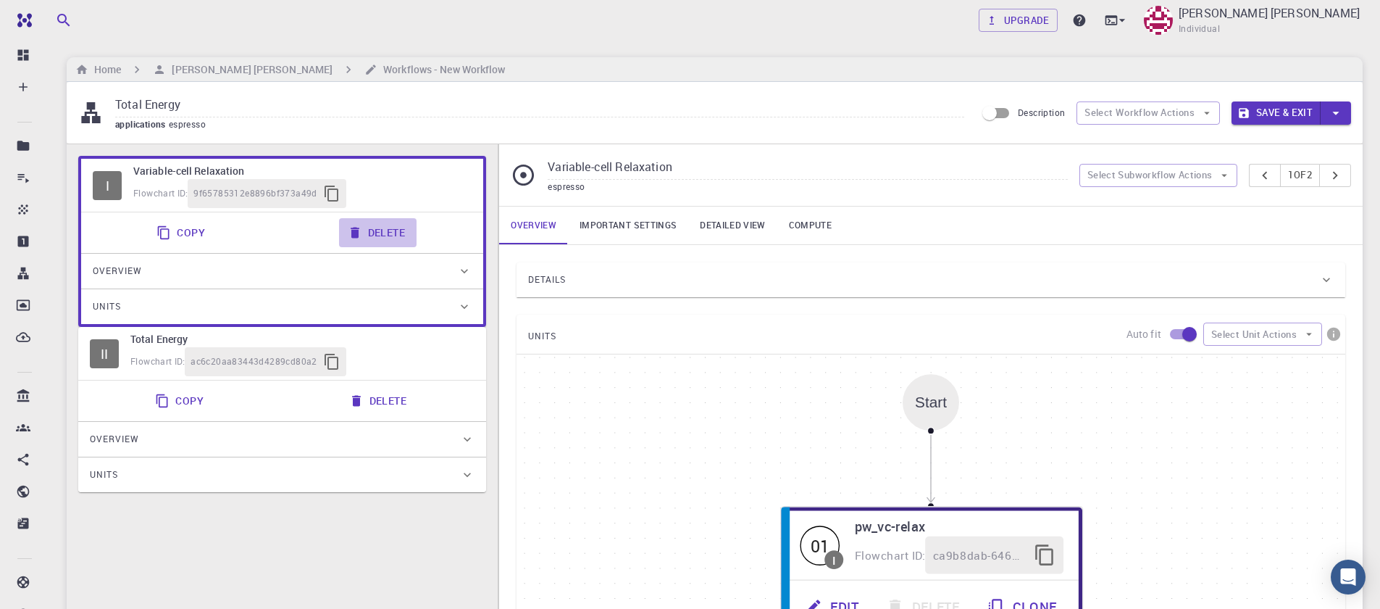
click at [382, 229] on button "Delete" at bounding box center [378, 232] width 78 height 29
type input "Total Energy"
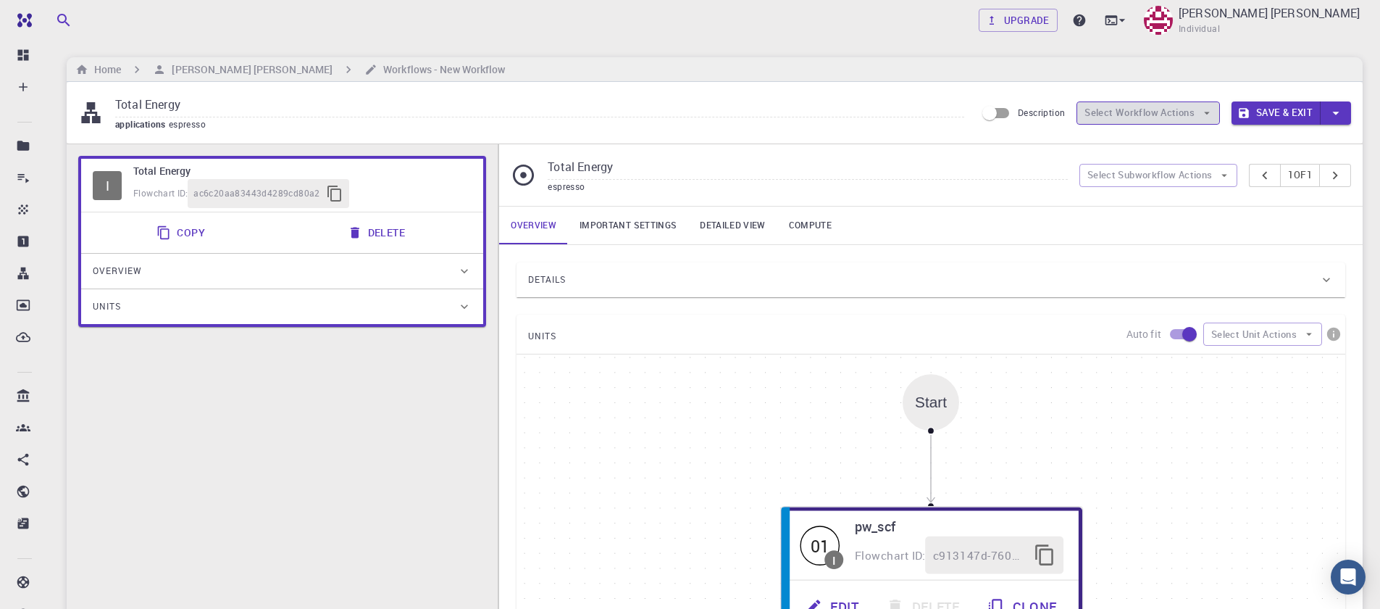
click at [1155, 118] on button "Select Workflow Actions" at bounding box center [1148, 112] width 143 height 23
click at [1066, 235] on div "Overview Important settings Detailed view Compute" at bounding box center [931, 225] width 864 height 38
click at [1164, 170] on button "Select Subworkflow Actions" at bounding box center [1158, 175] width 159 height 23
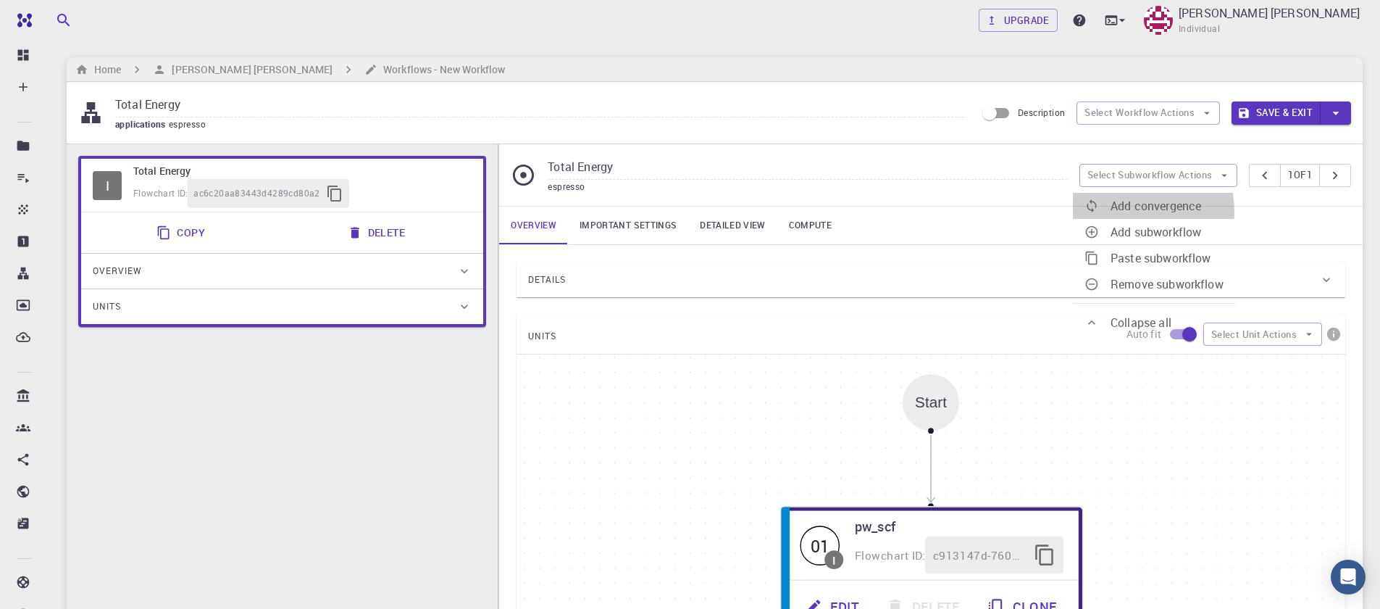
click at [1128, 211] on span "Add convergence" at bounding box center [1156, 206] width 91 height 16
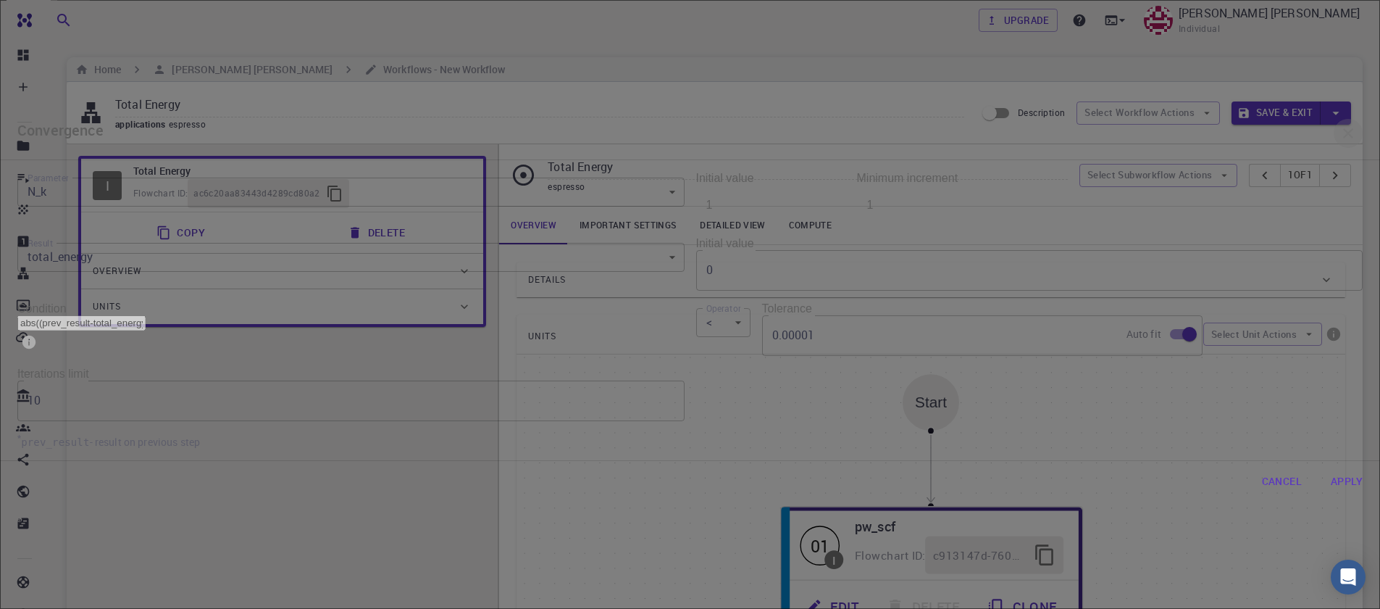
click at [1340, 142] on icon "button" at bounding box center [1348, 133] width 17 height 17
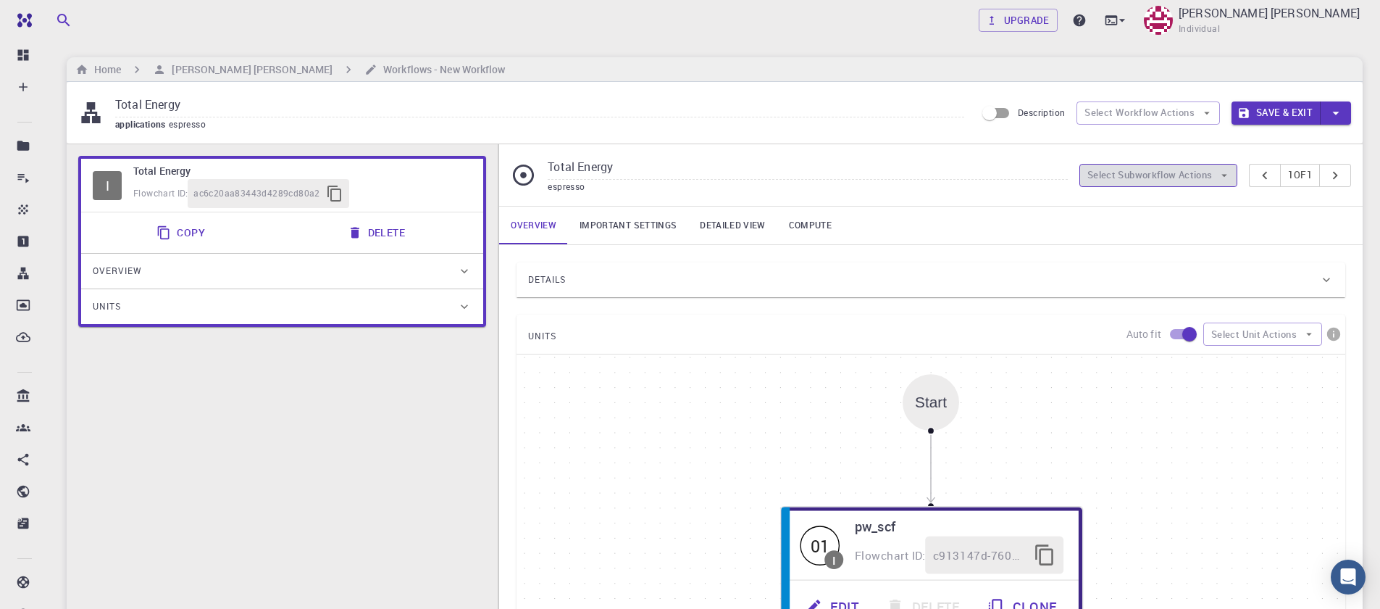
click at [1126, 168] on button "Select Subworkflow Actions" at bounding box center [1158, 175] width 159 height 23
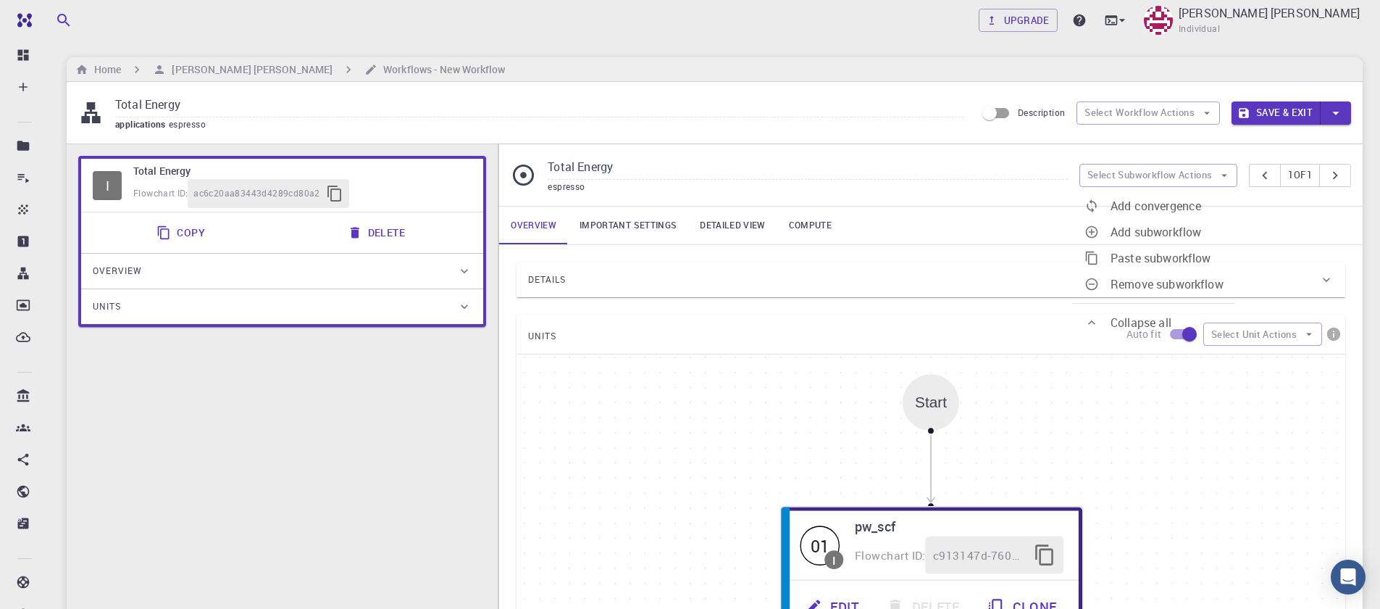
click at [1127, 228] on span "Add subworkflow" at bounding box center [1156, 232] width 91 height 16
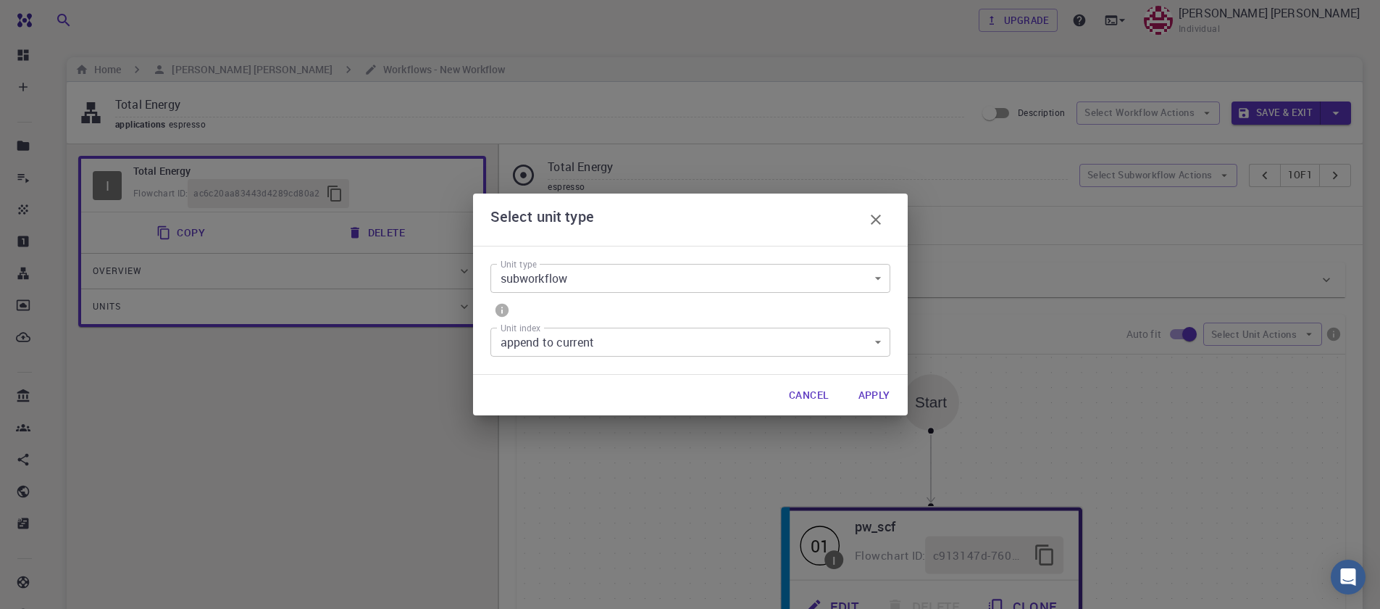
click at [879, 228] on icon "button" at bounding box center [875, 219] width 17 height 17
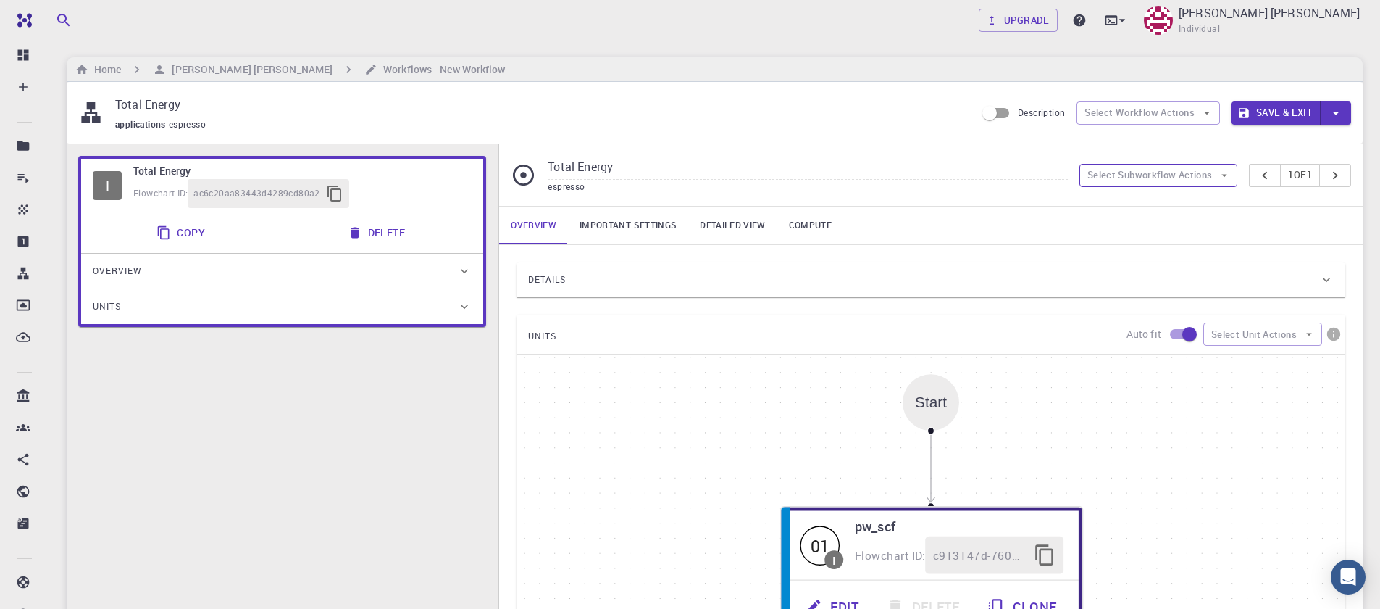
click at [1190, 174] on button "Select Subworkflow Actions" at bounding box center [1158, 175] width 159 height 23
click at [1153, 256] on span "Paste subworkflow" at bounding box center [1161, 258] width 101 height 16
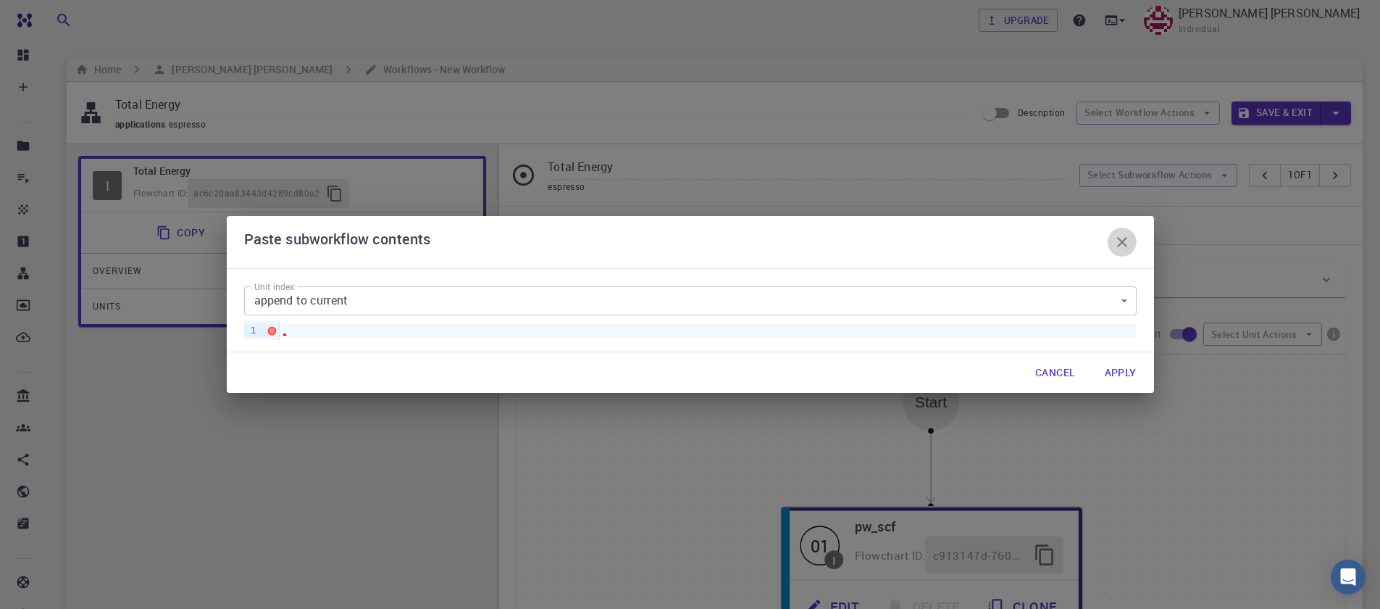
click at [1116, 241] on icon "button" at bounding box center [1122, 241] width 17 height 17
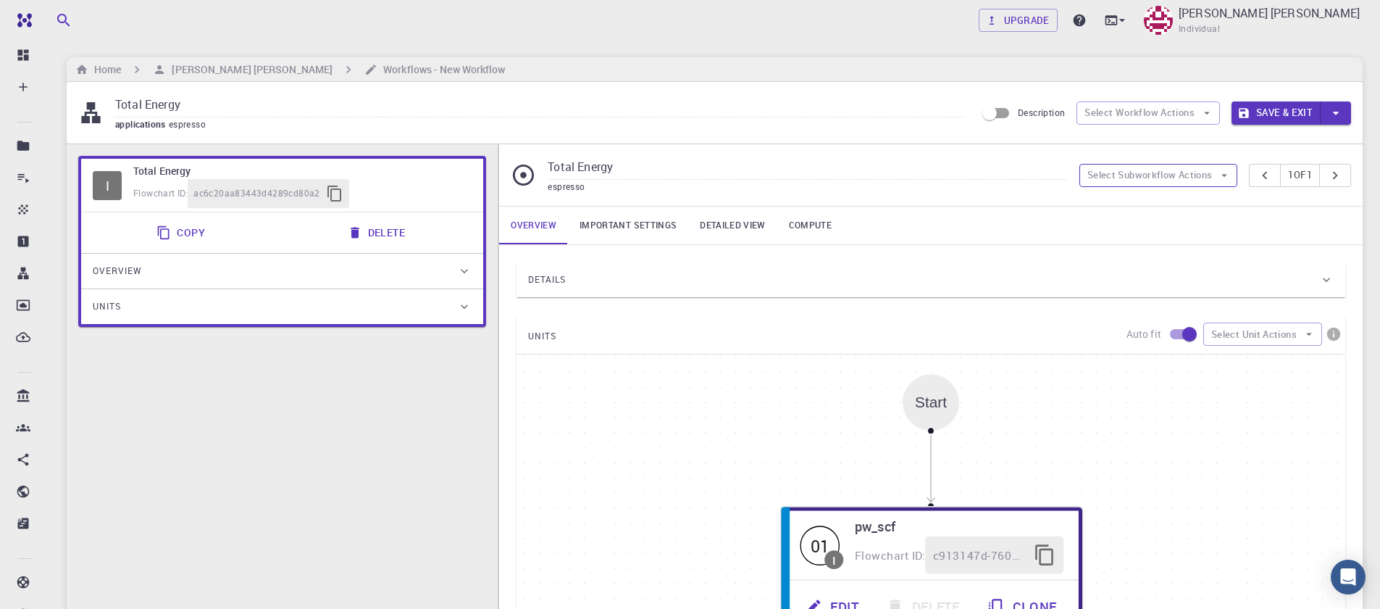
click at [1144, 180] on button "Select Subworkflow Actions" at bounding box center [1158, 175] width 159 height 23
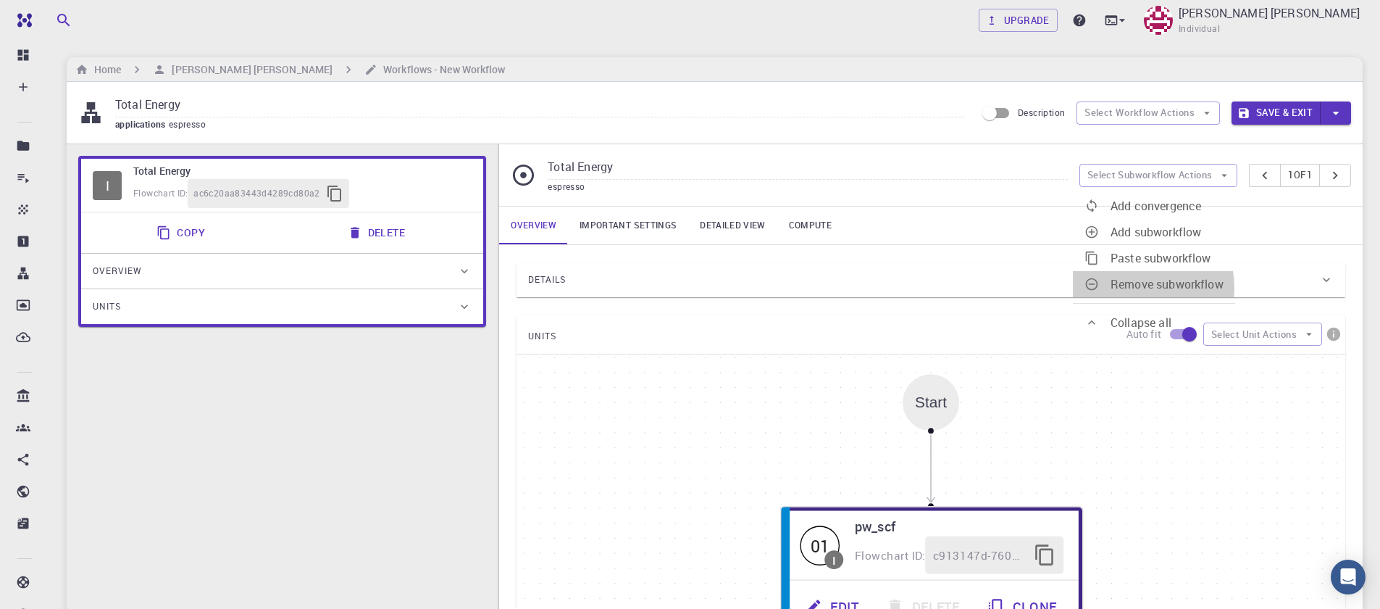
click at [1135, 279] on span "Remove subworkflow" at bounding box center [1167, 284] width 113 height 16
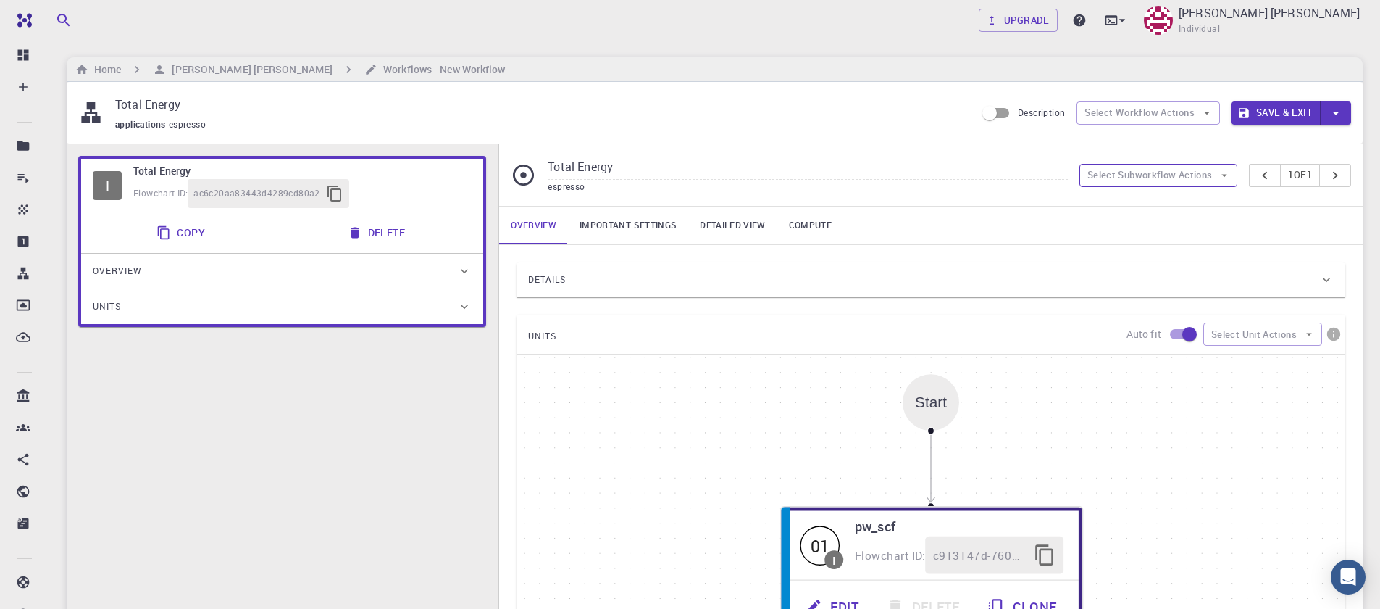
click at [1154, 168] on button "Select Subworkflow Actions" at bounding box center [1158, 175] width 159 height 23
click at [1262, 252] on div "Details Properties atomic-forces fermi-energy pressure stress-tensor total-ener…" at bounding box center [931, 525] width 864 height 561
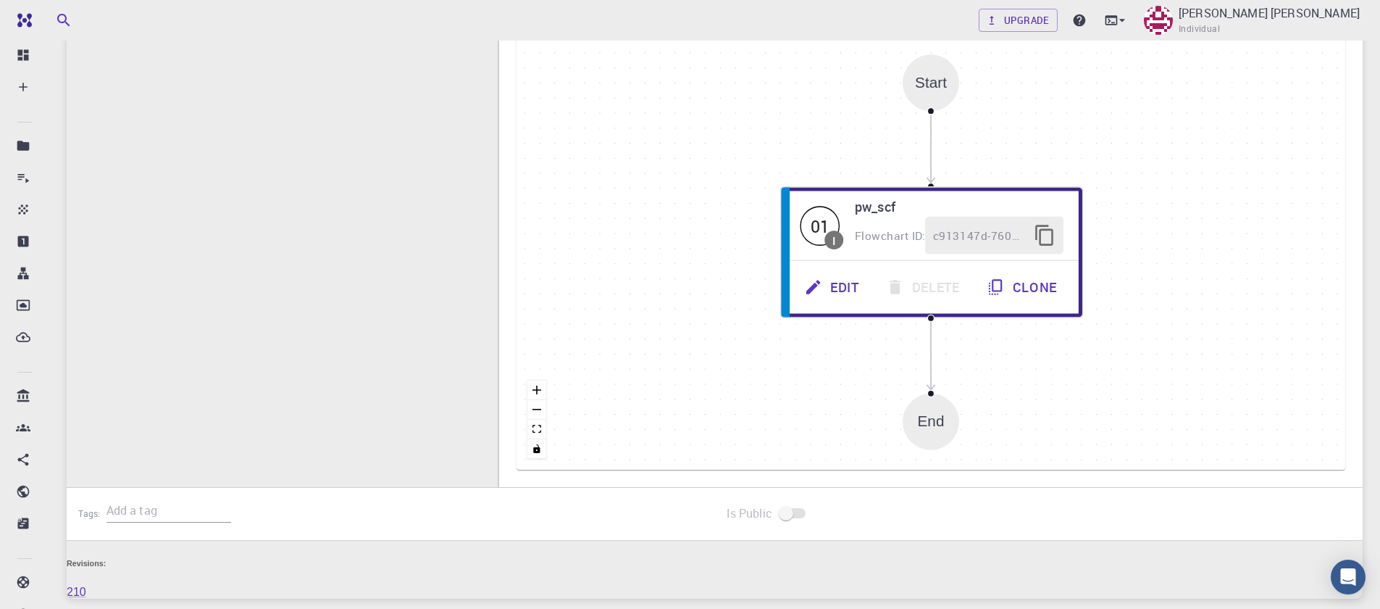
scroll to position [348, 0]
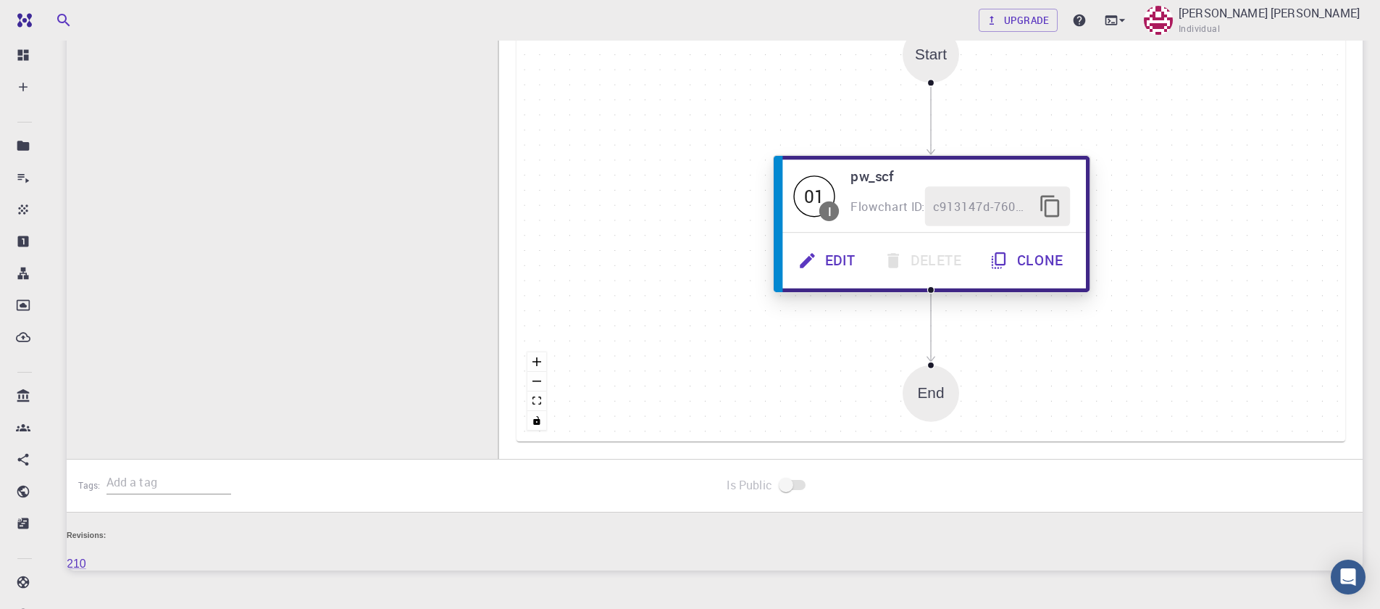
click at [1052, 260] on button "Clone" at bounding box center [1027, 261] width 101 height 40
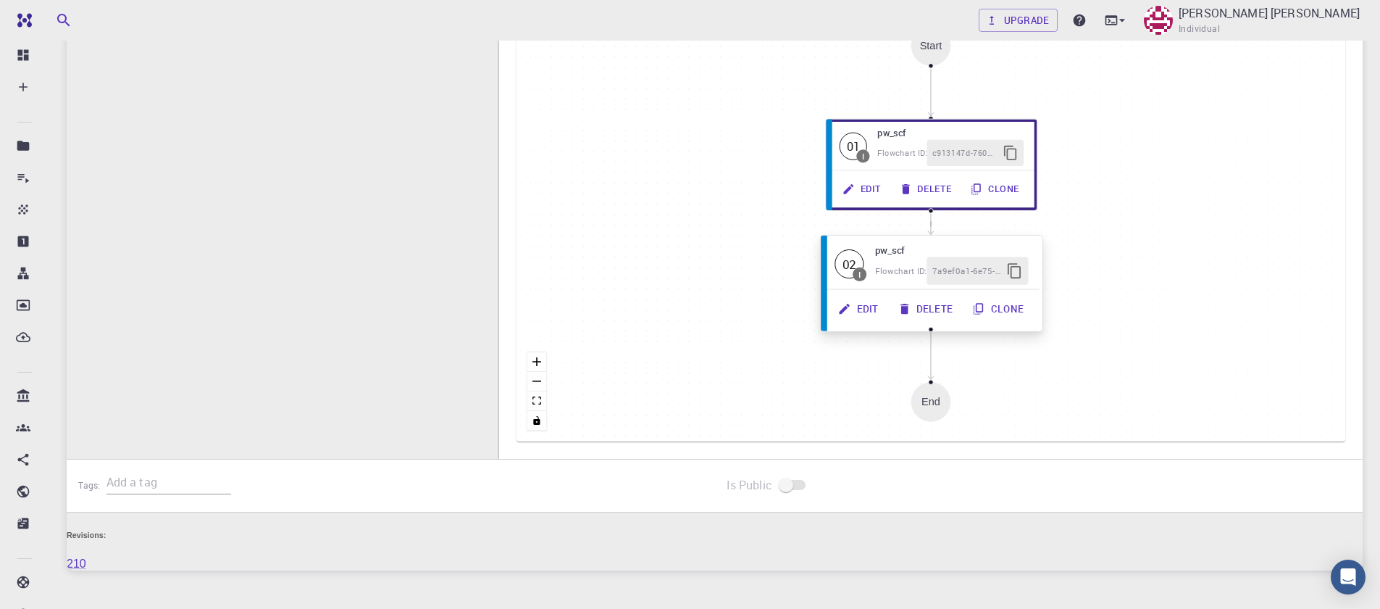
click at [915, 308] on button "Delete" at bounding box center [927, 309] width 75 height 28
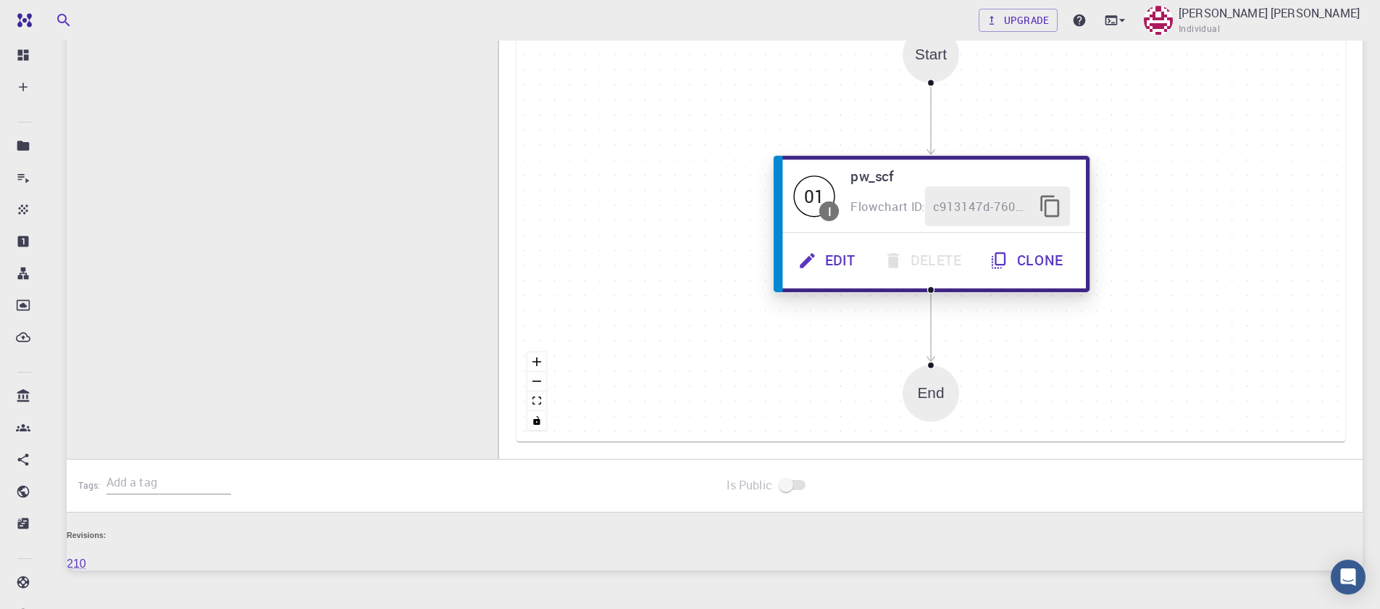
click at [835, 264] on button "Edit" at bounding box center [828, 261] width 85 height 40
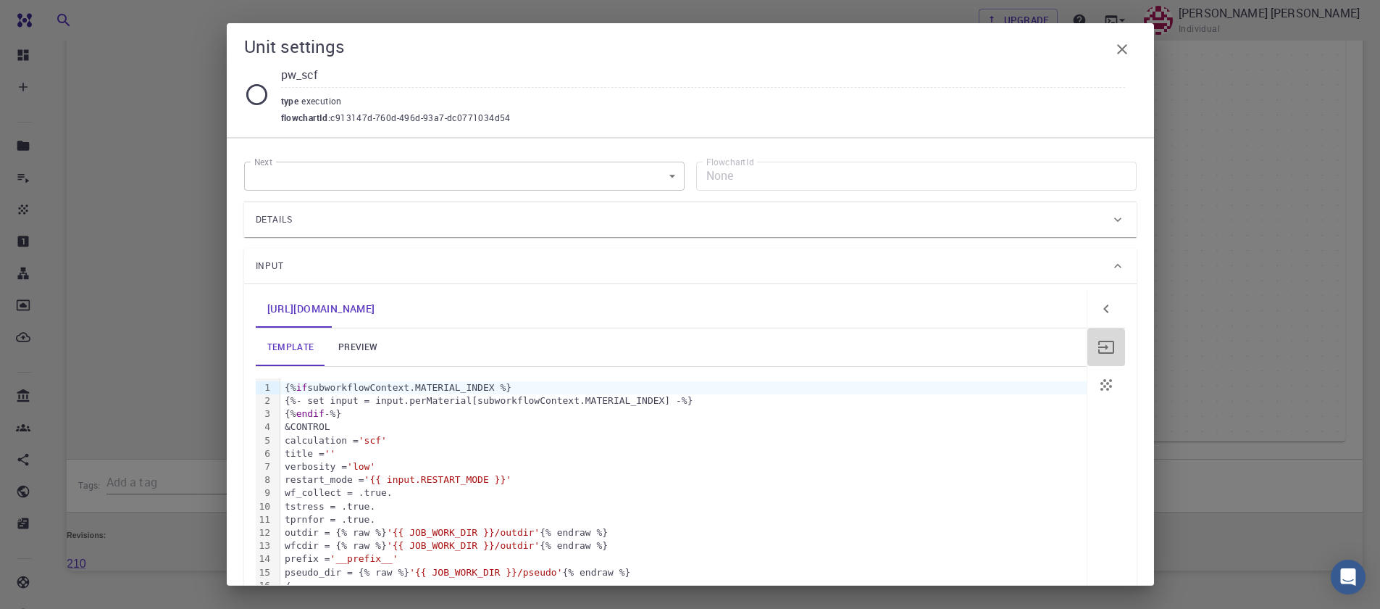
click at [1098, 338] on icon "button" at bounding box center [1106, 346] width 17 height 17
click at [1098, 341] on icon "button" at bounding box center [1106, 347] width 16 height 13
click at [1087, 357] on button "button" at bounding box center [1106, 347] width 38 height 38
click at [1095, 394] on button "button" at bounding box center [1106, 385] width 38 height 38
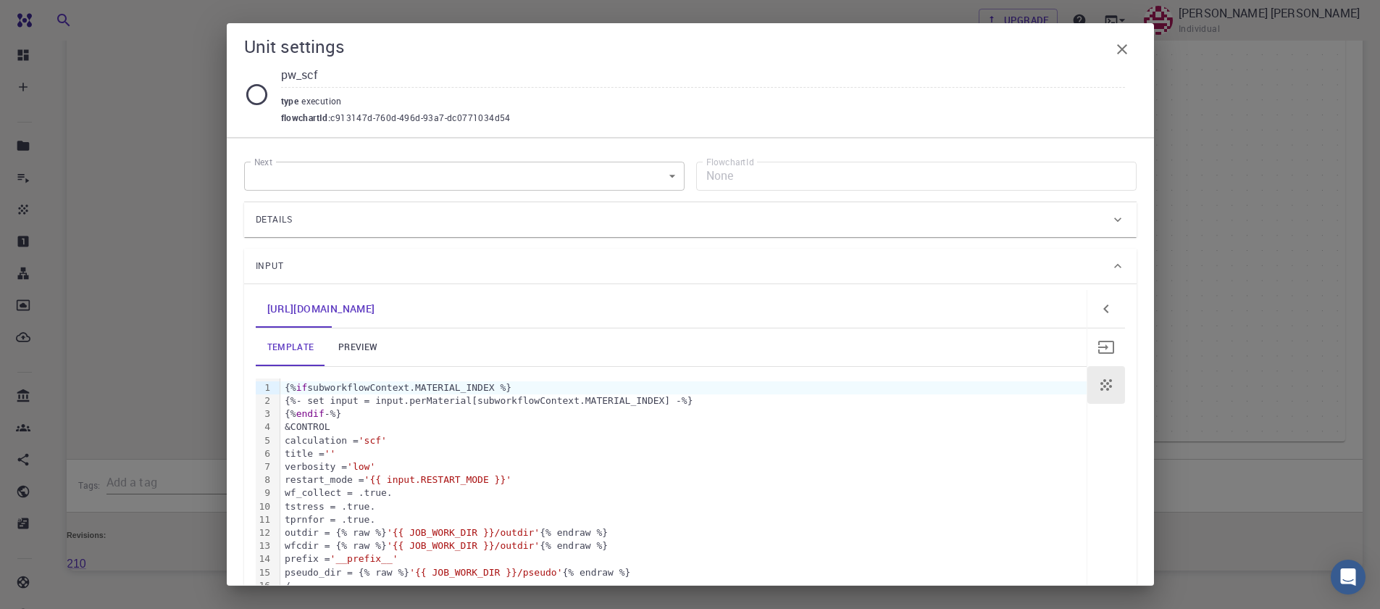
click at [242, 288] on div "Next ​ Next FlowchartId None FlowchartId Details Application Name Quantum Espre…" at bounding box center [690, 362] width 927 height 448
click at [262, 269] on span "Input" at bounding box center [270, 265] width 29 height 23
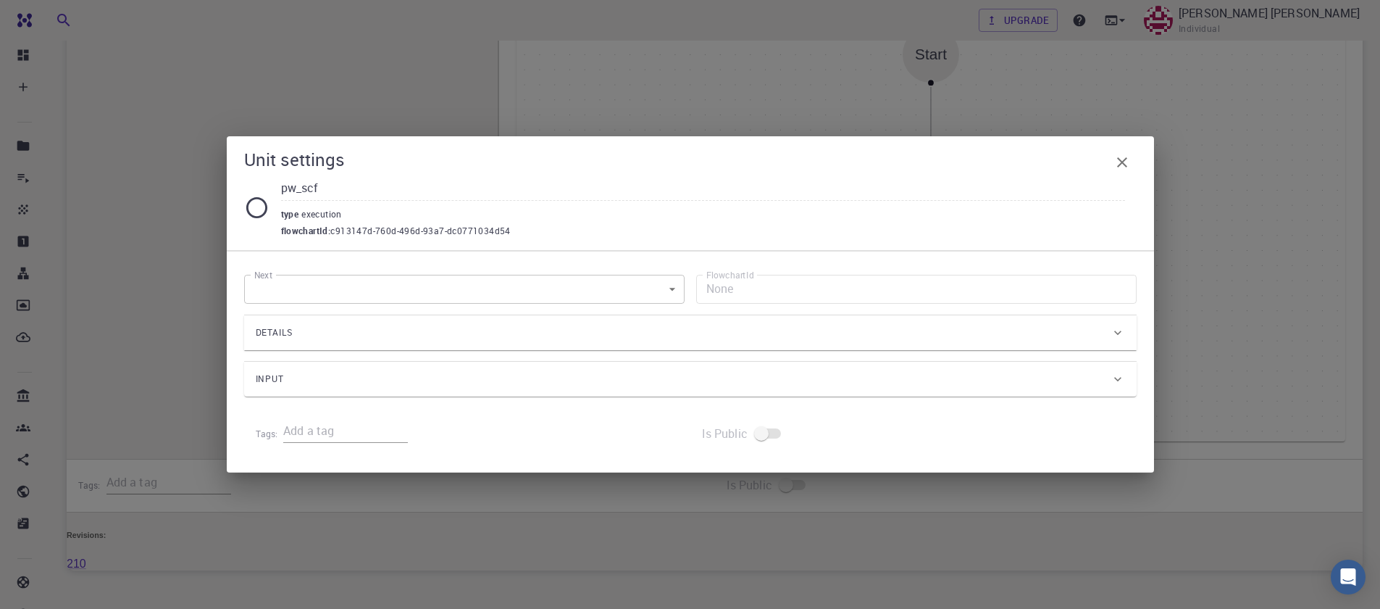
click at [295, 337] on div "Details" at bounding box center [683, 332] width 855 height 23
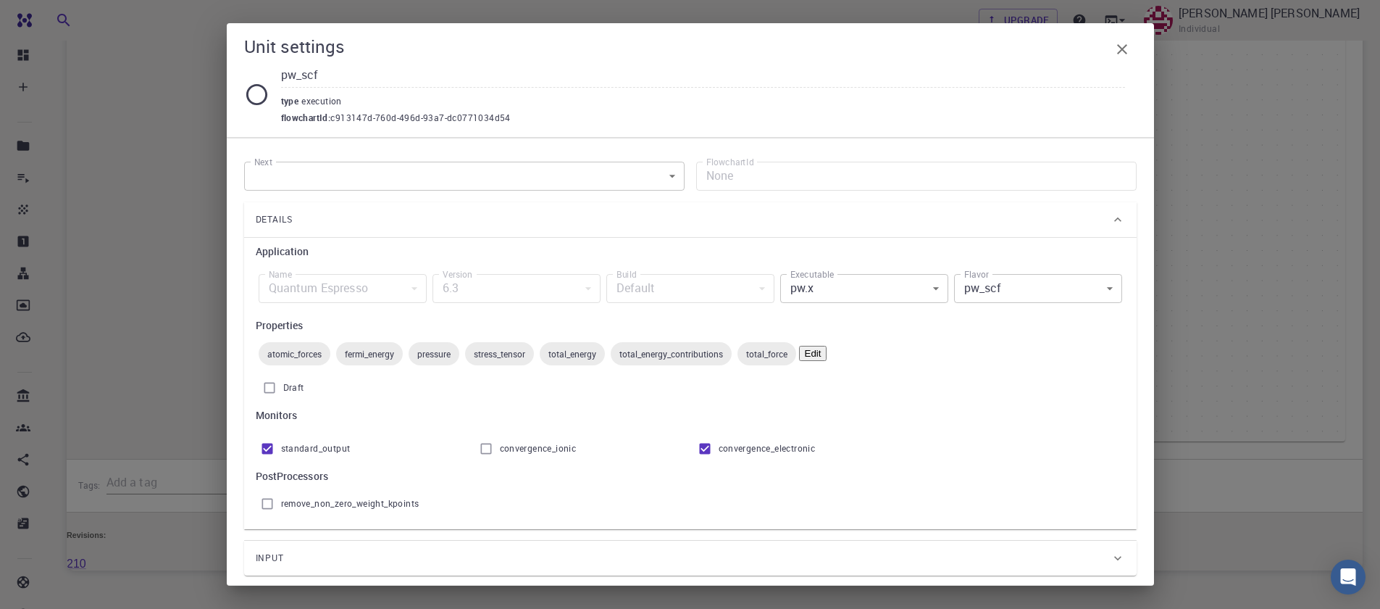
click at [827, 355] on button "Edit" at bounding box center [813, 353] width 28 height 15
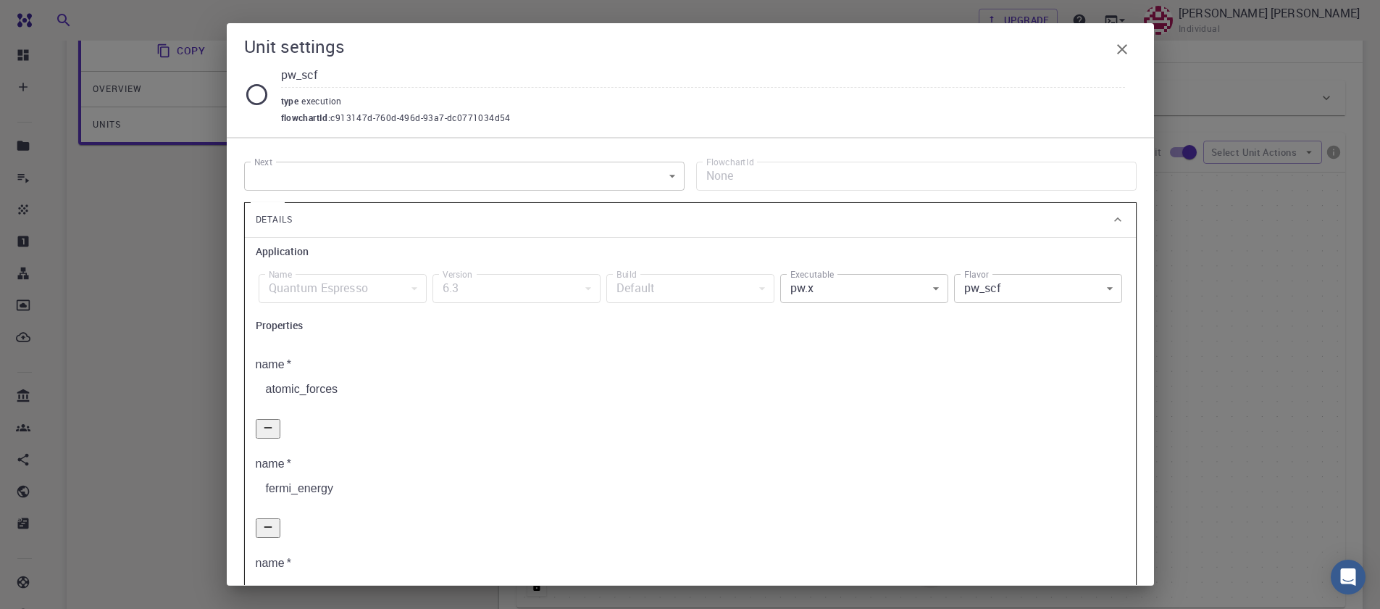
scroll to position [174, 0]
click at [275, 331] on h6 "Properties" at bounding box center [690, 325] width 869 height 16
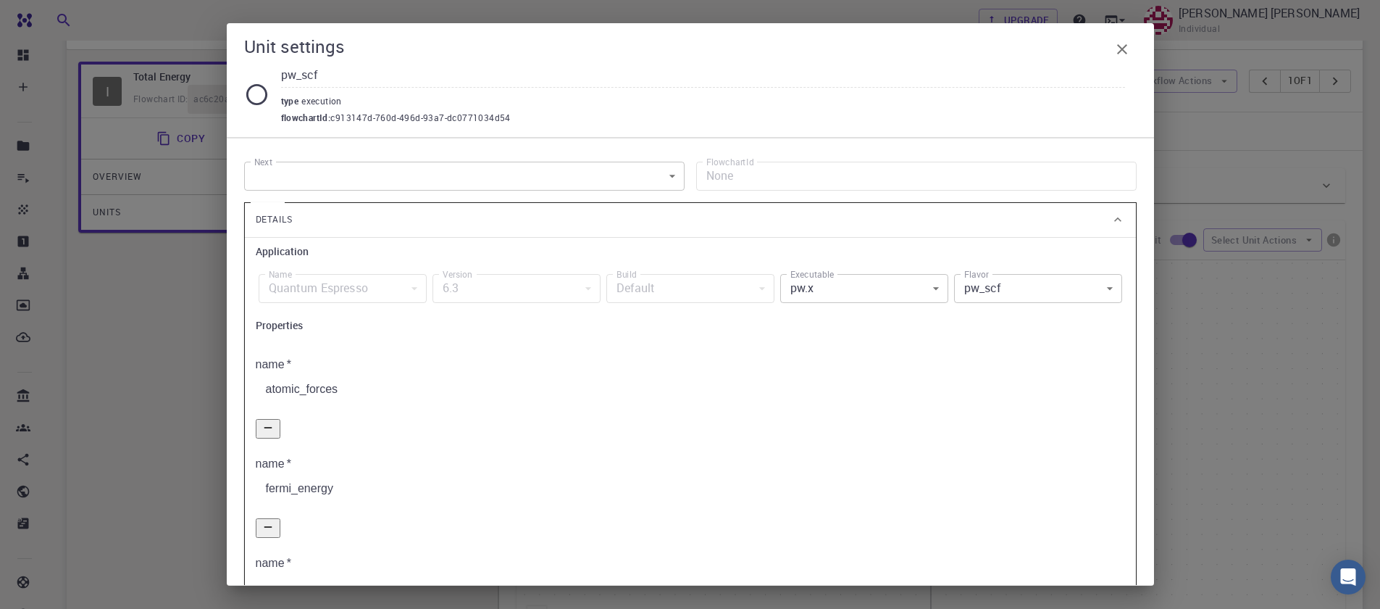
scroll to position [0, 0]
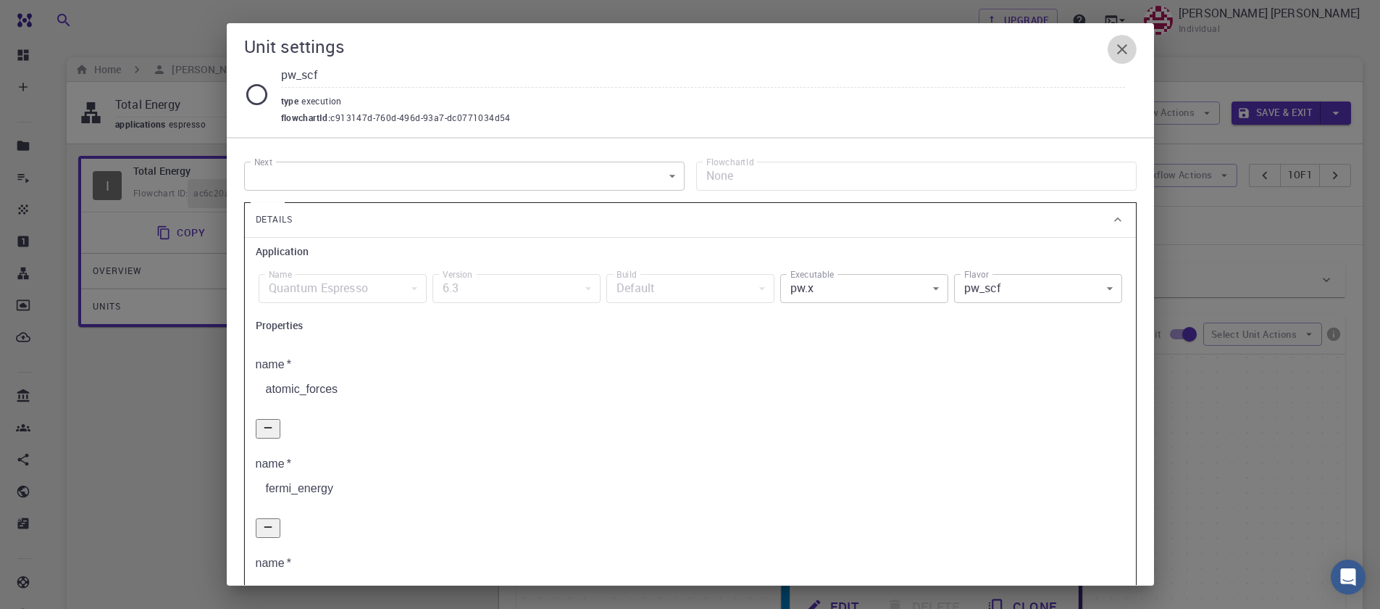
click at [1123, 49] on icon "button" at bounding box center [1122, 49] width 17 height 17
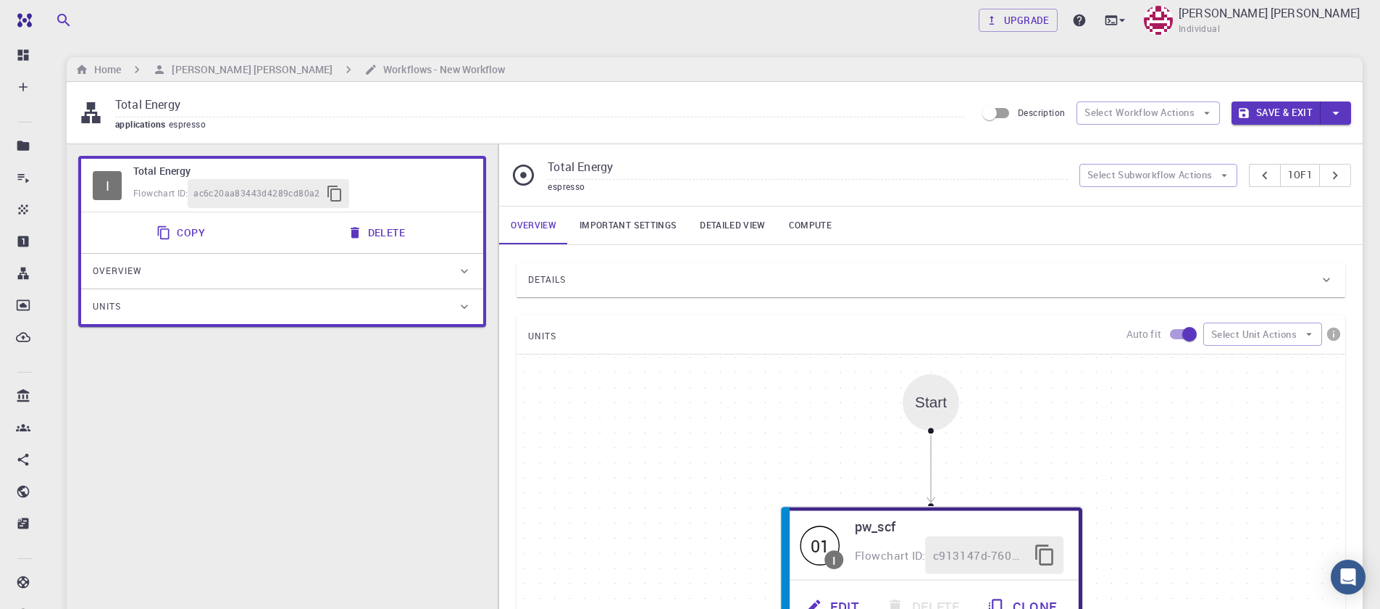
scroll to position [17, 0]
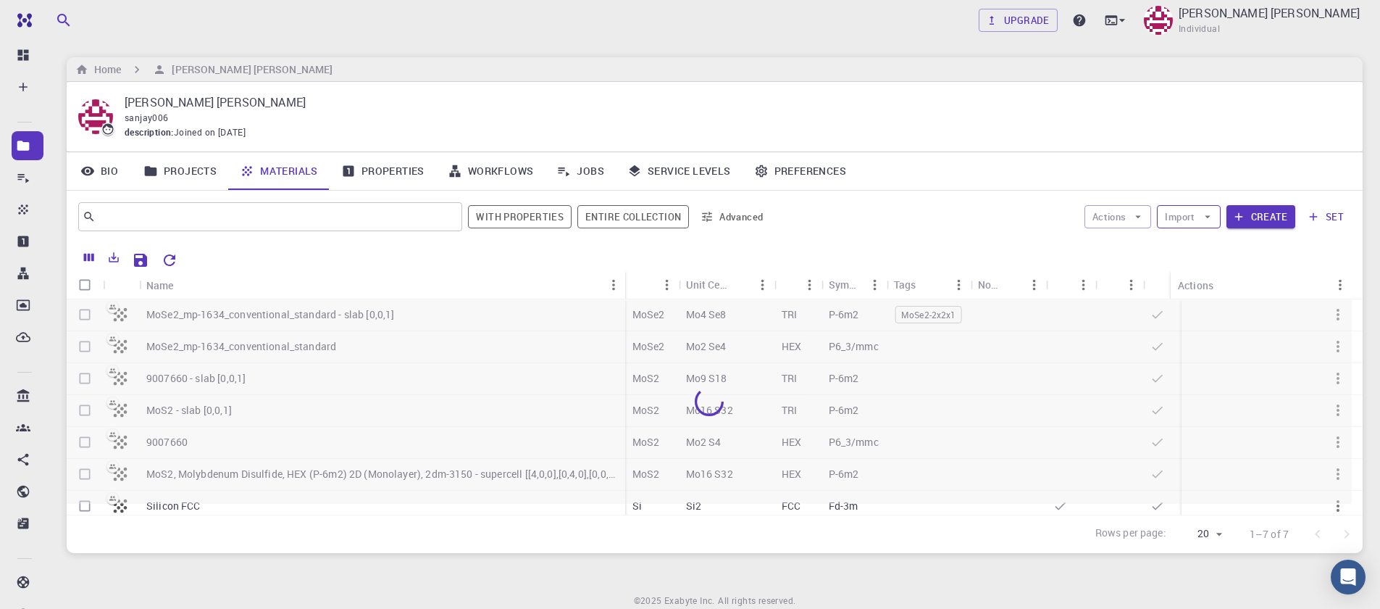
click at [1211, 222] on icon "button" at bounding box center [1207, 216] width 13 height 13
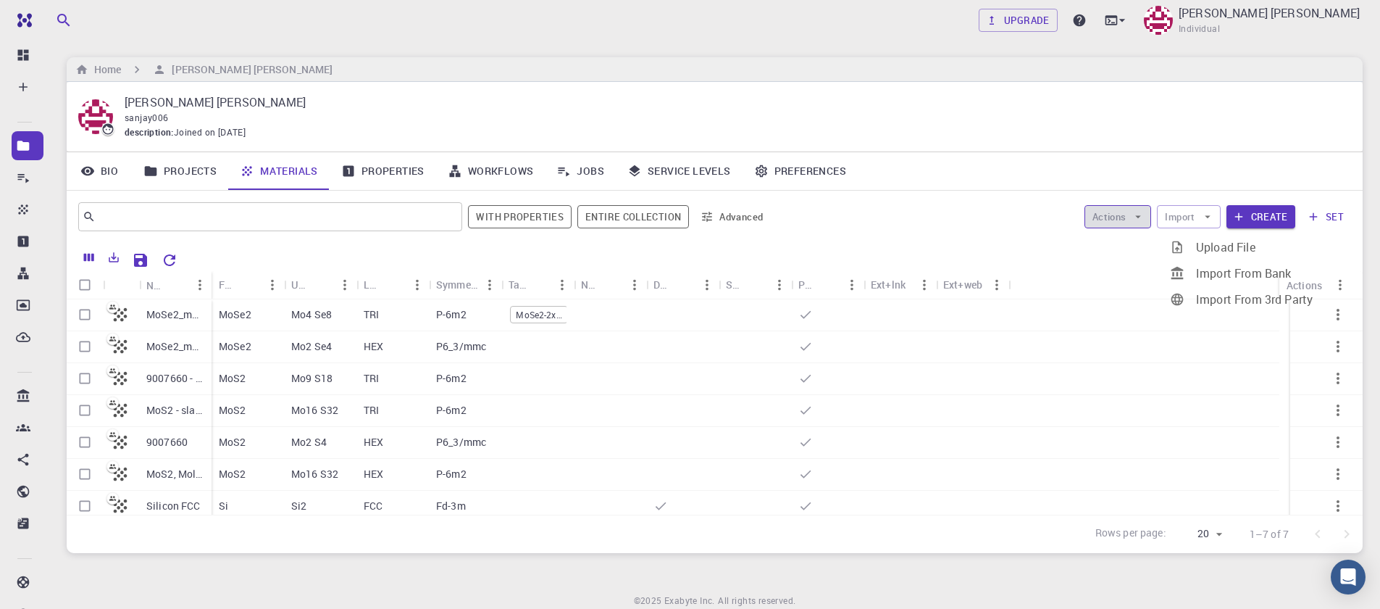
click at [1135, 217] on icon "button" at bounding box center [1138, 216] width 13 height 13
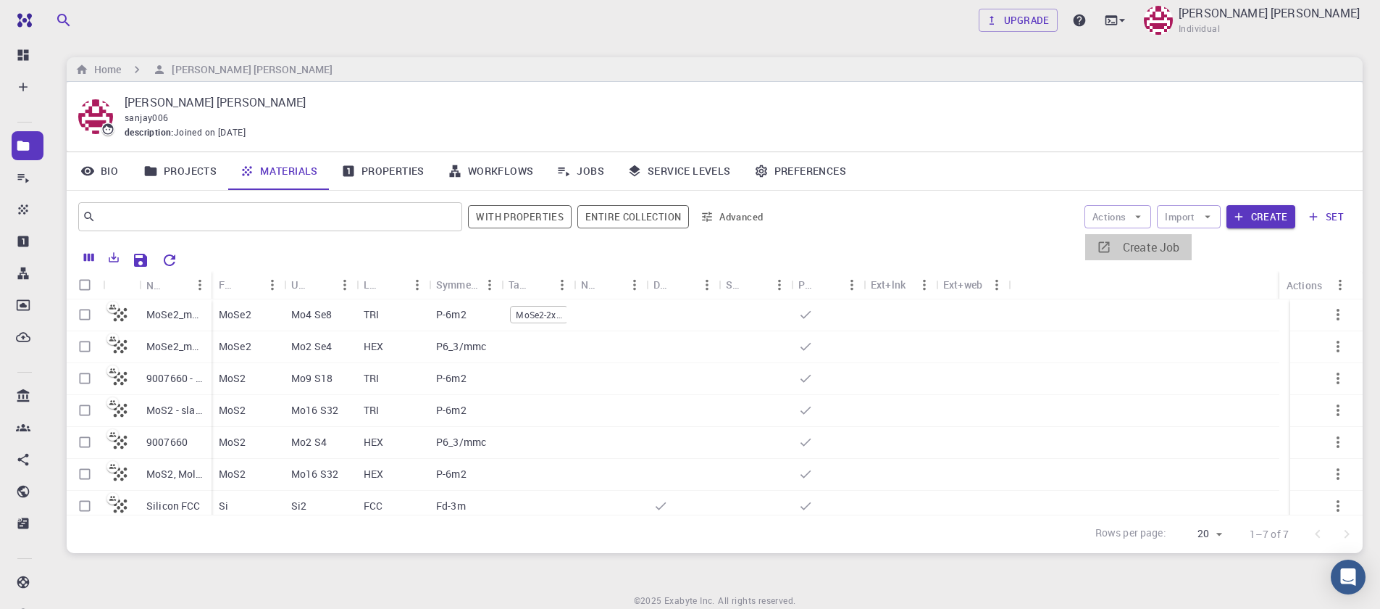
click at [1143, 246] on span "Create Job" at bounding box center [1151, 247] width 57 height 16
click at [1124, 218] on button "Actions" at bounding box center [1118, 216] width 67 height 23
click at [1135, 255] on li "Create Job" at bounding box center [1138, 247] width 107 height 26
click at [1339, 216] on button "set" at bounding box center [1326, 216] width 50 height 23
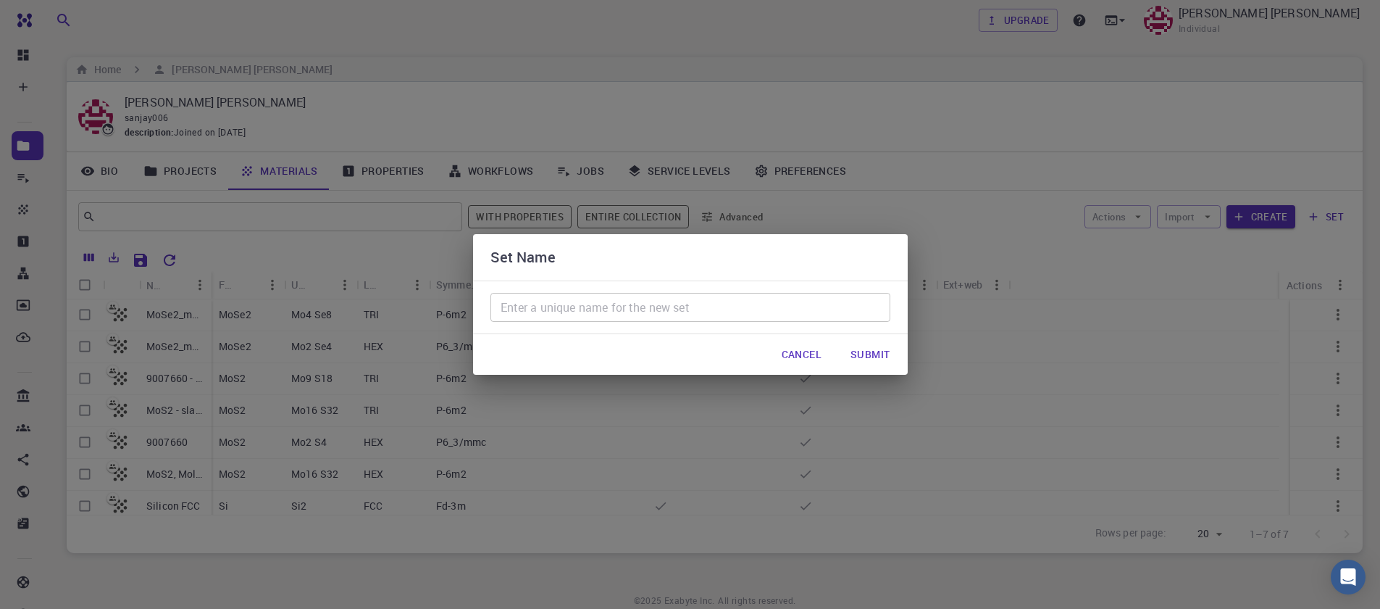
click at [815, 369] on button "Cancel" at bounding box center [801, 354] width 63 height 29
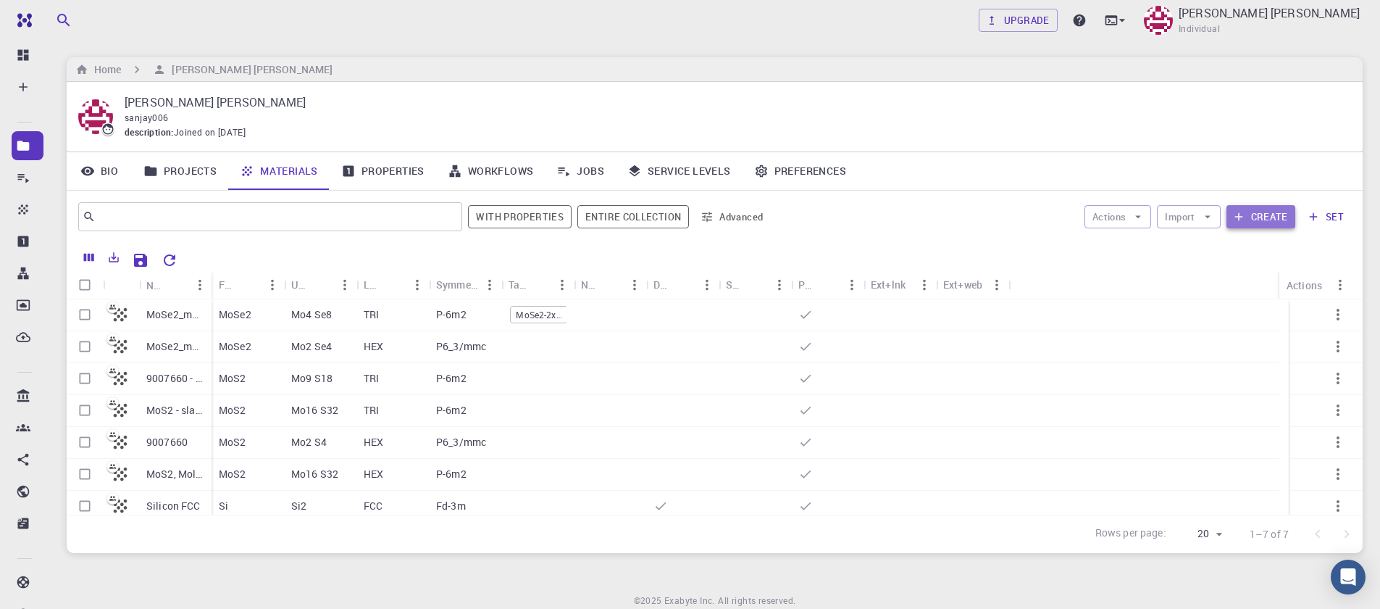
click at [1261, 220] on button "Create" at bounding box center [1261, 216] width 69 height 23
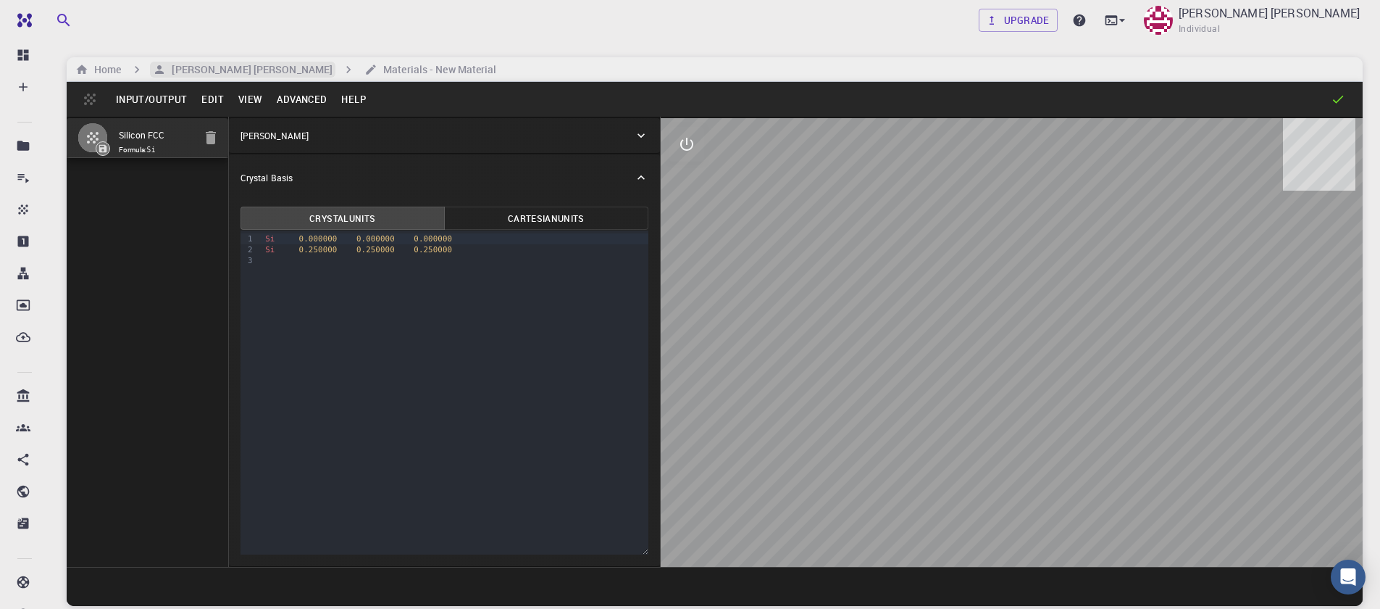
click at [200, 69] on h6 "[PERSON_NAME] [PERSON_NAME]" at bounding box center [249, 70] width 167 height 16
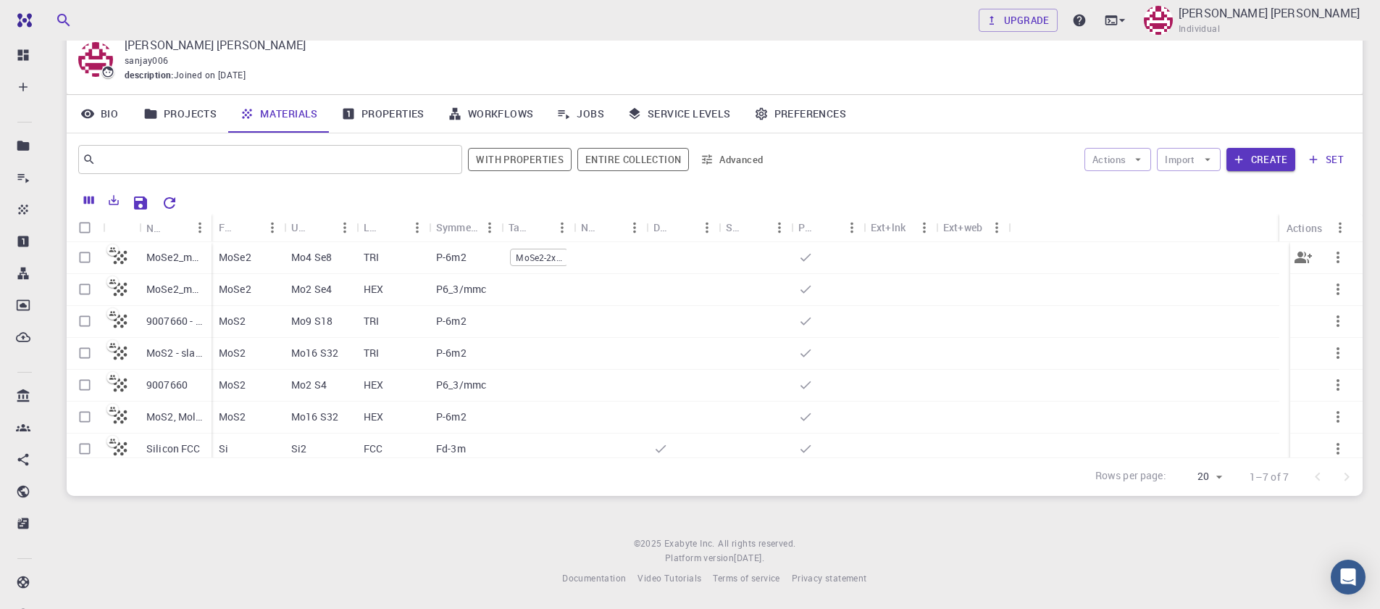
click at [228, 255] on p "MoSe2" at bounding box center [235, 257] width 33 height 14
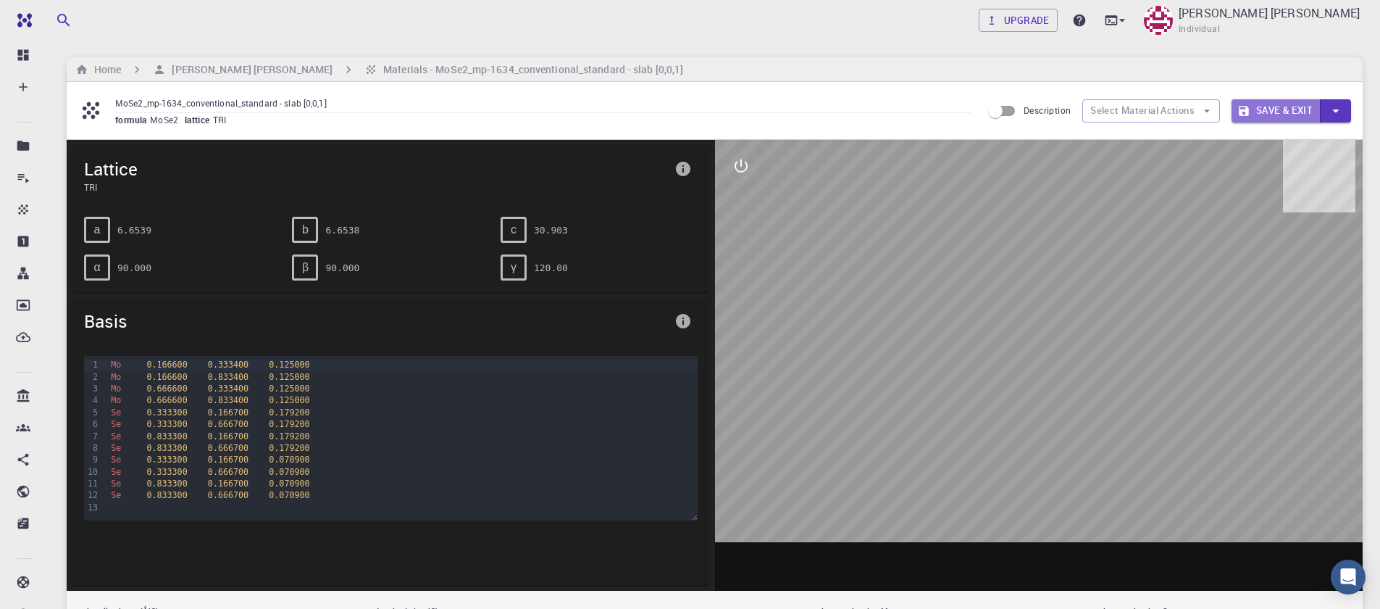
click at [1297, 117] on button "Save & Exit" at bounding box center [1276, 110] width 89 height 23
click at [377, 75] on h6 "Materials - MoSe2_mp-1634_conventional_standard - slab [0,0,1]" at bounding box center [530, 70] width 306 height 16
click at [228, 67] on h6 "[PERSON_NAME] [PERSON_NAME]" at bounding box center [249, 70] width 167 height 16
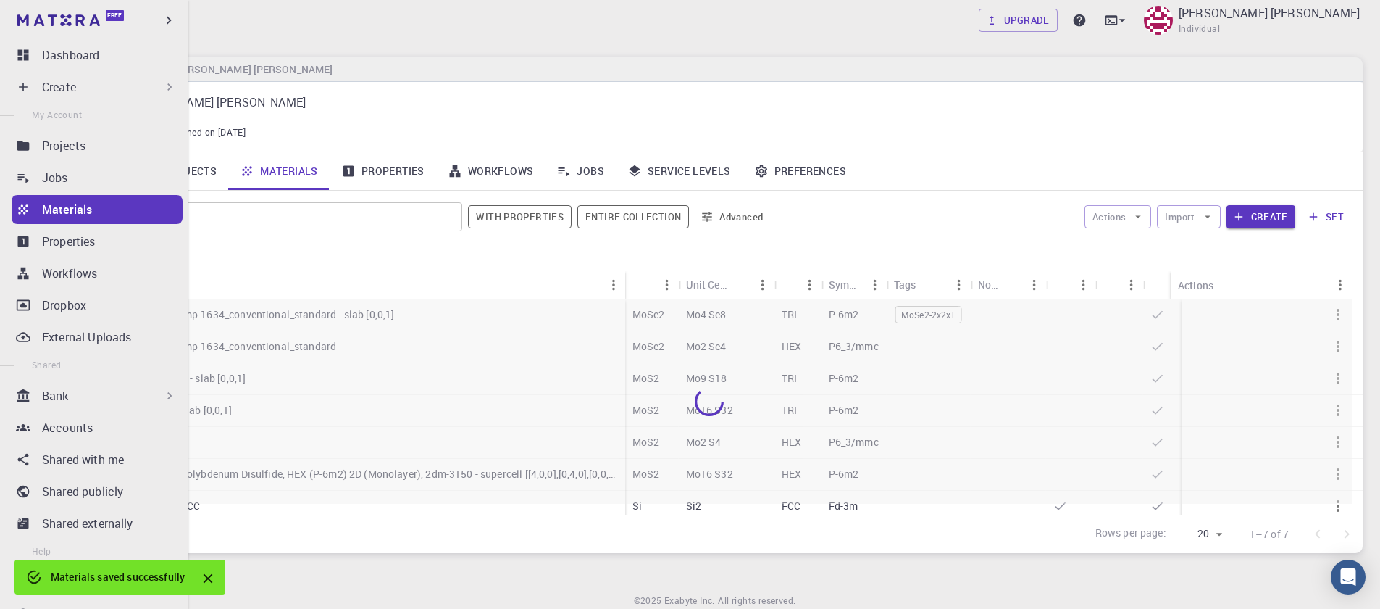
click at [24, 89] on icon at bounding box center [23, 87] width 14 height 14
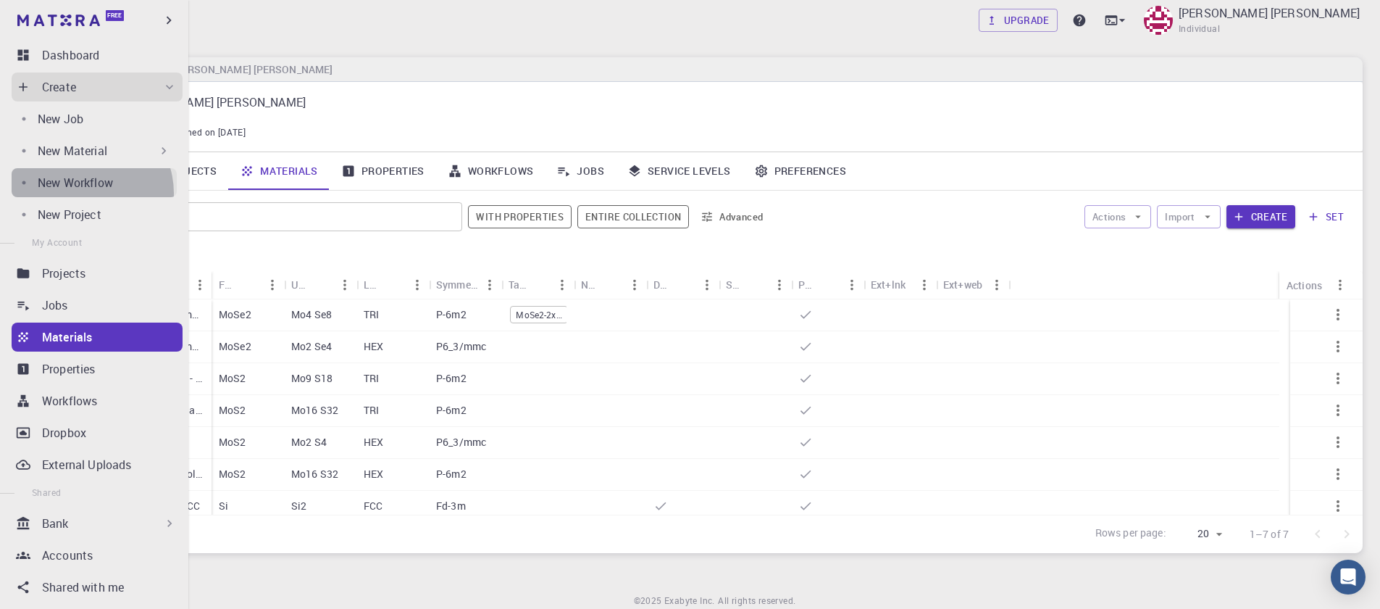
click at [86, 192] on link "New Workflow" at bounding box center [94, 182] width 165 height 29
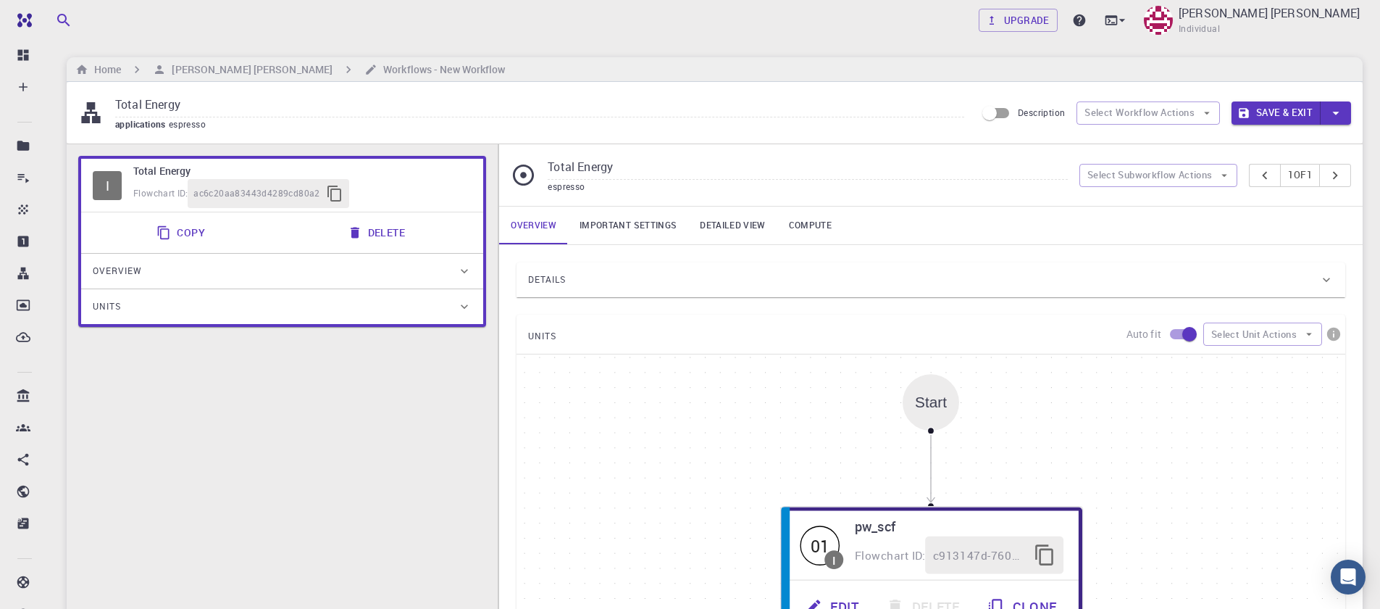
click at [616, 220] on link "Important settings" at bounding box center [628, 225] width 120 height 38
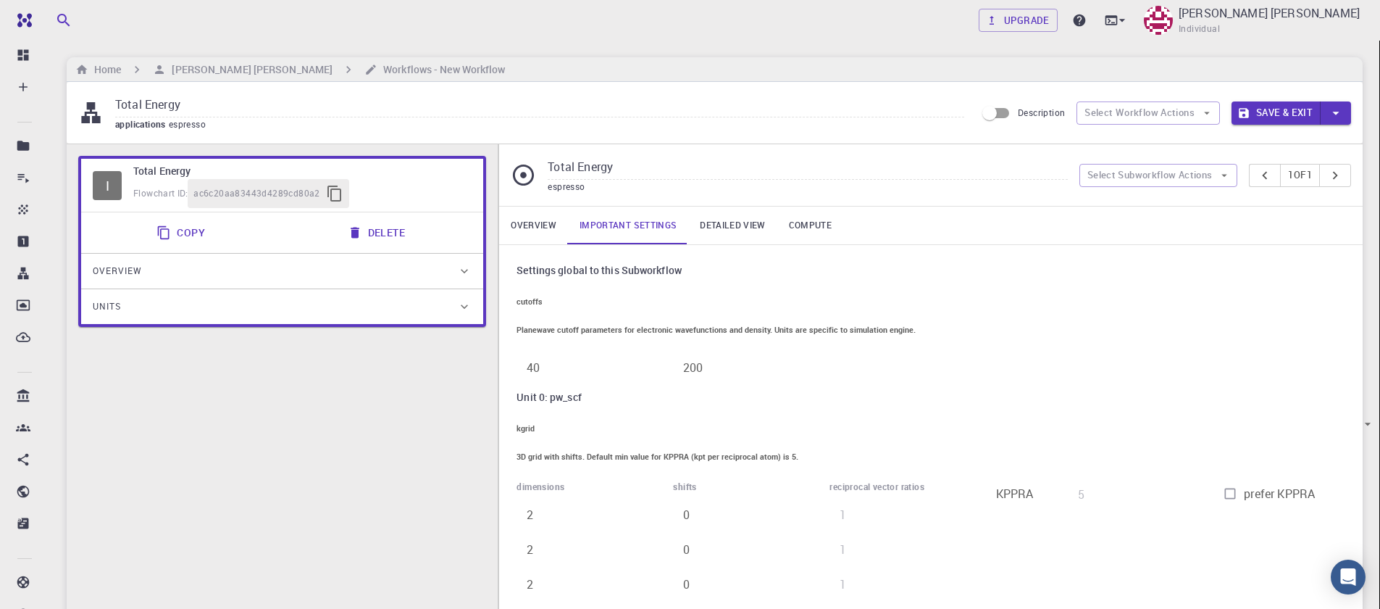
click at [721, 230] on link "Detailed view" at bounding box center [732, 225] width 88 height 38
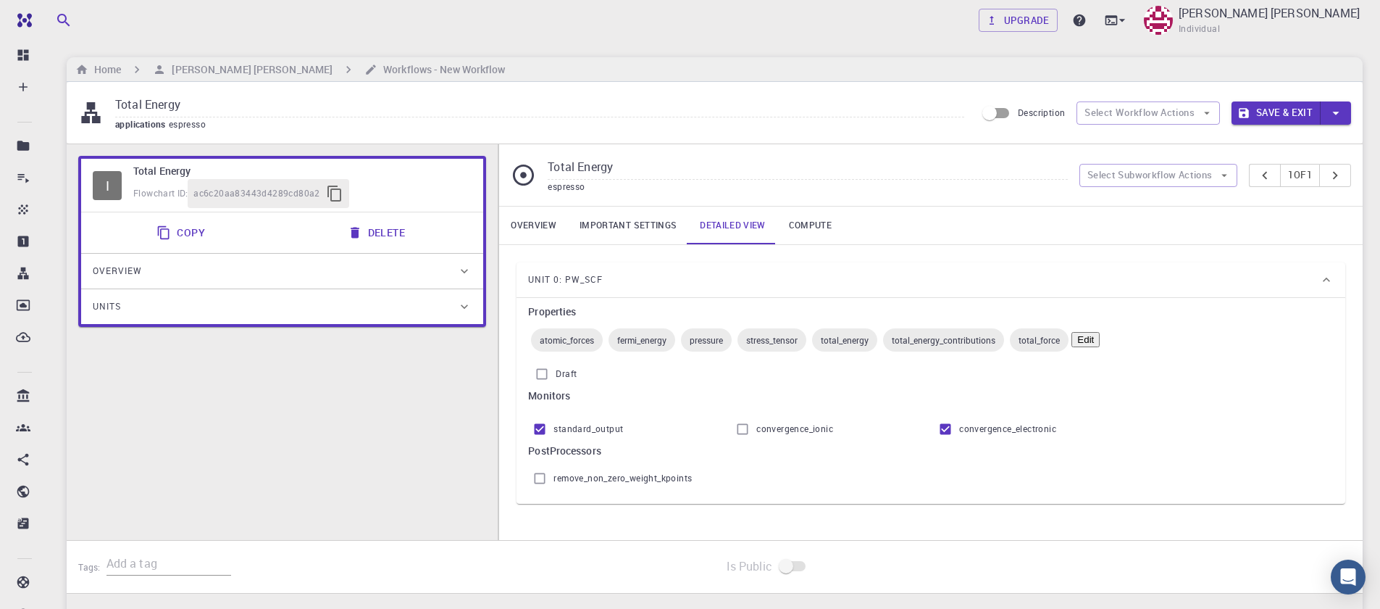
click at [777, 217] on link "Compute" at bounding box center [810, 225] width 66 height 38
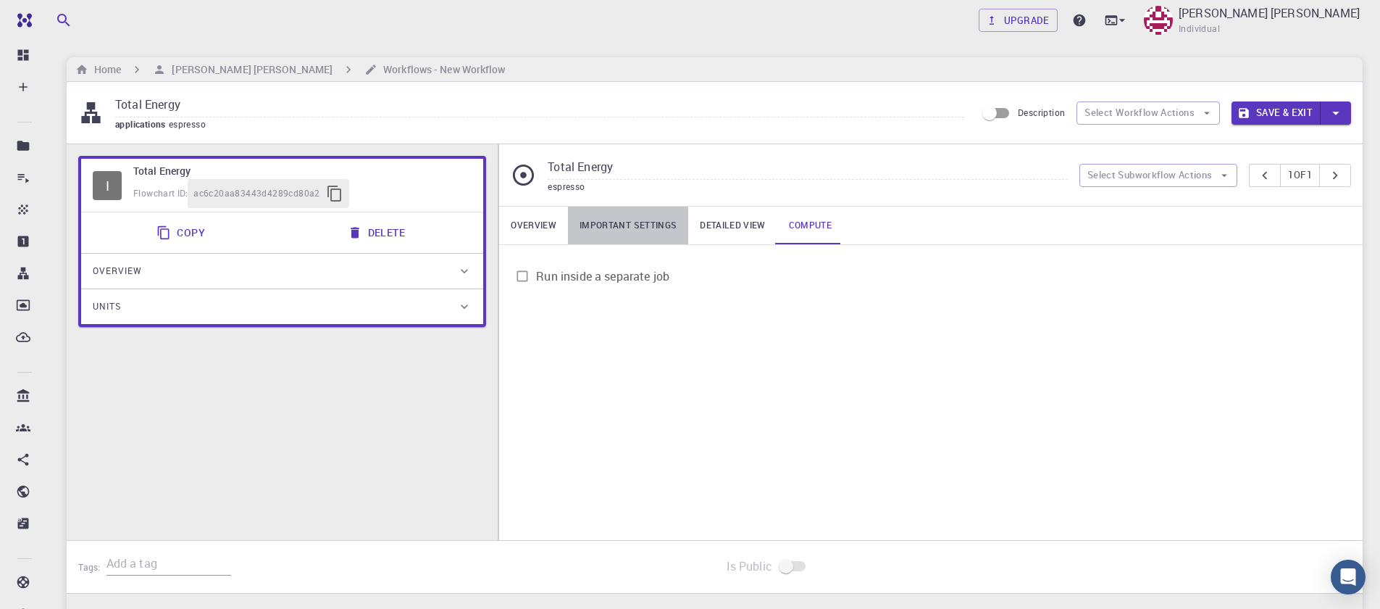
click at [639, 225] on link "Important settings" at bounding box center [628, 225] width 120 height 38
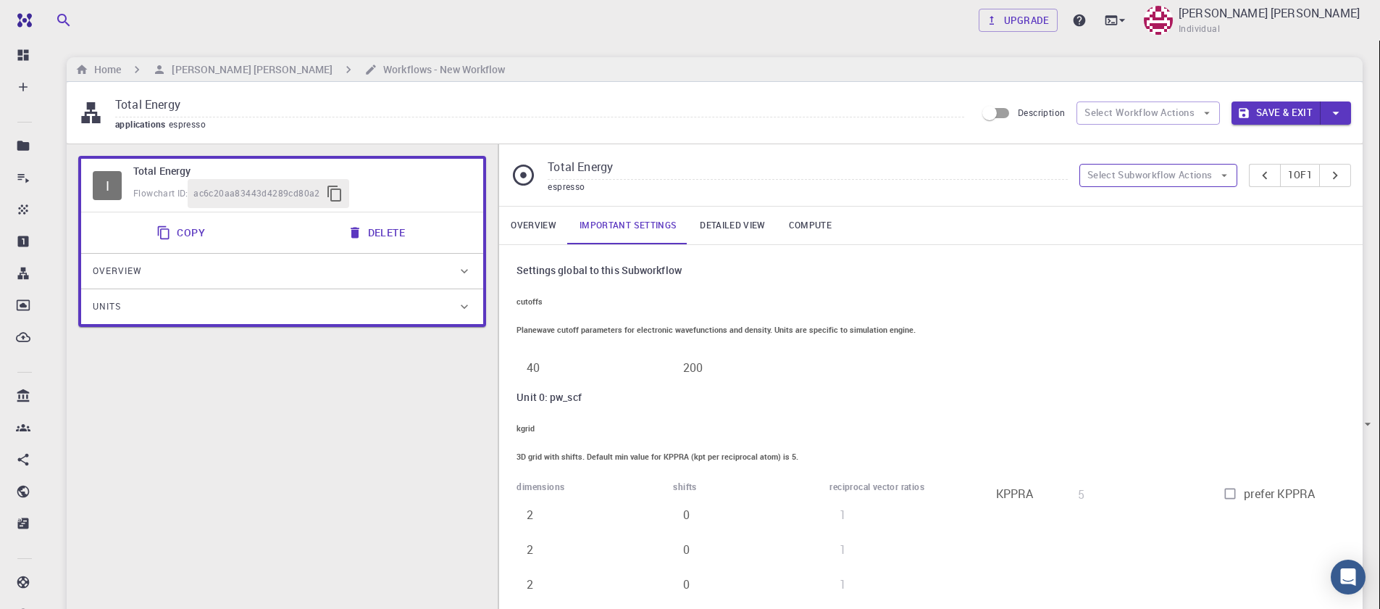
click at [1143, 175] on button "Select Subworkflow Actions" at bounding box center [1158, 175] width 159 height 23
click at [1173, 117] on button "Select Workflow Actions" at bounding box center [1148, 112] width 143 height 23
click at [1023, 138] on div "Total Energy applications espresso Description Select Workflow Actions Save & E…" at bounding box center [715, 113] width 1296 height 62
click at [130, 275] on span "Overview" at bounding box center [117, 270] width 49 height 23
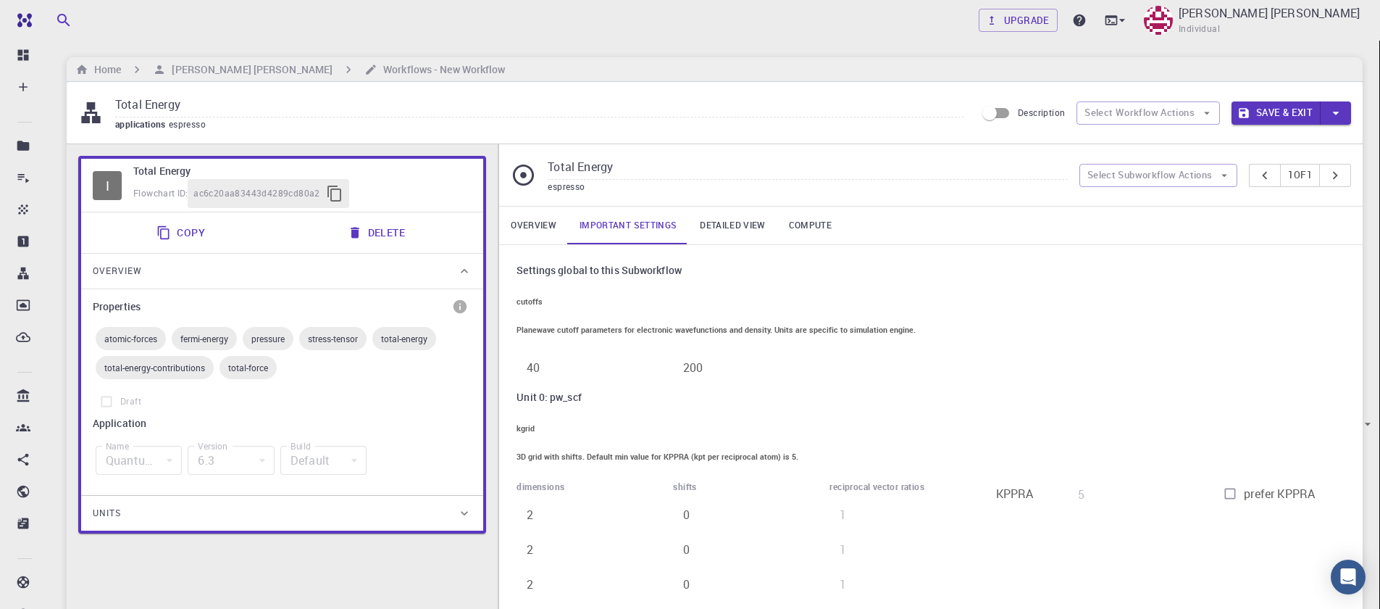
click at [130, 273] on span "Overview" at bounding box center [117, 270] width 49 height 23
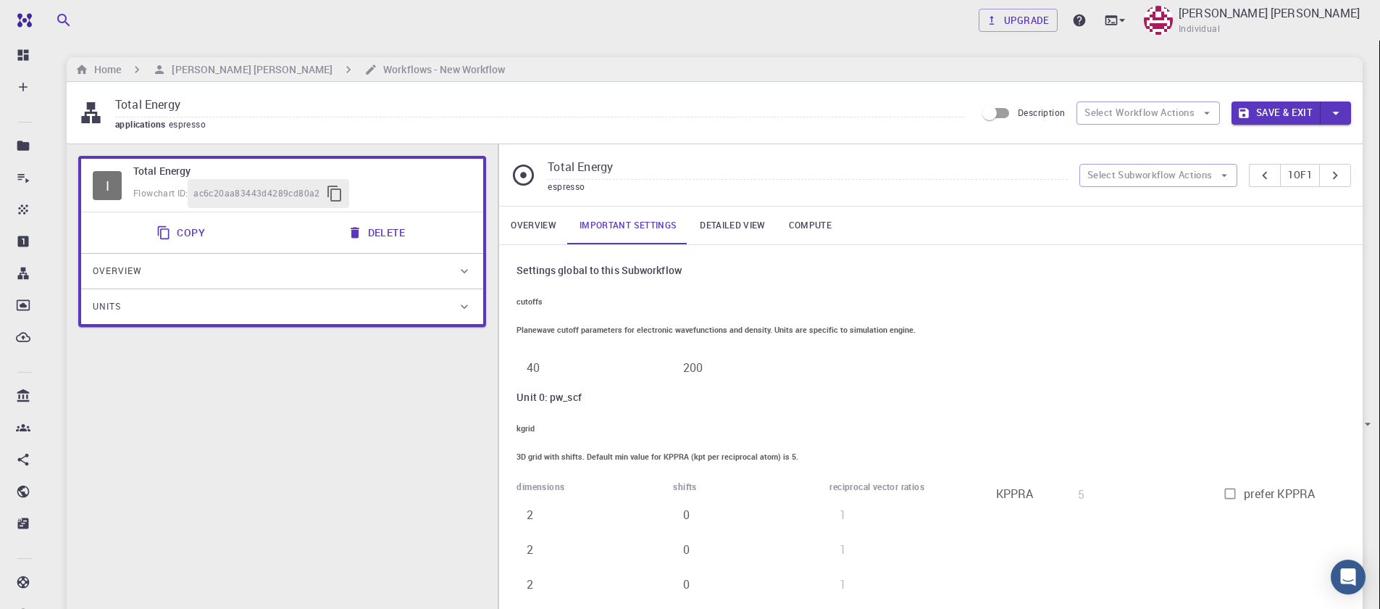
click at [128, 322] on div "Units" at bounding box center [282, 306] width 402 height 35
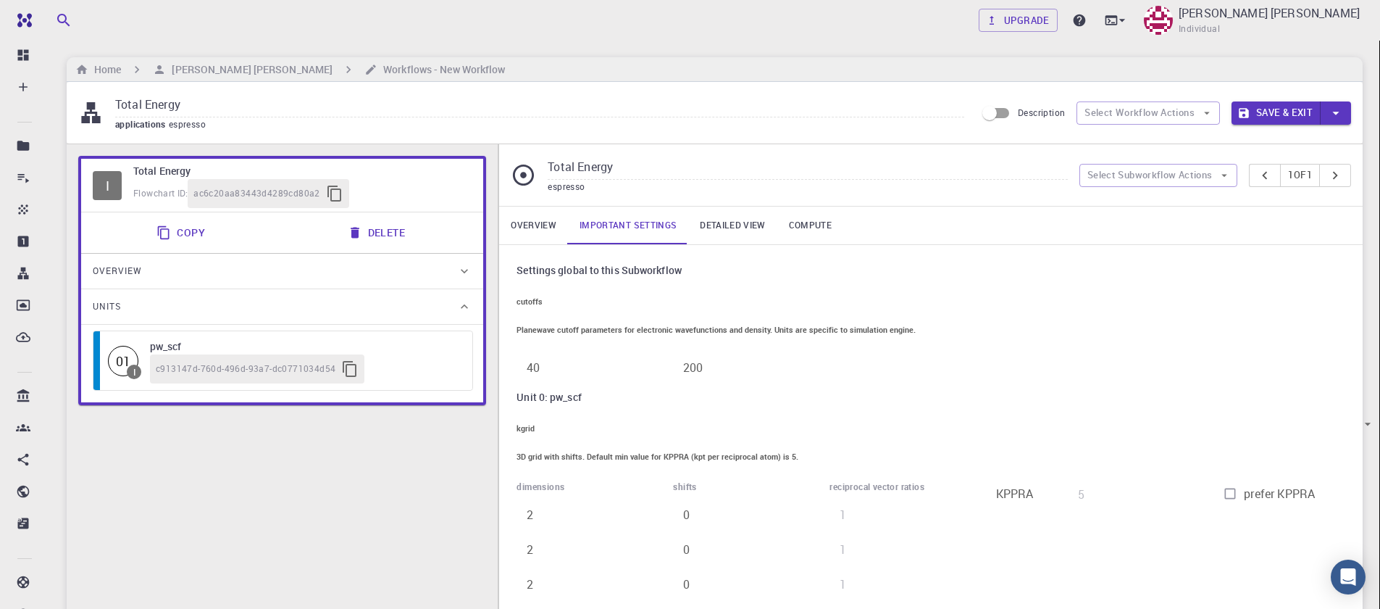
click at [130, 308] on div "Units" at bounding box center [275, 306] width 364 height 23
click at [131, 307] on div "Units" at bounding box center [275, 306] width 364 height 23
click at [1329, 171] on icon "pager" at bounding box center [1335, 175] width 16 height 16
click at [1262, 180] on icon "pager" at bounding box center [1265, 175] width 16 height 16
click at [1218, 175] on icon "button" at bounding box center [1224, 175] width 13 height 13
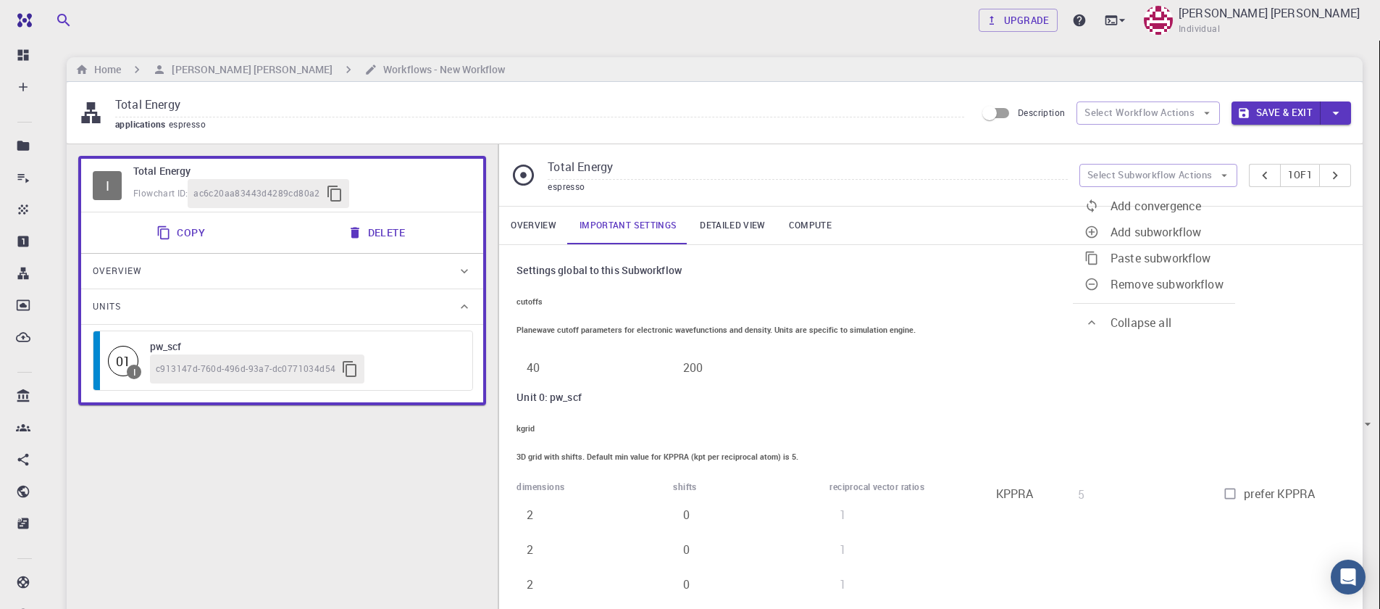
click at [1127, 317] on li "Collapse all" at bounding box center [1154, 322] width 162 height 26
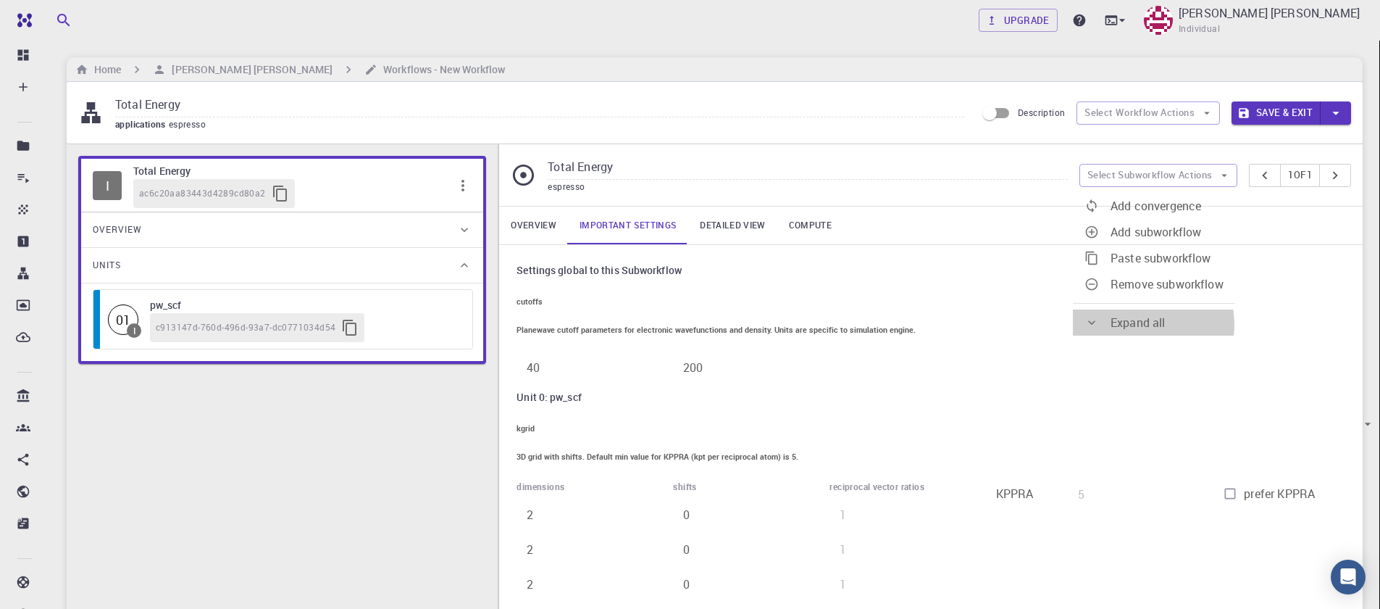
click at [1140, 314] on span "Expand all" at bounding box center [1138, 322] width 55 height 16
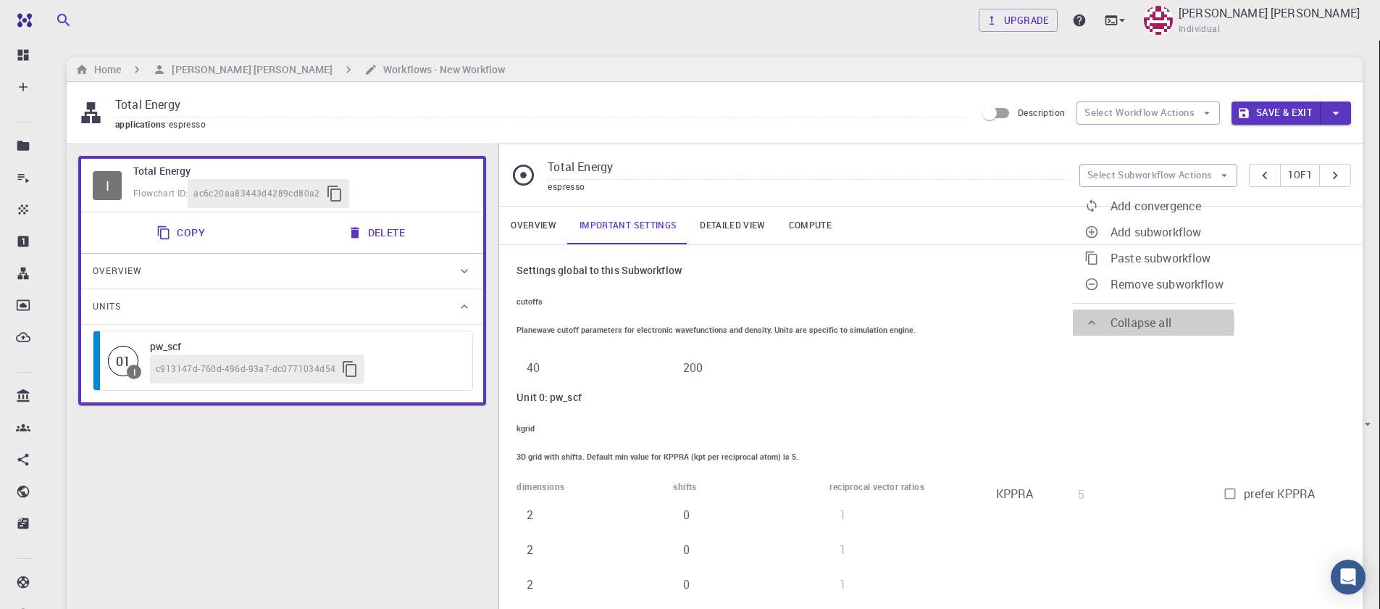
click at [1141, 314] on span "Collapse all" at bounding box center [1141, 322] width 61 height 16
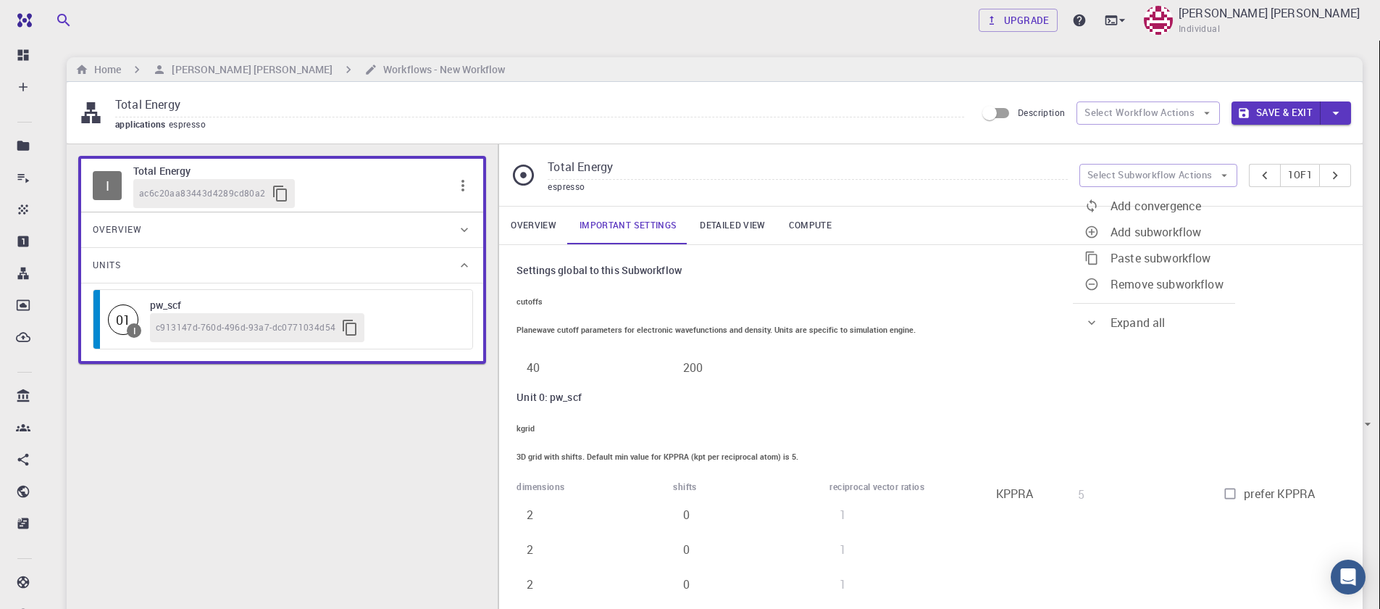
click at [1141, 314] on span "Expand all" at bounding box center [1138, 322] width 55 height 16
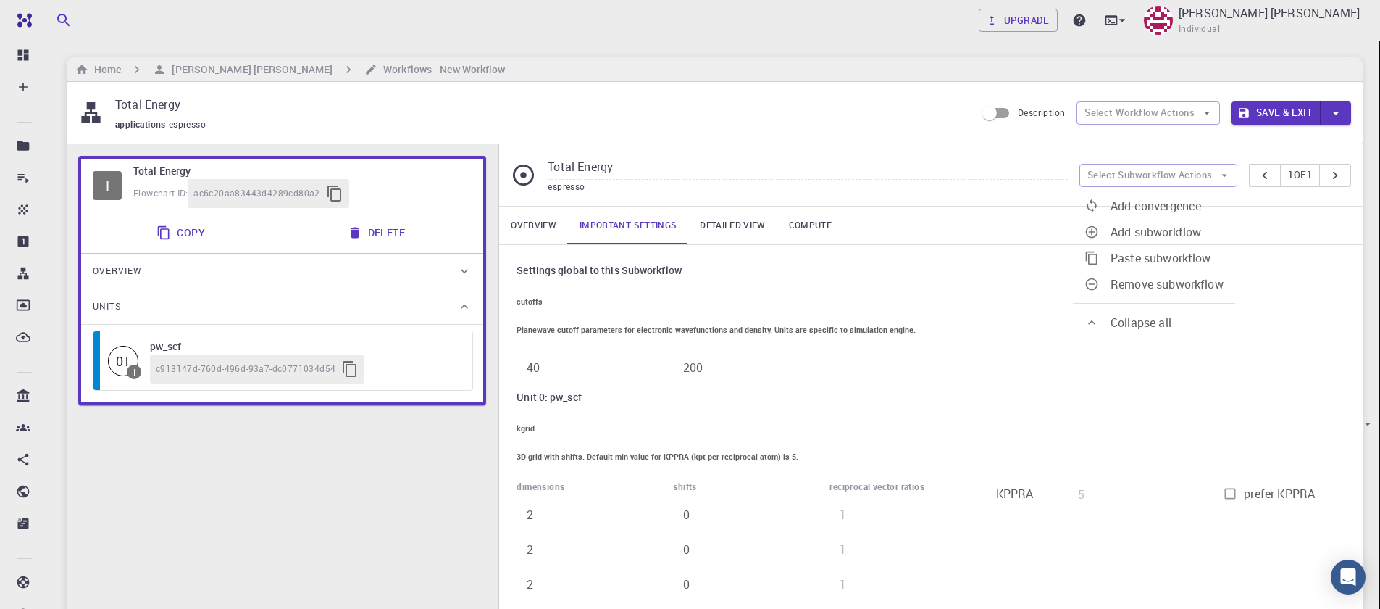
drag, startPoint x: 401, startPoint y: 464, endPoint x: 386, endPoint y: 401, distance: 65.5
click at [401, 464] on div "I Total Energy Flowchart ID: ac6c20aa83443d4289cd80a2 Copy Delete Overview Prop…" at bounding box center [282, 395] width 431 height 502
click at [375, 235] on button "Delete" at bounding box center [378, 232] width 78 height 29
click at [376, 235] on button "Delete" at bounding box center [378, 232] width 78 height 29
click at [377, 234] on button "Delete" at bounding box center [378, 232] width 78 height 29
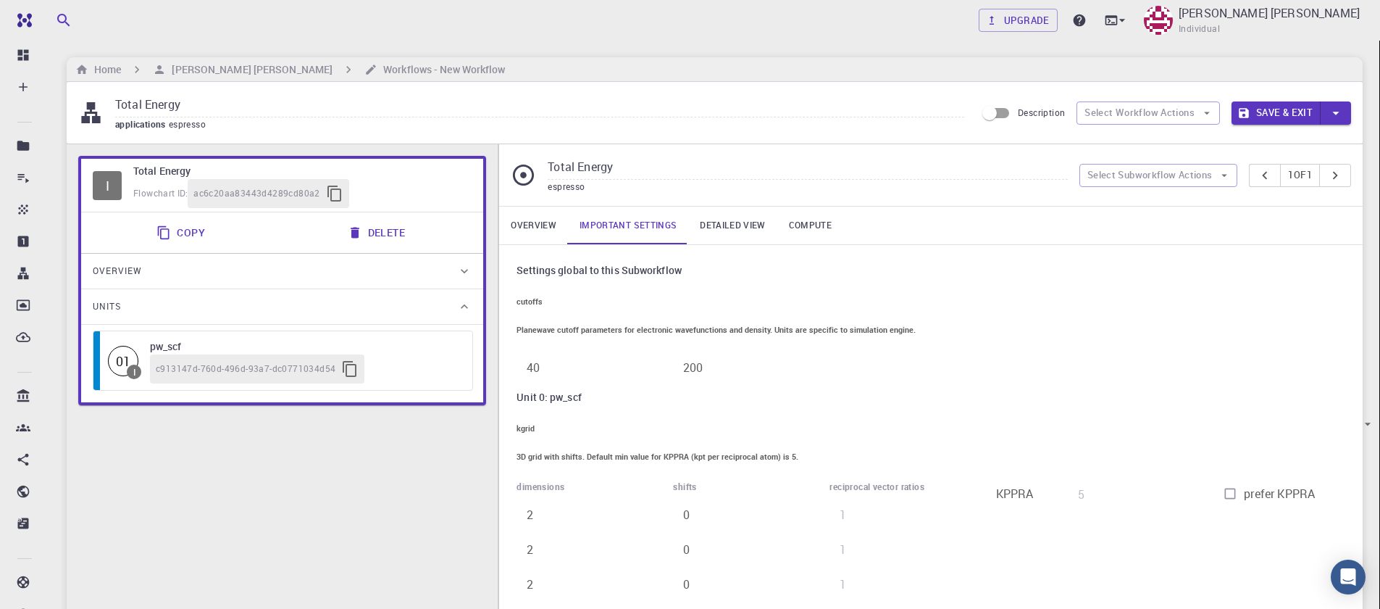
click at [279, 454] on div "I Total Energy Flowchart ID: ac6c20aa83443d4289cd80a2 Copy Delete Overview Prop…" at bounding box center [282, 395] width 431 height 502
click at [1157, 116] on button "Select Workflow Actions" at bounding box center [1148, 112] width 143 height 23
drag, startPoint x: 1147, startPoint y: 156, endPoint x: 1142, endPoint y: 141, distance: 16.0
click at [1142, 141] on ul "Toggle relaxation Toggle multi-material" at bounding box center [1157, 157] width 161 height 64
click at [1142, 141] on span "Toggle relaxation" at bounding box center [1160, 143] width 91 height 16
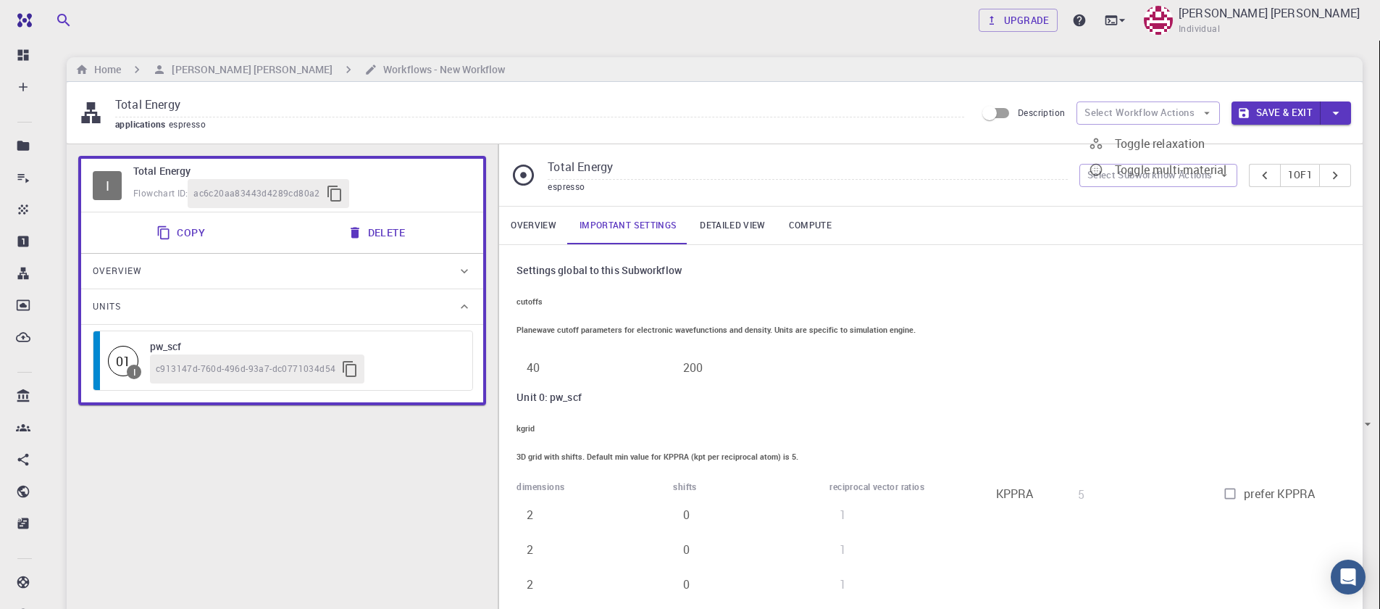
type input "Variable-cell Relaxation"
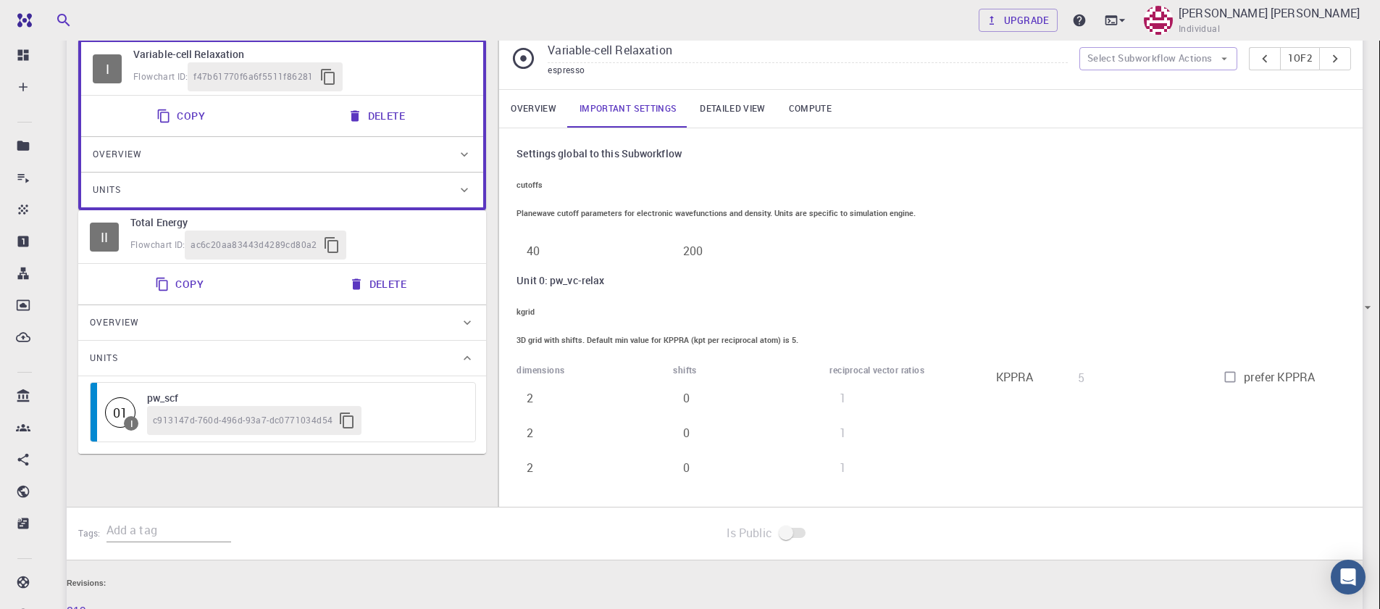
scroll to position [114, 0]
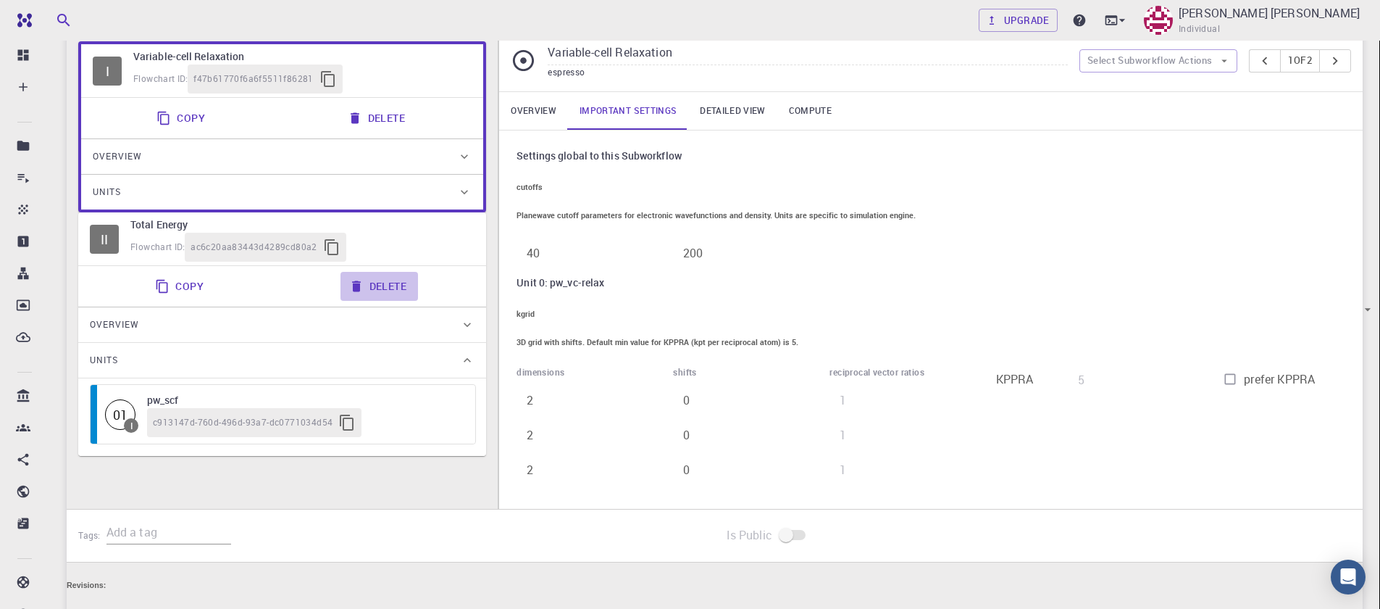
click at [382, 301] on button "Delete" at bounding box center [380, 286] width 78 height 29
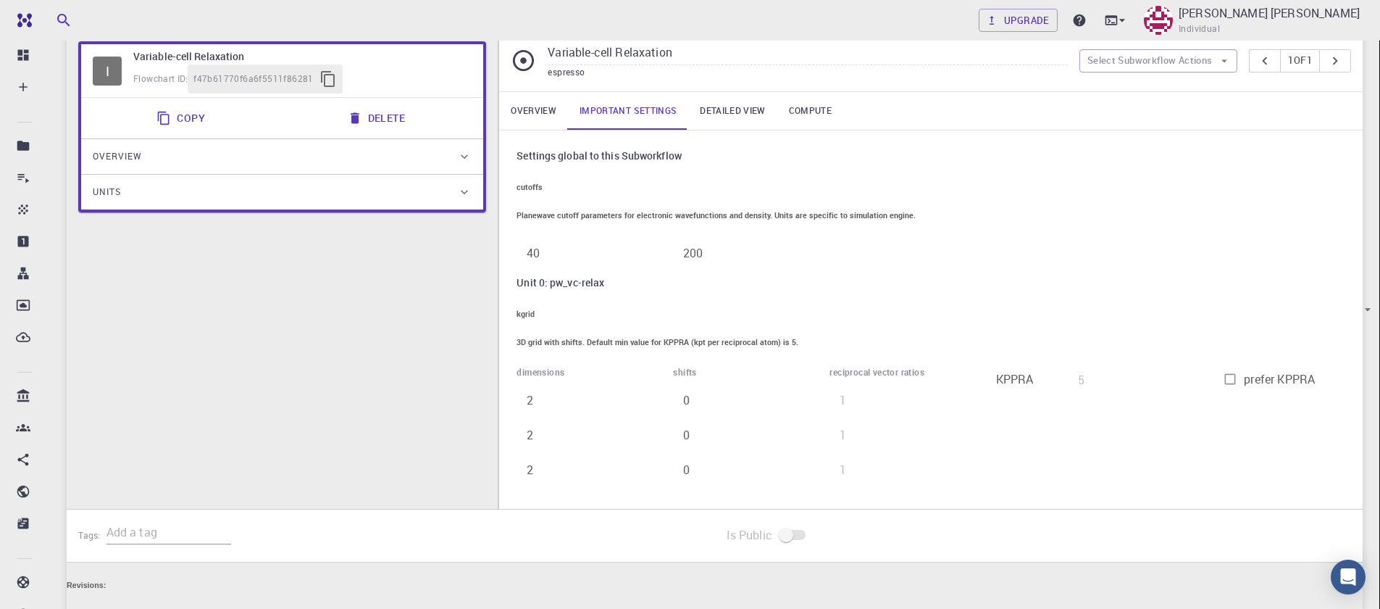
scroll to position [0, 0]
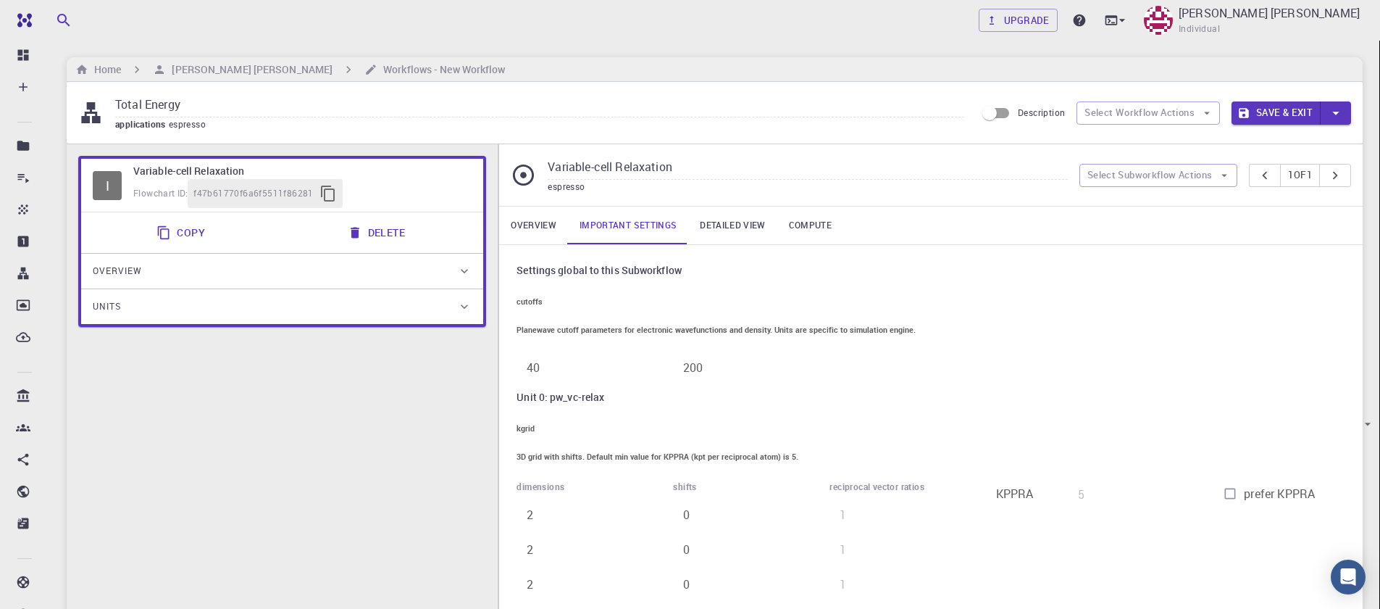
click at [1290, 259] on div "Settings global to this Subworkflow cutoffs Planewave cutoff parameters for ele…" at bounding box center [931, 434] width 864 height 378
click at [711, 234] on link "Detailed view" at bounding box center [732, 225] width 88 height 38
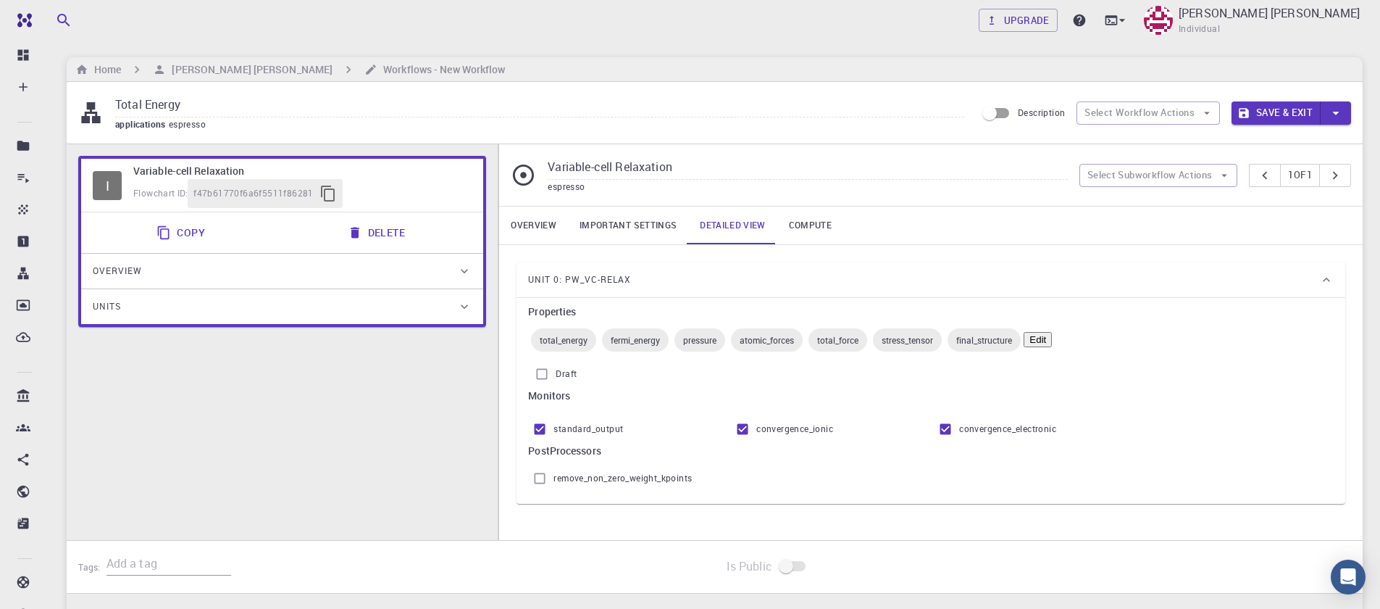
click at [796, 227] on link "Compute" at bounding box center [810, 225] width 66 height 38
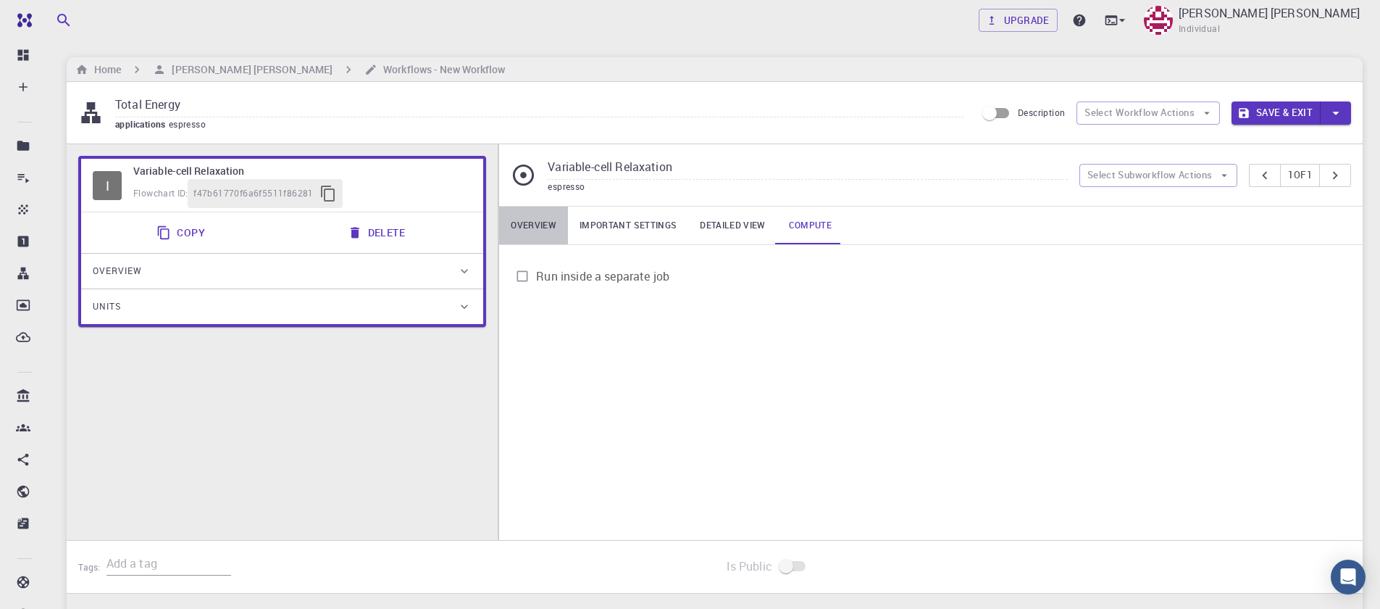
click at [532, 235] on link "Overview" at bounding box center [533, 225] width 69 height 38
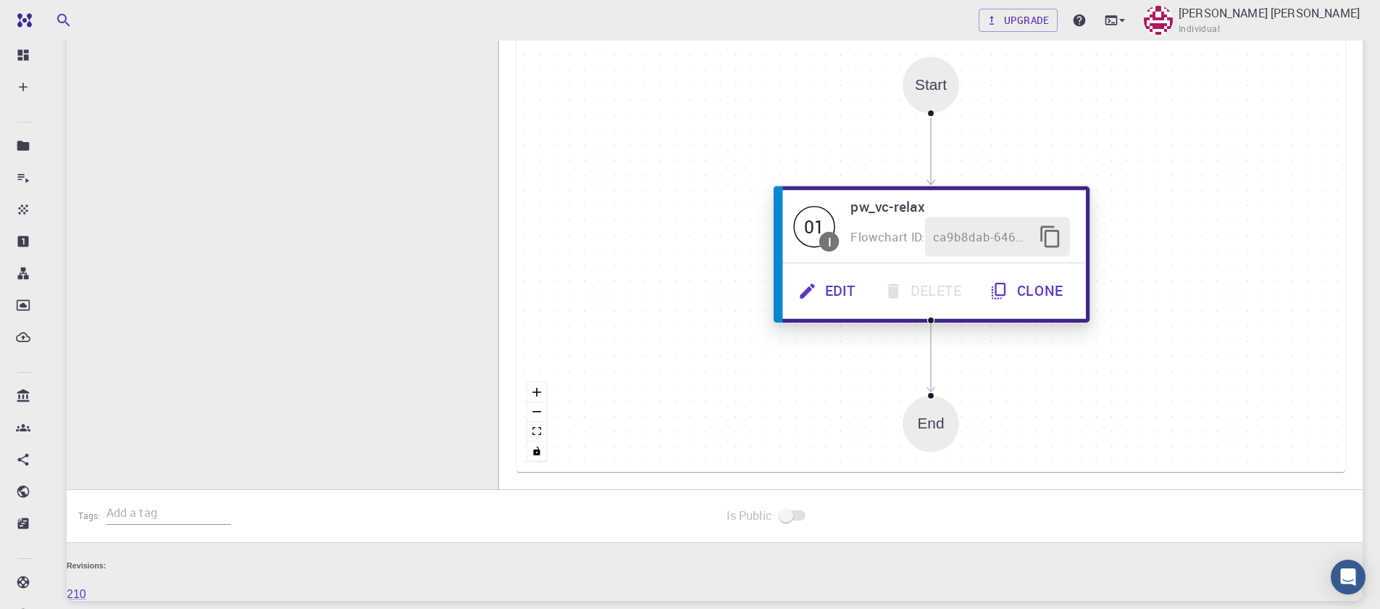
scroll to position [316, 0]
click at [839, 294] on button "Edit" at bounding box center [828, 292] width 85 height 40
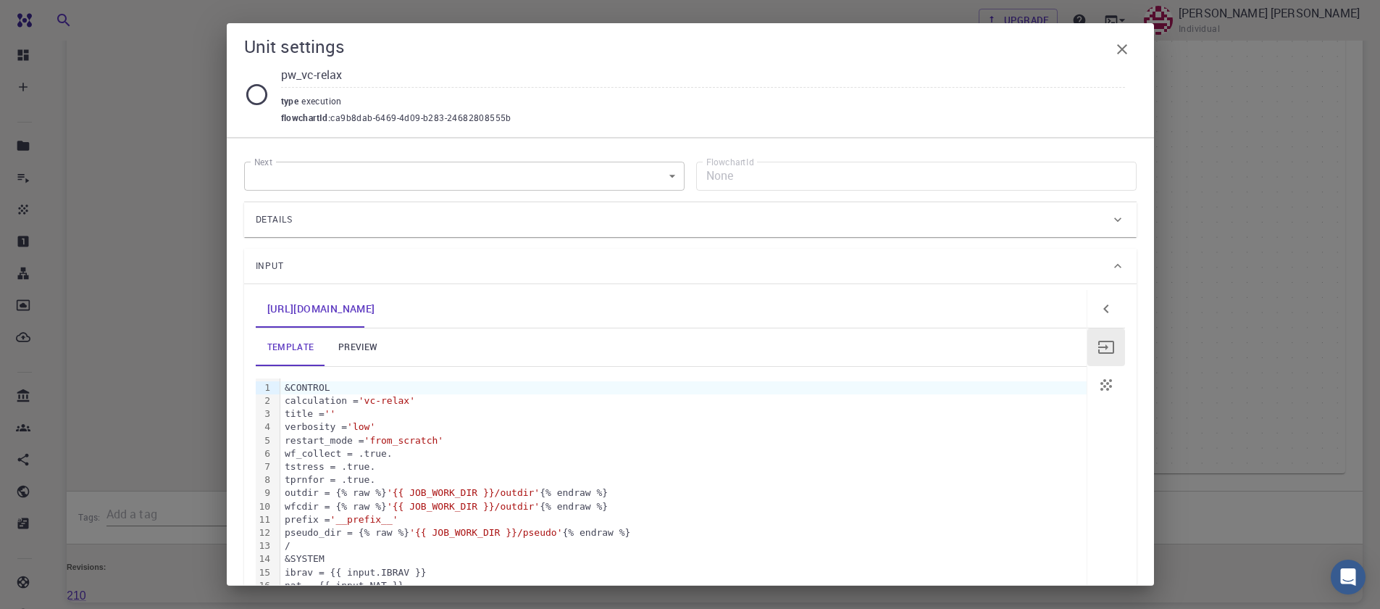
click at [323, 71] on input "pw_vc-relax" at bounding box center [703, 76] width 844 height 24
click at [363, 342] on link "preview" at bounding box center [357, 347] width 65 height 38
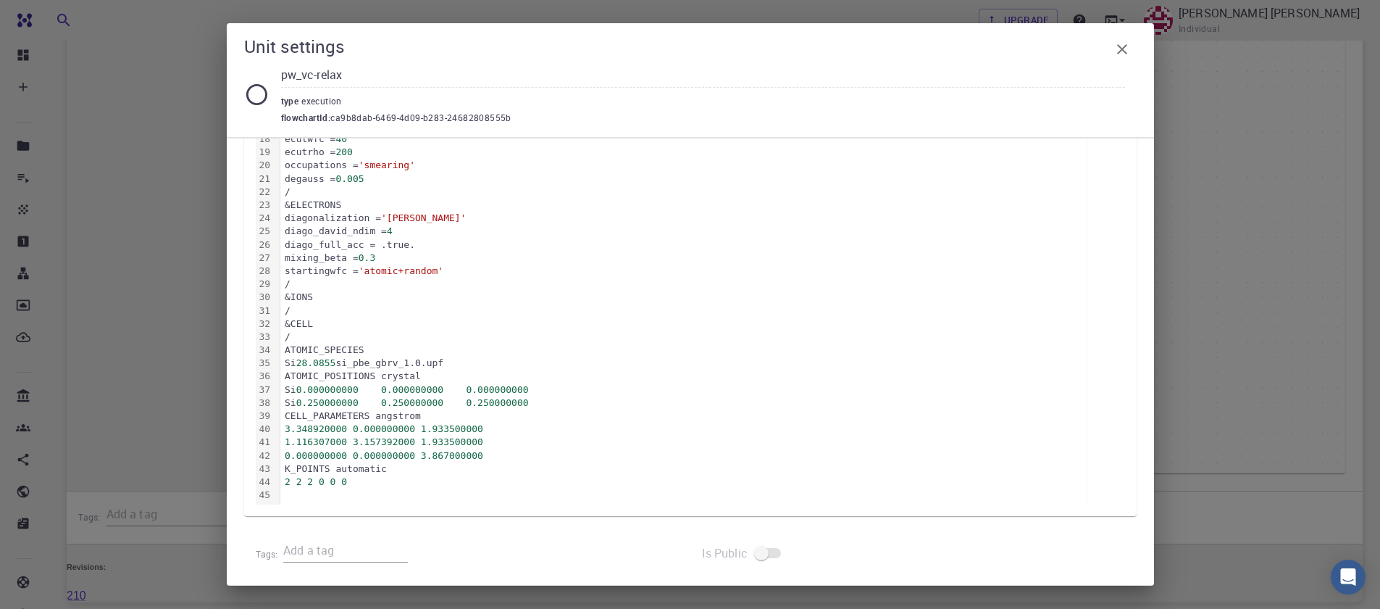
scroll to position [479, 0]
click at [1119, 49] on icon "button" at bounding box center [1122, 49] width 17 height 17
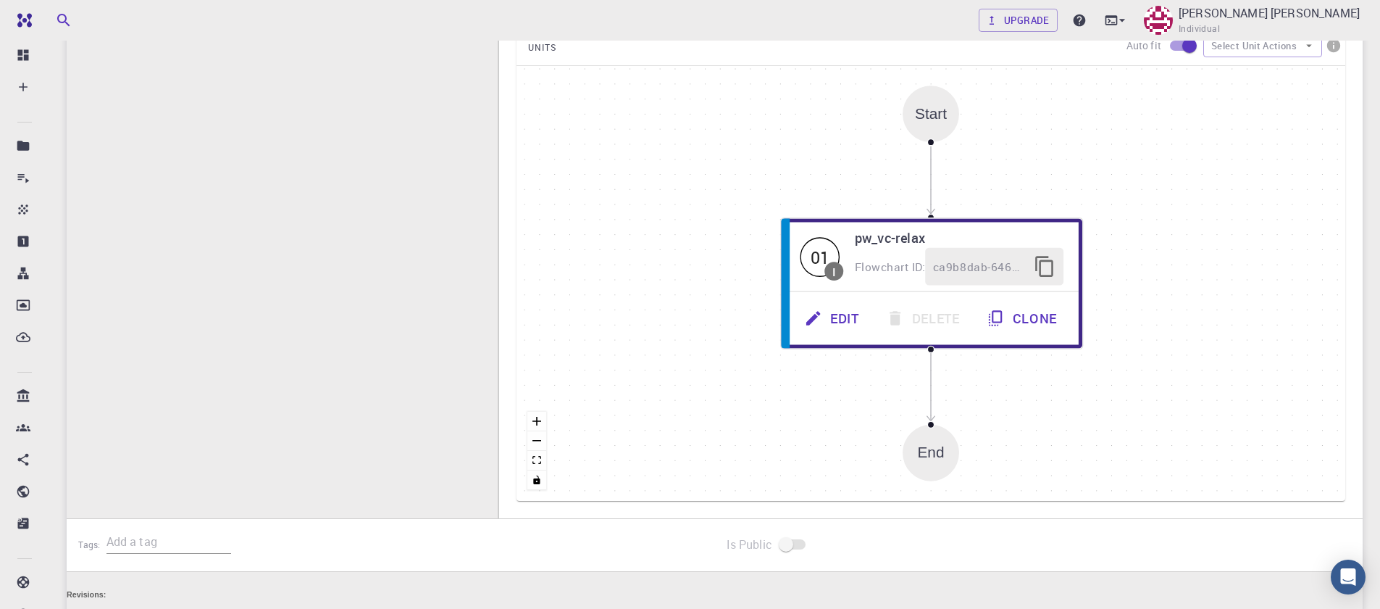
scroll to position [0, 0]
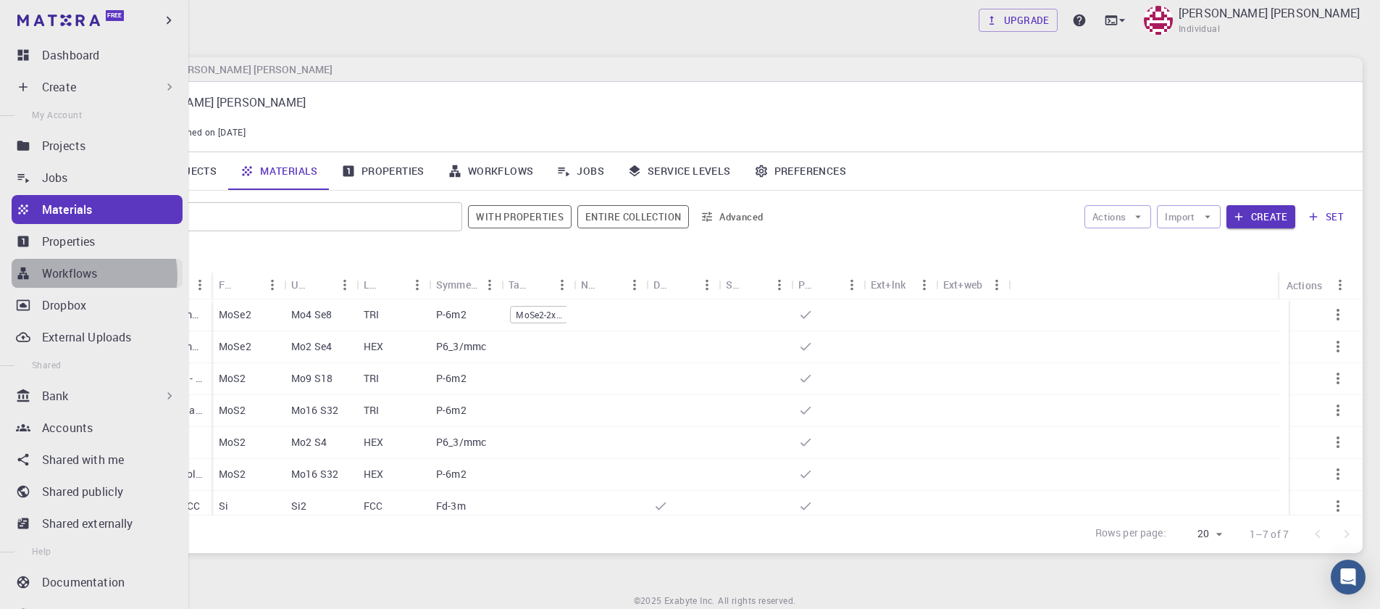
click at [88, 275] on p "Workflows" at bounding box center [69, 272] width 55 height 17
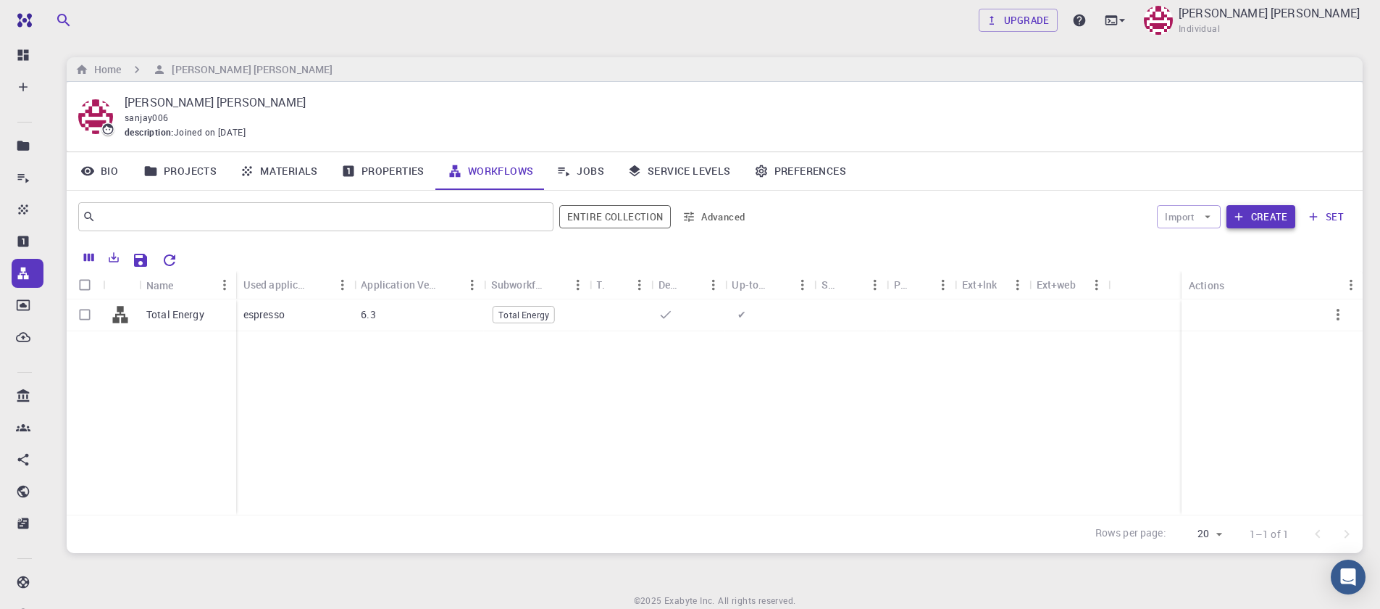
click at [1254, 220] on button "Create" at bounding box center [1261, 216] width 69 height 23
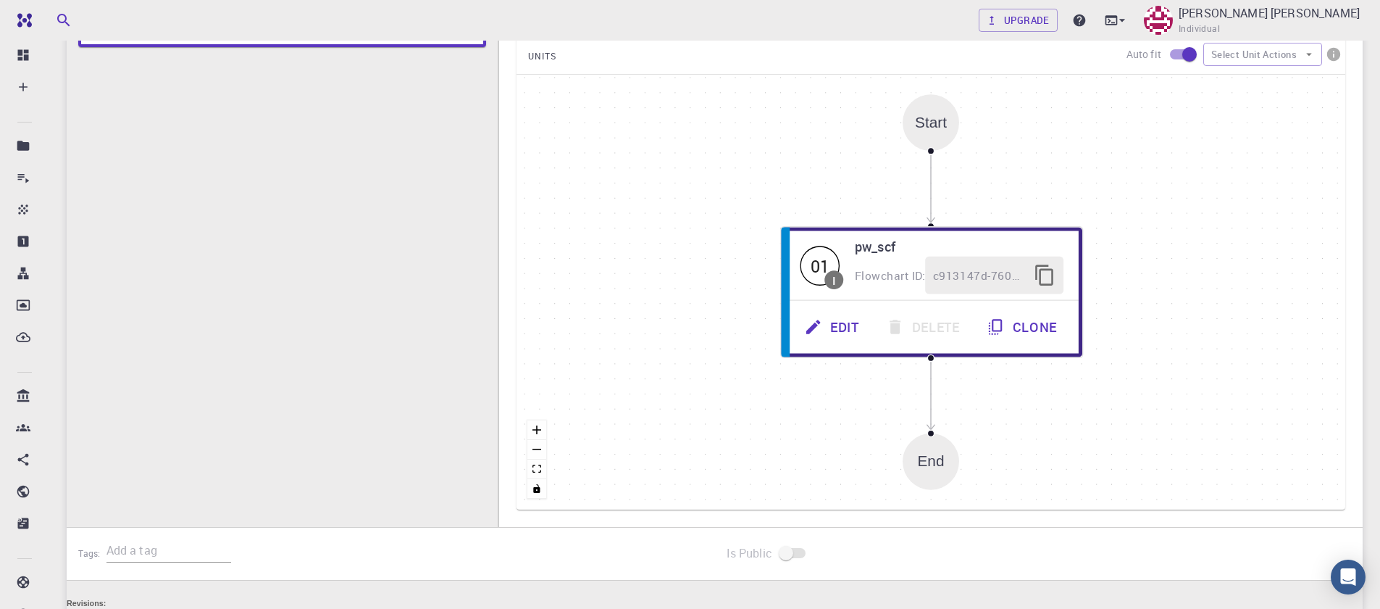
scroll to position [348, 0]
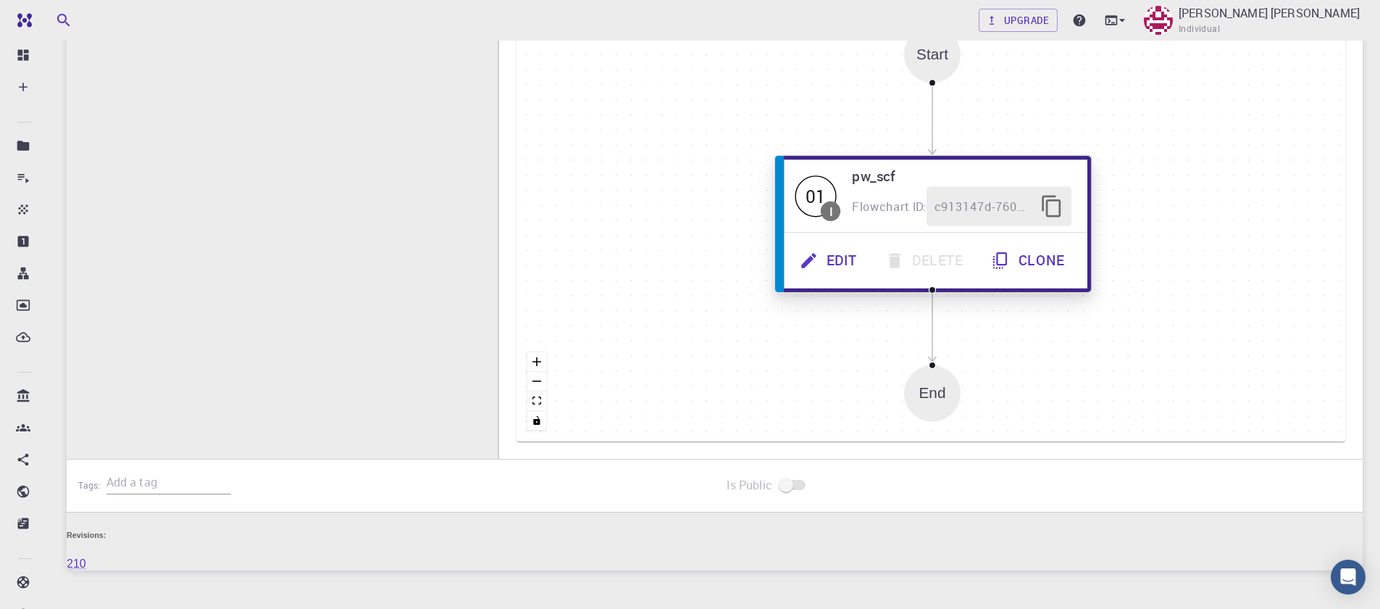
click at [845, 256] on button "Edit" at bounding box center [830, 261] width 85 height 40
click at [842, 257] on button "Edit" at bounding box center [830, 261] width 85 height 40
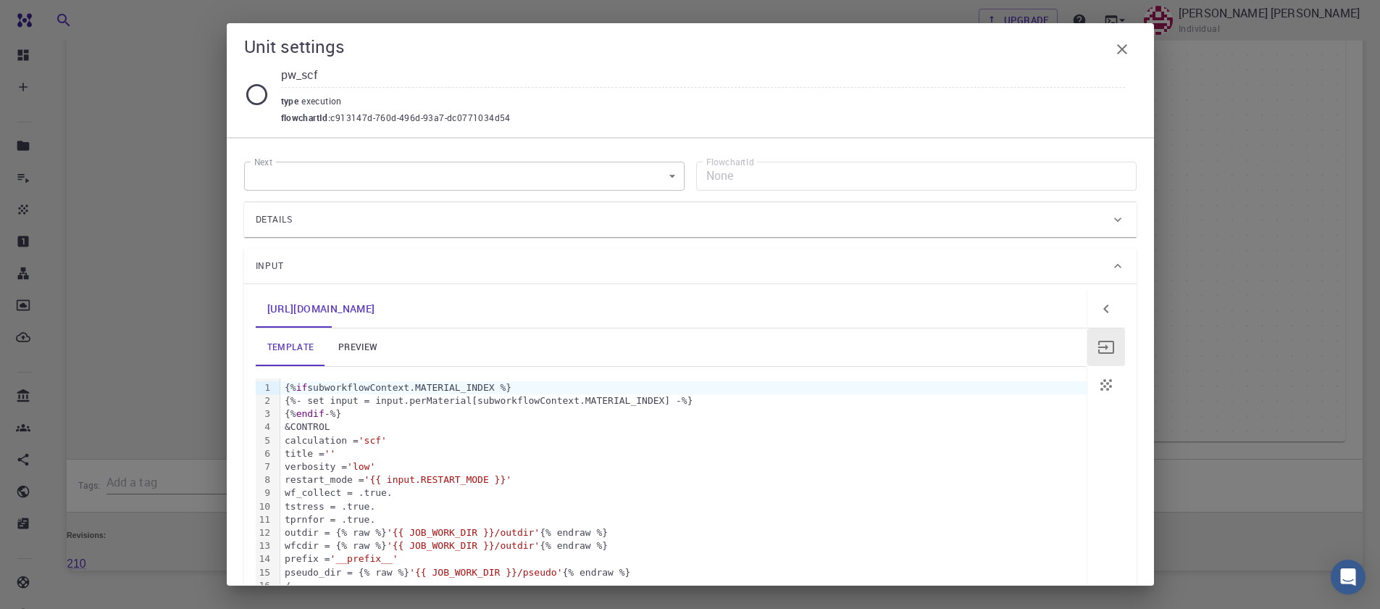
click at [341, 356] on link "preview" at bounding box center [357, 347] width 65 height 38
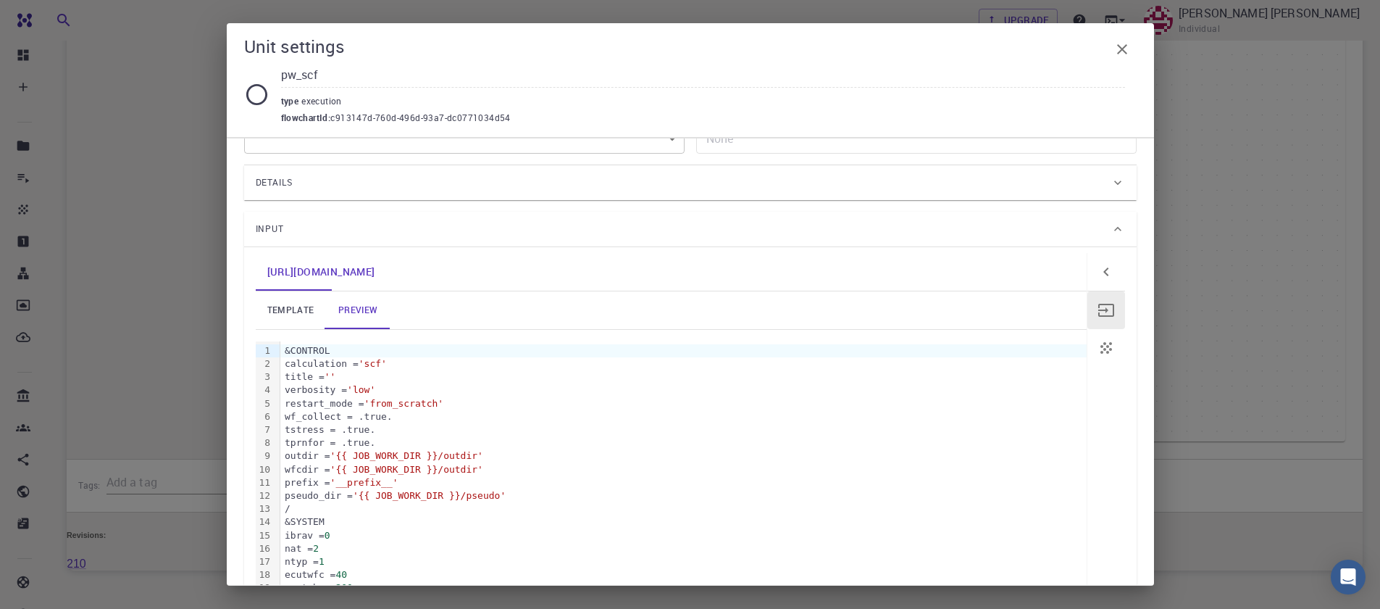
scroll to position [0, 0]
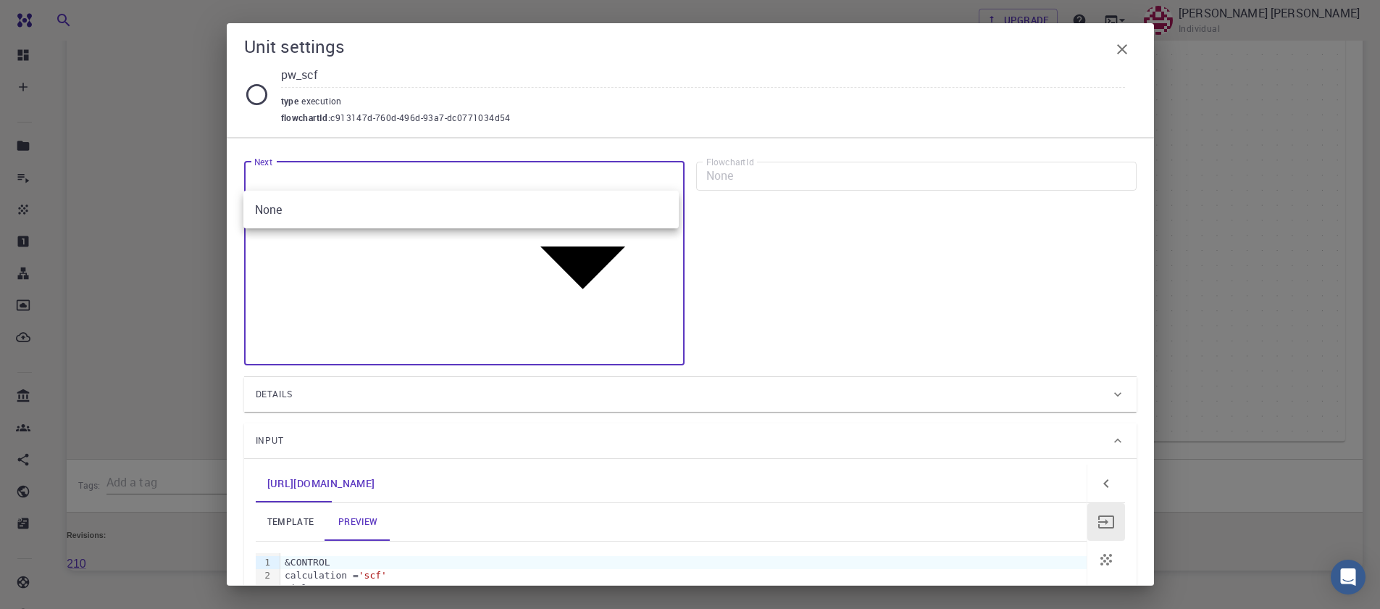
click at [412, 183] on body "Free Dashboard Create New Job New Material Create Material Upload File Import f…" at bounding box center [690, 167] width 1380 height 1031
click at [412, 183] on div at bounding box center [690, 304] width 1380 height 609
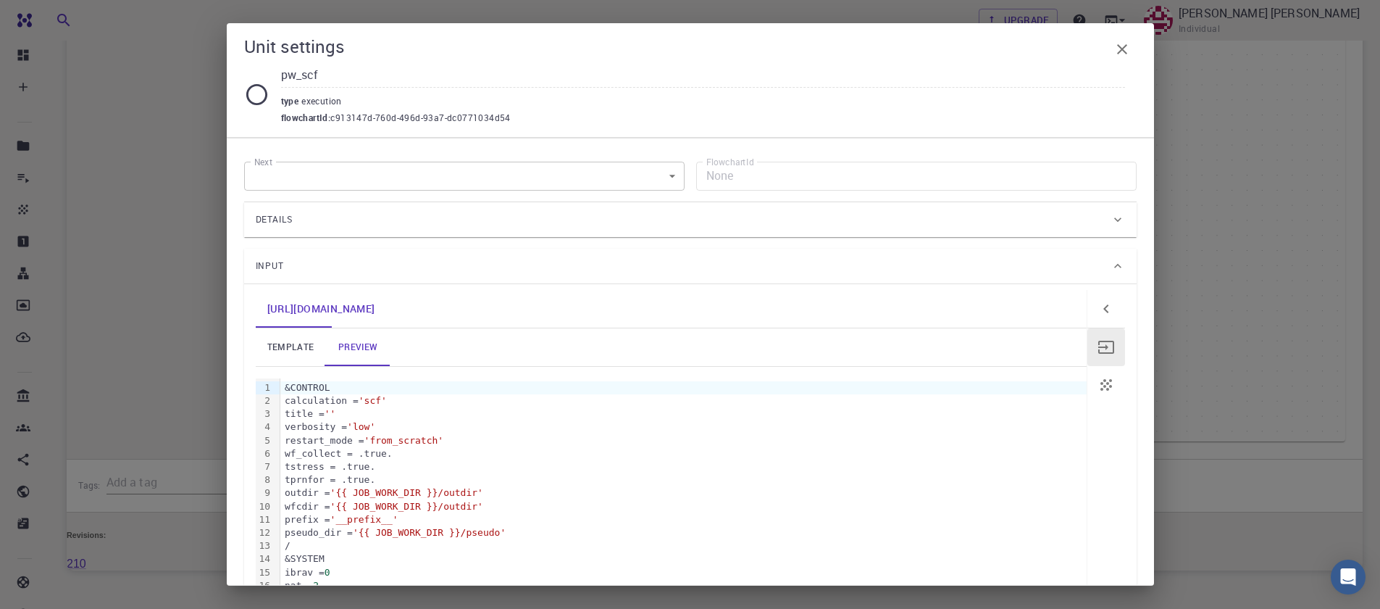
click at [284, 267] on span "Input" at bounding box center [270, 265] width 29 height 23
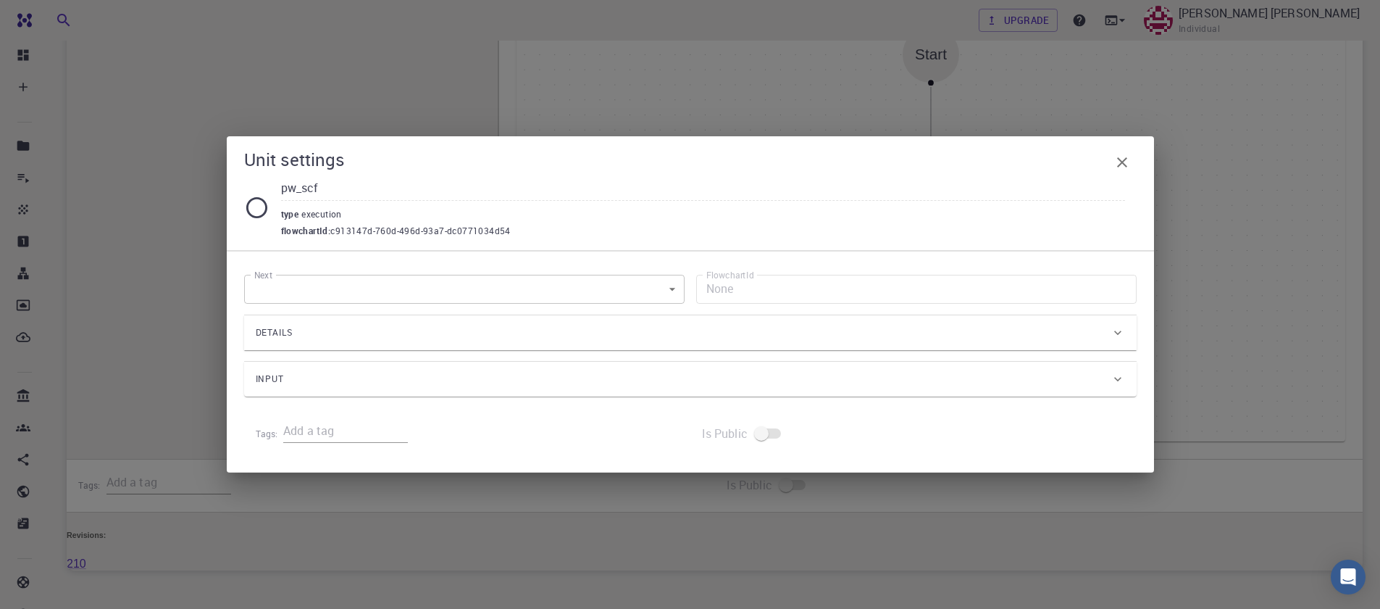
click at [309, 346] on div "Details" at bounding box center [690, 332] width 893 height 35
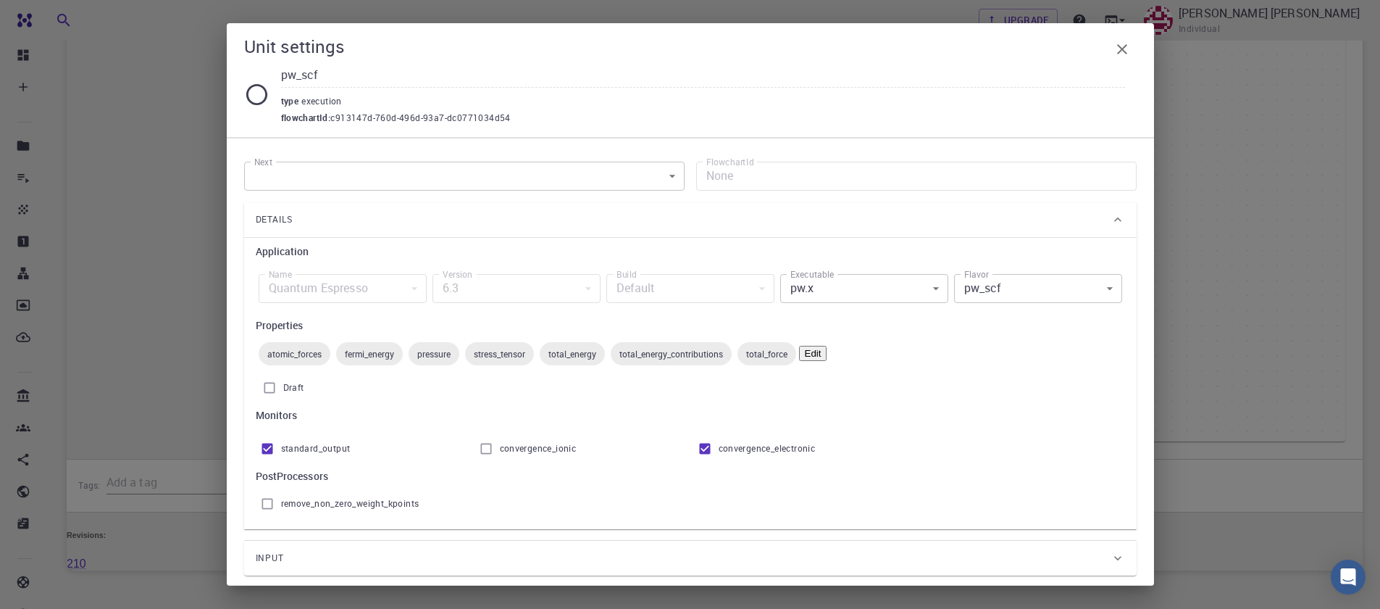
click at [278, 233] on div "Details Application Name Quantum Espresso espresso Name Version 6.3 6.3 Version…" at bounding box center [690, 365] width 893 height 327
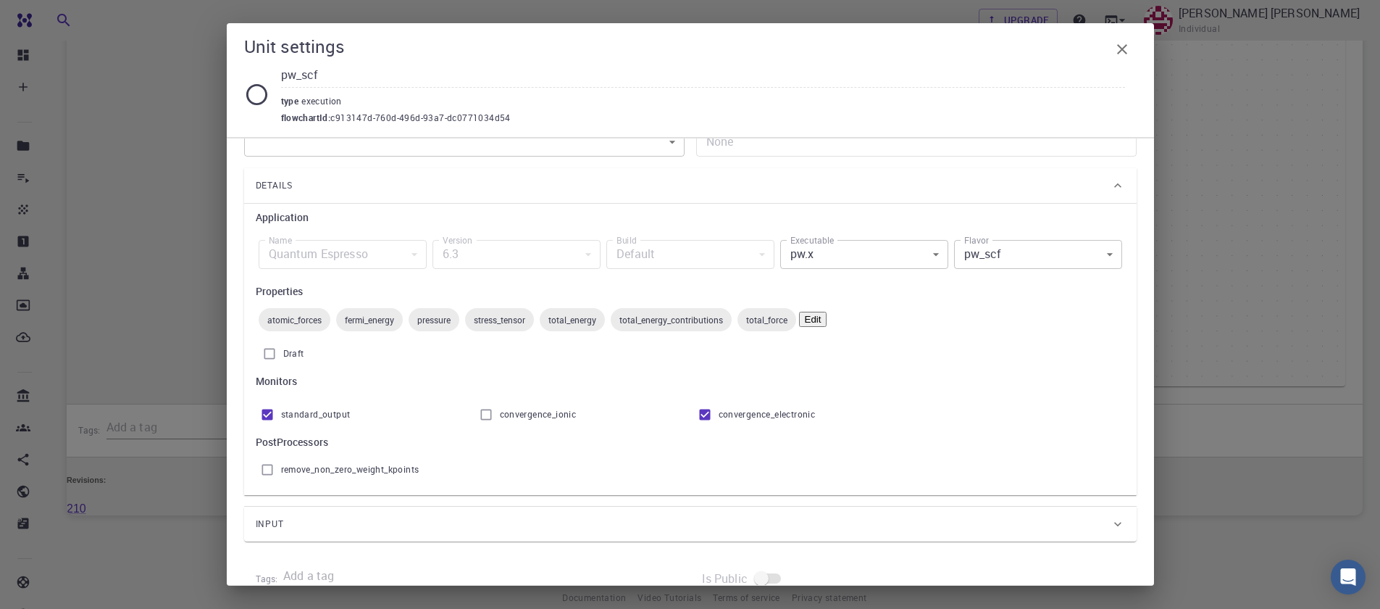
scroll to position [66, 0]
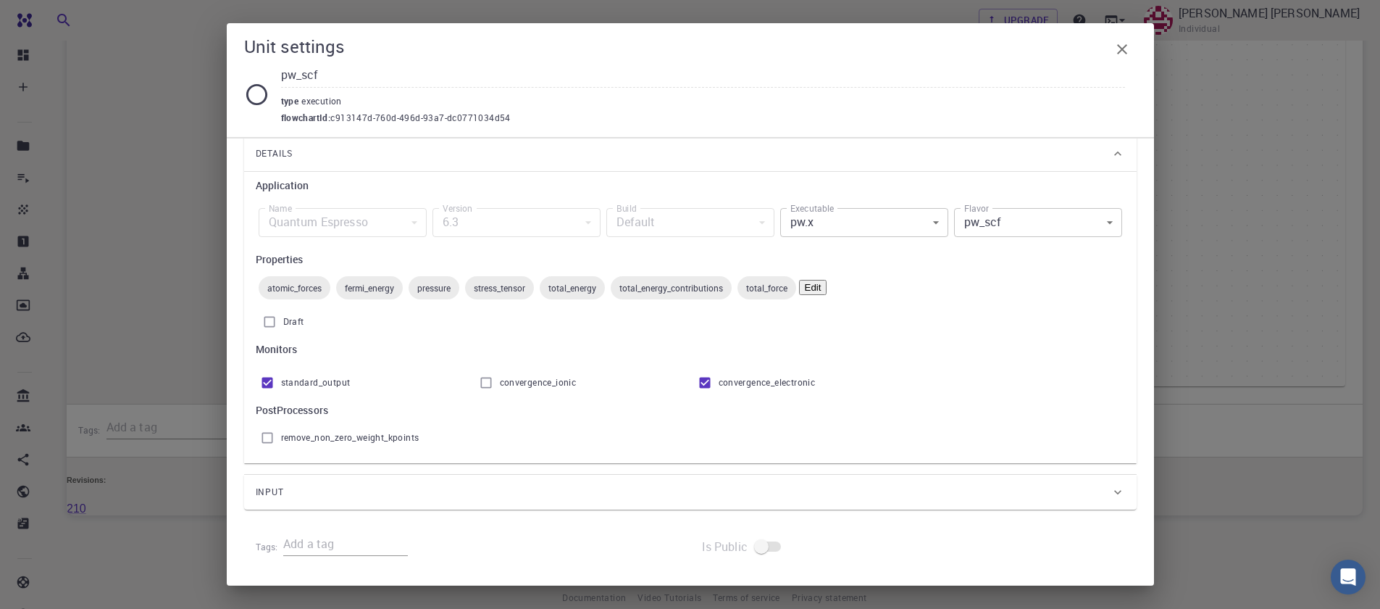
click at [389, 484] on div "Input" at bounding box center [683, 491] width 855 height 23
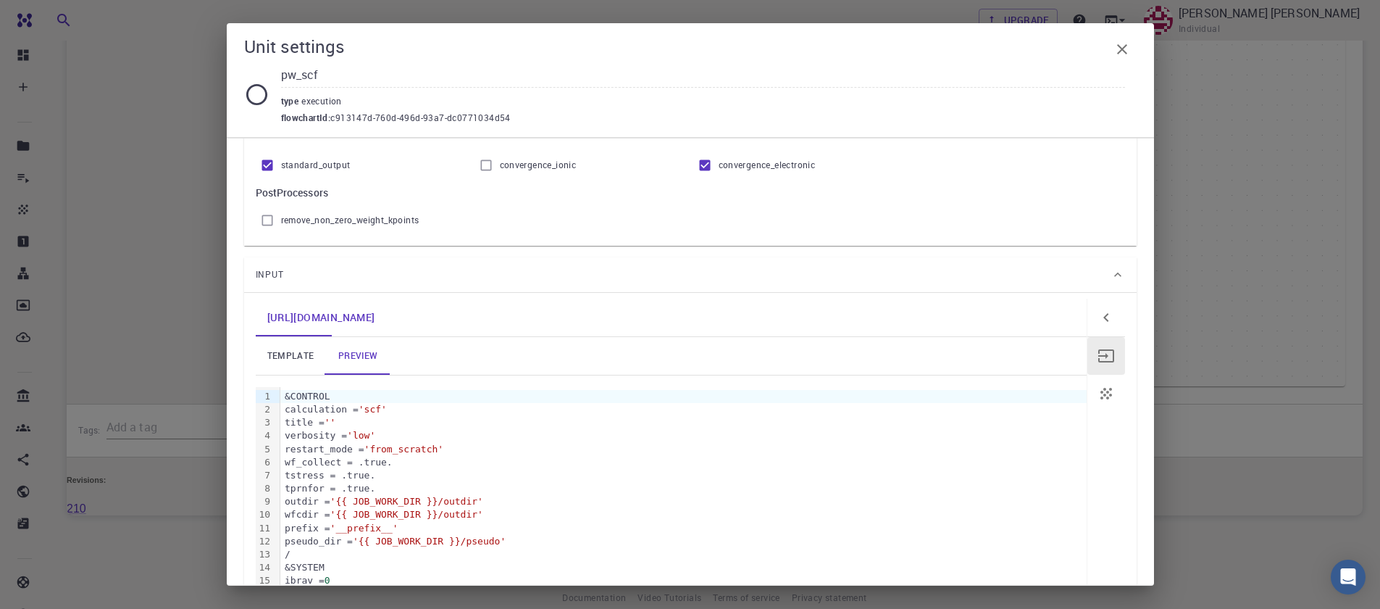
scroll to position [348, 0]
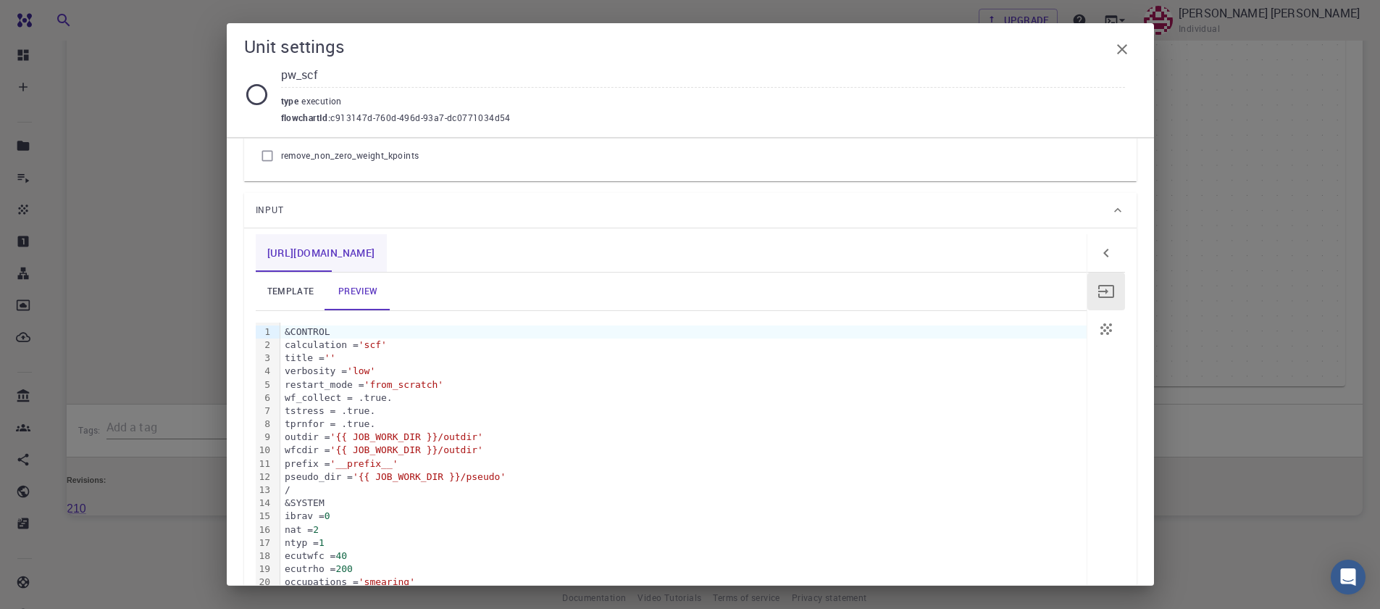
drag, startPoint x: 304, startPoint y: 255, endPoint x: 317, endPoint y: 253, distance: 13.2
click at [308, 255] on link "[URL][DOMAIN_NAME]" at bounding box center [321, 253] width 131 height 38
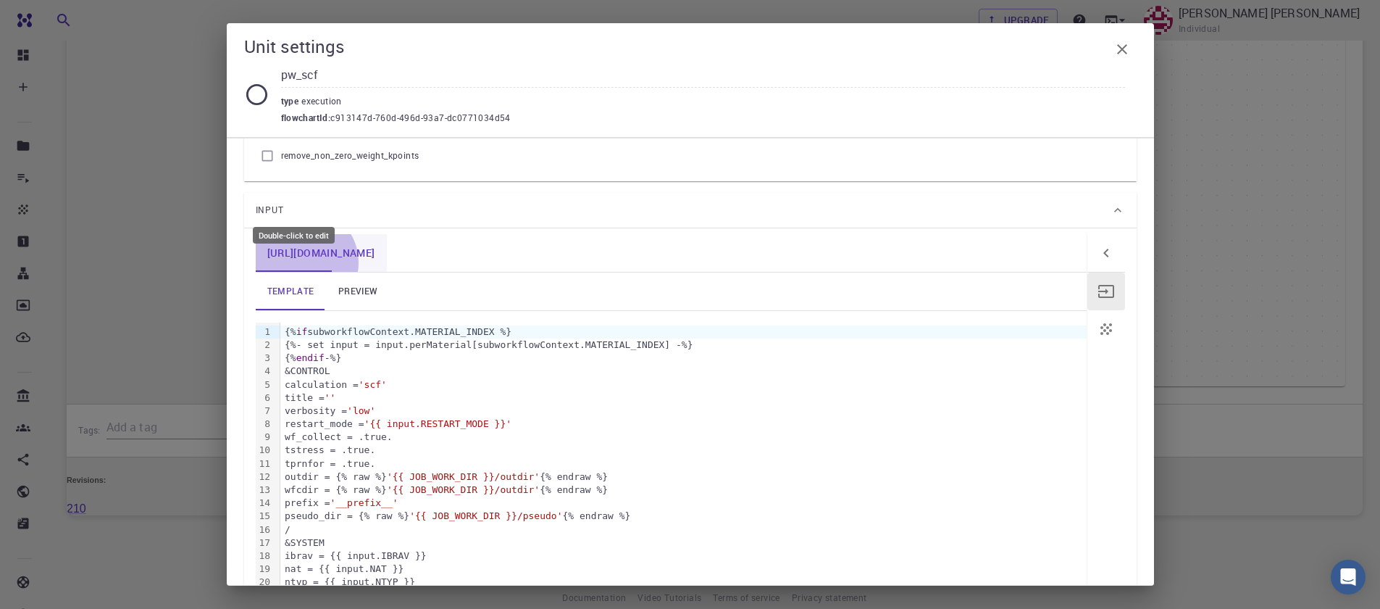
click at [302, 262] on link "[URL][DOMAIN_NAME]" at bounding box center [321, 253] width 131 height 38
click at [645, 214] on div "Input" at bounding box center [683, 210] width 855 height 23
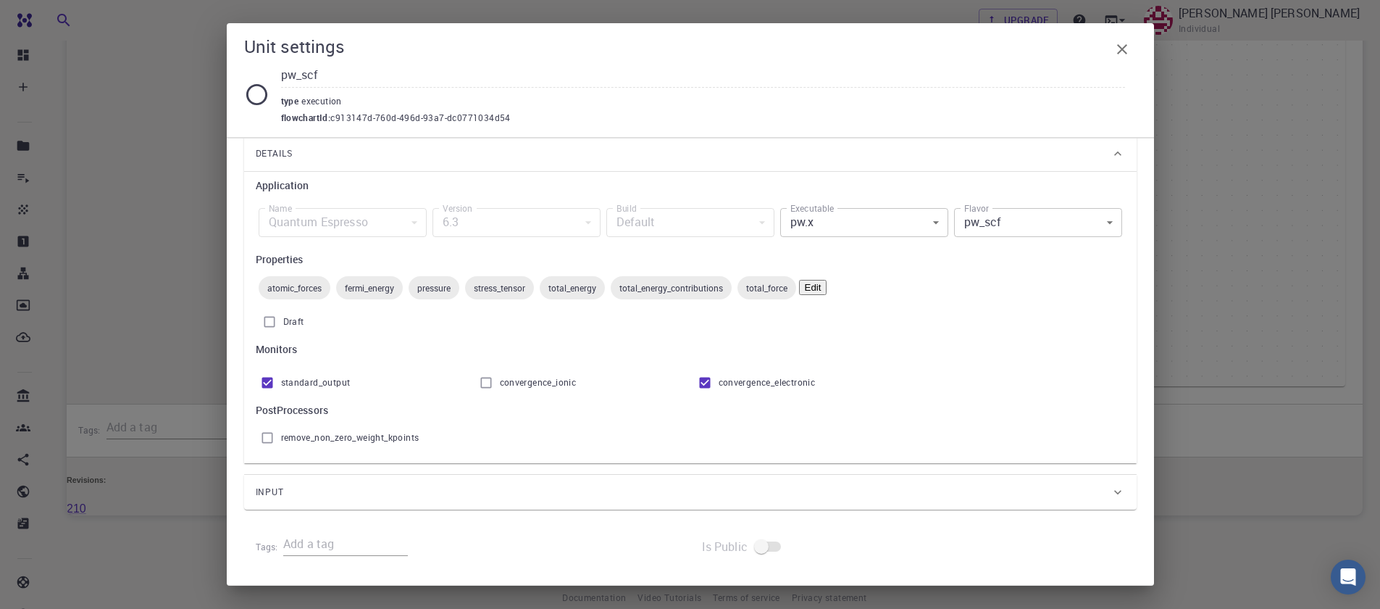
scroll to position [66, 0]
click at [1118, 47] on icon "button" at bounding box center [1122, 49] width 17 height 17
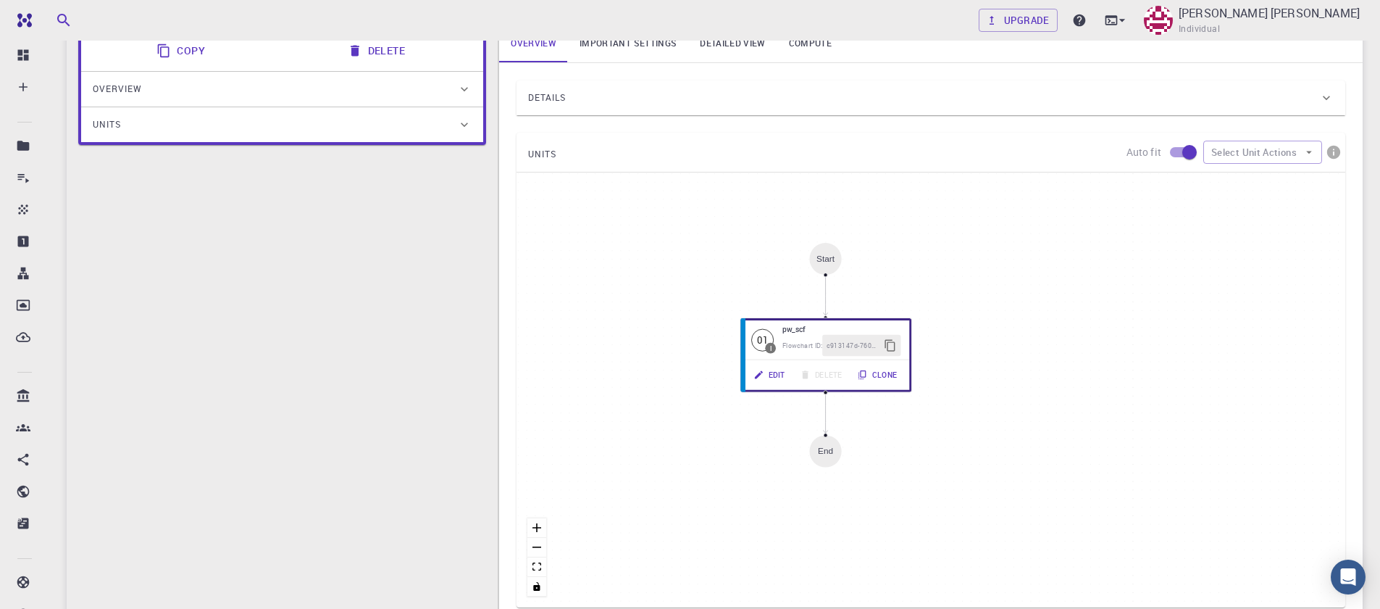
scroll to position [0, 0]
